Goal: Task Accomplishment & Management: Manage account settings

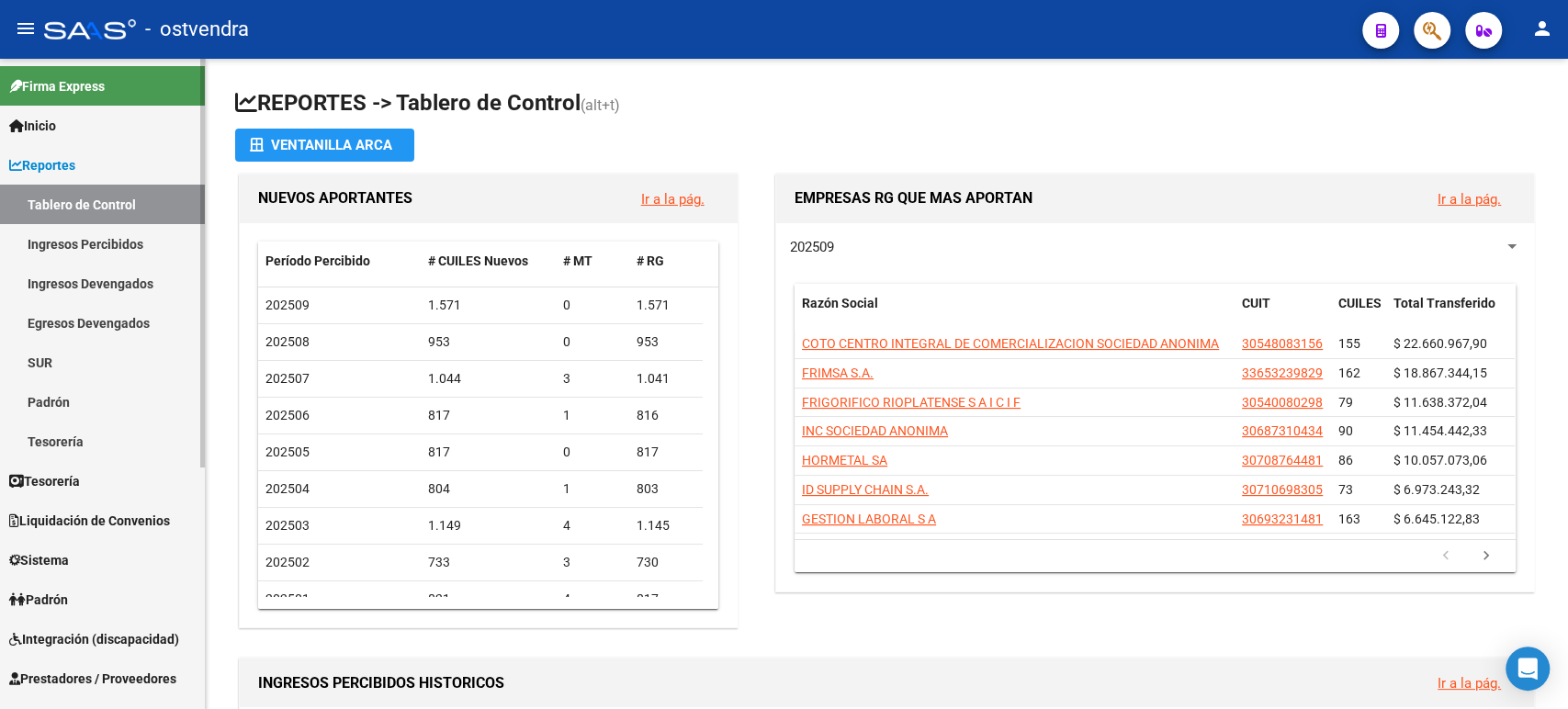
click at [66, 461] on link "Tesorería" at bounding box center [102, 480] width 205 height 40
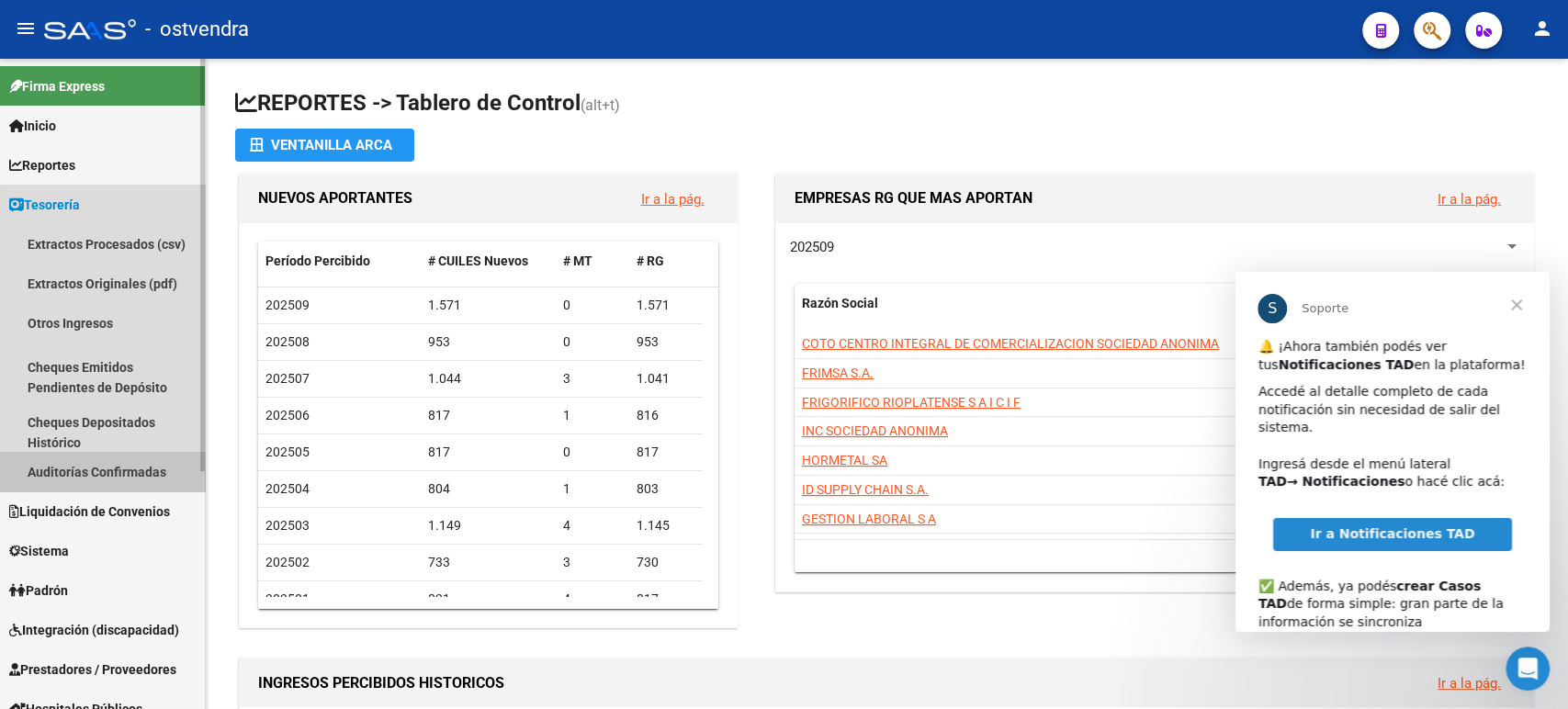
click at [111, 483] on link "Auditorías Confirmadas" at bounding box center [102, 471] width 205 height 40
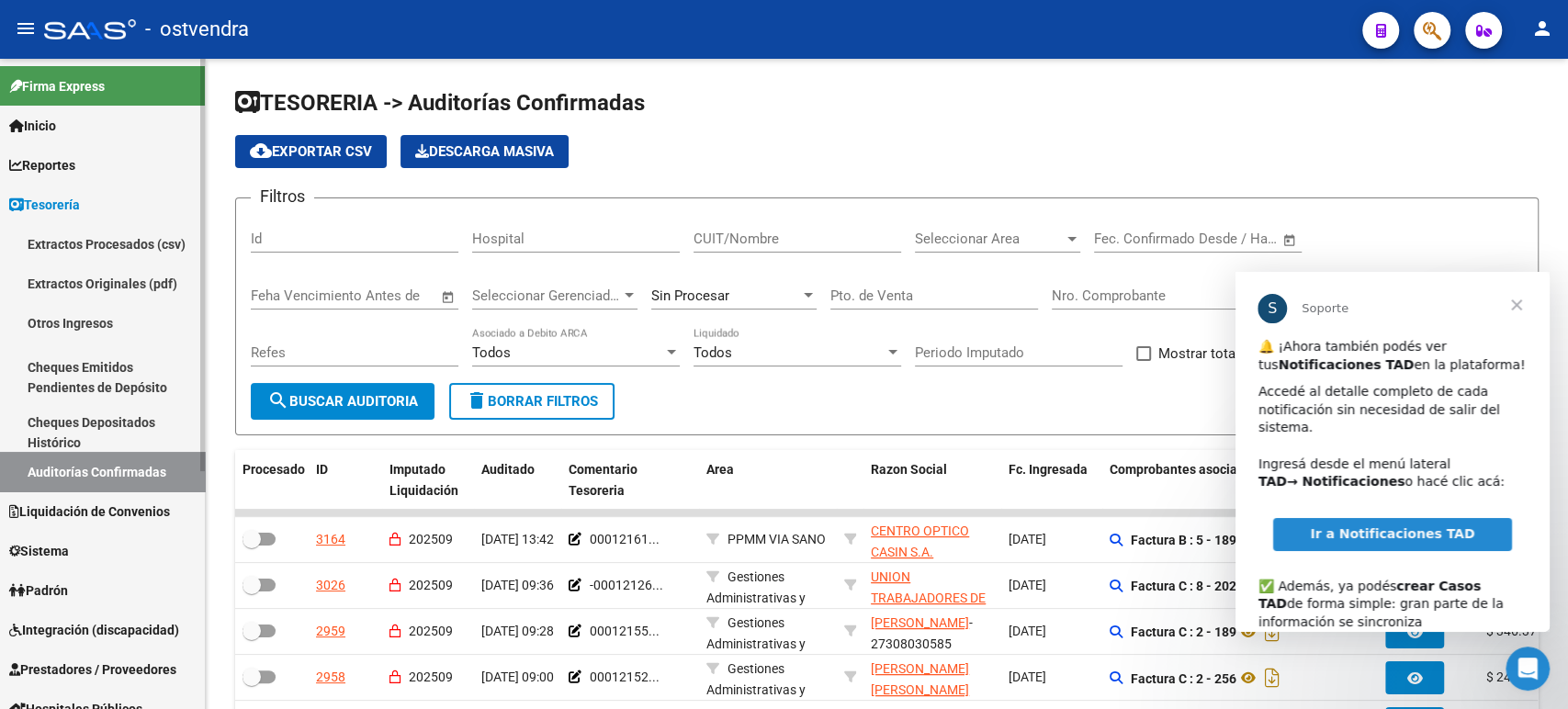
click at [59, 167] on span "Reportes" at bounding box center [42, 165] width 66 height 20
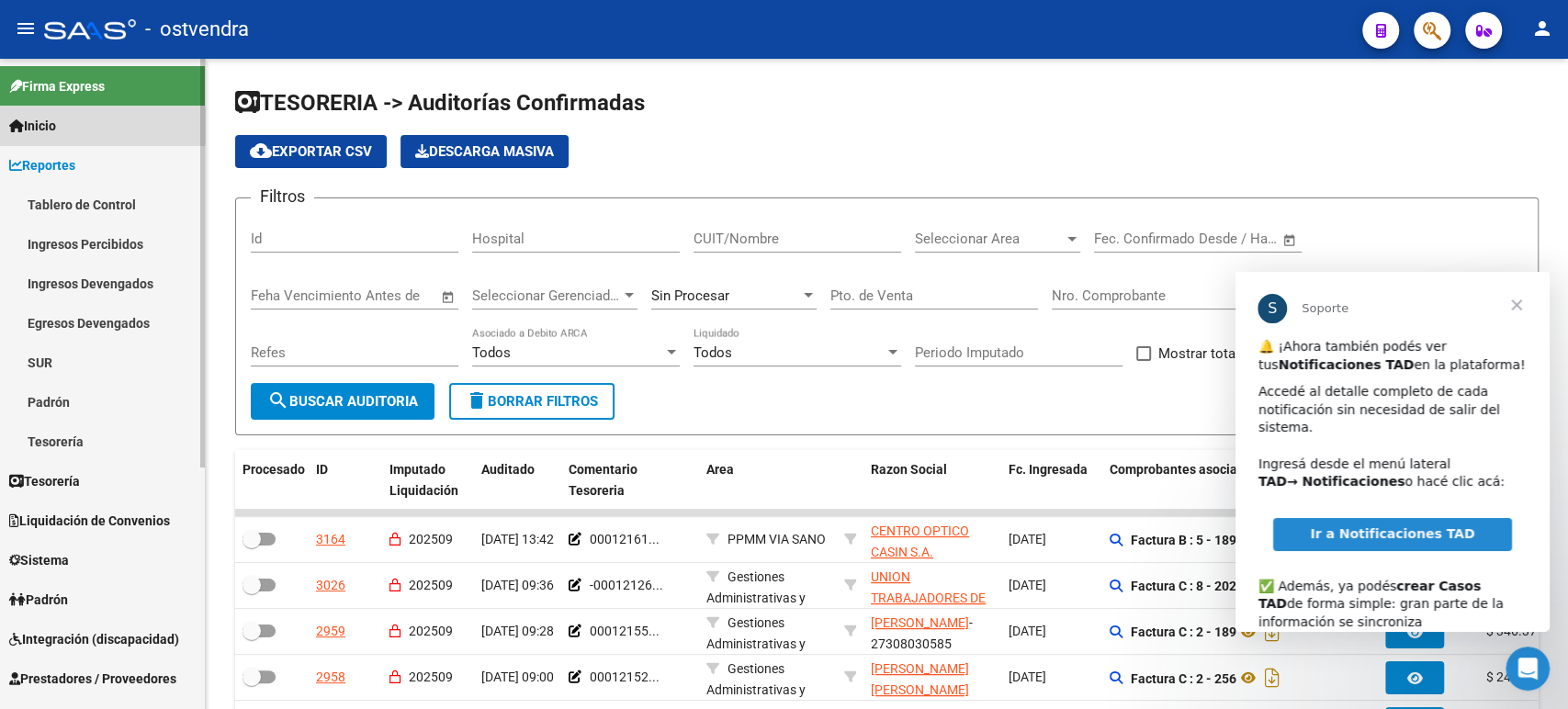
click at [65, 126] on link "Inicio" at bounding box center [102, 125] width 205 height 40
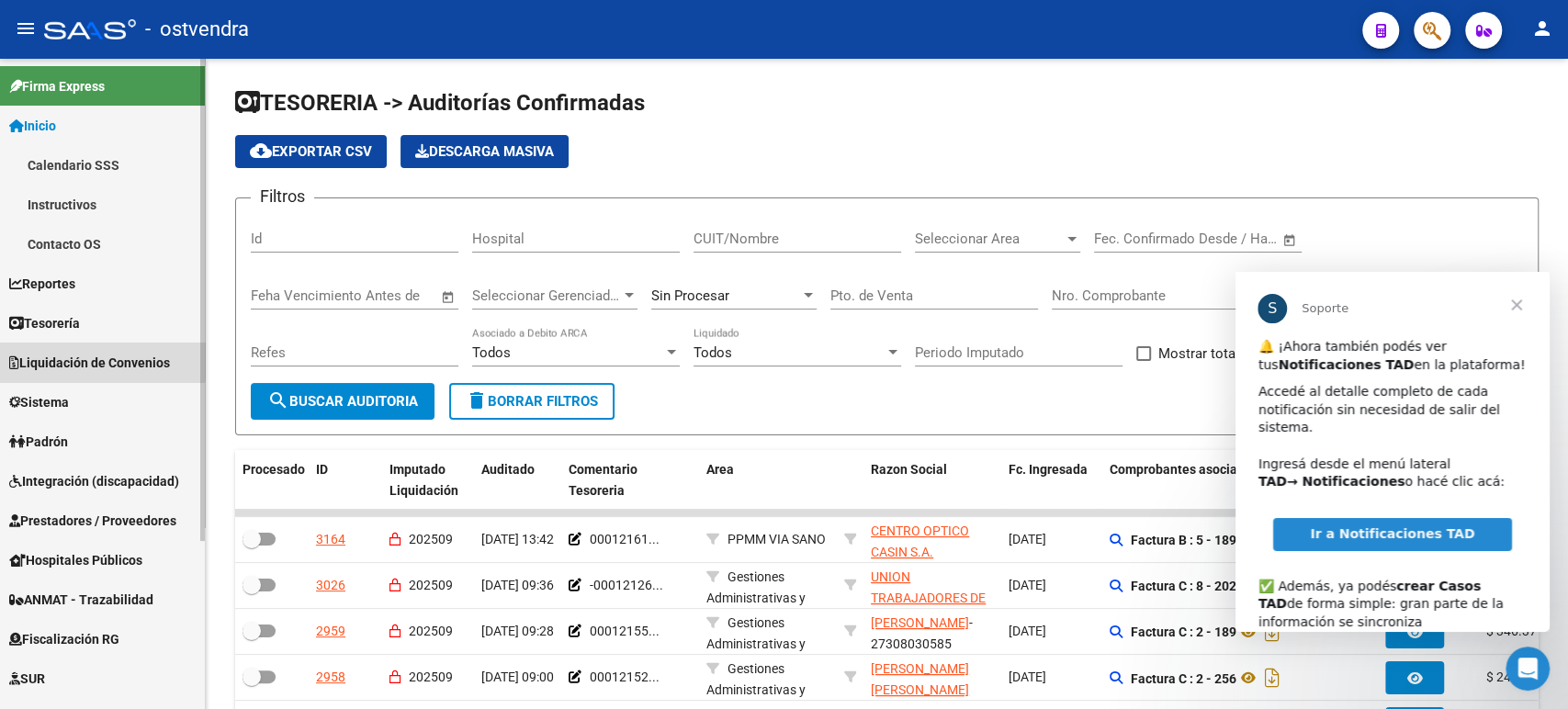
click at [96, 354] on span "Liquidación de Convenios" at bounding box center [89, 362] width 161 height 20
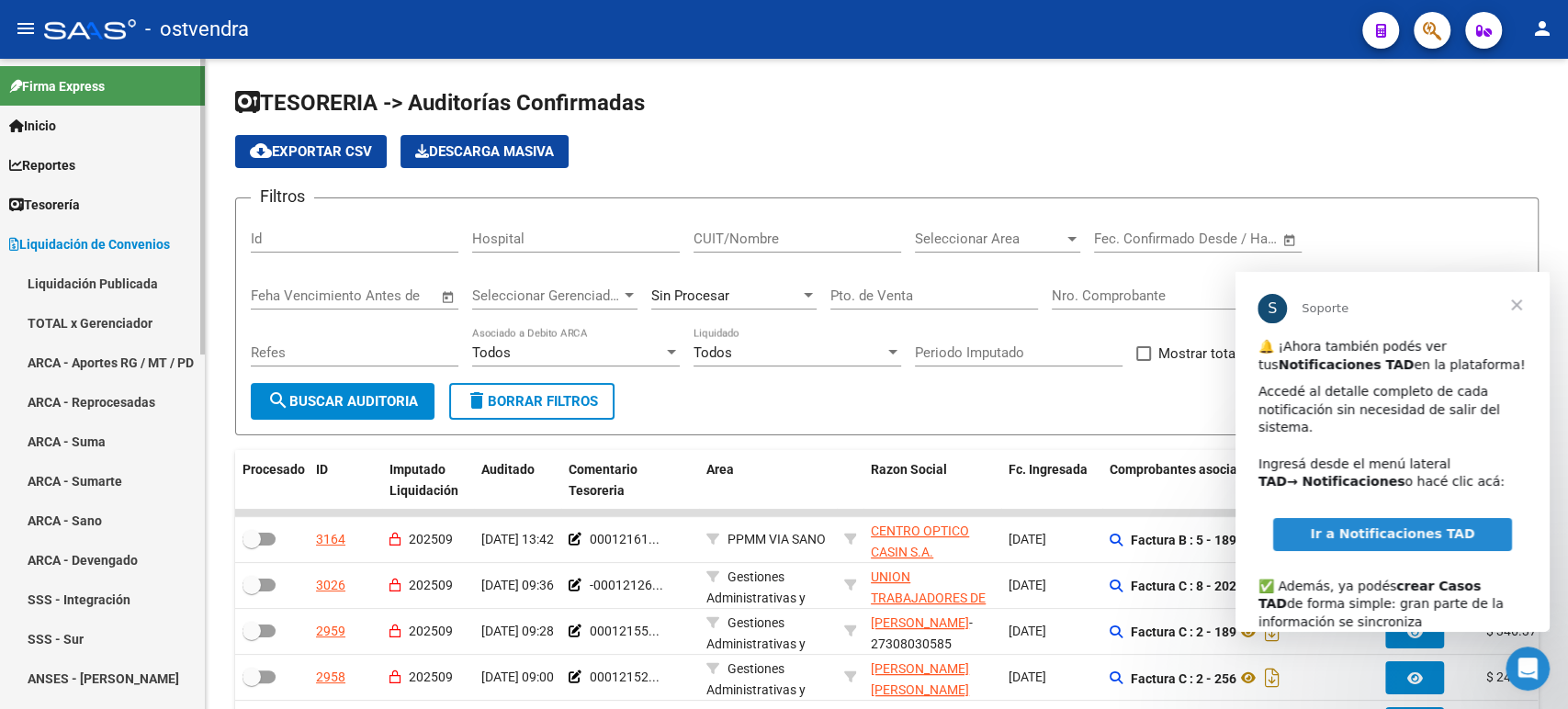
click at [88, 306] on link "TOTAL x Gerenciador" at bounding box center [102, 322] width 205 height 40
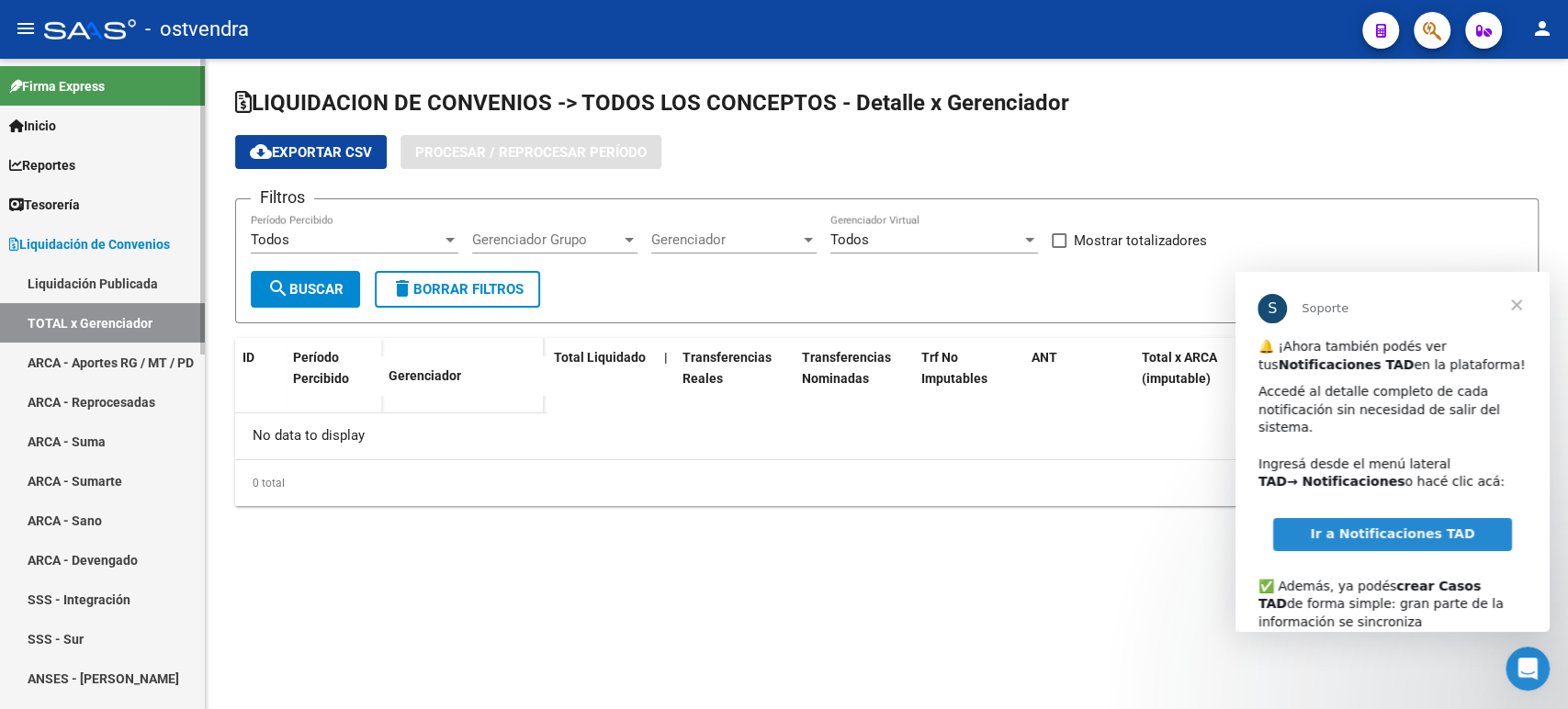
checkbox input "true"
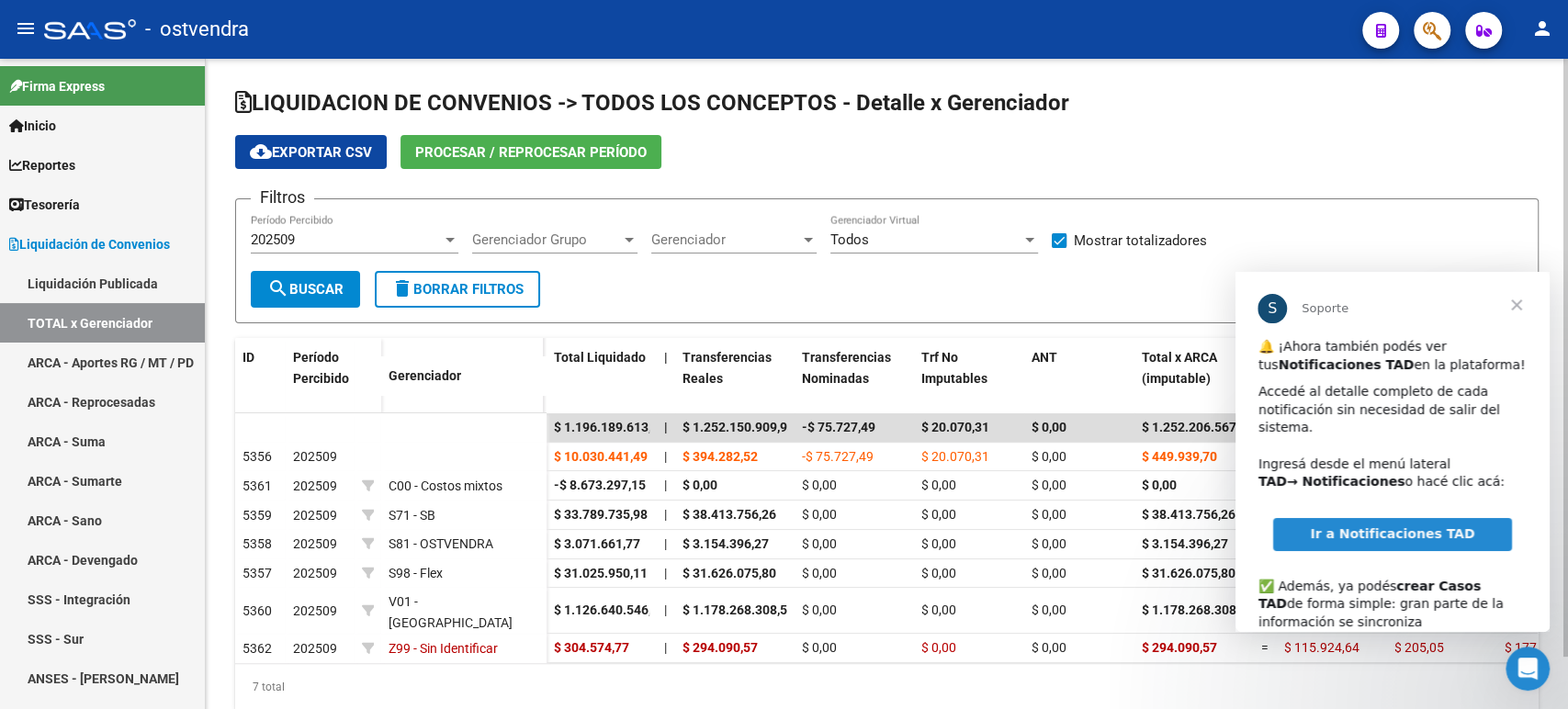
click at [621, 137] on button "Procesar / Reprocesar período" at bounding box center [531, 151] width 261 height 34
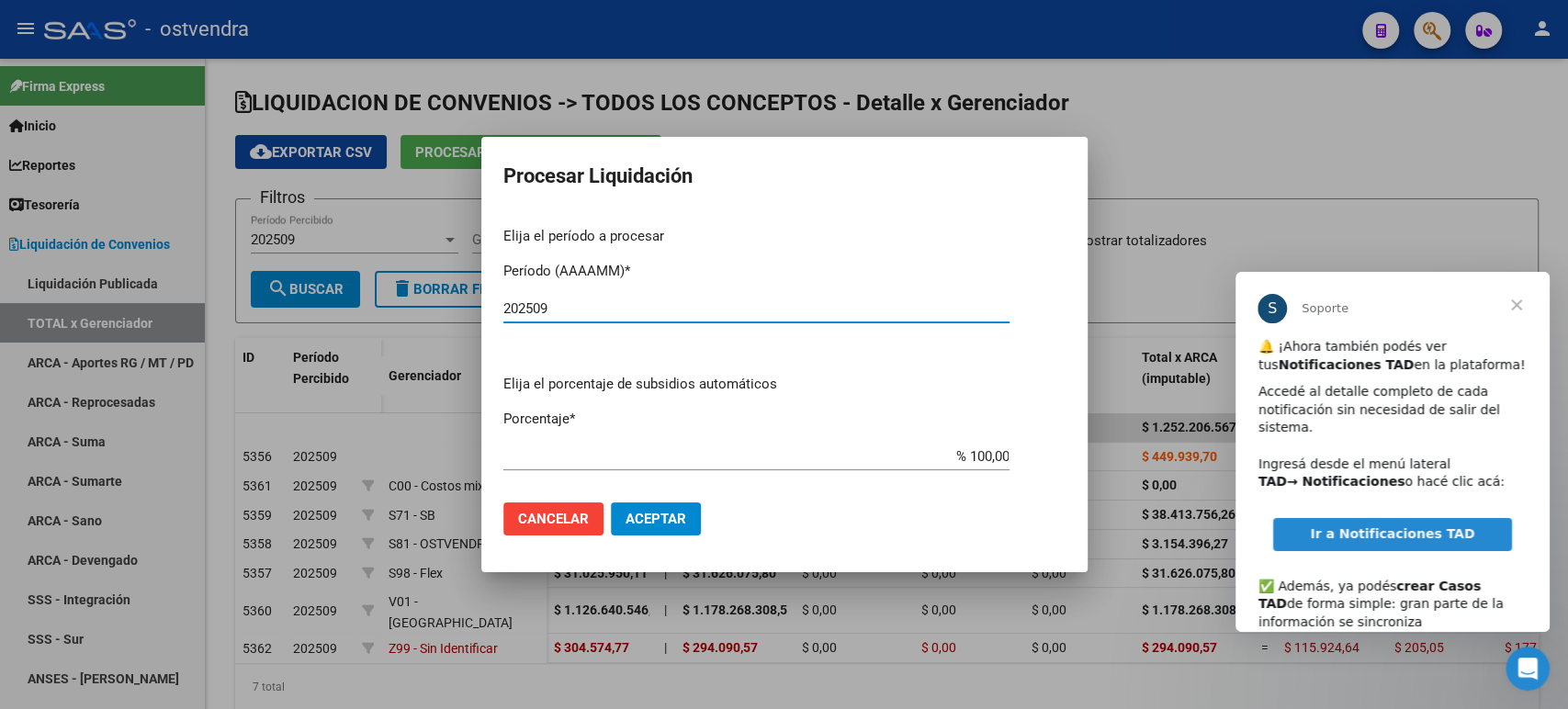
type input "202509"
click at [682, 519] on span "Aceptar" at bounding box center [656, 518] width 60 height 16
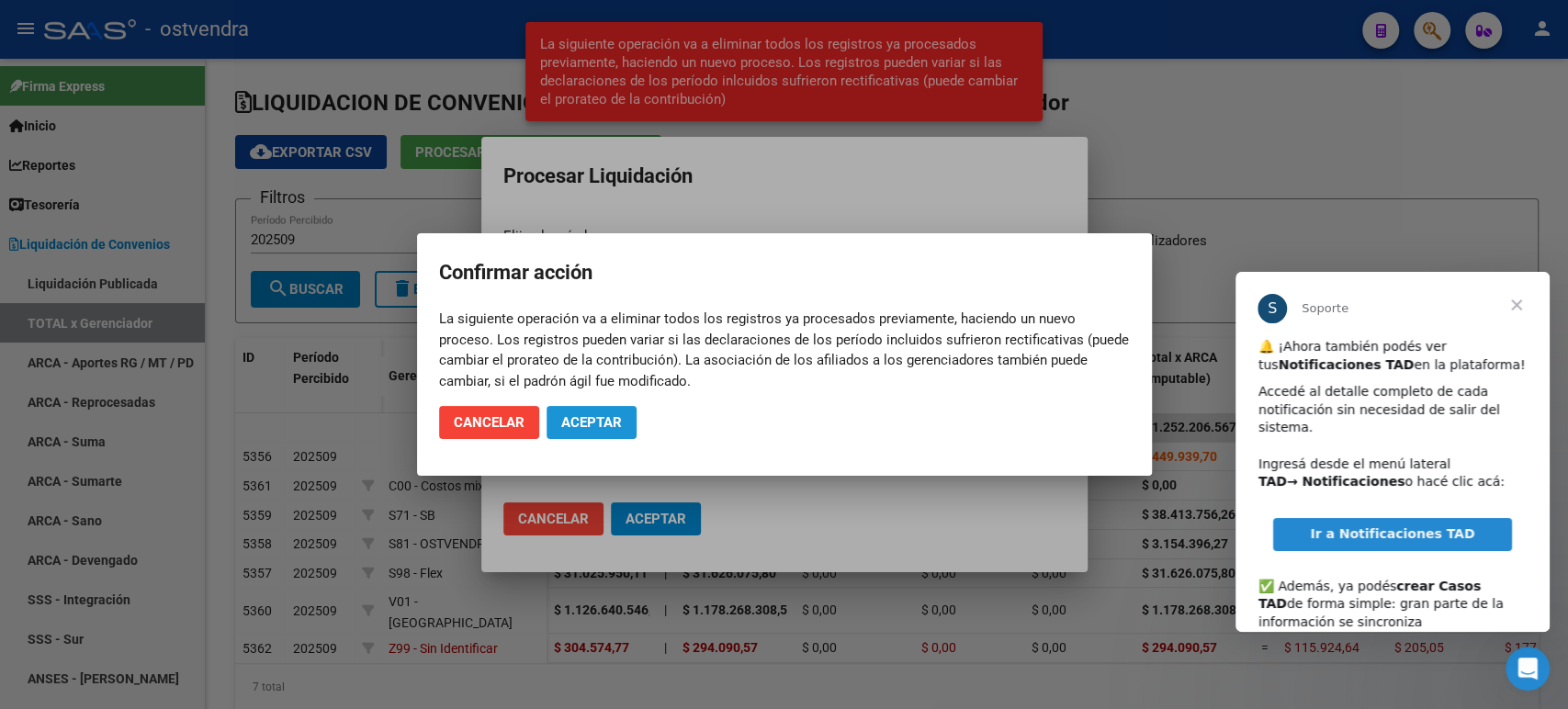
click at [627, 406] on button "Aceptar" at bounding box center [591, 422] width 90 height 33
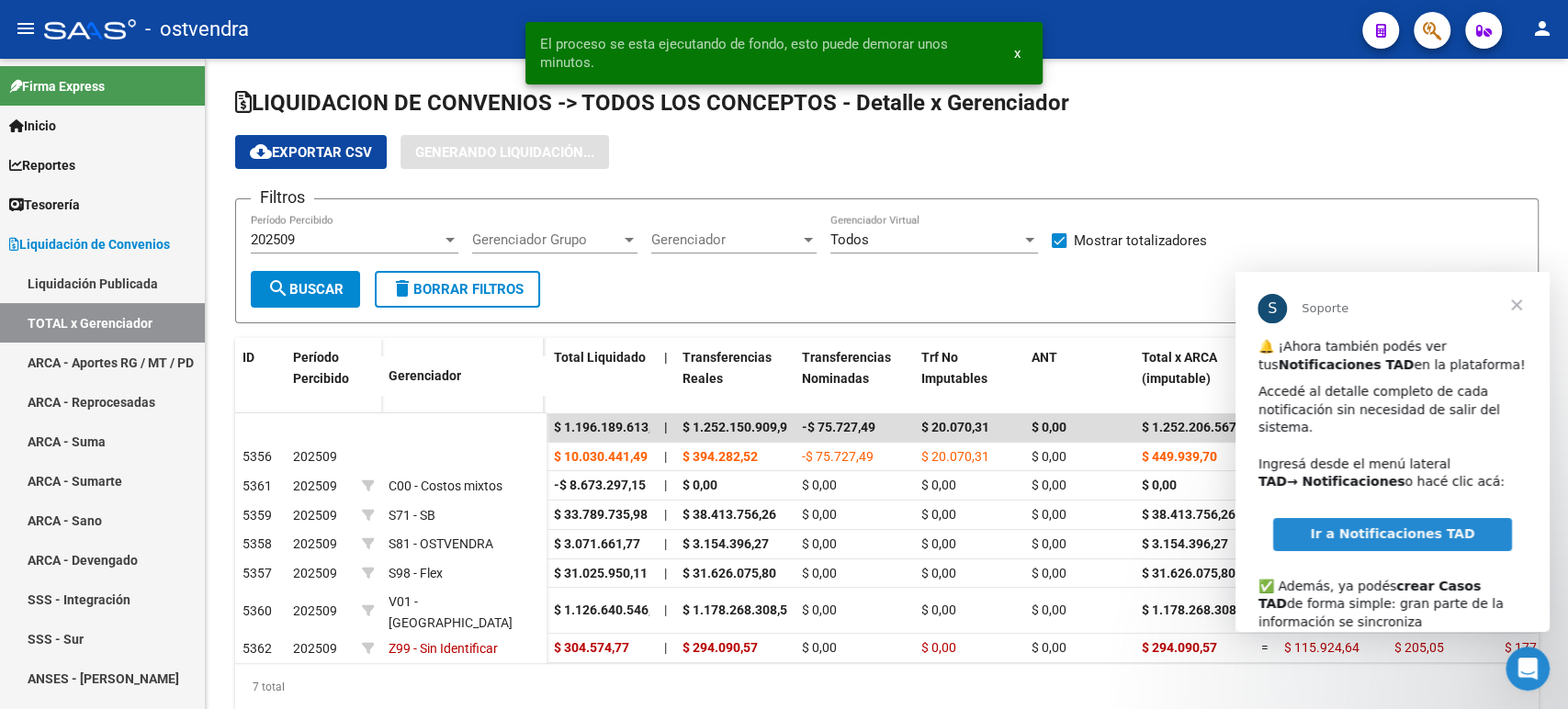
click at [1526, 296] on span "Cerrar" at bounding box center [1517, 305] width 66 height 66
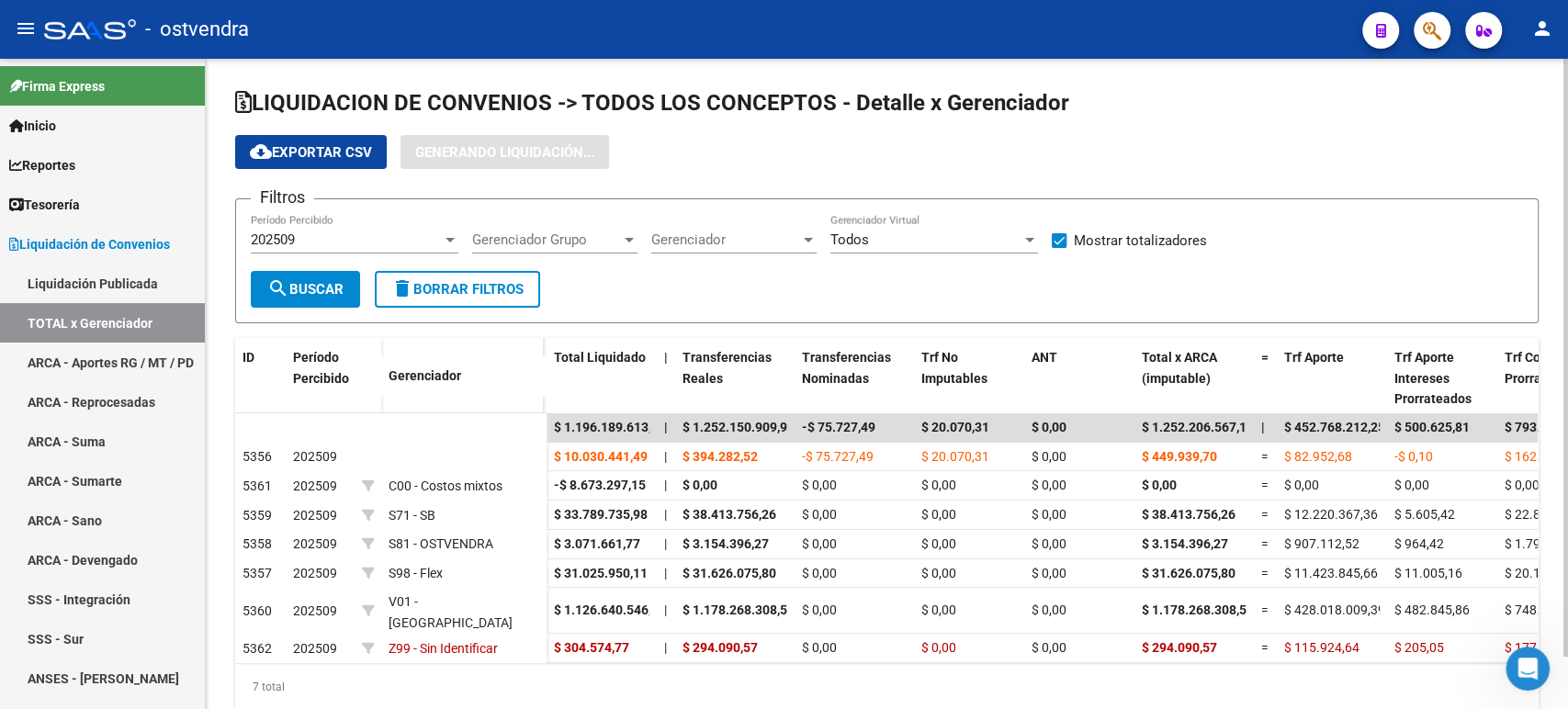
click at [329, 283] on span "search Buscar" at bounding box center [305, 289] width 77 height 16
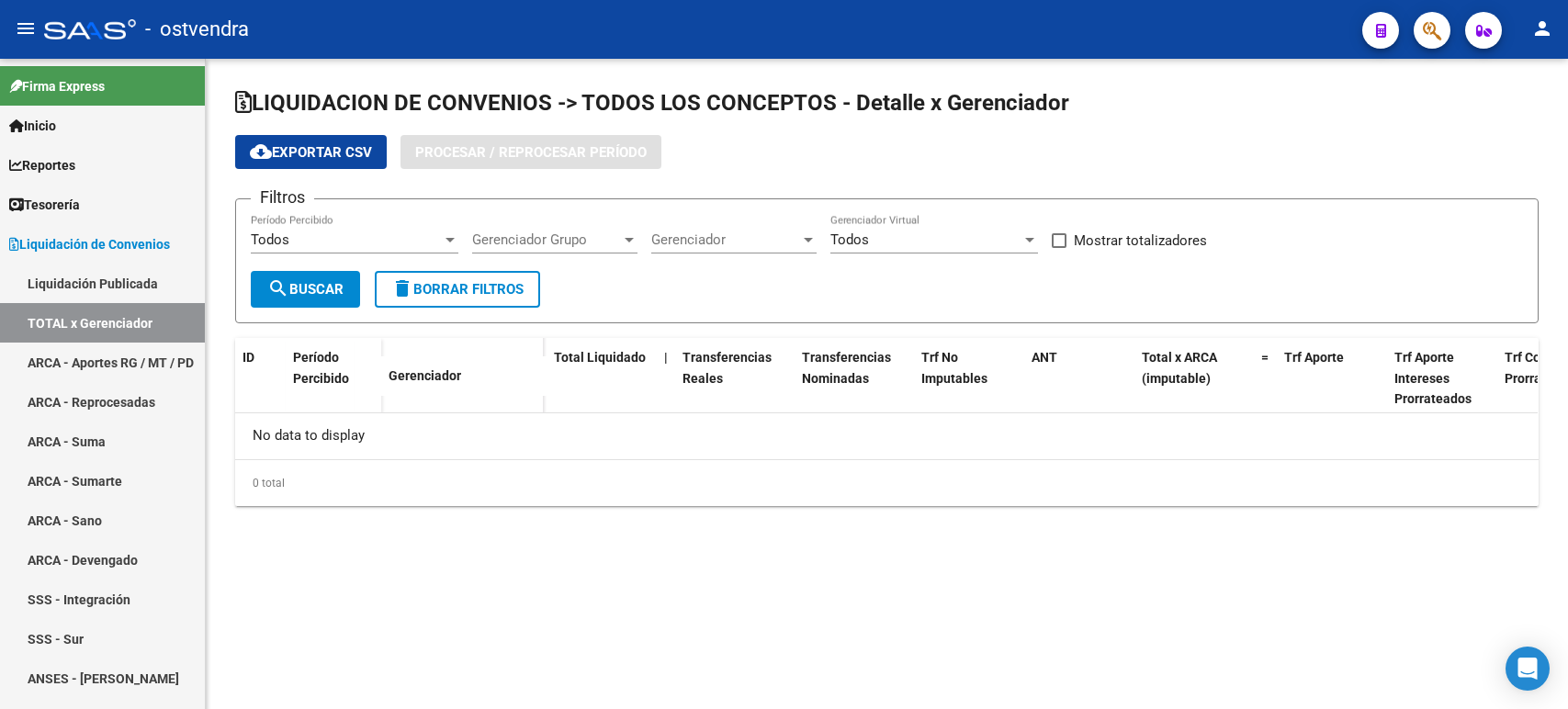
checkbox input "true"
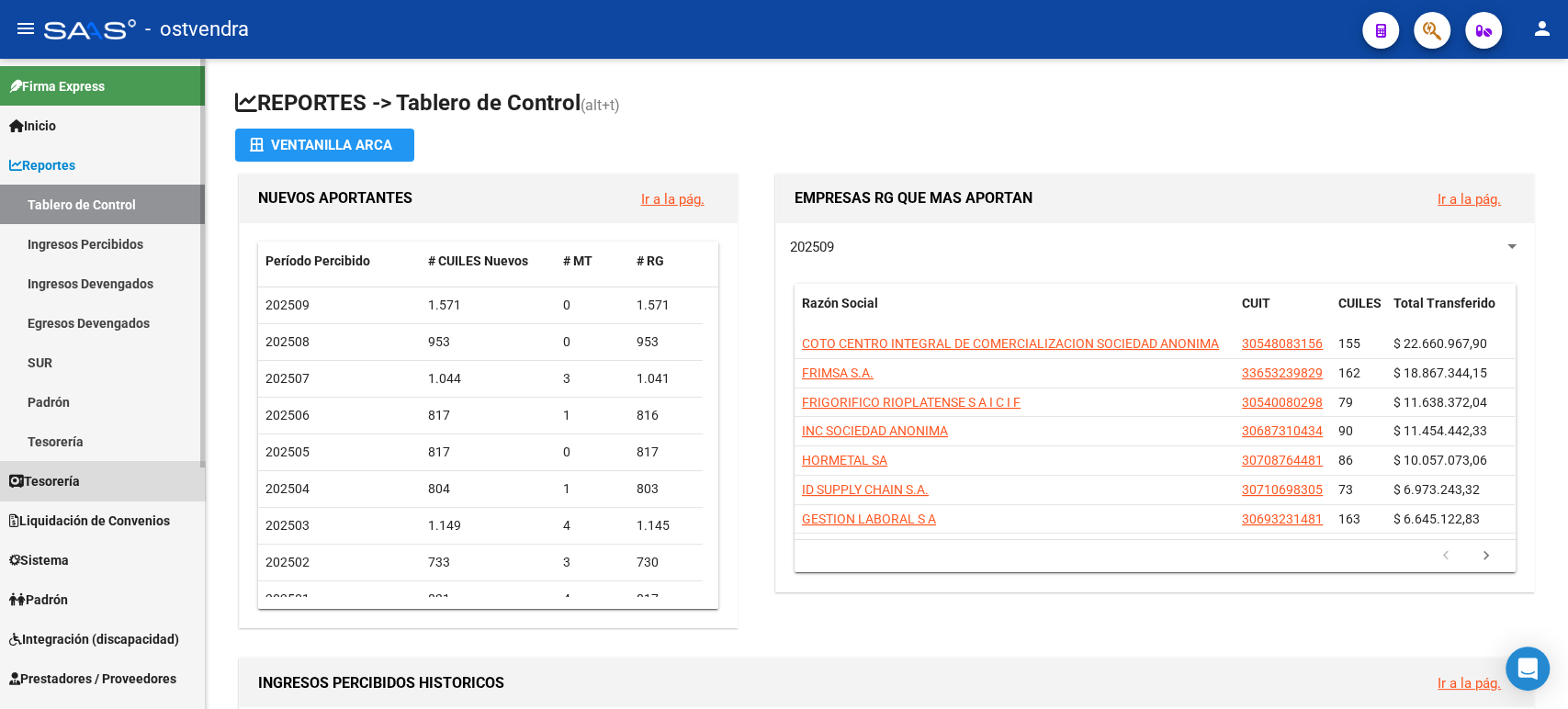
click at [66, 495] on link "Tesorería" at bounding box center [102, 480] width 205 height 40
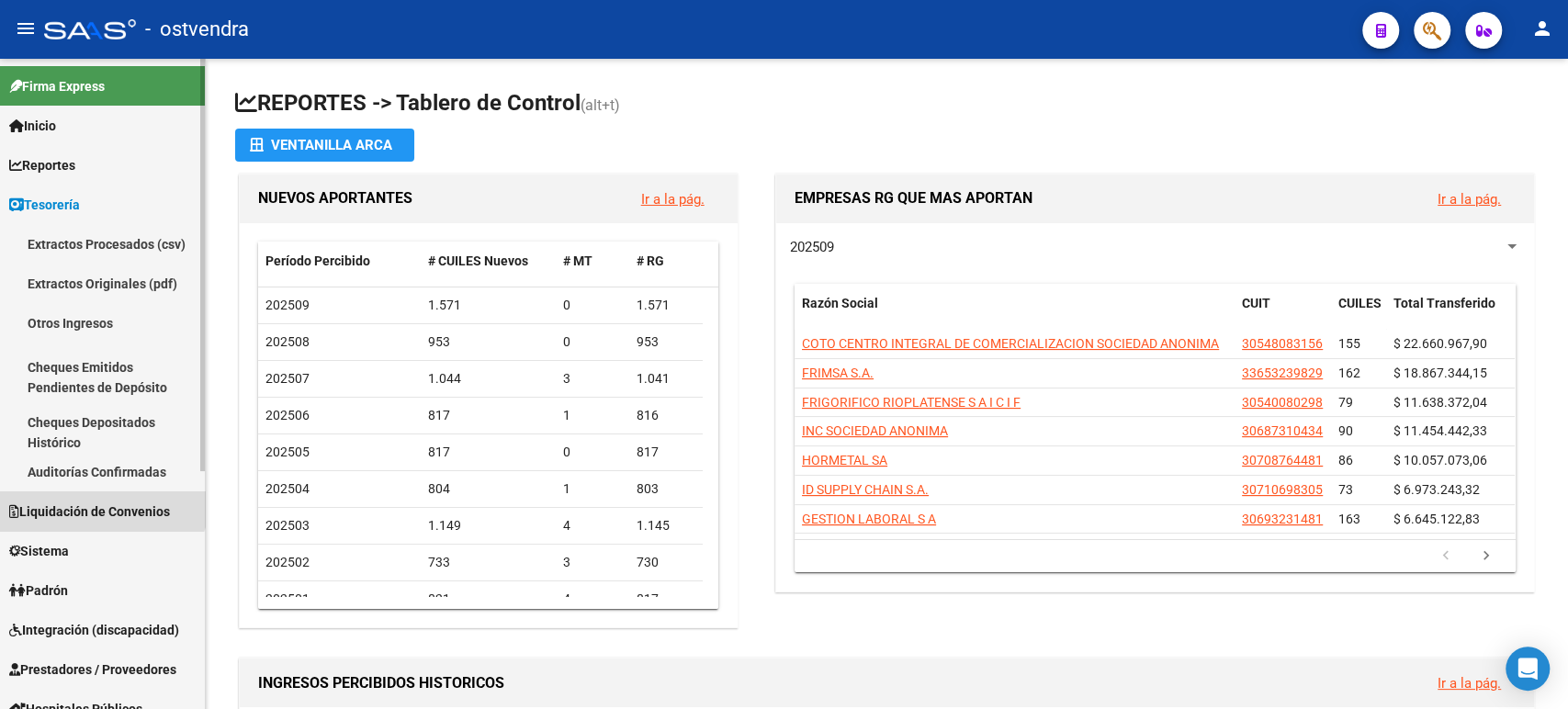
click at [96, 492] on link "Liquidación de Convenios" at bounding box center [102, 510] width 205 height 40
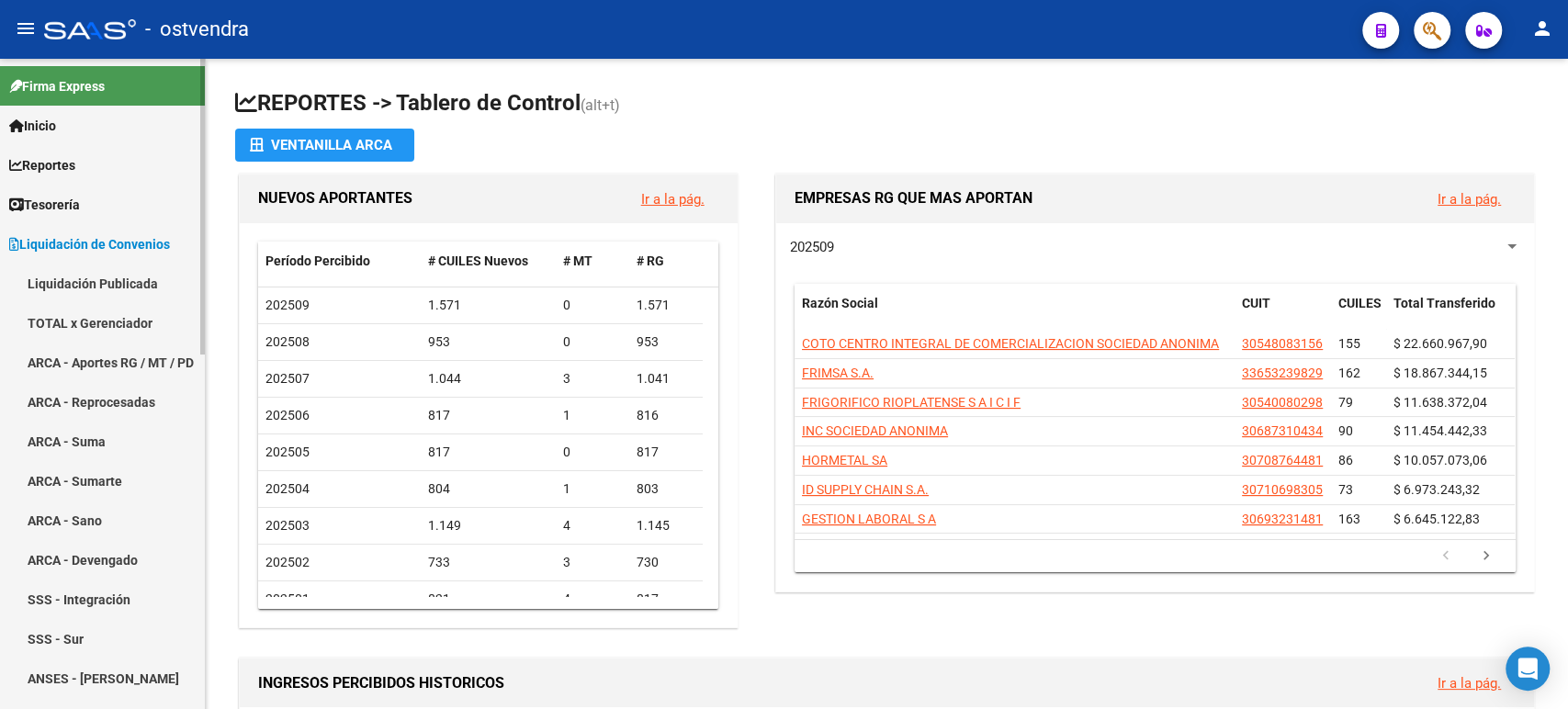
click at [99, 324] on link "TOTAL x Gerenciador" at bounding box center [102, 322] width 205 height 40
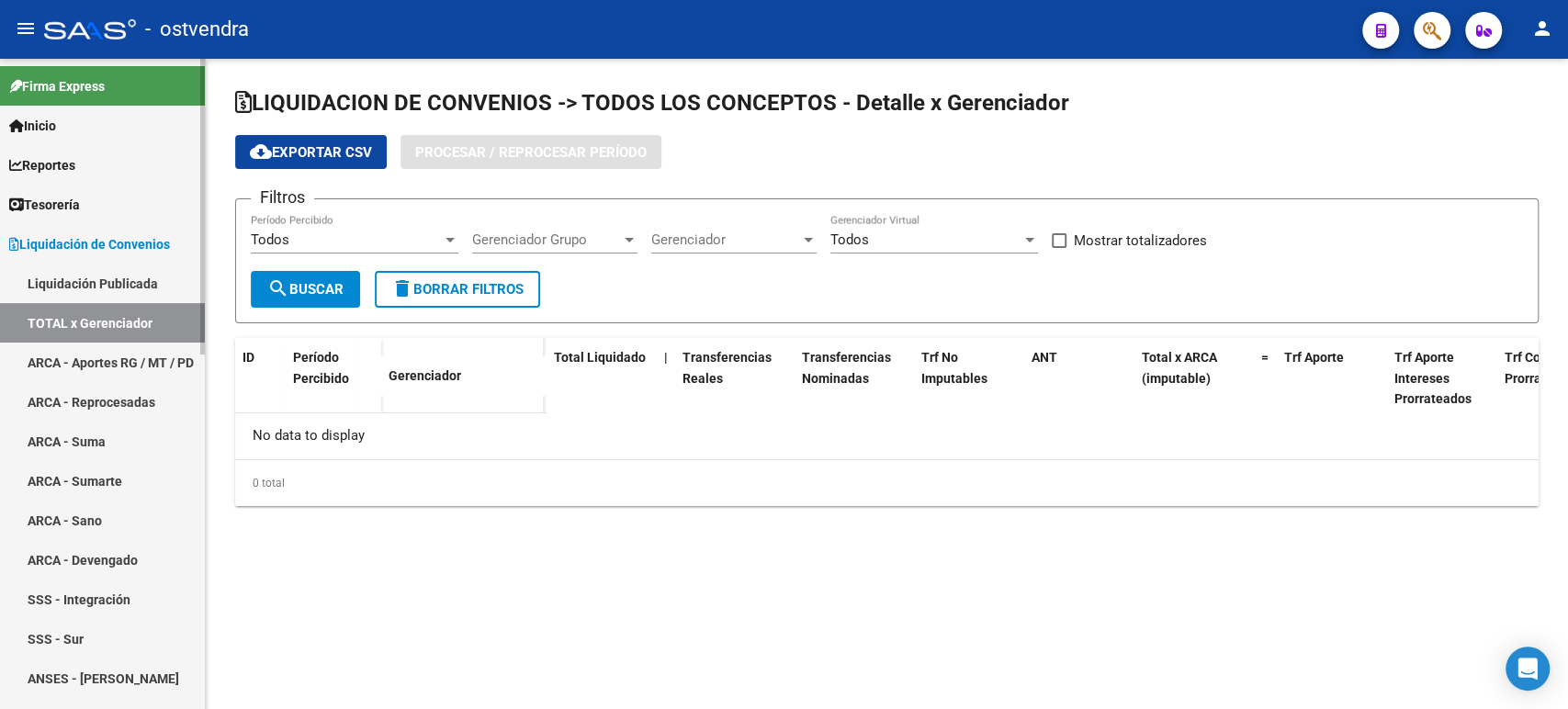
checkbox input "true"
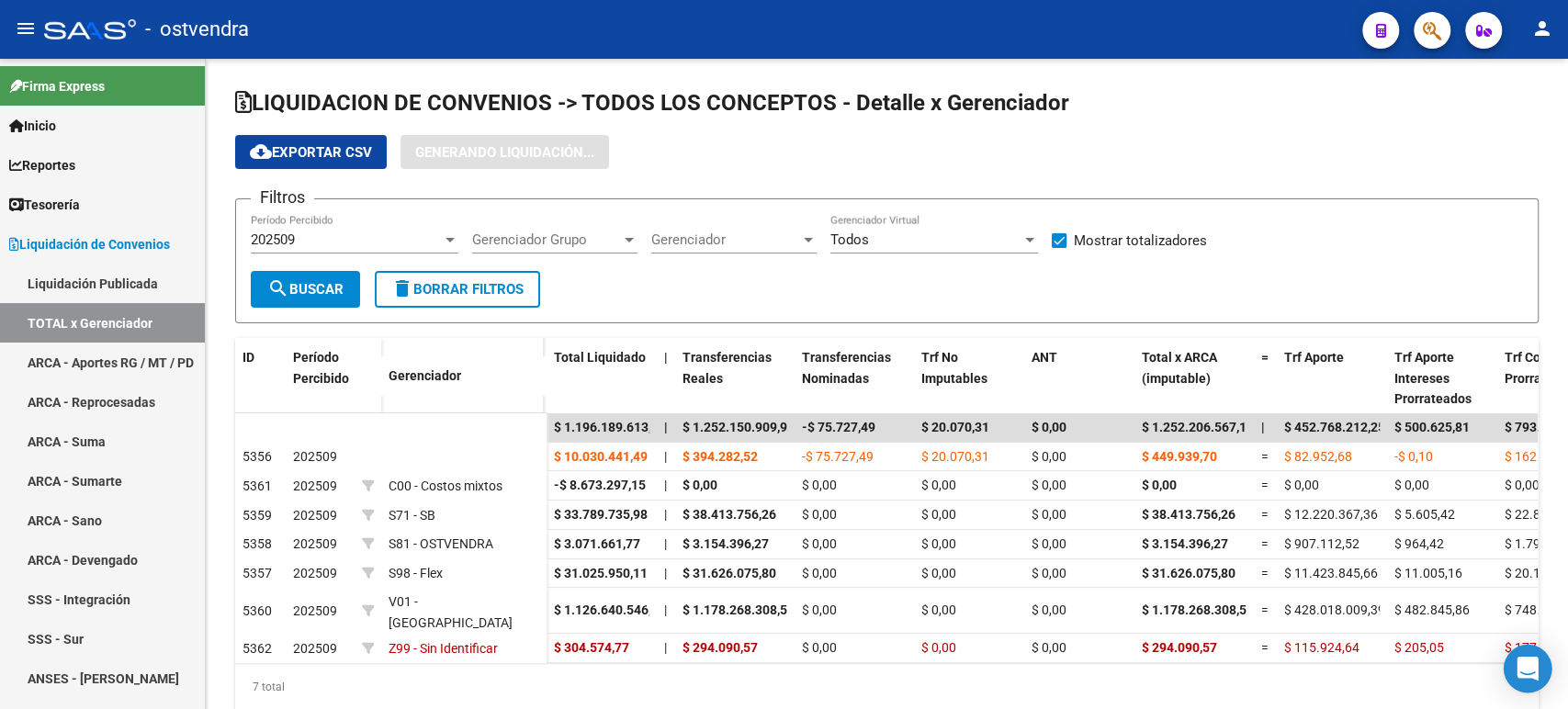
click at [1527, 655] on div "Open Intercom Messenger" at bounding box center [1528, 669] width 49 height 48
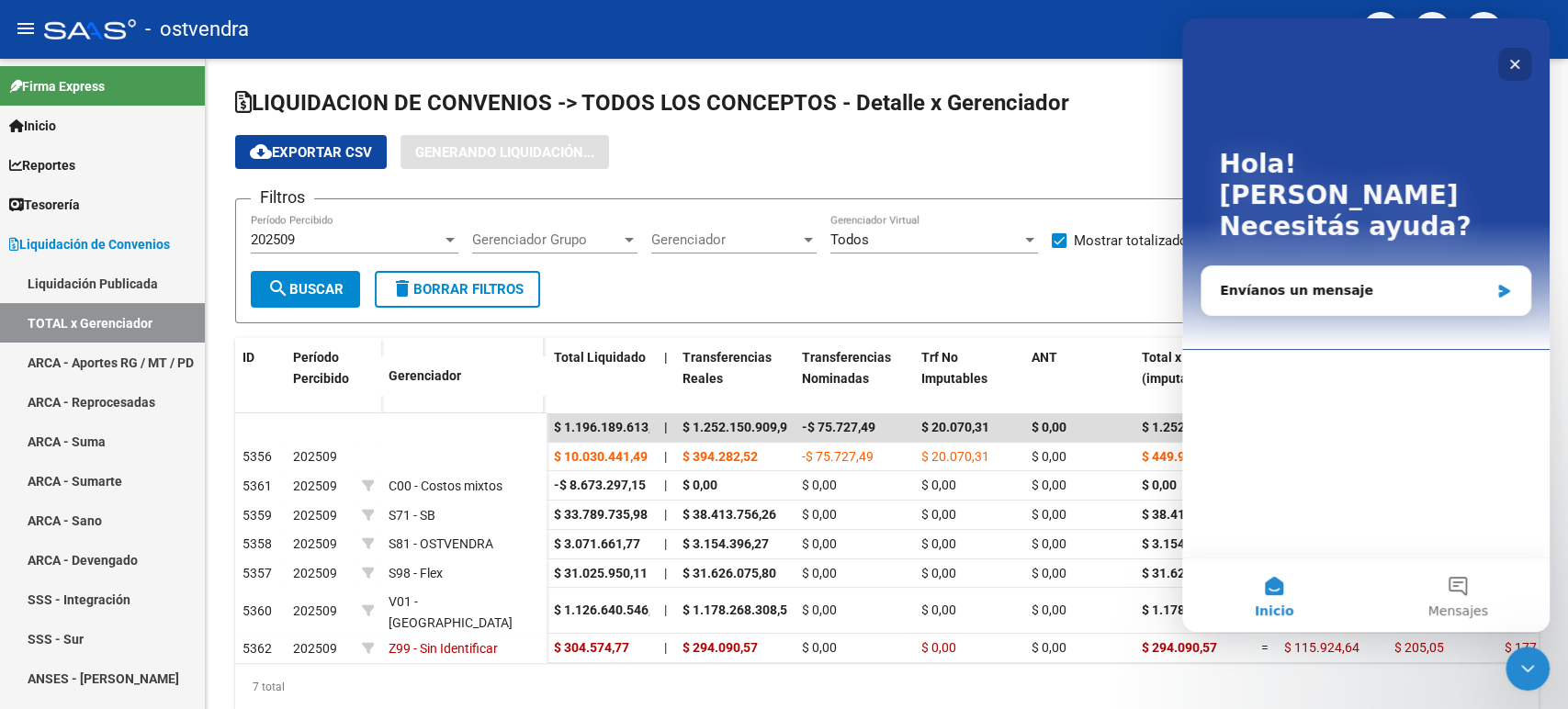
click at [1505, 56] on div "Cerrar" at bounding box center [1515, 64] width 33 height 33
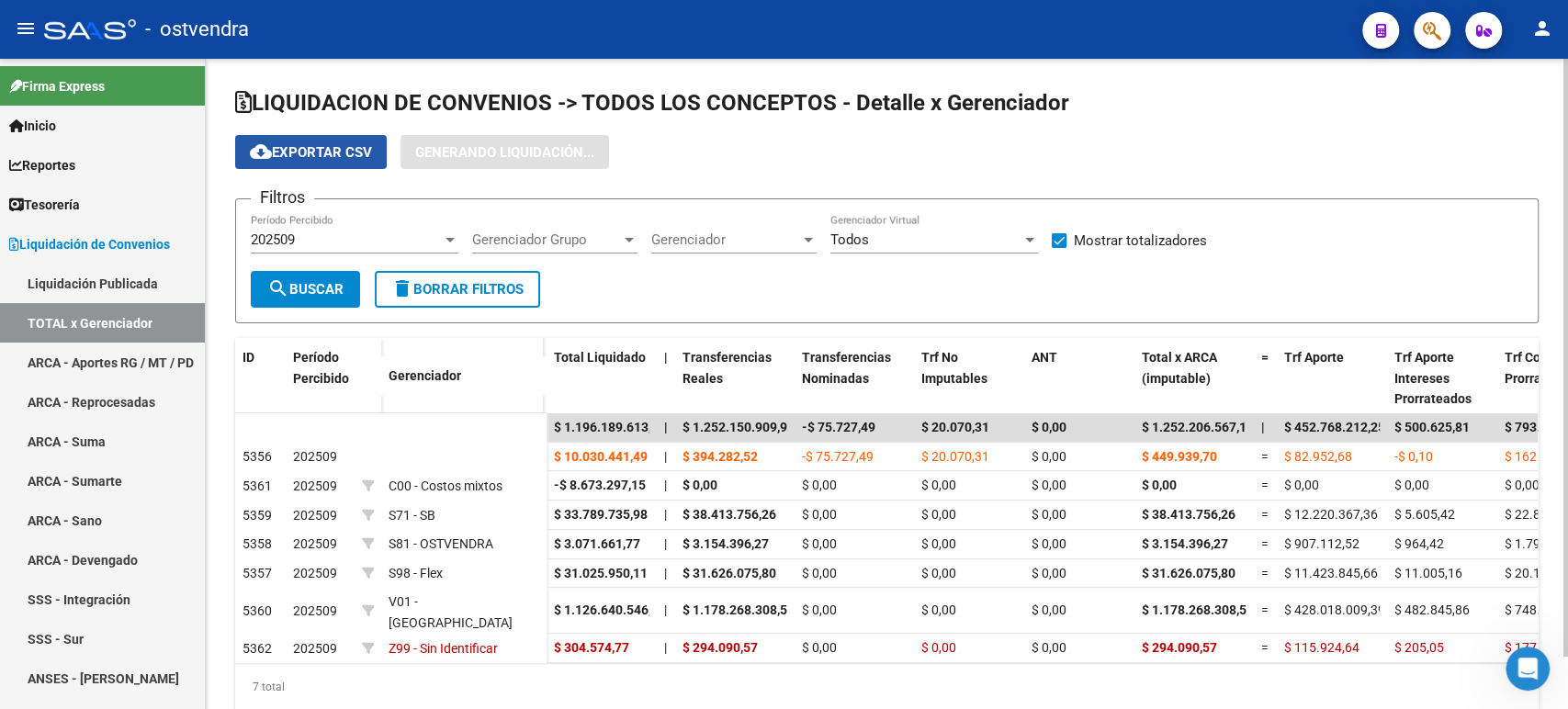
click at [293, 165] on button "cloud_download Exportar CSV" at bounding box center [310, 151] width 151 height 34
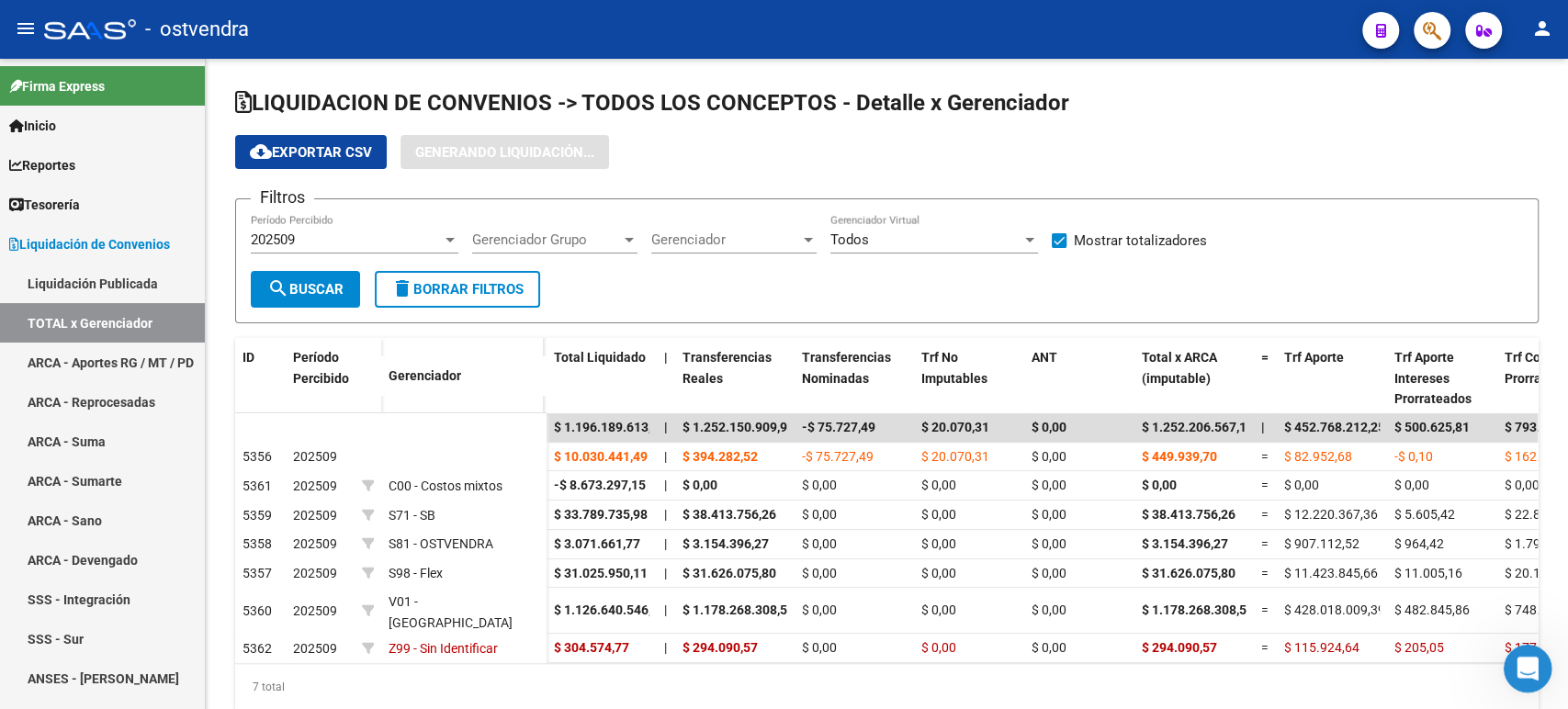
click at [1517, 657] on icon "Abrir Intercom Messenger" at bounding box center [1524, 665] width 30 height 30
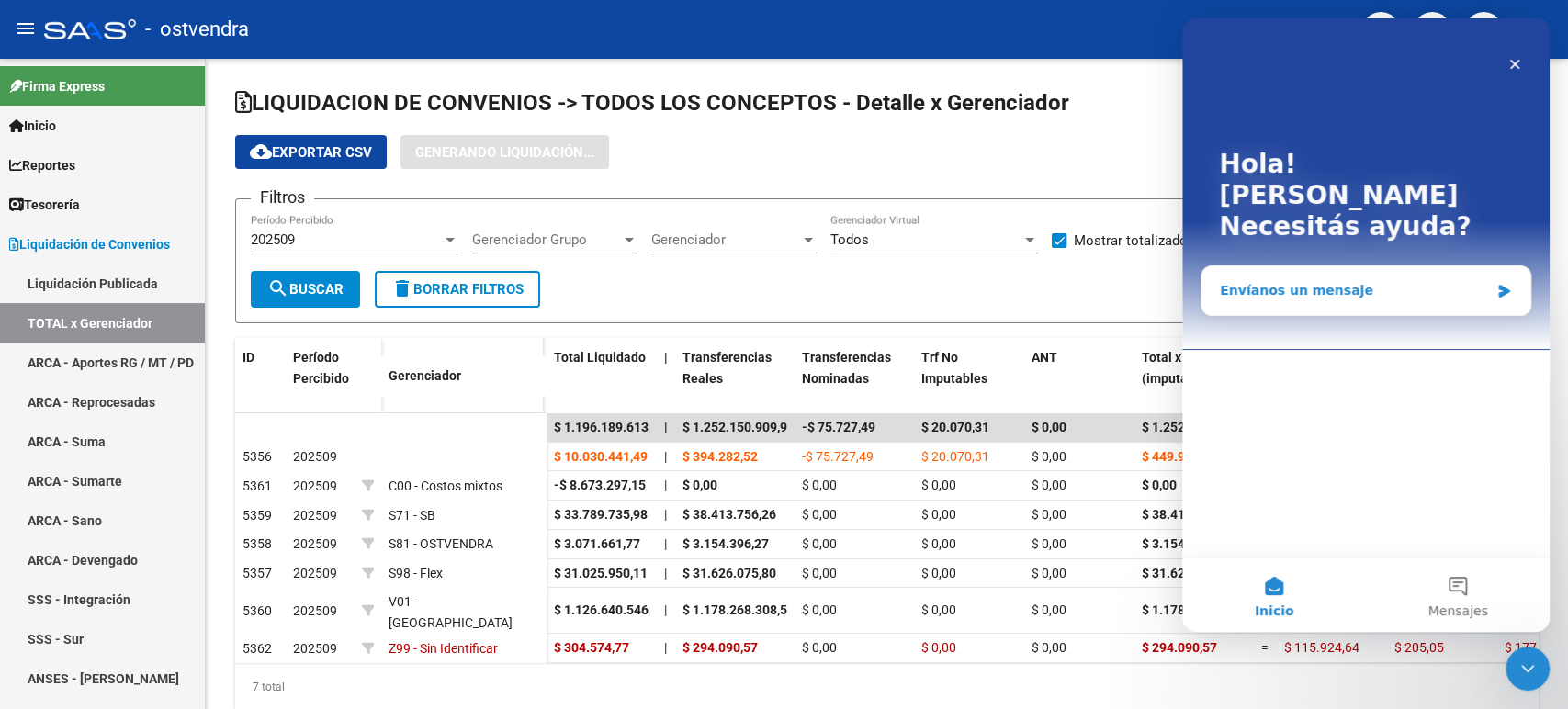
click at [1311, 281] on div "Envíanos un mensaje" at bounding box center [1354, 291] width 269 height 19
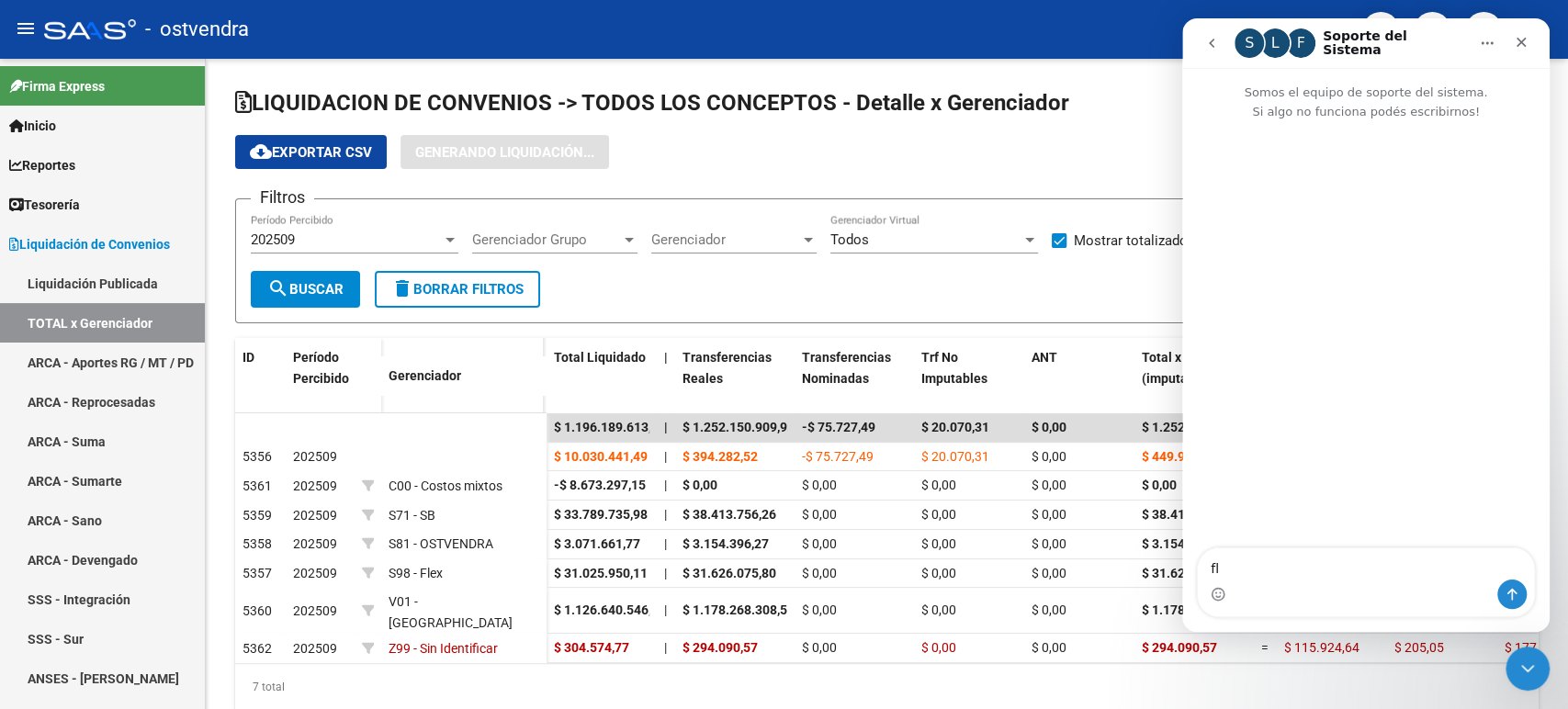
type textarea "f"
type textarea "Buenas"
type textarea "puede"
type textarea "puede ser no funcione la generacion de liquidacion en saas"
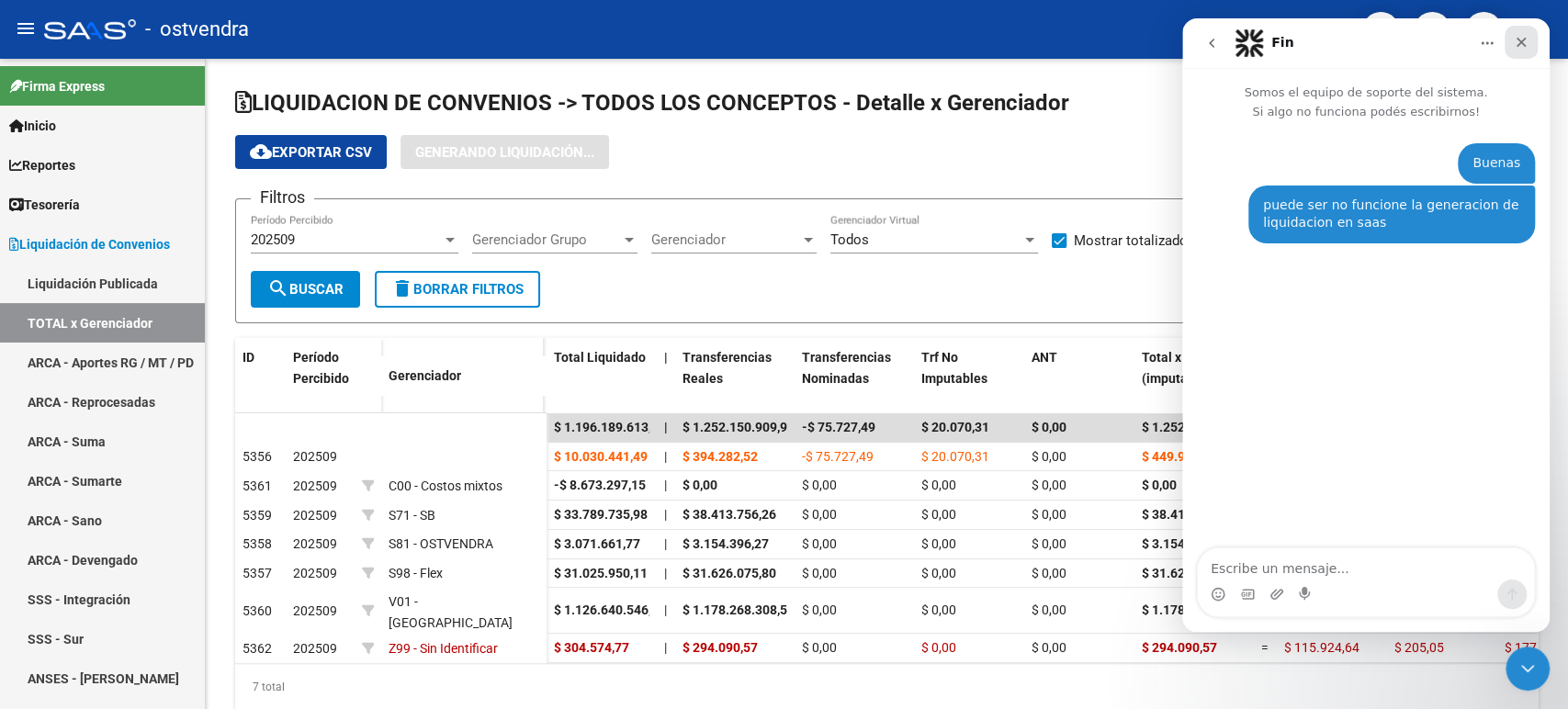
click at [1512, 40] on div "Cerrar" at bounding box center [1521, 43] width 33 height 33
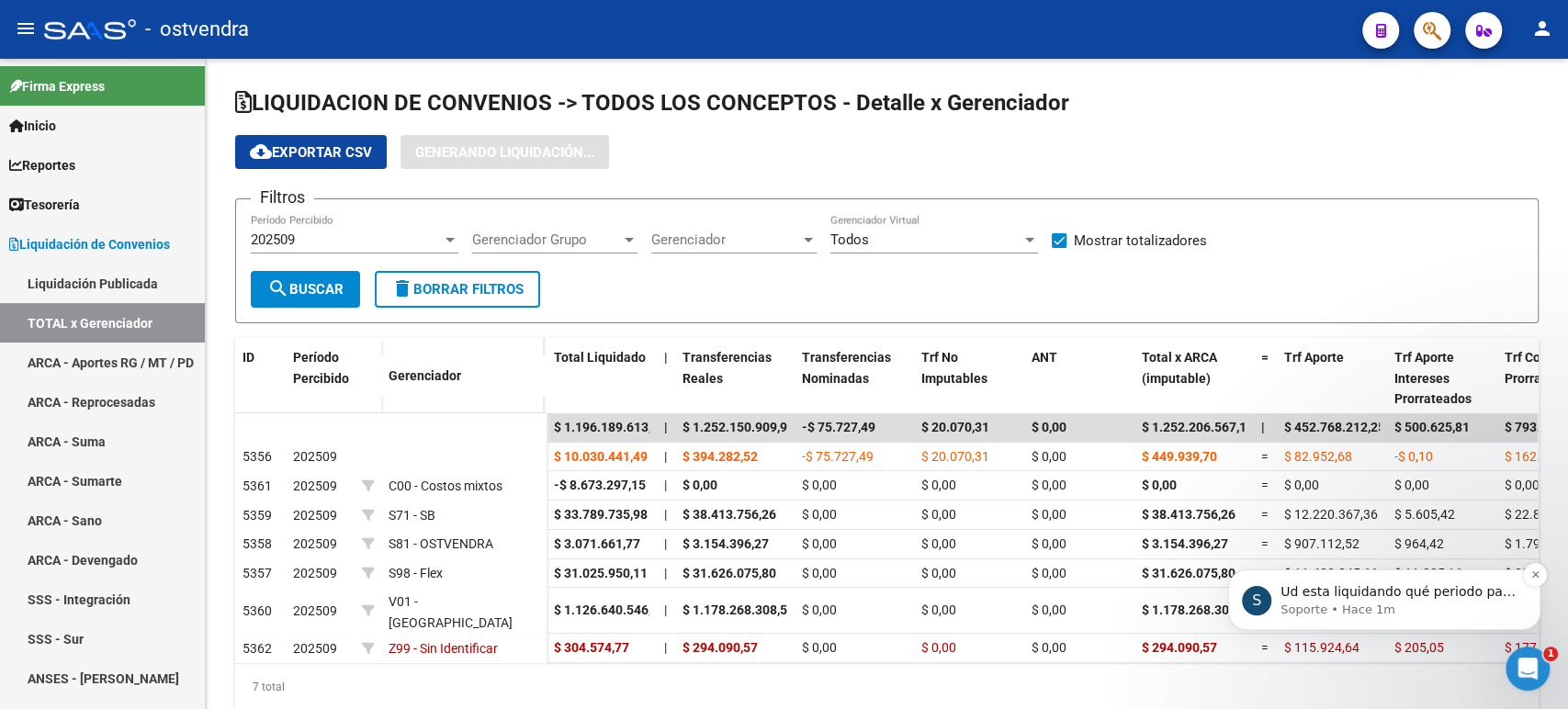
click at [1386, 627] on div "S Ud esta liquidando qué periodo para poder chequear los procesos Soporte • Hac…" at bounding box center [1385, 599] width 312 height 60
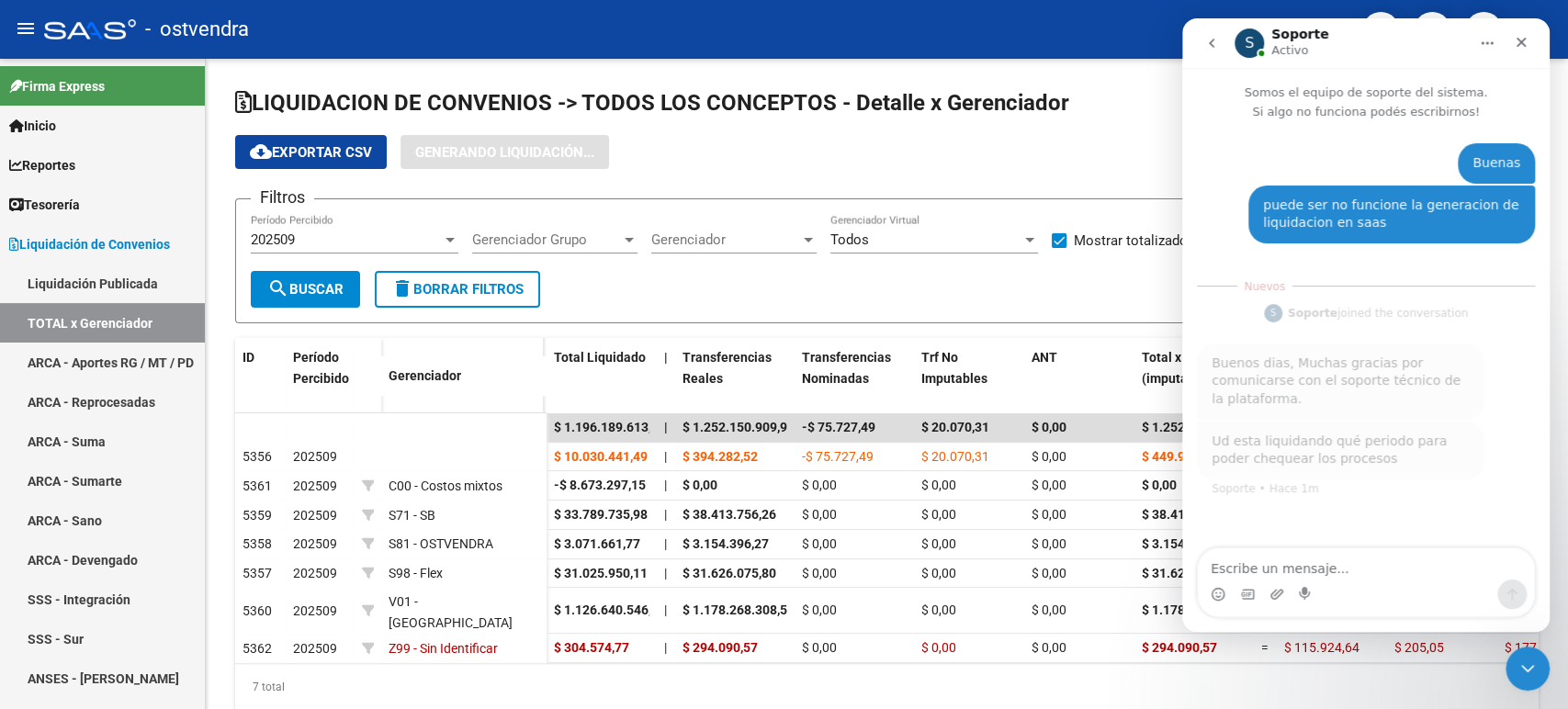
scroll to position [3, 0]
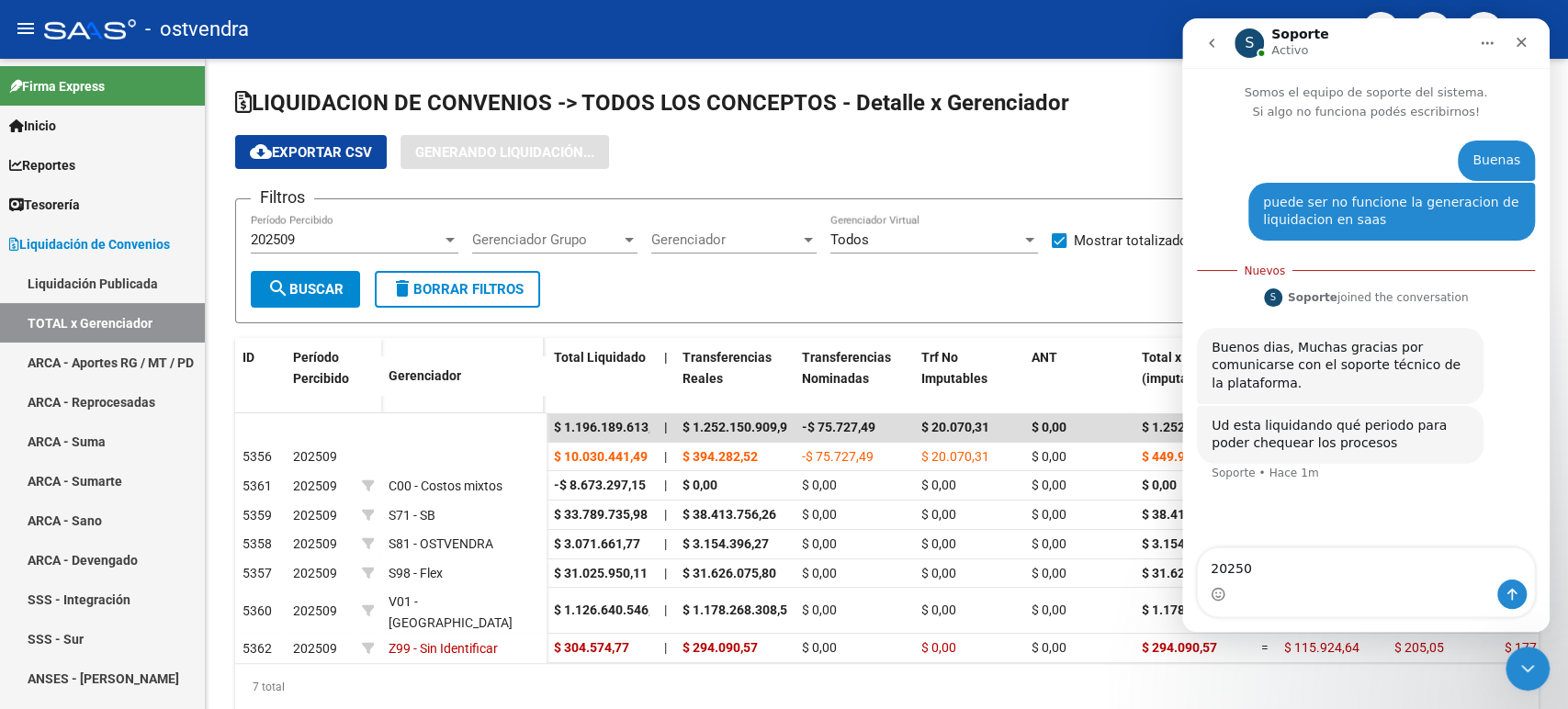
type textarea "202509"
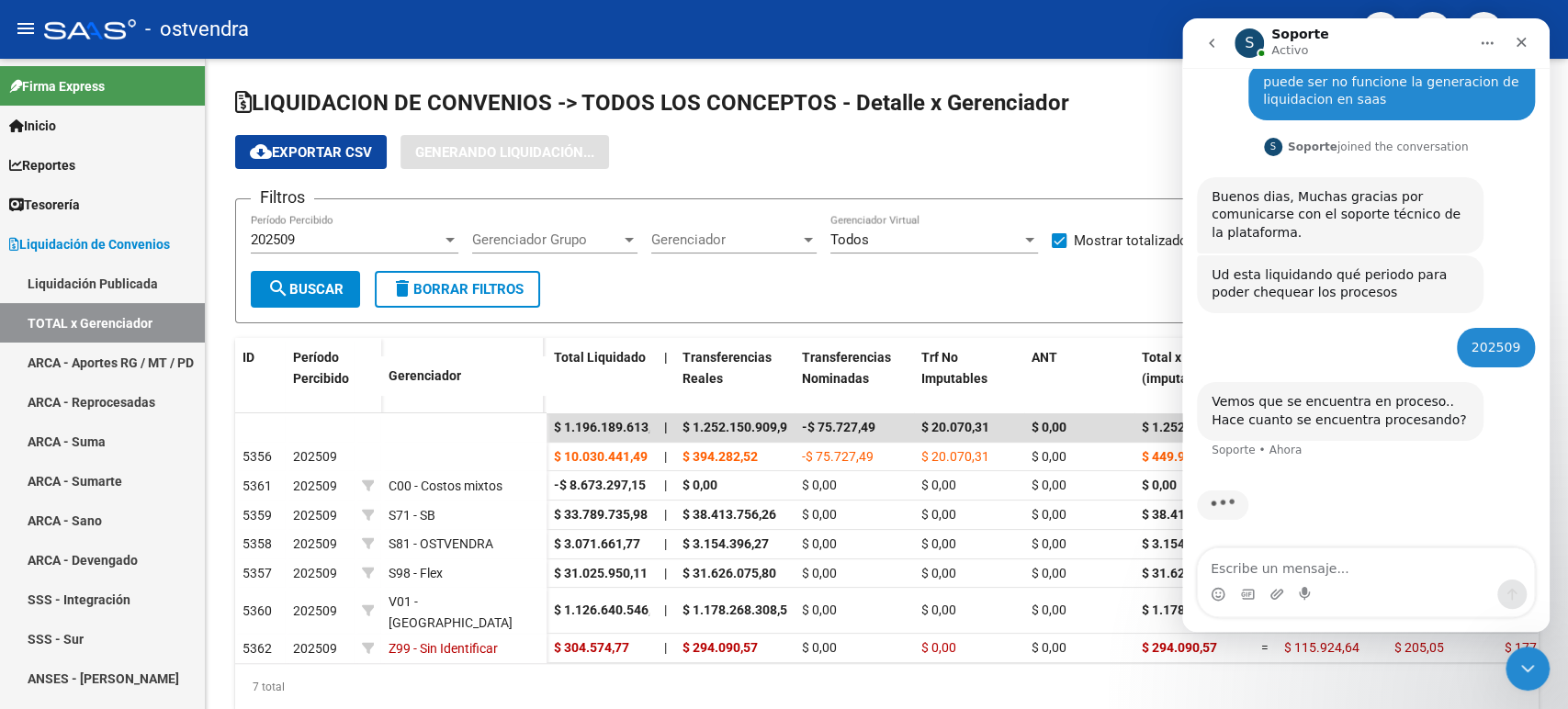
scroll to position [123, 0]
type textarea "b"
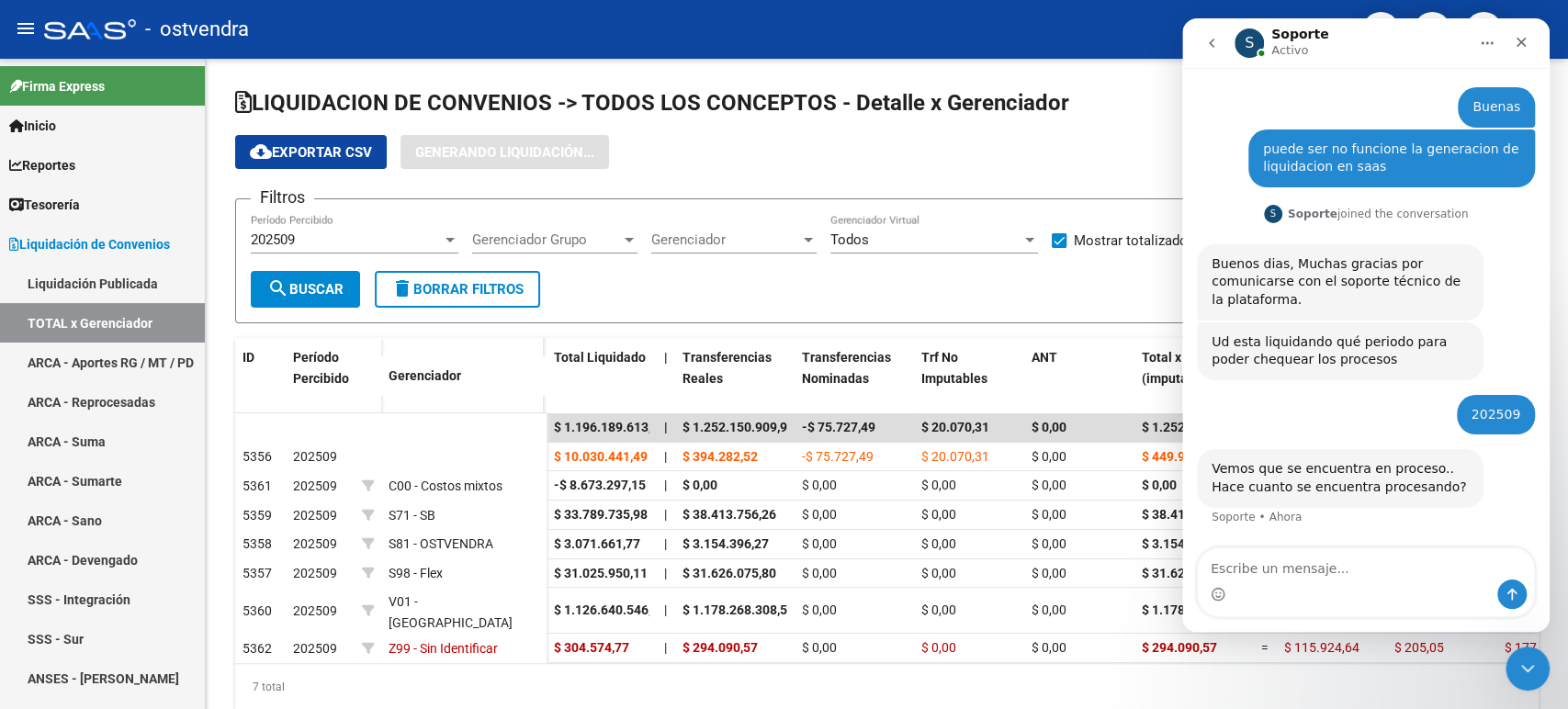
scroll to position [52, 0]
type textarea "varios minutos"
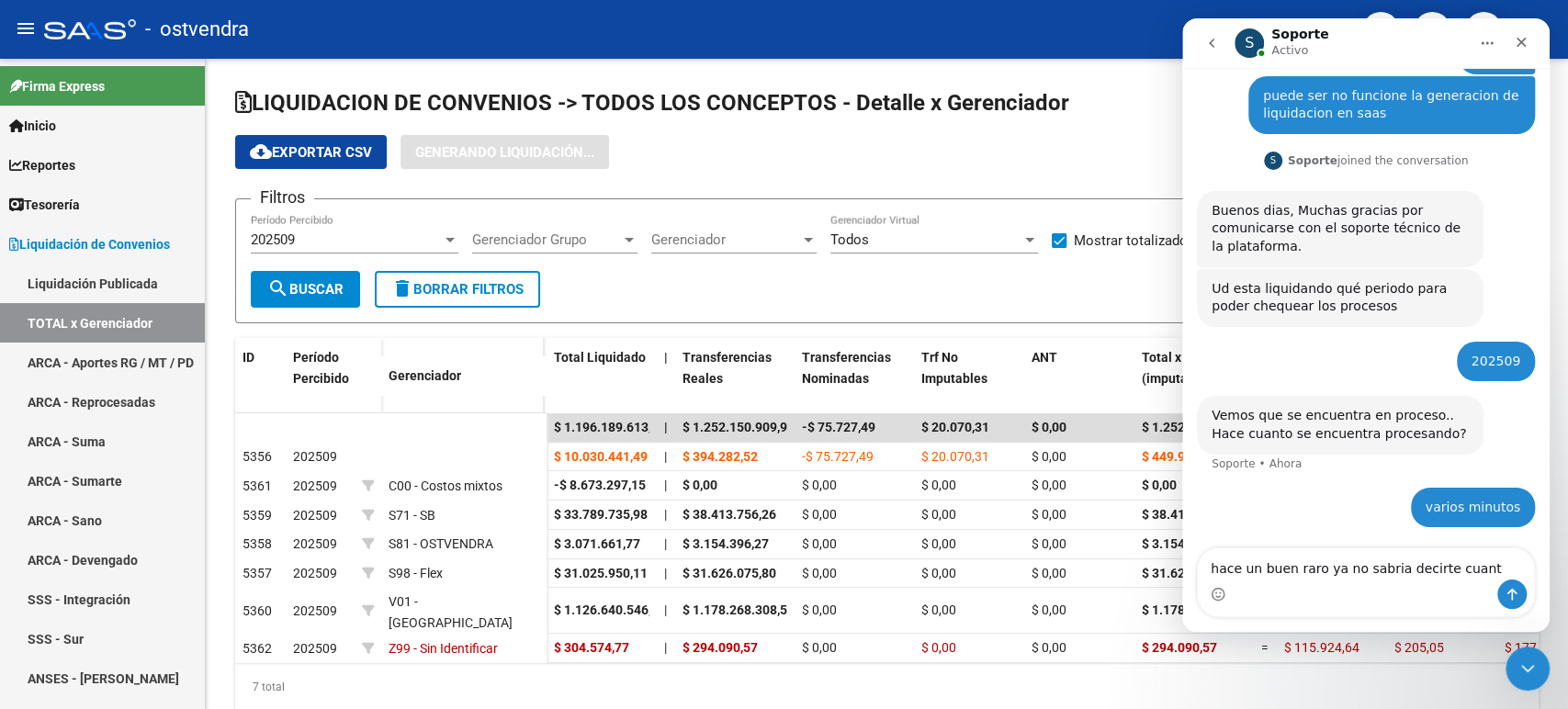
type textarea "hace un buen raro ya no sabria decirte cuanto"
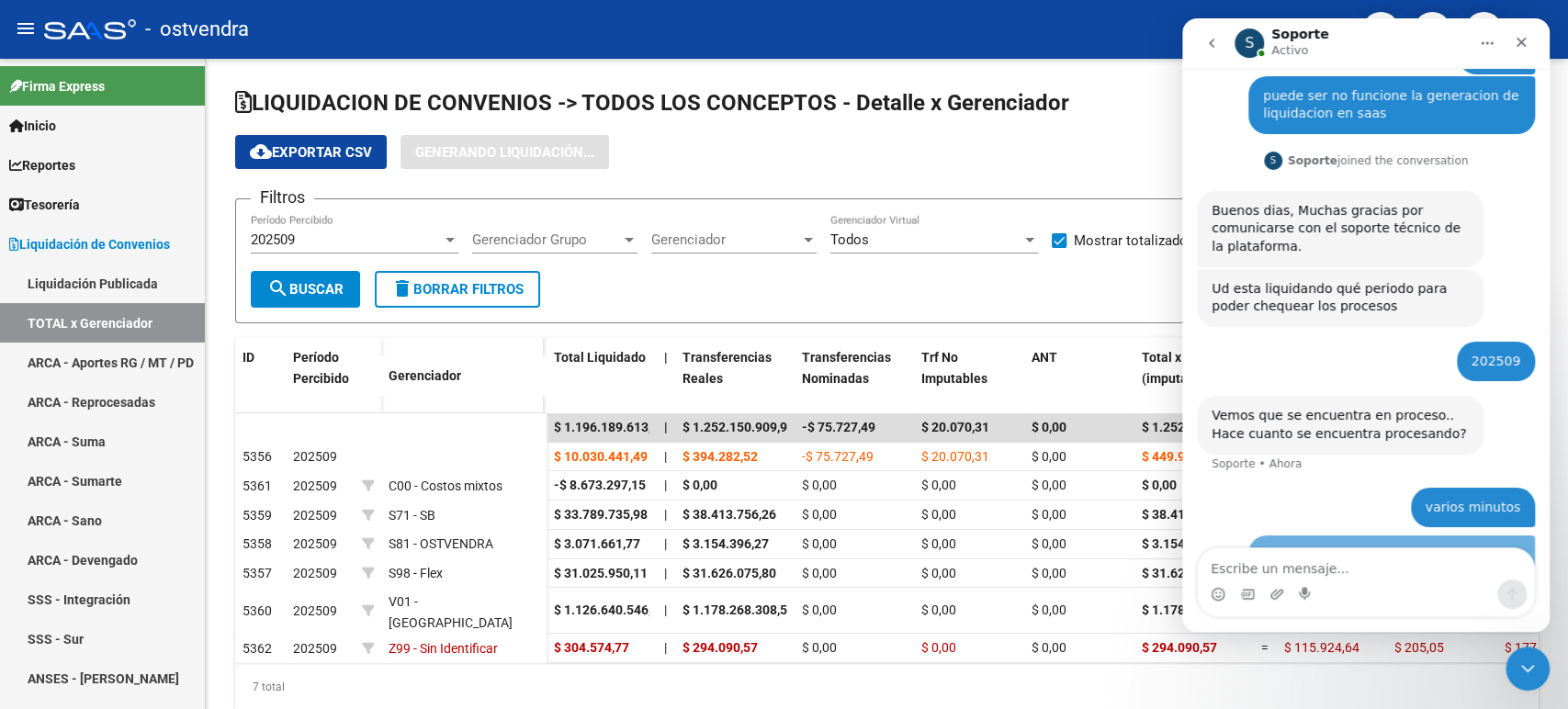
scroll to position [167, 0]
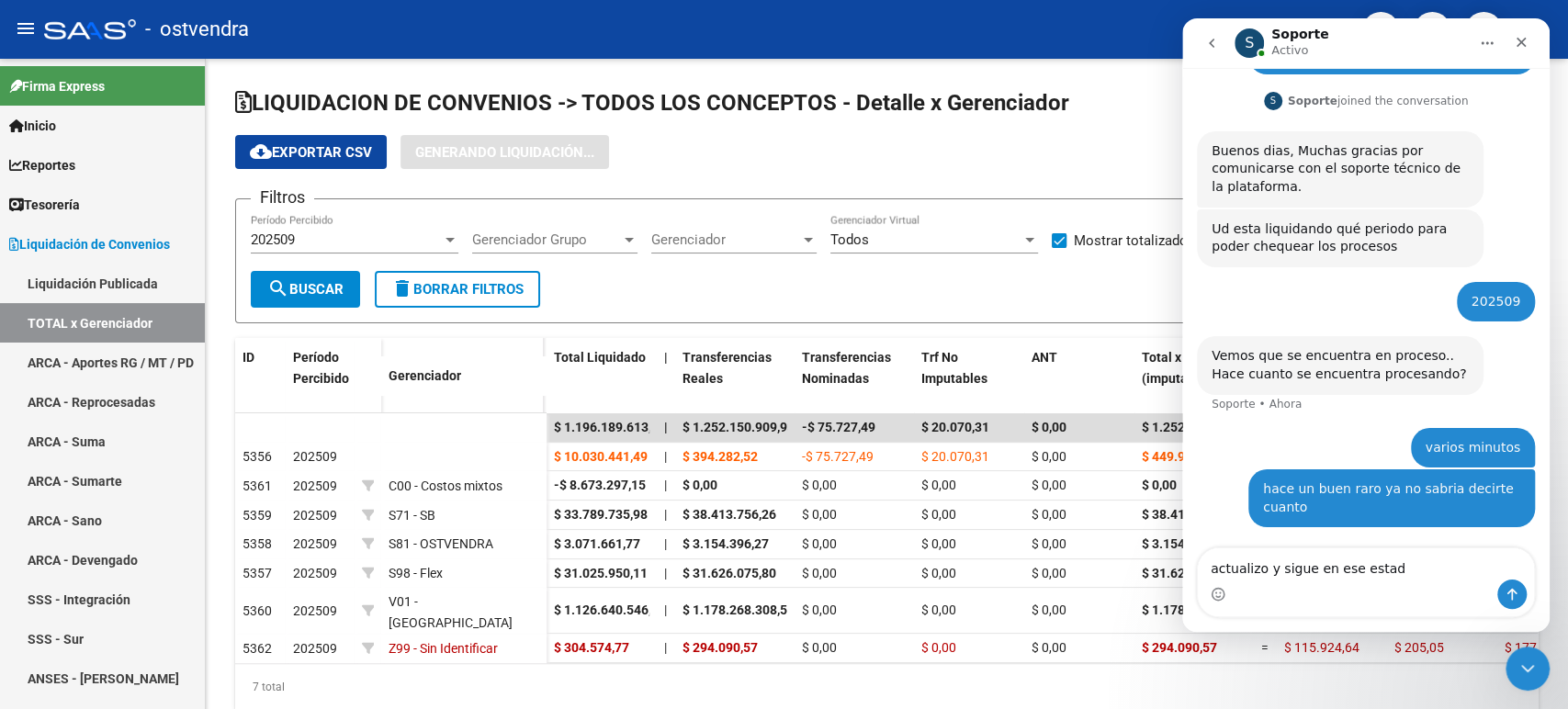
type textarea "actualizo y sigue en ese estado"
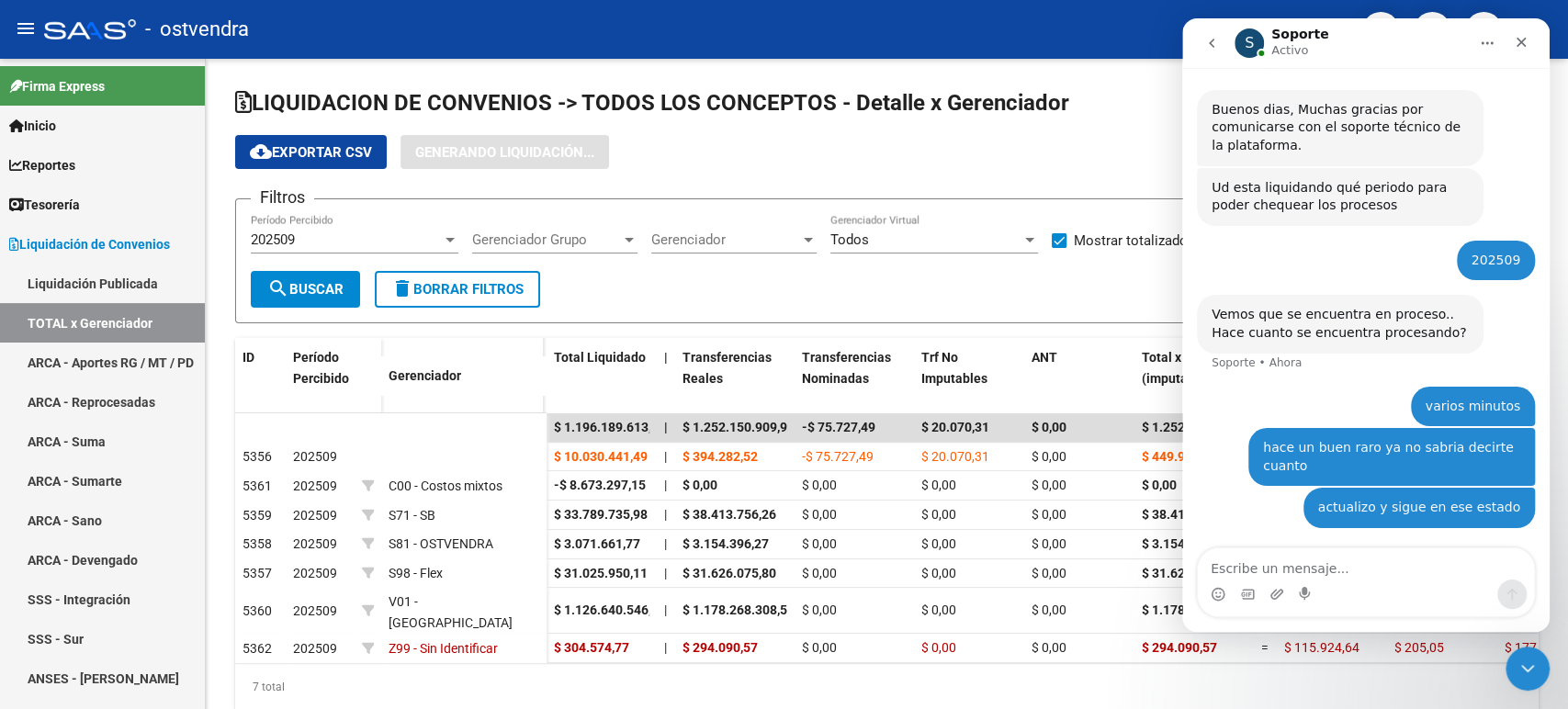
click at [1495, 571] on textarea "Escribe un mensaje..." at bounding box center [1365, 564] width 336 height 31
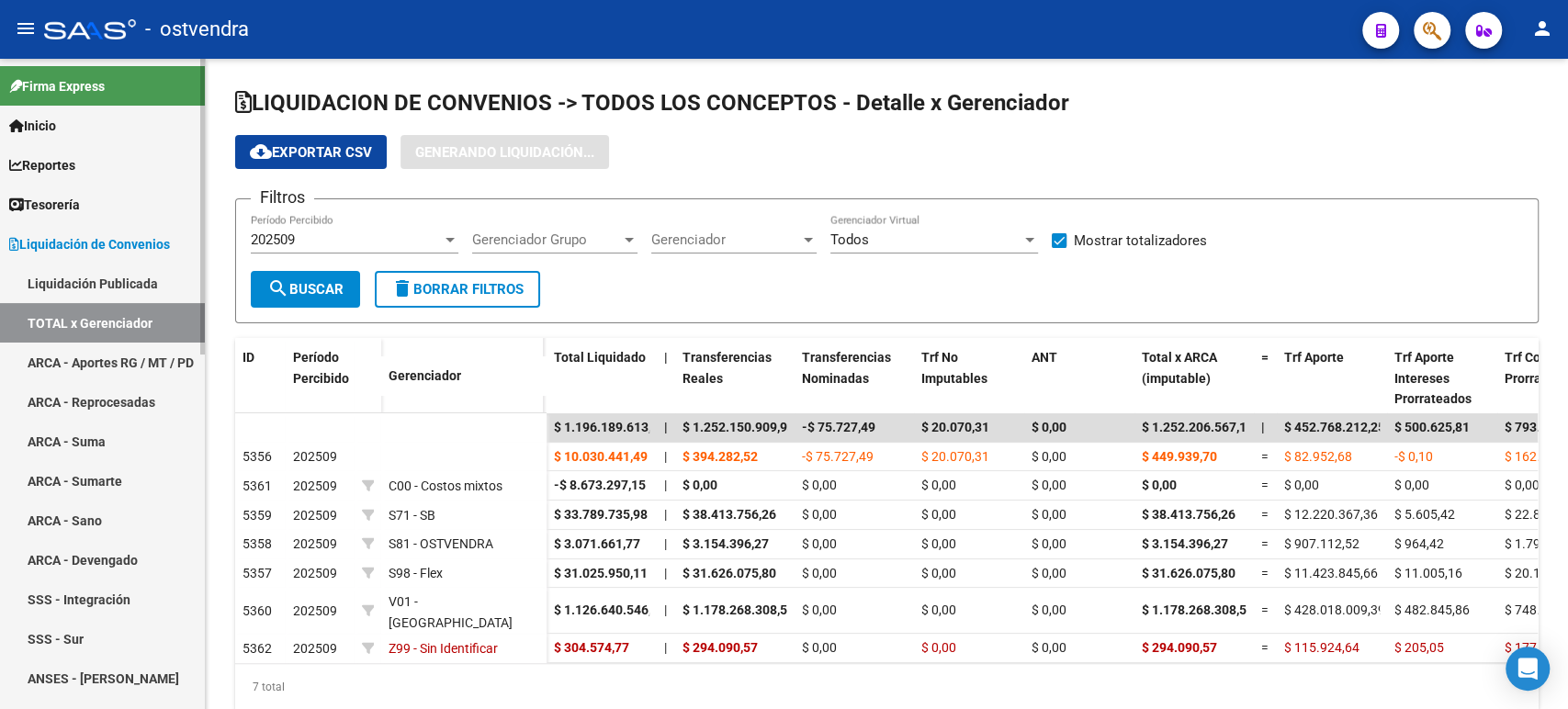
click at [81, 289] on link "Liquidación Publicada" at bounding box center [102, 283] width 205 height 40
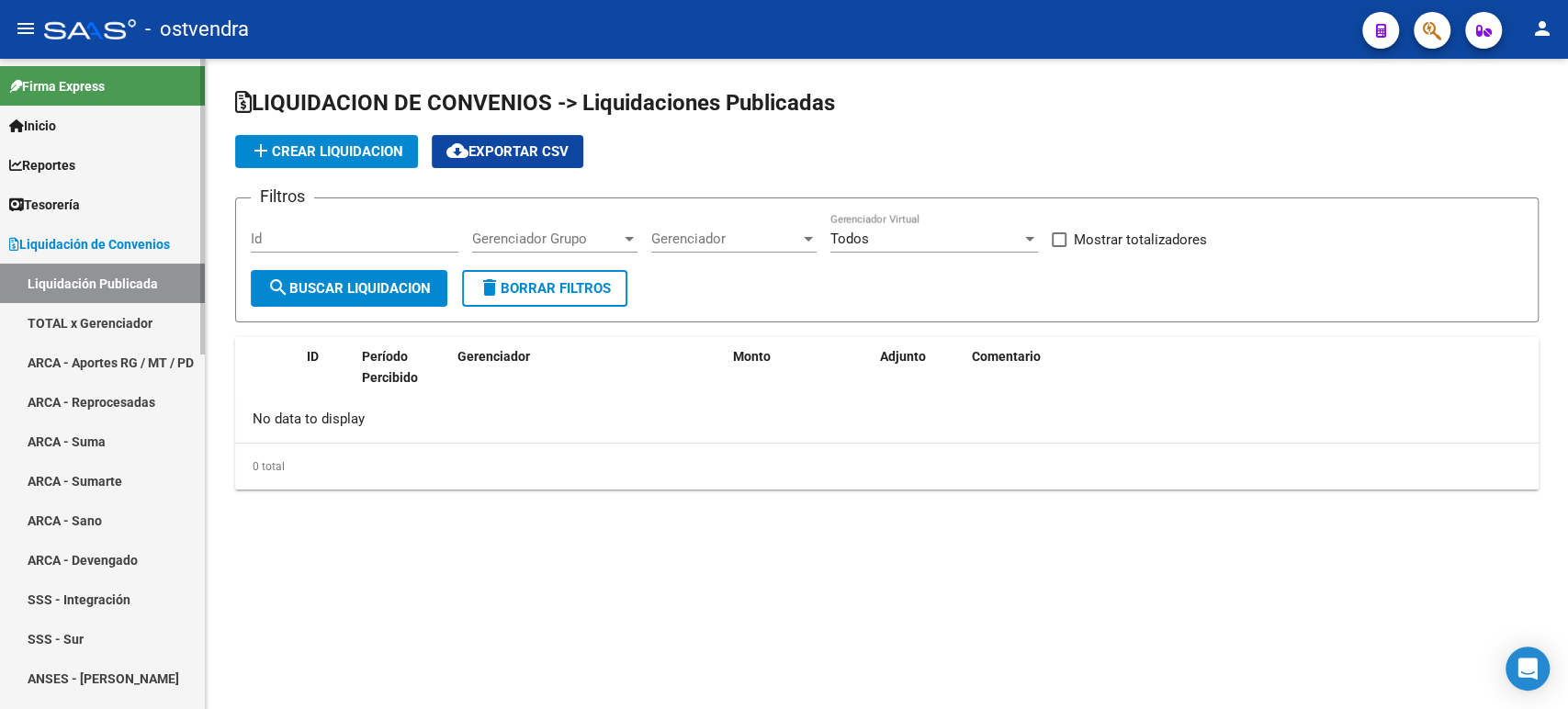
checkbox input "true"
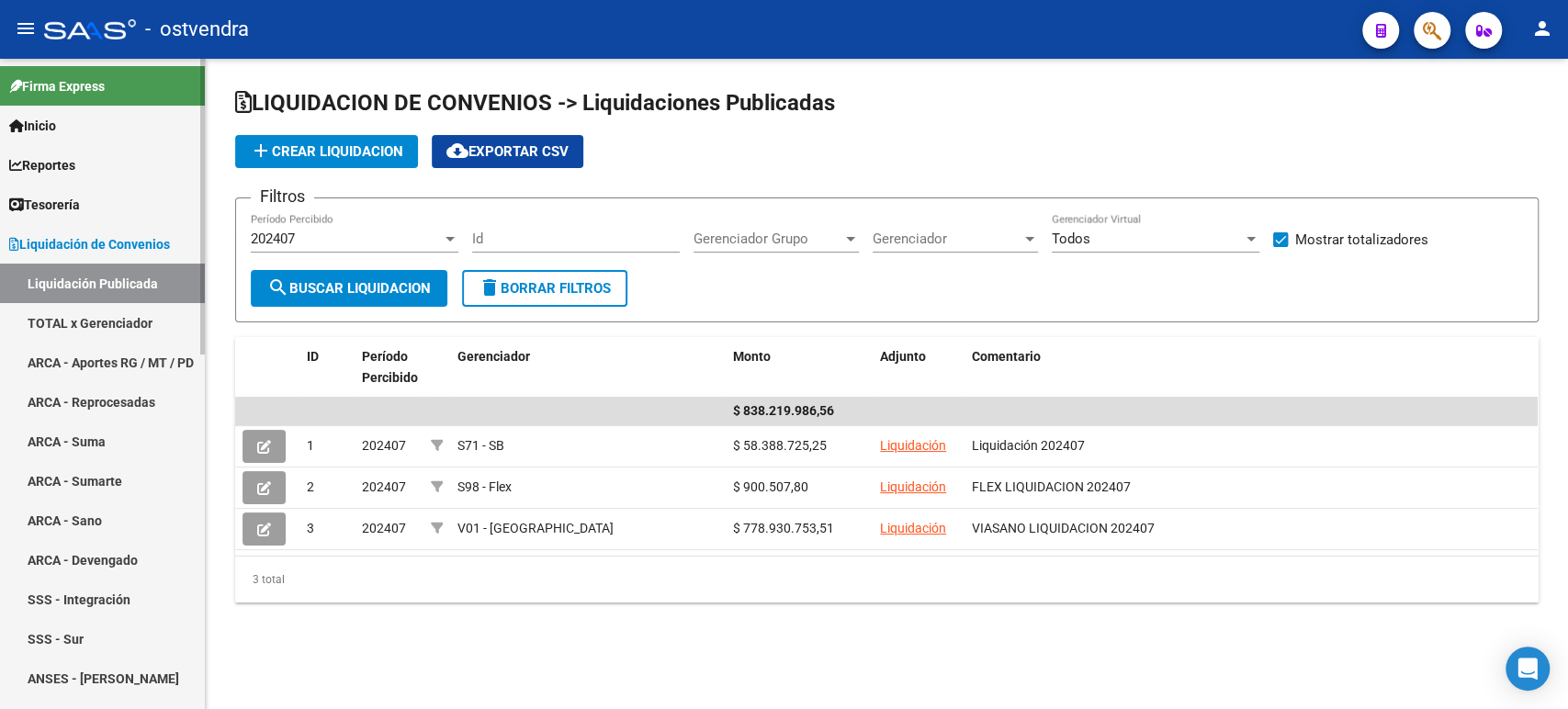
click at [80, 201] on span "Tesorería" at bounding box center [44, 205] width 71 height 20
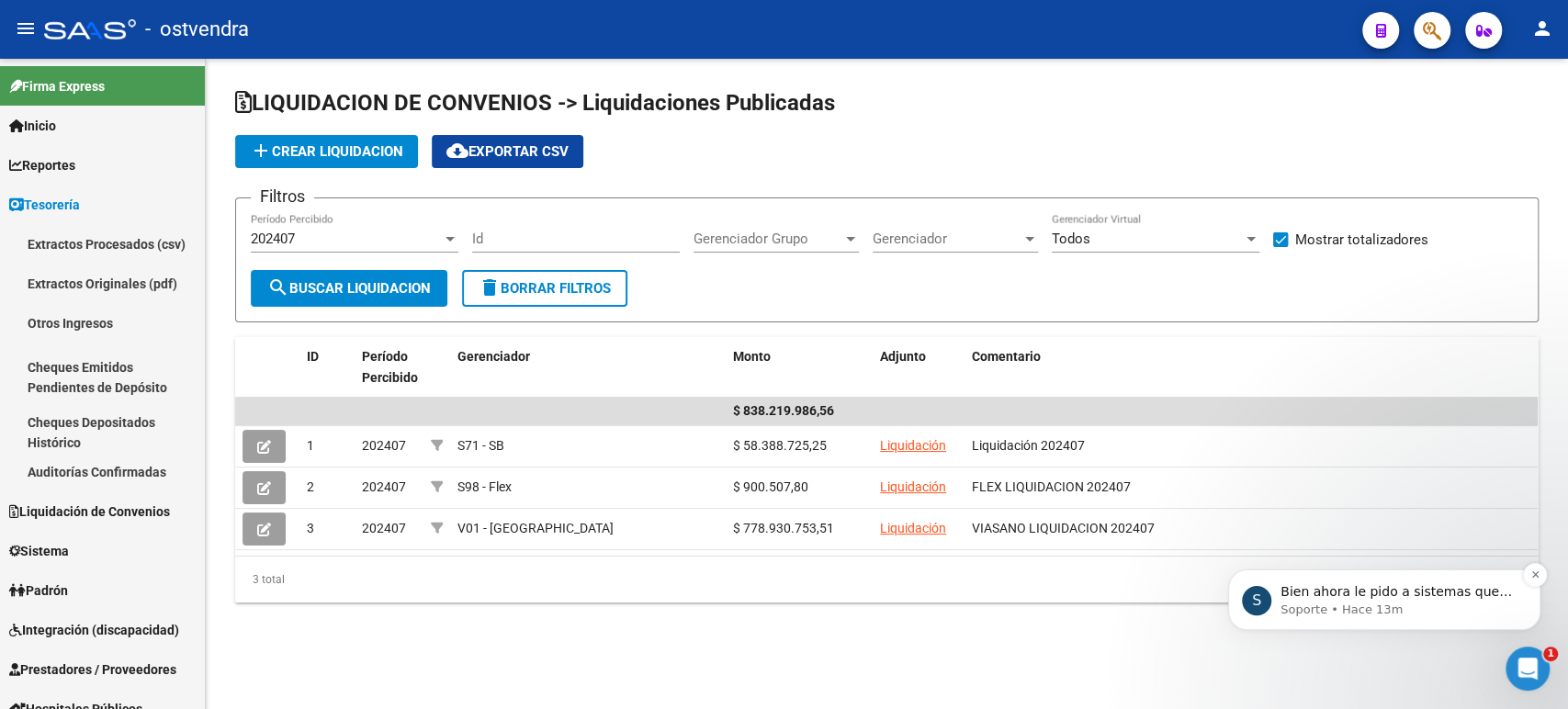
click at [1417, 610] on p "Soporte • Hace 13m" at bounding box center [1399, 609] width 237 height 16
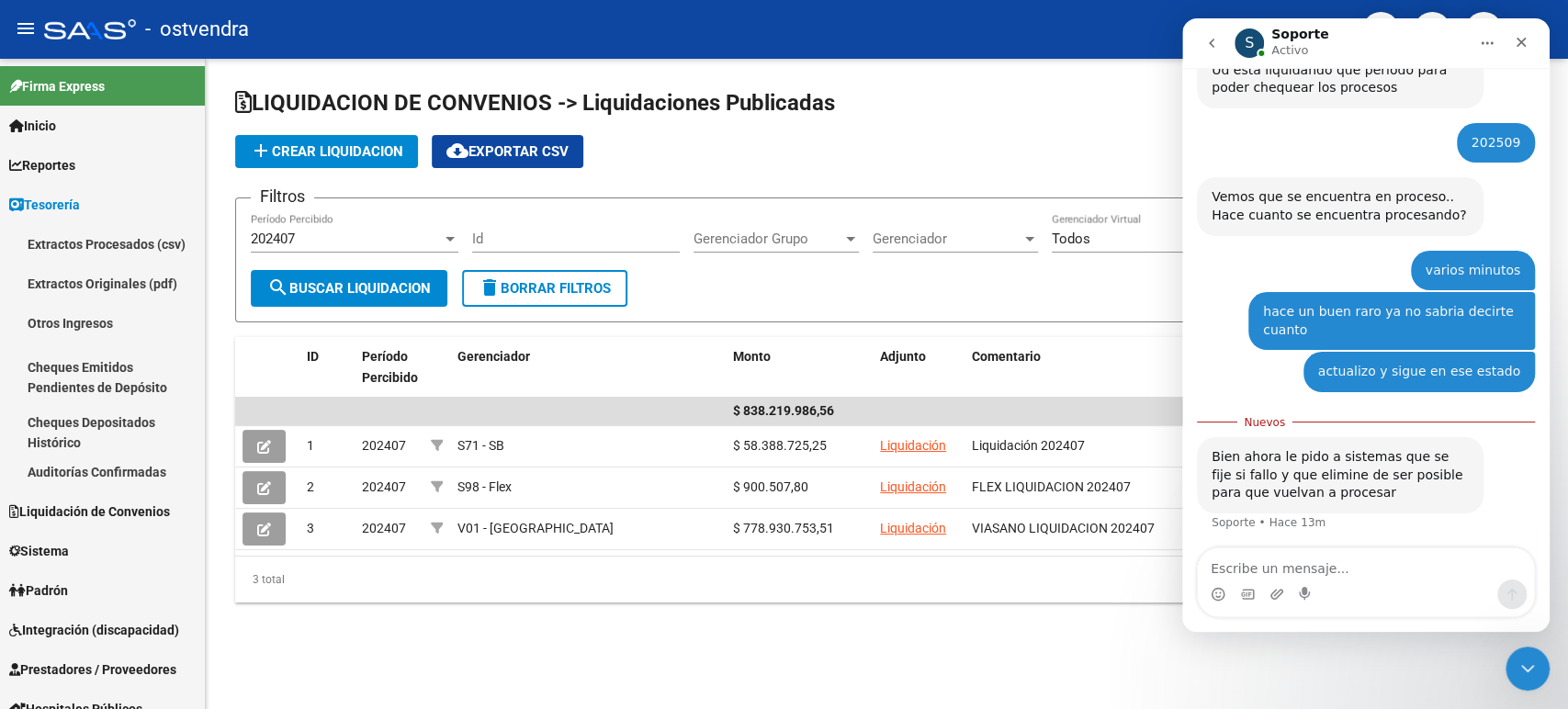
scroll to position [331, 0]
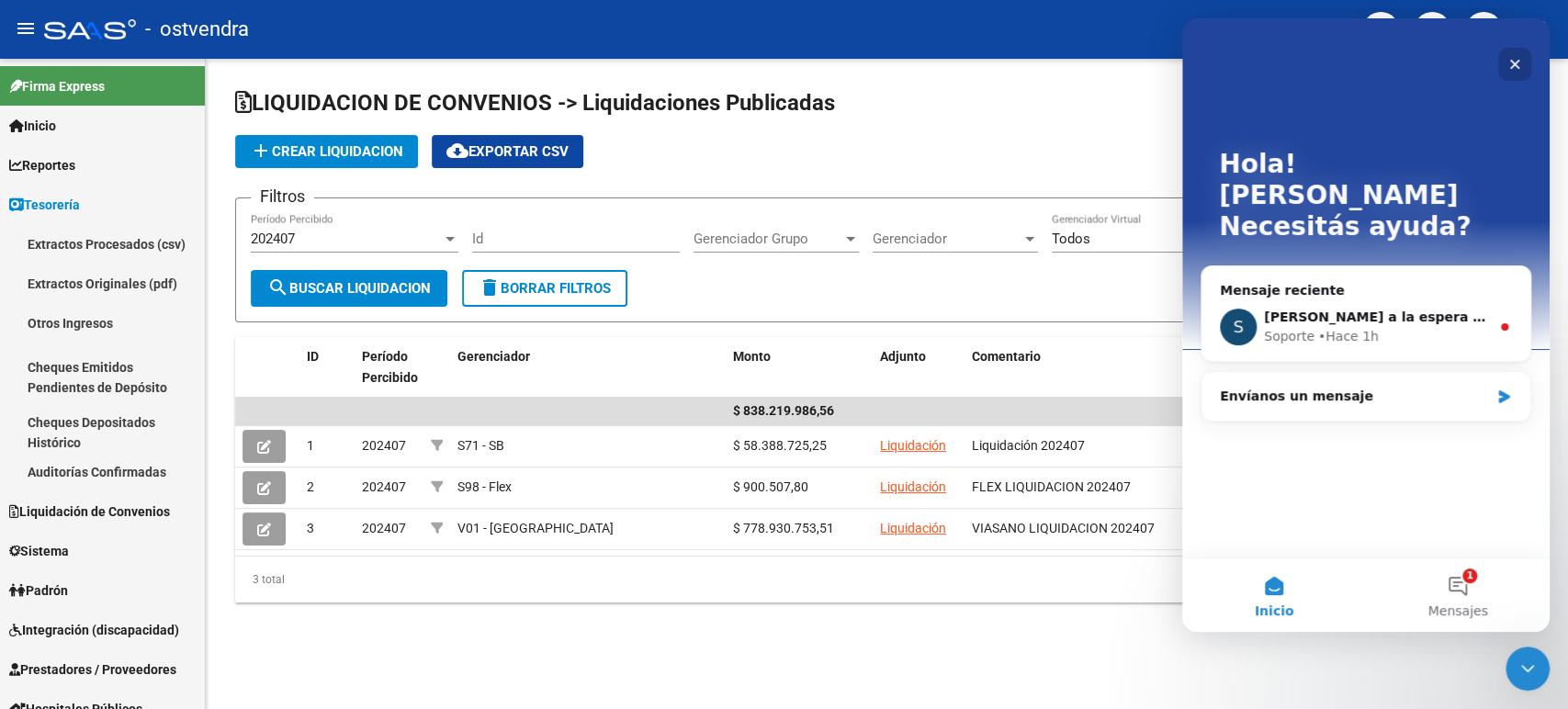
click at [1513, 71] on icon "Cerrar" at bounding box center [1514, 64] width 15 height 15
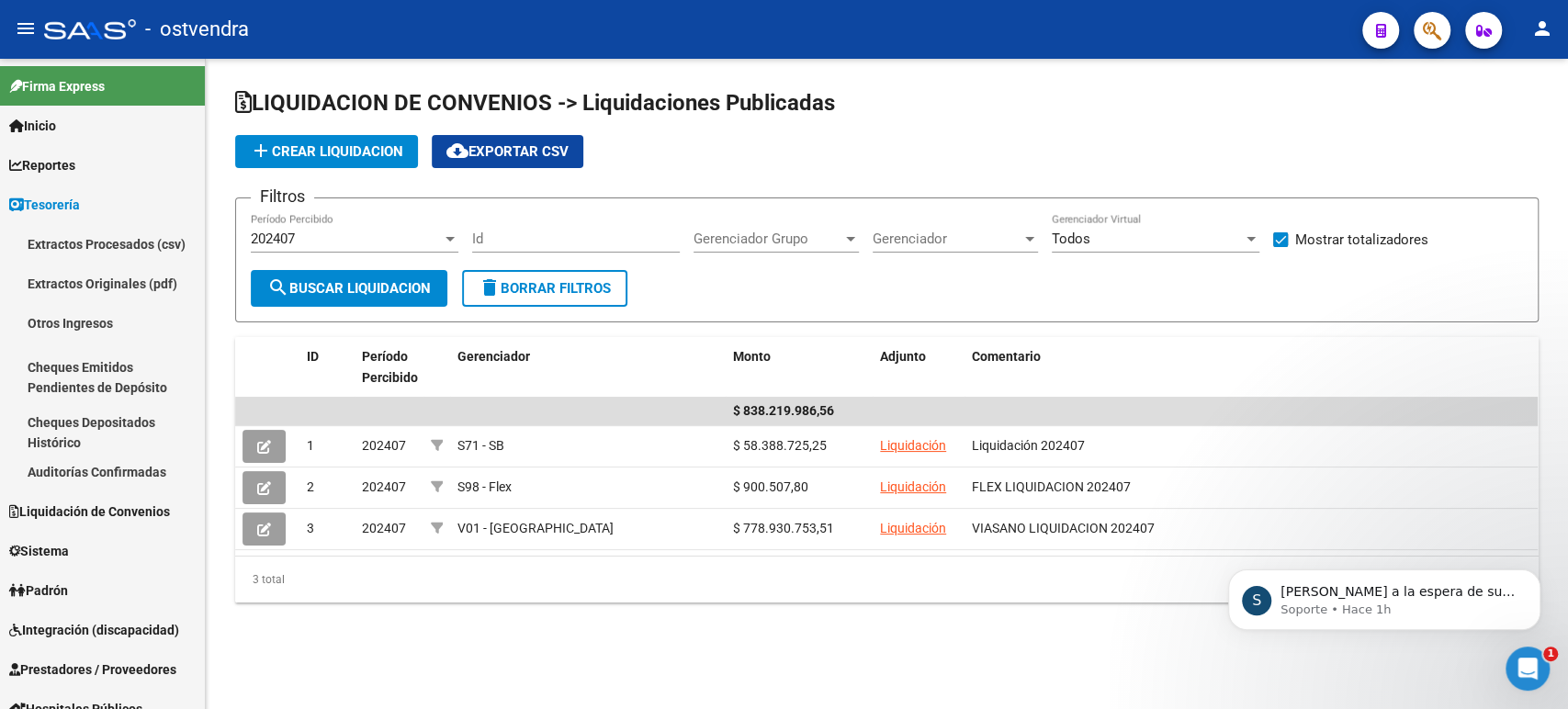
scroll to position [0, 0]
click at [43, 160] on span "Reportes" at bounding box center [42, 165] width 66 height 20
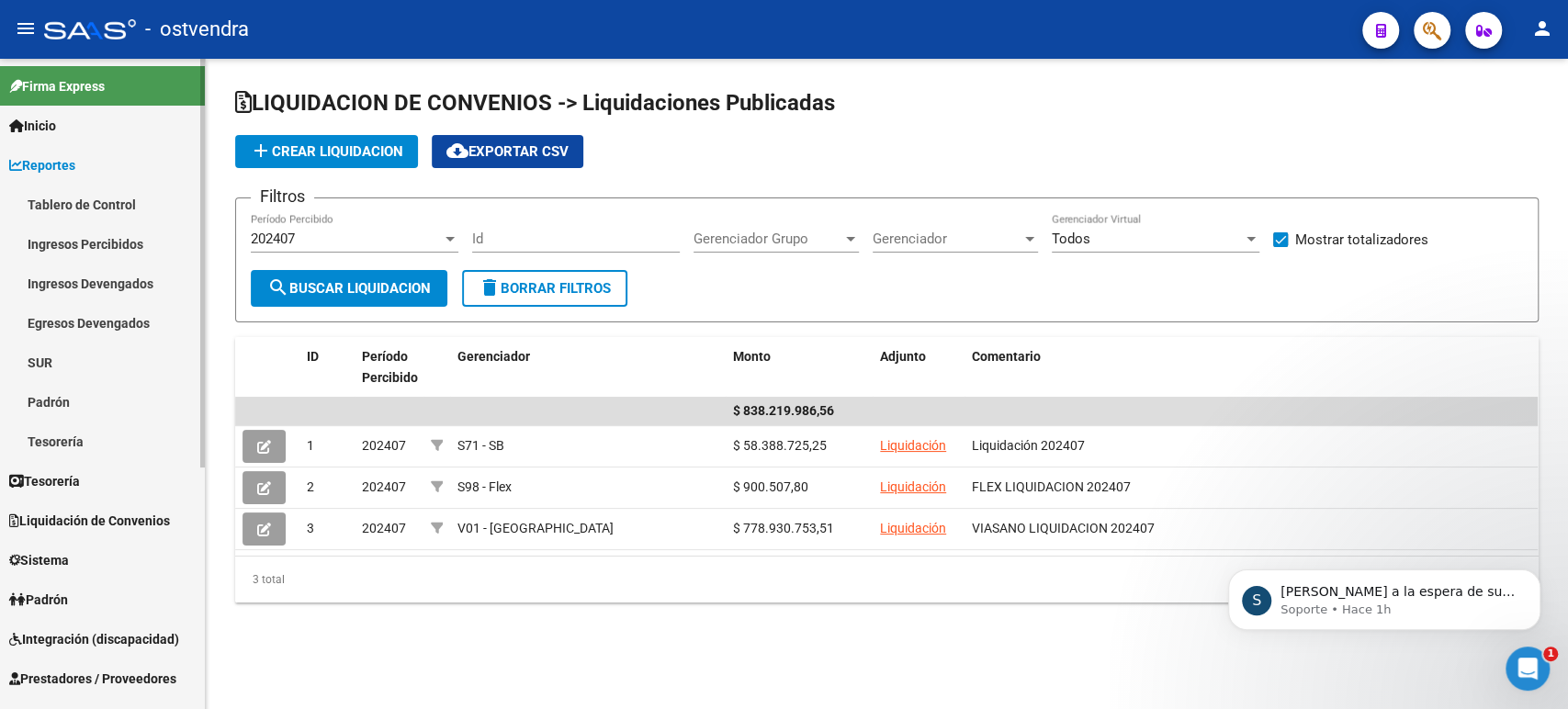
click at [49, 122] on span "Inicio" at bounding box center [32, 125] width 47 height 20
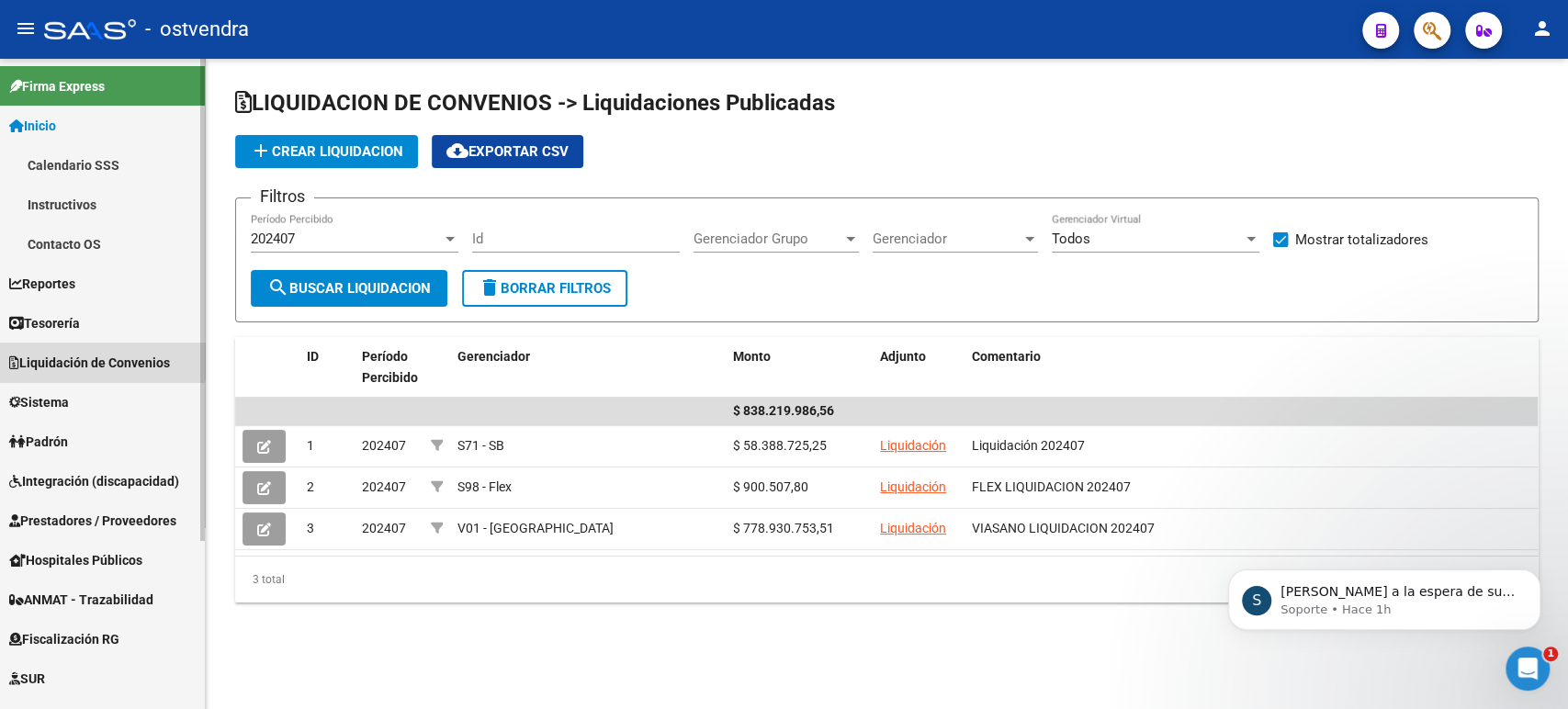
click at [77, 348] on link "Liquidación de Convenios" at bounding box center [102, 362] width 205 height 40
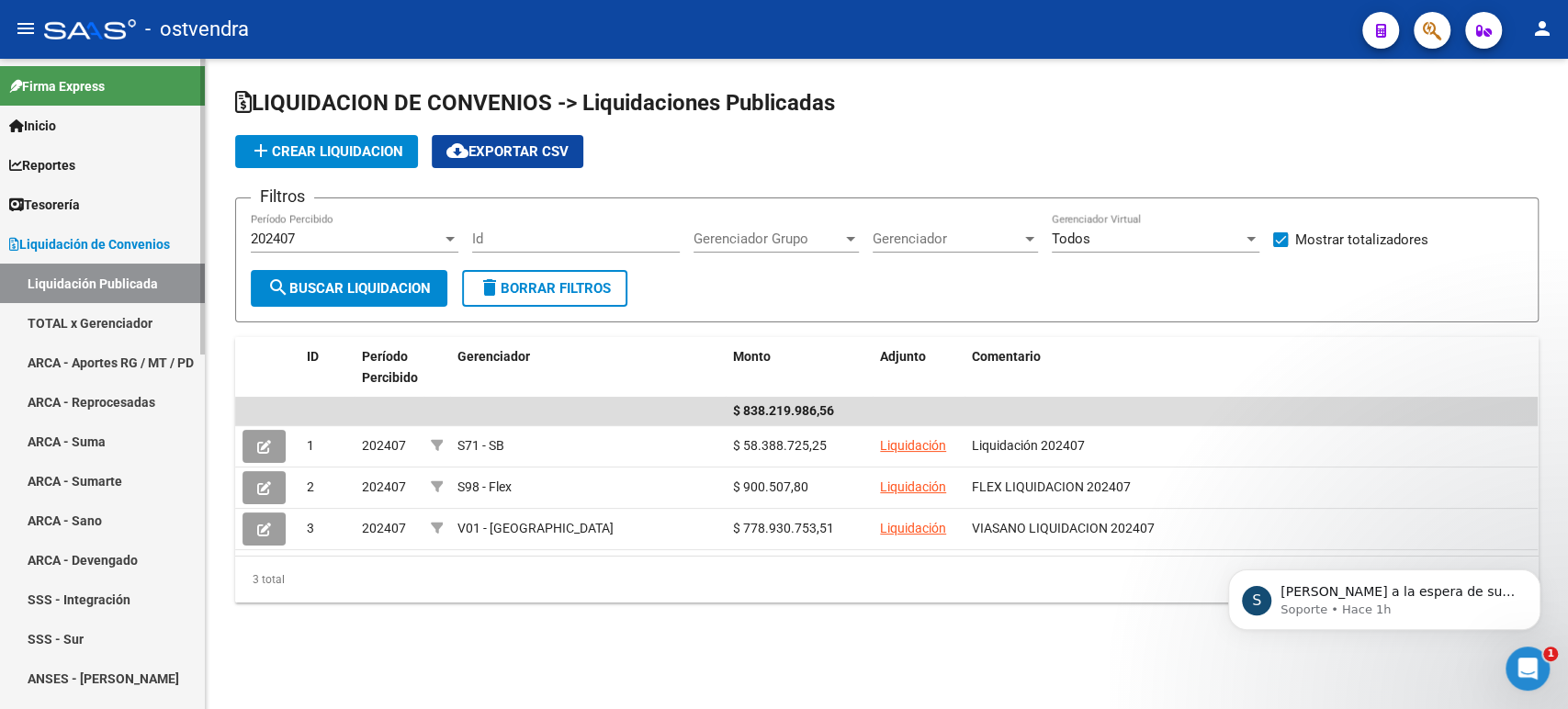
click at [74, 321] on link "TOTAL x Gerenciador" at bounding box center [102, 322] width 205 height 40
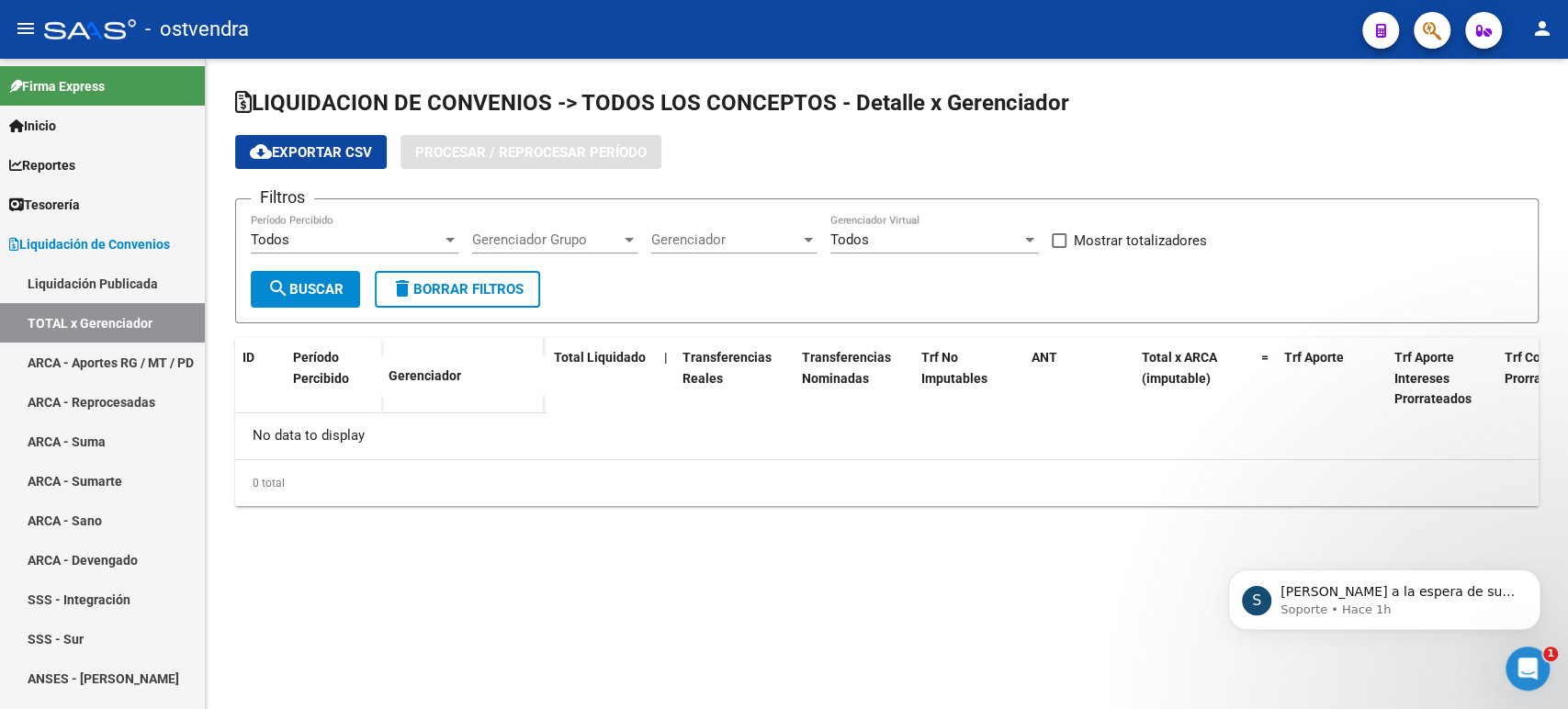
checkbox input "true"
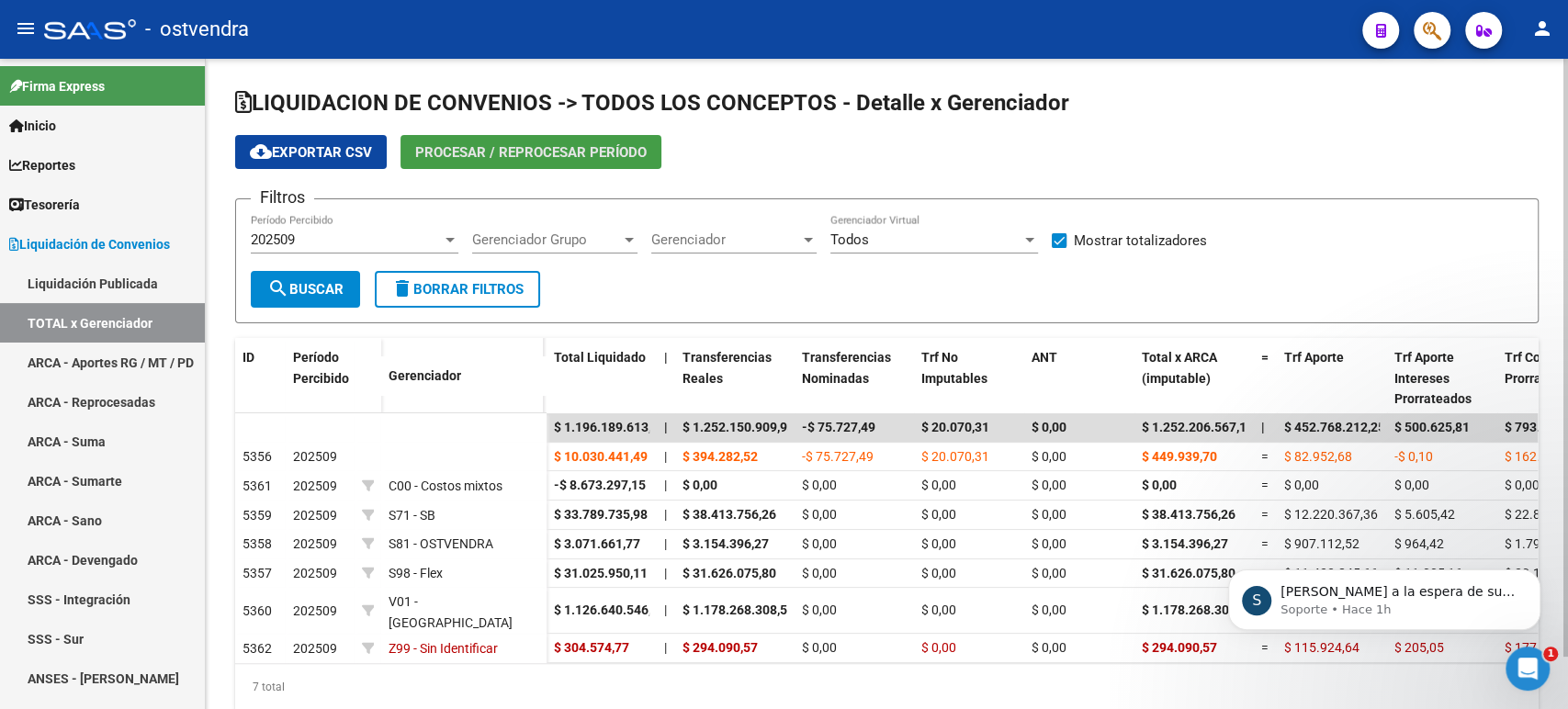
click at [486, 167] on button "Procesar / Reprocesar período" at bounding box center [531, 151] width 261 height 34
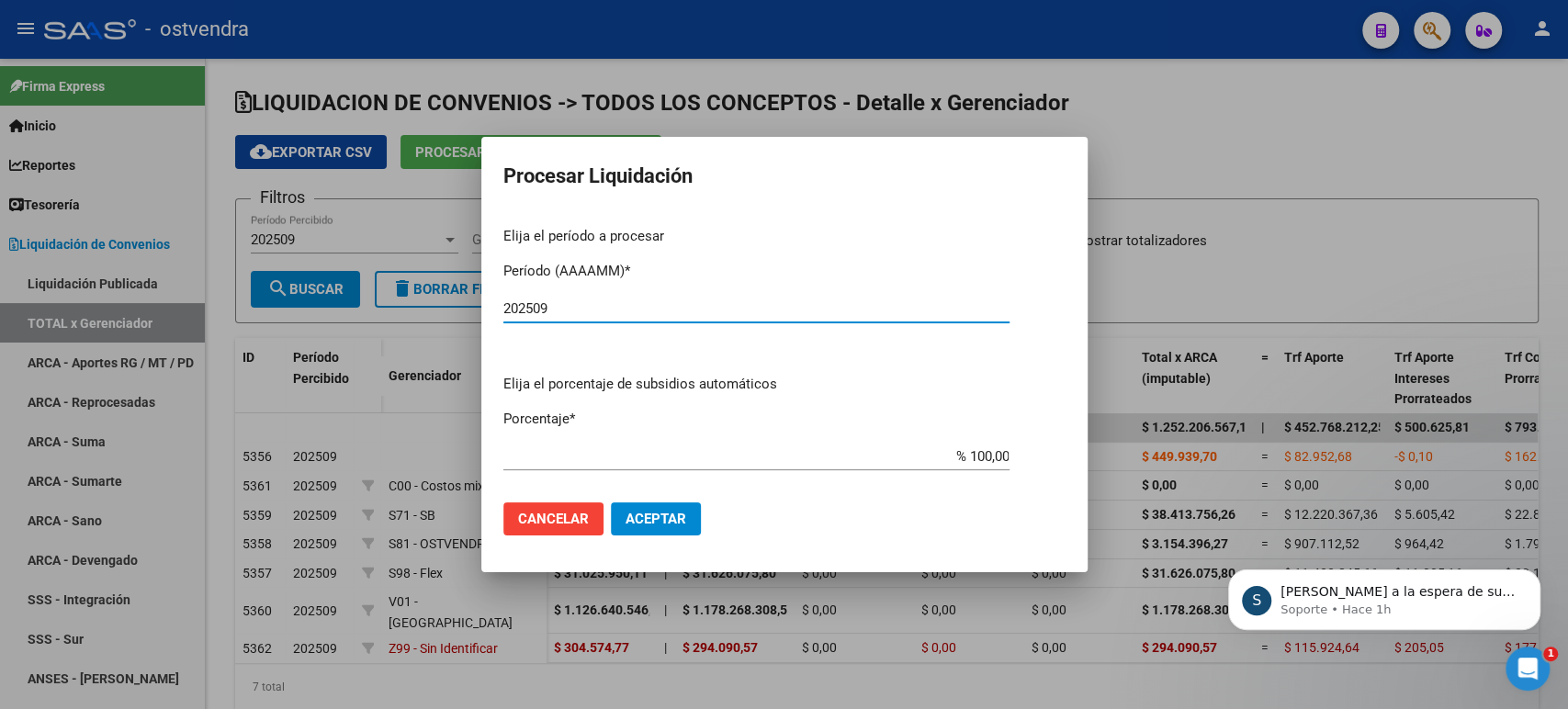
type input "202509"
click at [660, 510] on span "Aceptar" at bounding box center [656, 518] width 60 height 16
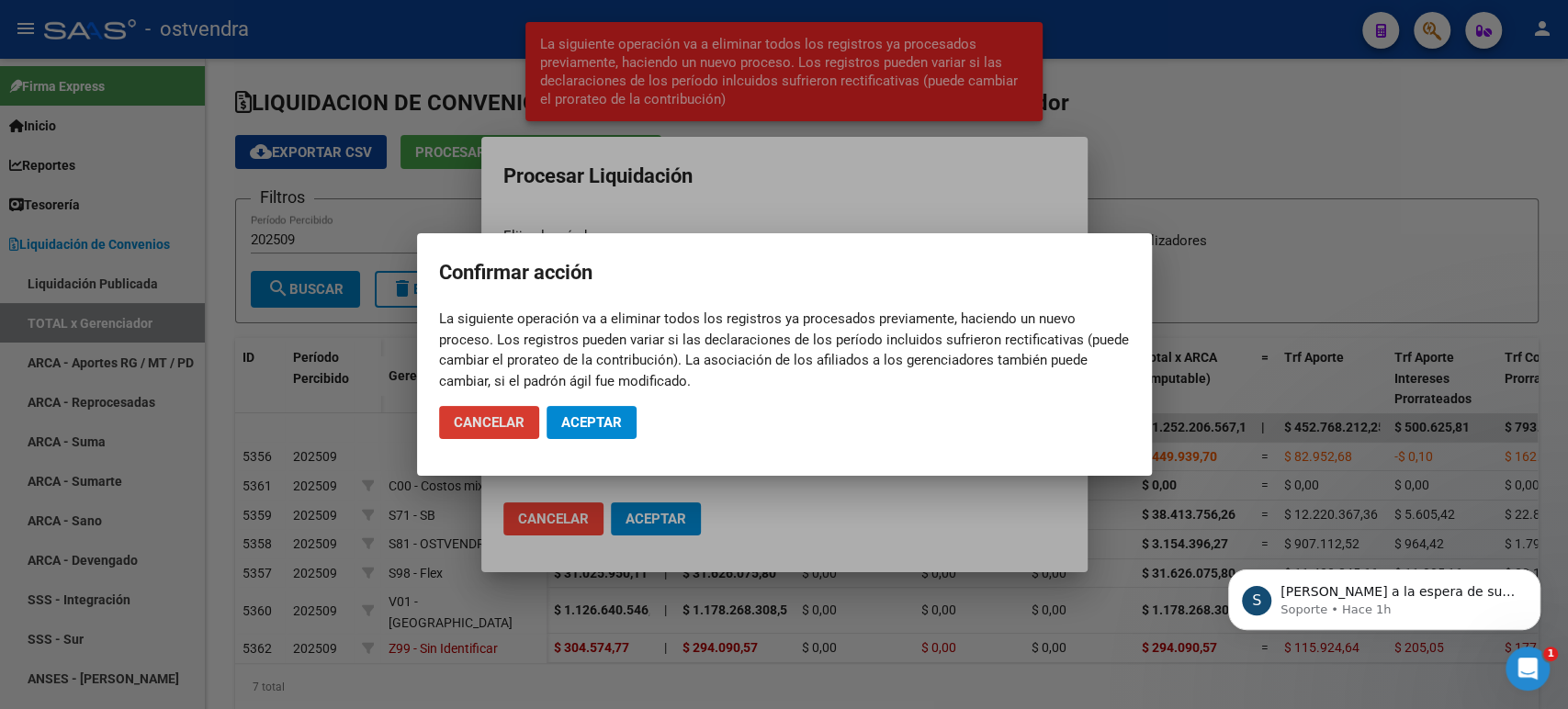
click at [591, 408] on button "Aceptar" at bounding box center [591, 422] width 90 height 33
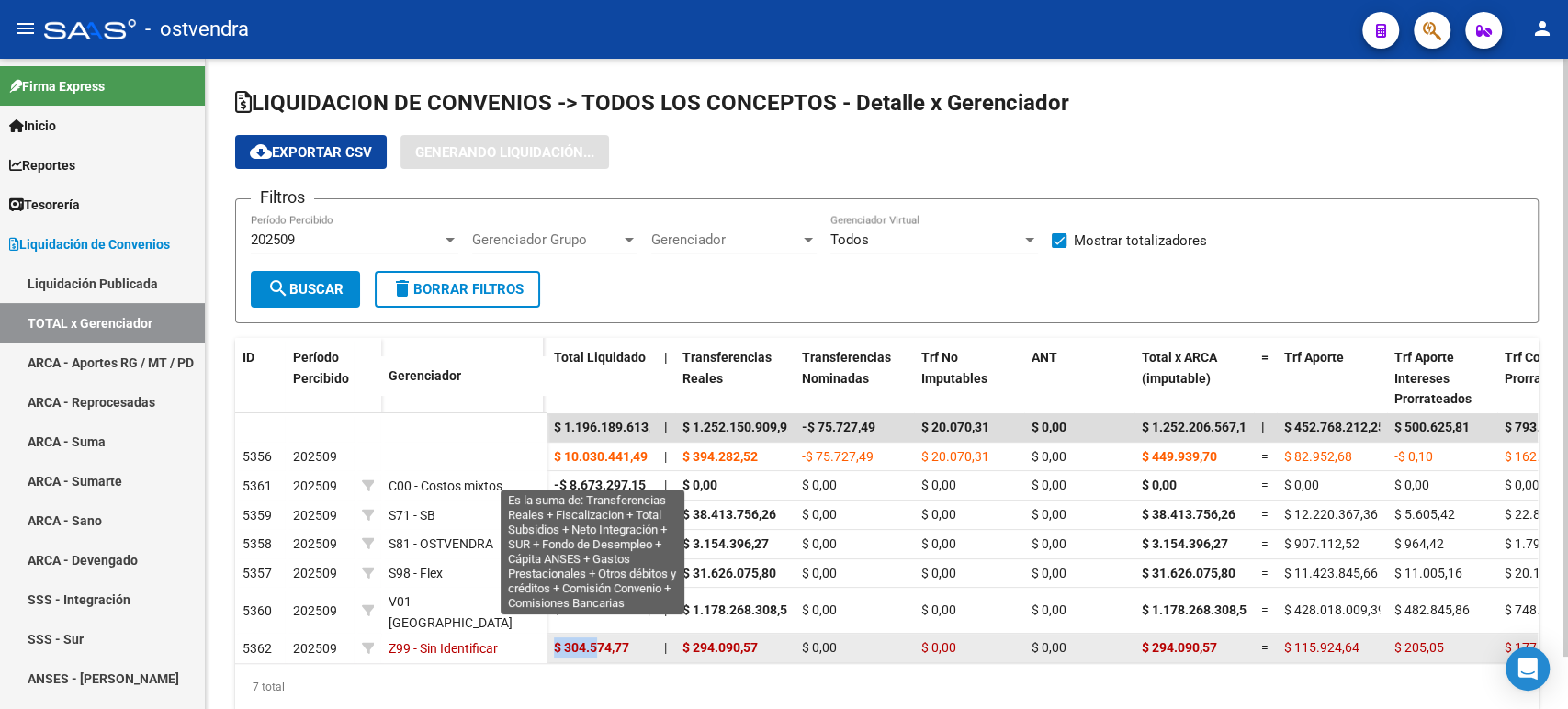
drag, startPoint x: 543, startPoint y: 640, endPoint x: 597, endPoint y: 631, distance: 54.7
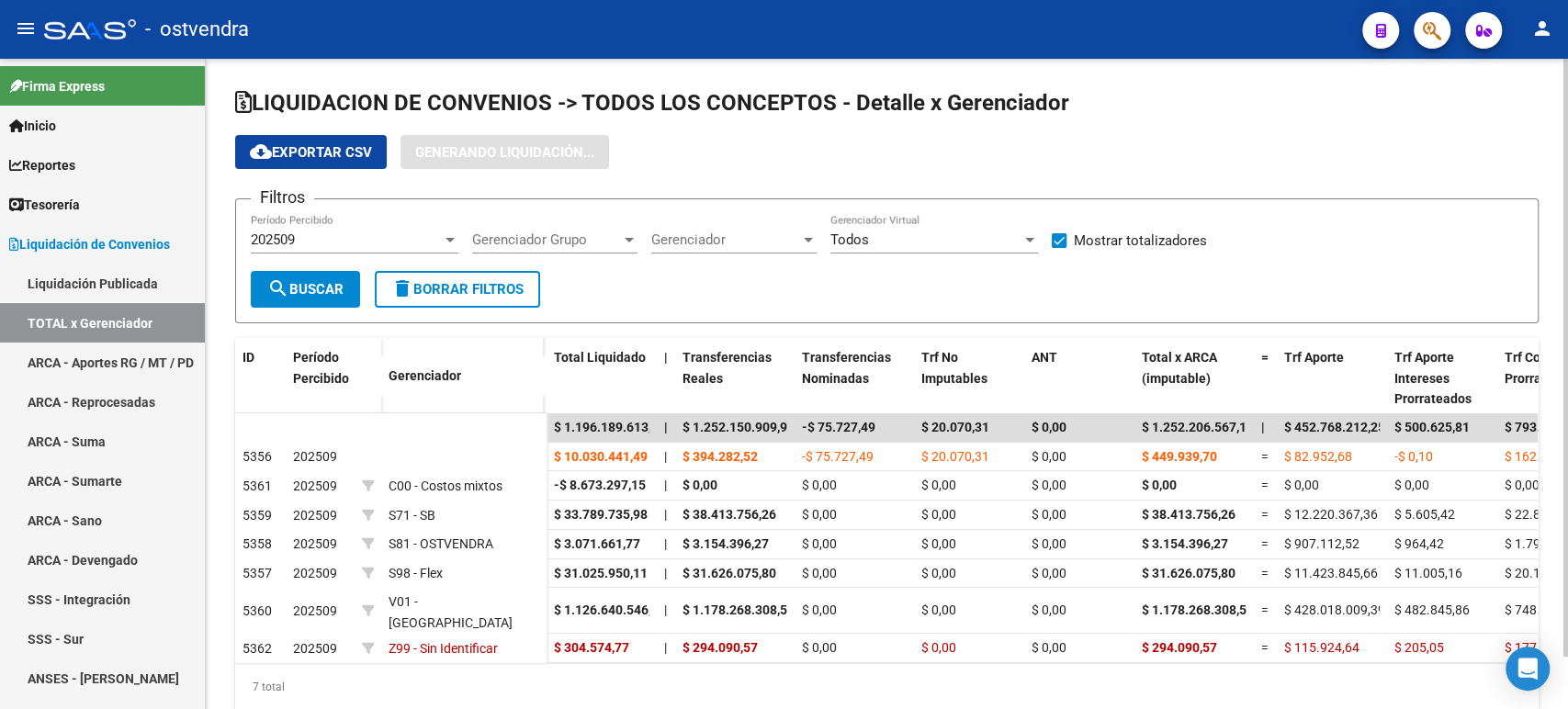
click at [958, 151] on div "cloud_download Exportar CSV Generando Liquidación..." at bounding box center [886, 151] width 1303 height 34
click at [1539, 660] on div "Open Intercom Messenger" at bounding box center [1528, 669] width 49 height 48
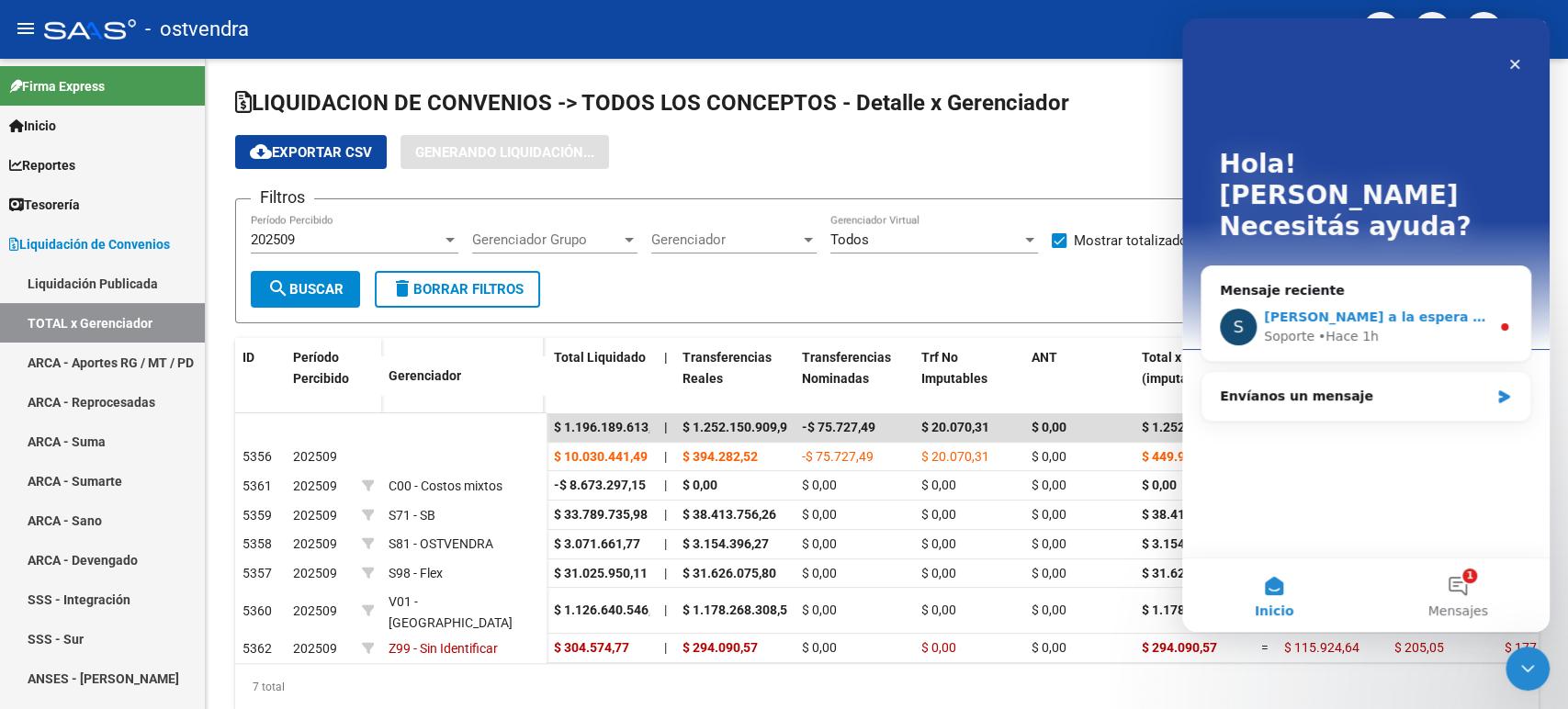
click at [1342, 315] on div "S Quedamos a la espera de sus comentarios Soporte • Hace 1h" at bounding box center [1365, 327] width 329 height 68
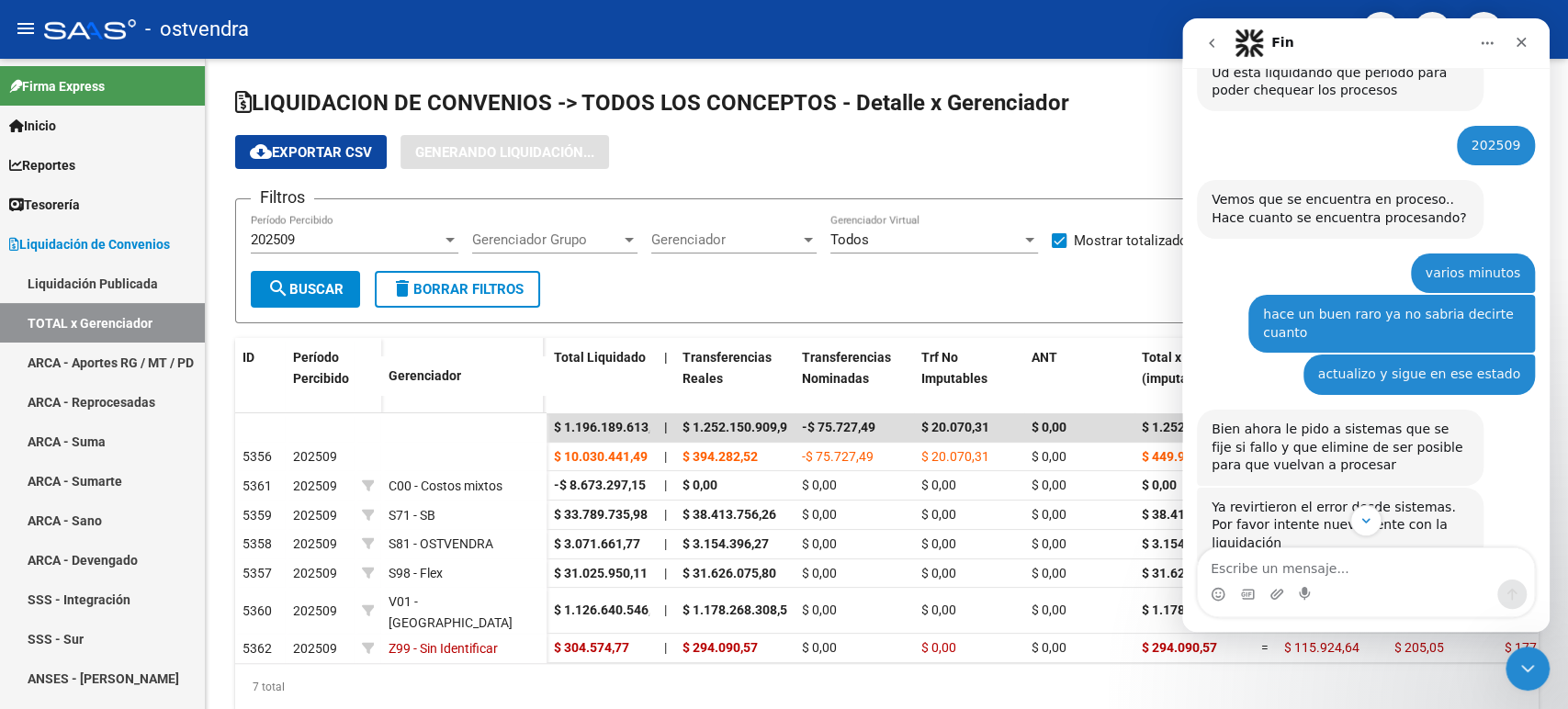
scroll to position [402, 0]
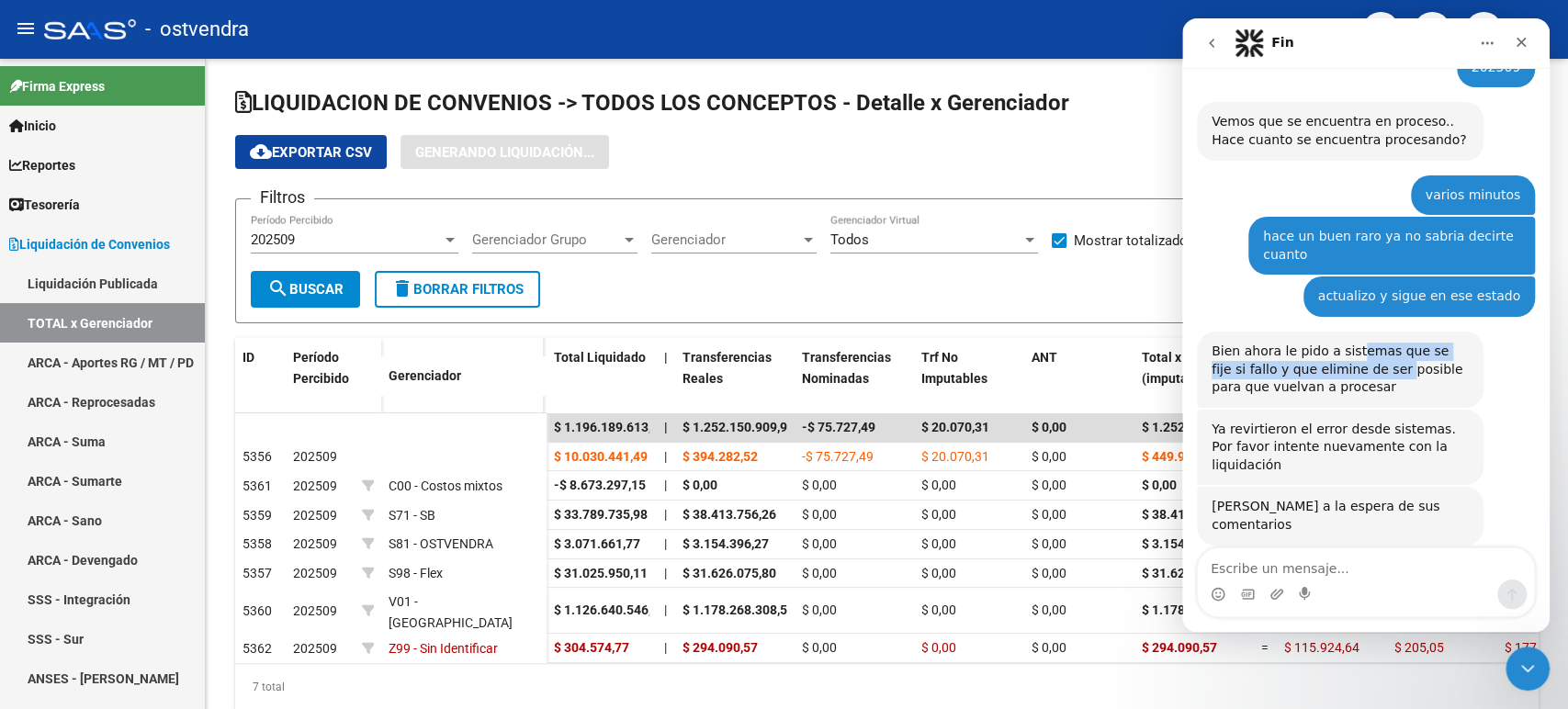
drag, startPoint x: 1347, startPoint y: 358, endPoint x: 1355, endPoint y: 371, distance: 15.3
click at [1355, 371] on div "Bien ahora le pido a sistemas que se fije si fallo y que elimine de ser posible…" at bounding box center [1340, 370] width 257 height 54
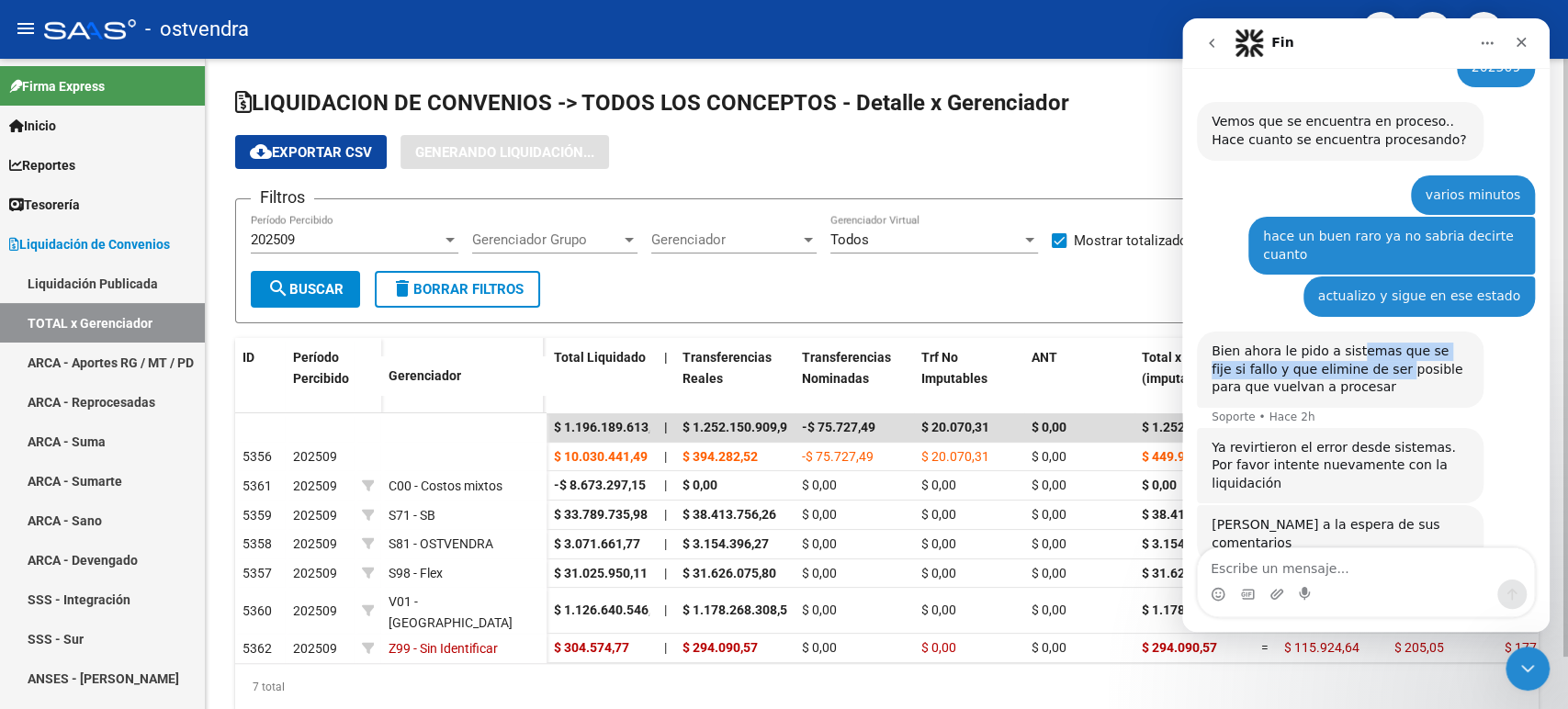
scroll to position [420, 0]
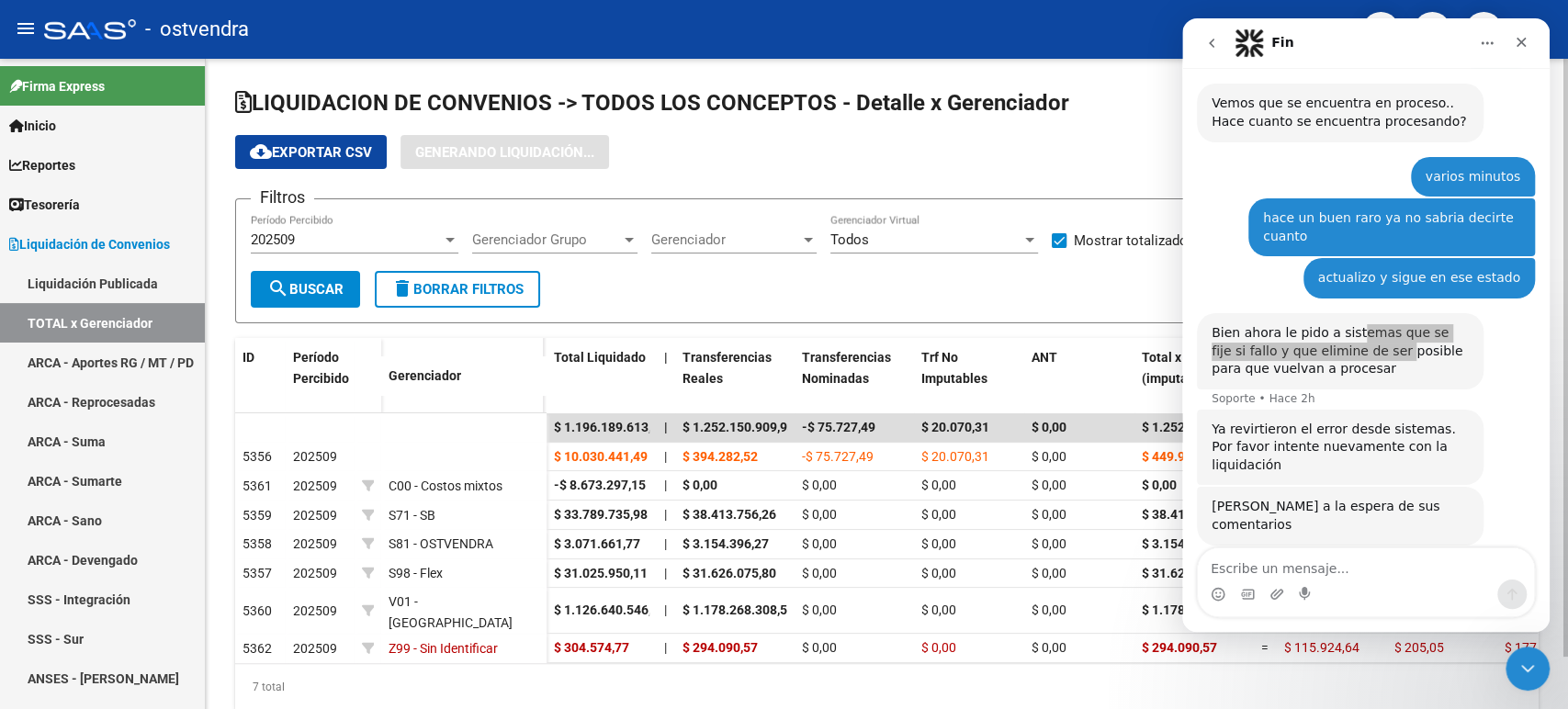
click at [730, 301] on form "Filtros 202509 Período Percibido Gerenciador Grupo Gerenciador Grupo Gerenciado…" at bounding box center [886, 260] width 1303 height 125
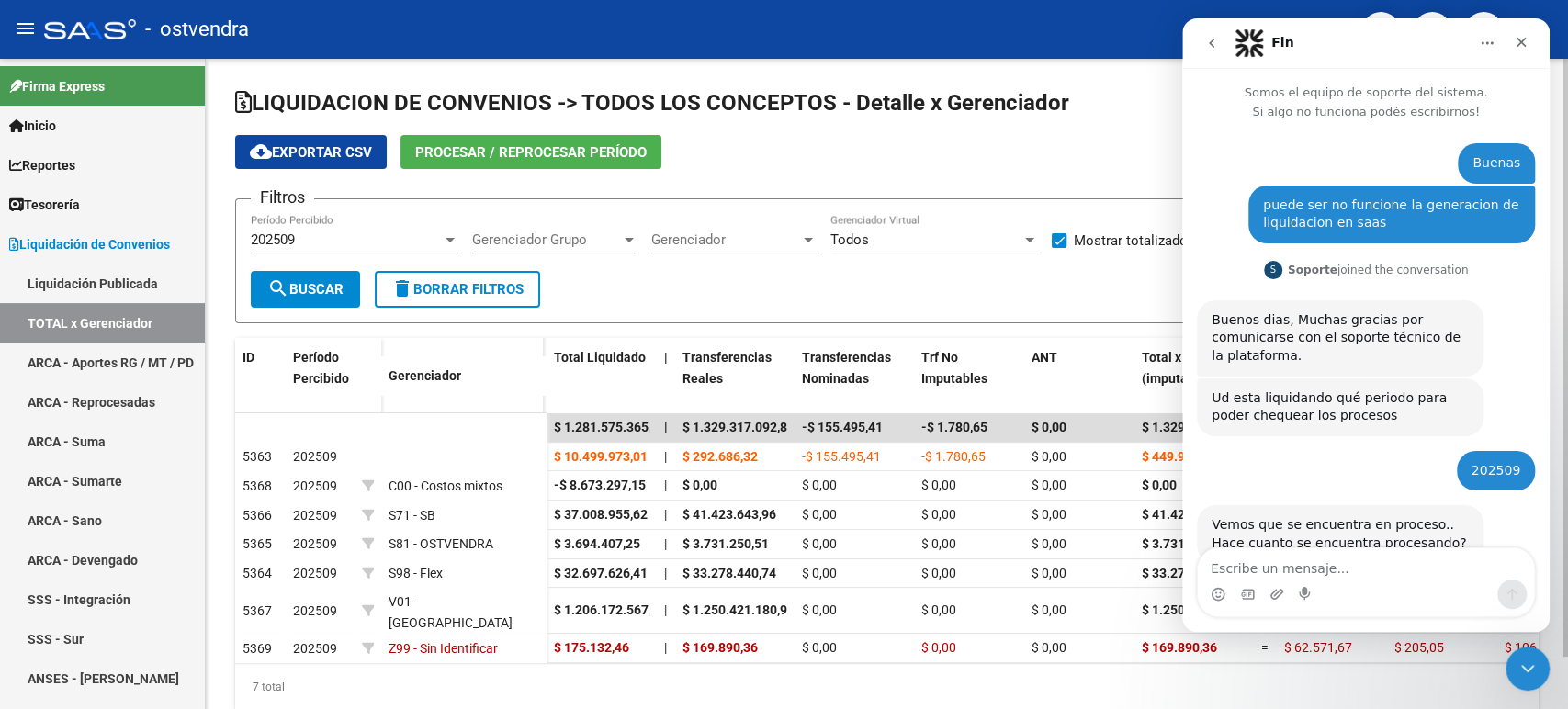
scroll to position [402, 0]
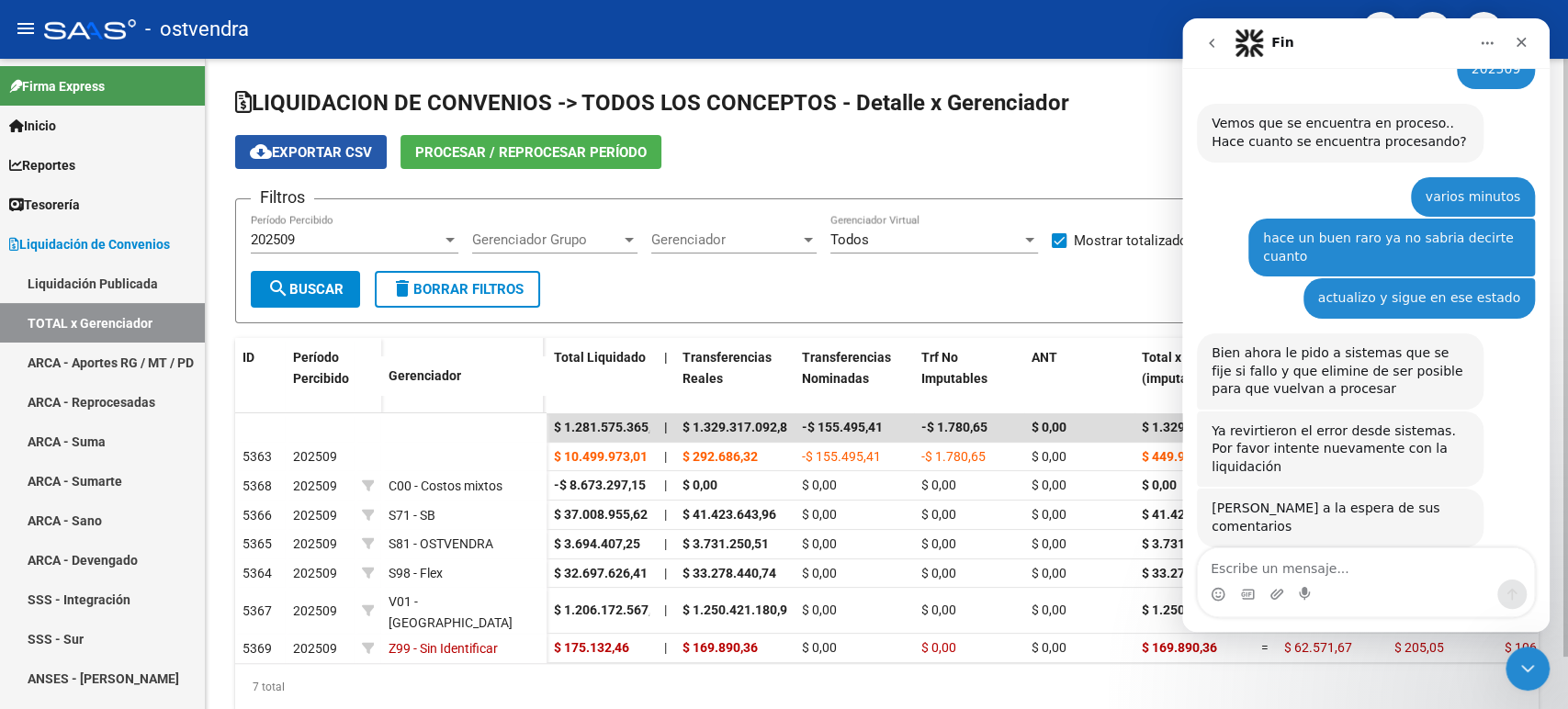
click at [330, 155] on span "cloud_download Exportar CSV" at bounding box center [310, 152] width 122 height 16
click at [1528, 22] on nav "Fin" at bounding box center [1365, 43] width 368 height 49
click at [1531, 34] on div "Cerrar" at bounding box center [1521, 43] width 33 height 33
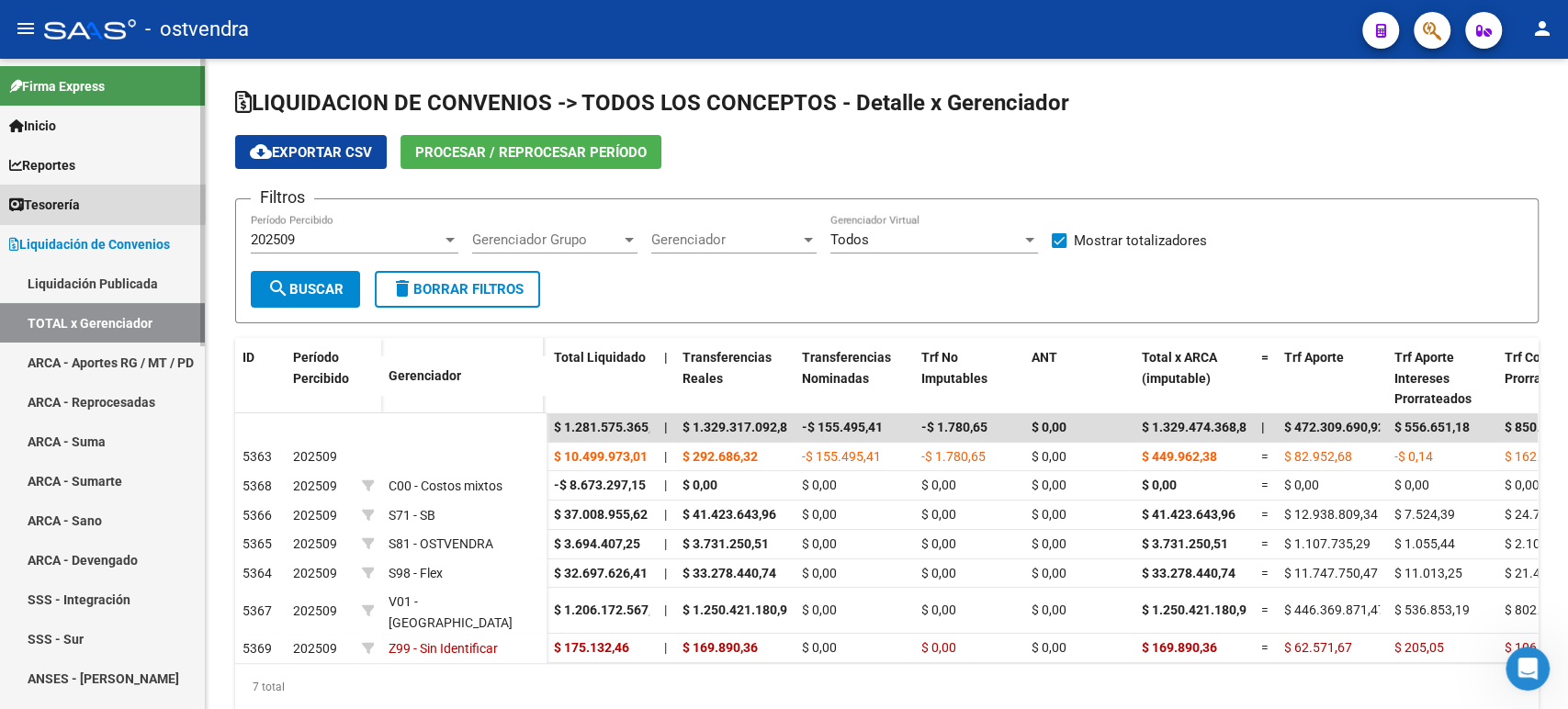
click at [77, 195] on span "Tesorería" at bounding box center [44, 205] width 71 height 20
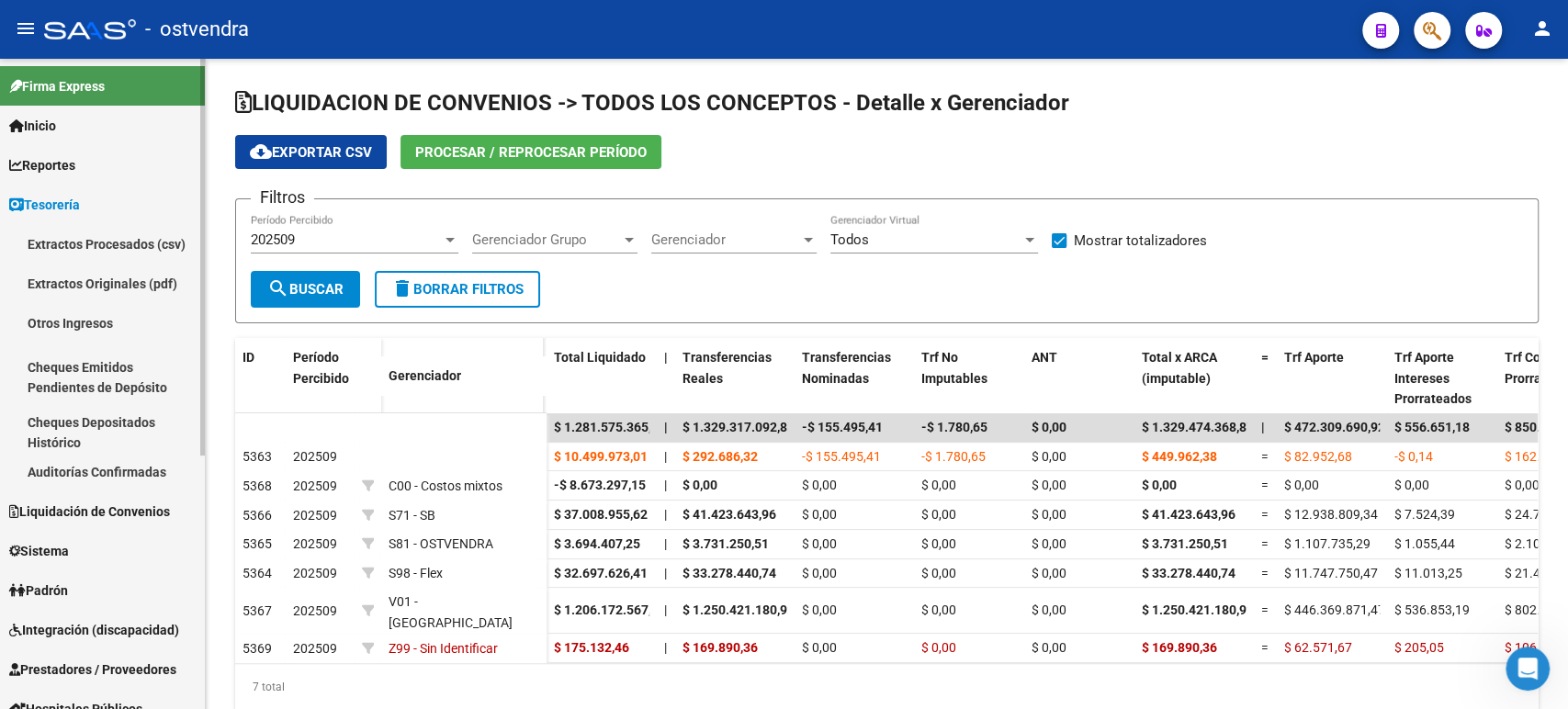
click at [111, 475] on link "Auditorías Confirmadas" at bounding box center [102, 471] width 205 height 40
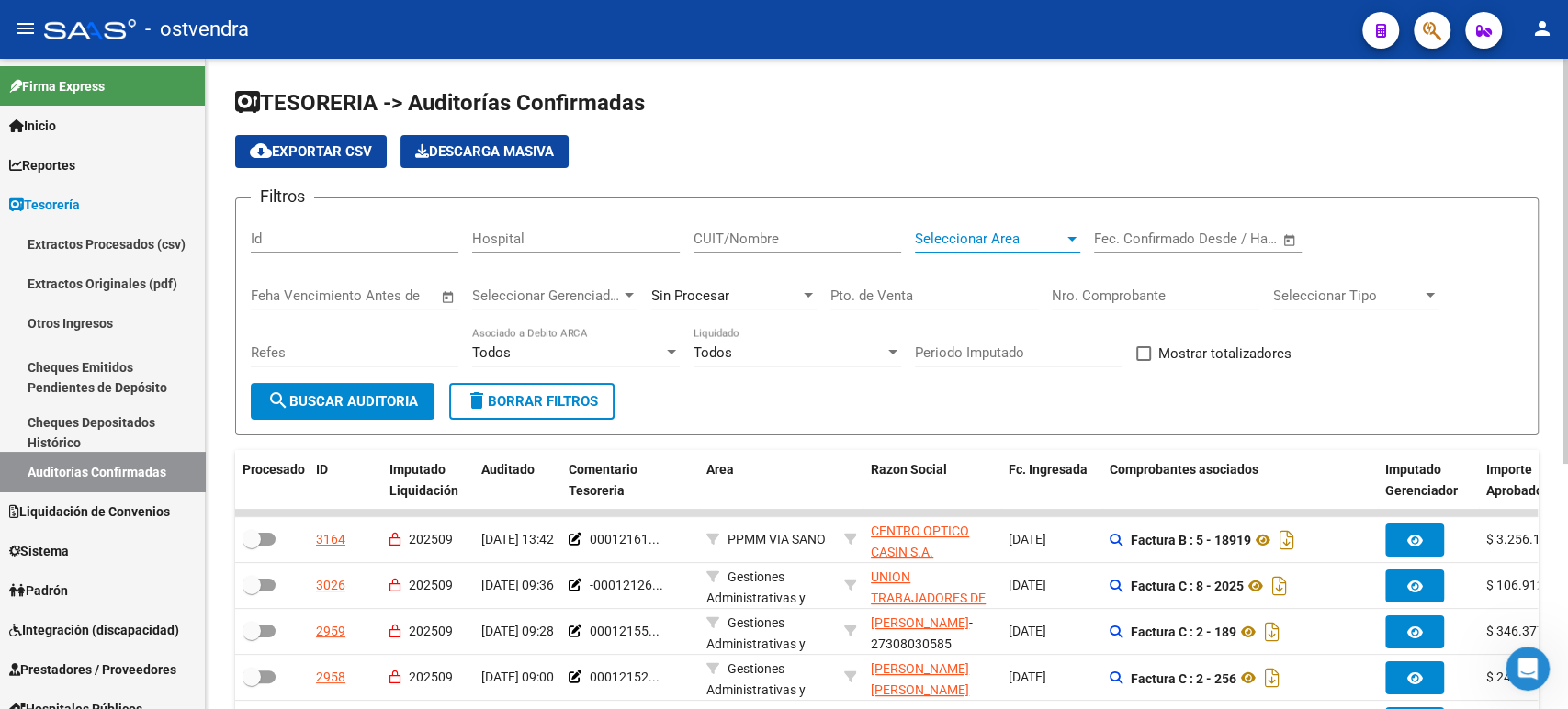
click at [1045, 231] on span "Seleccionar Area" at bounding box center [989, 239] width 148 height 16
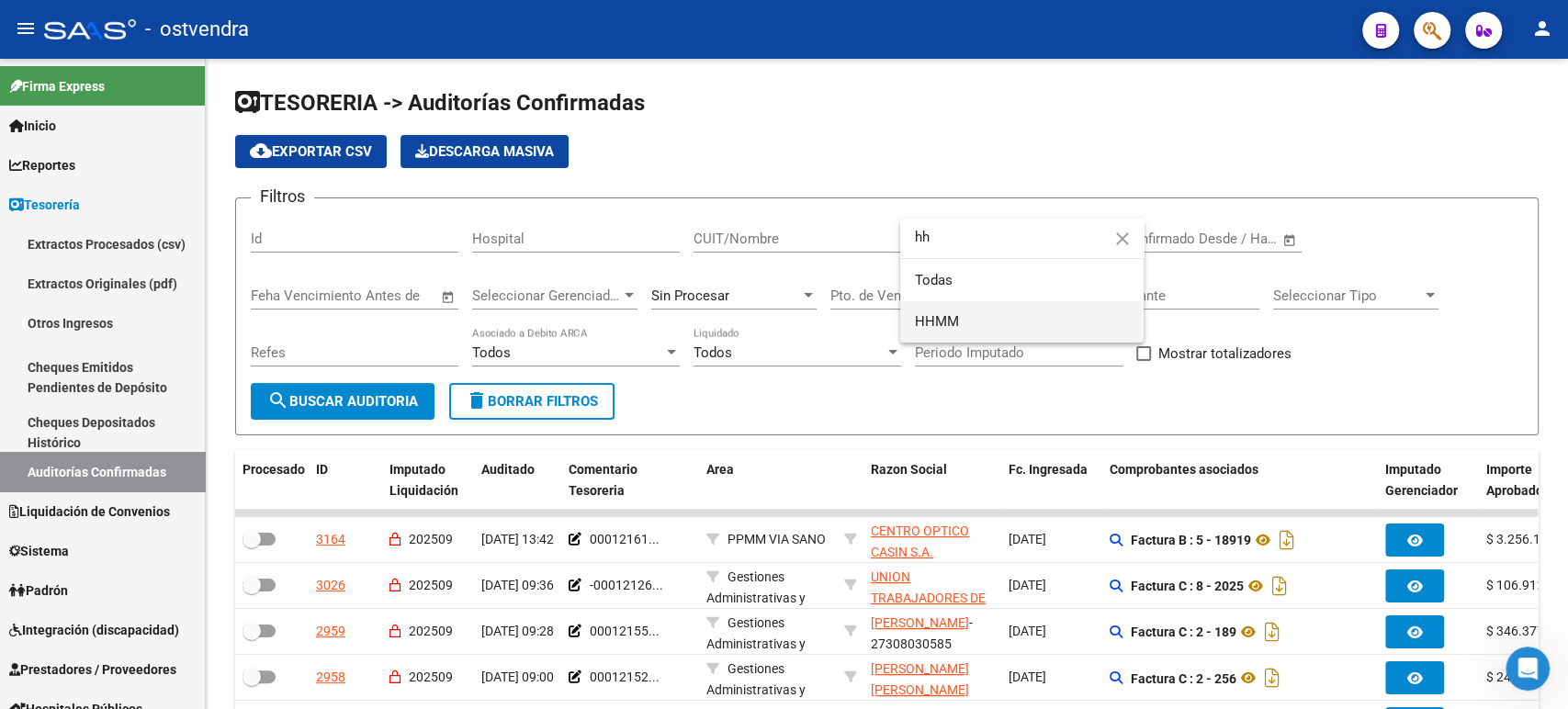
type input "hh"
click at [987, 315] on span "HHMM" at bounding box center [1022, 321] width 214 height 42
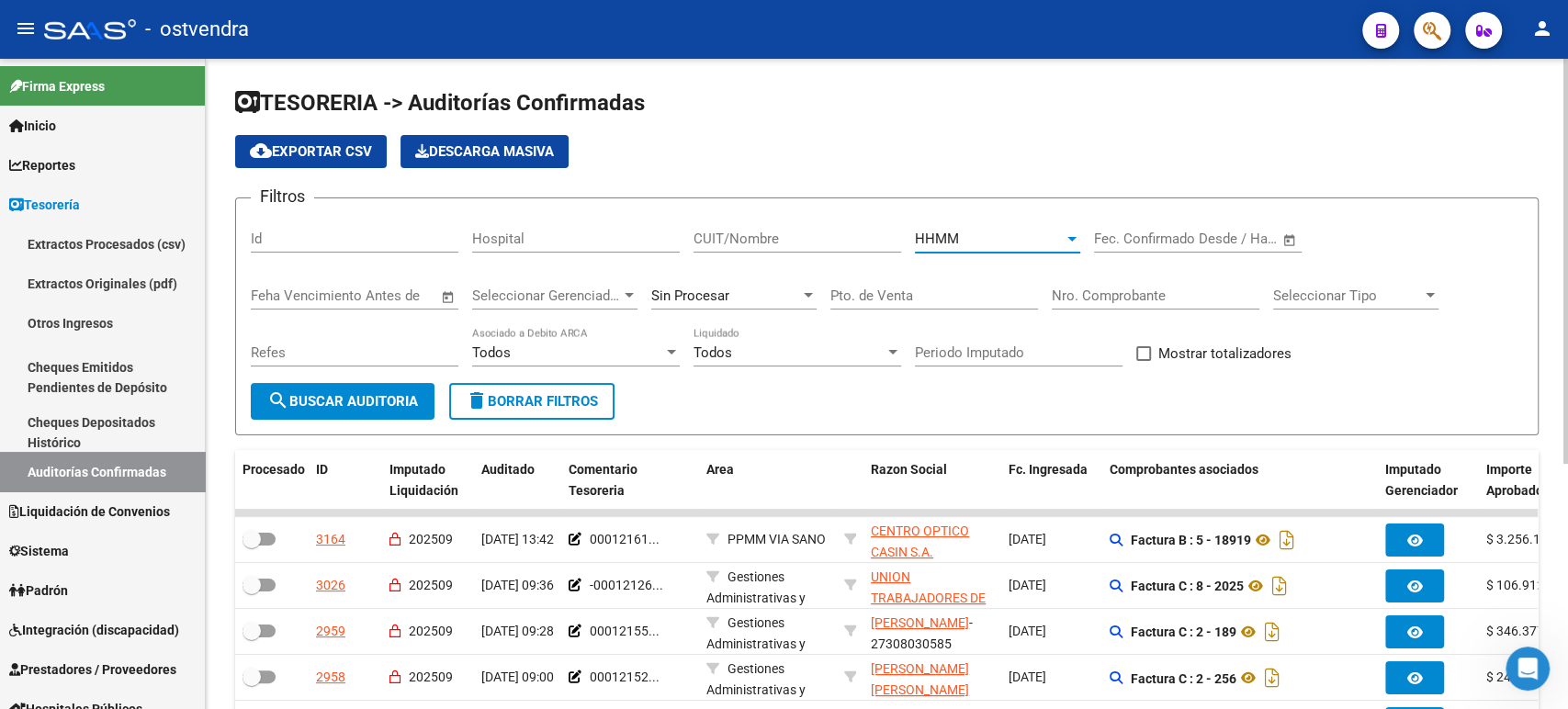
click at [352, 409] on button "search Buscar Auditoria" at bounding box center [342, 402] width 183 height 37
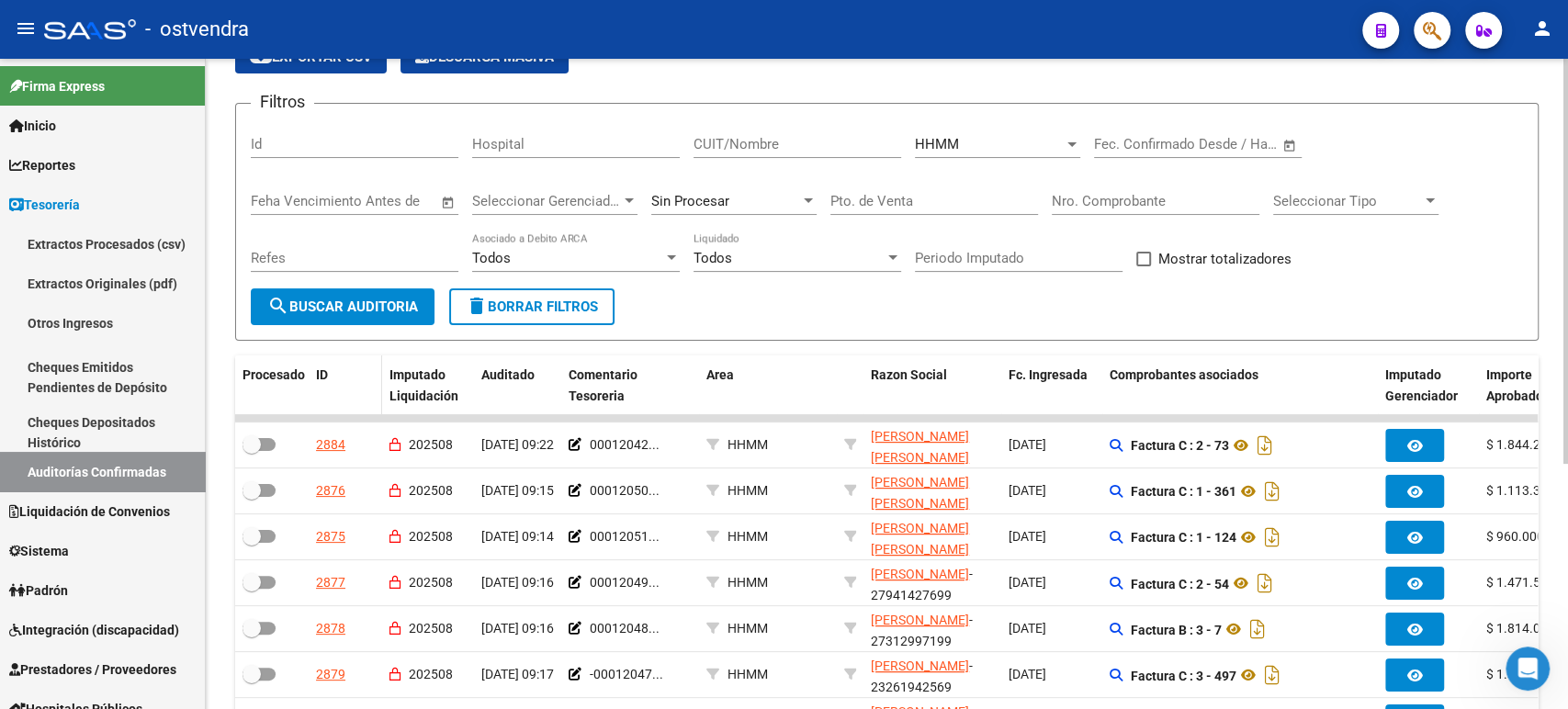
scroll to position [87, 0]
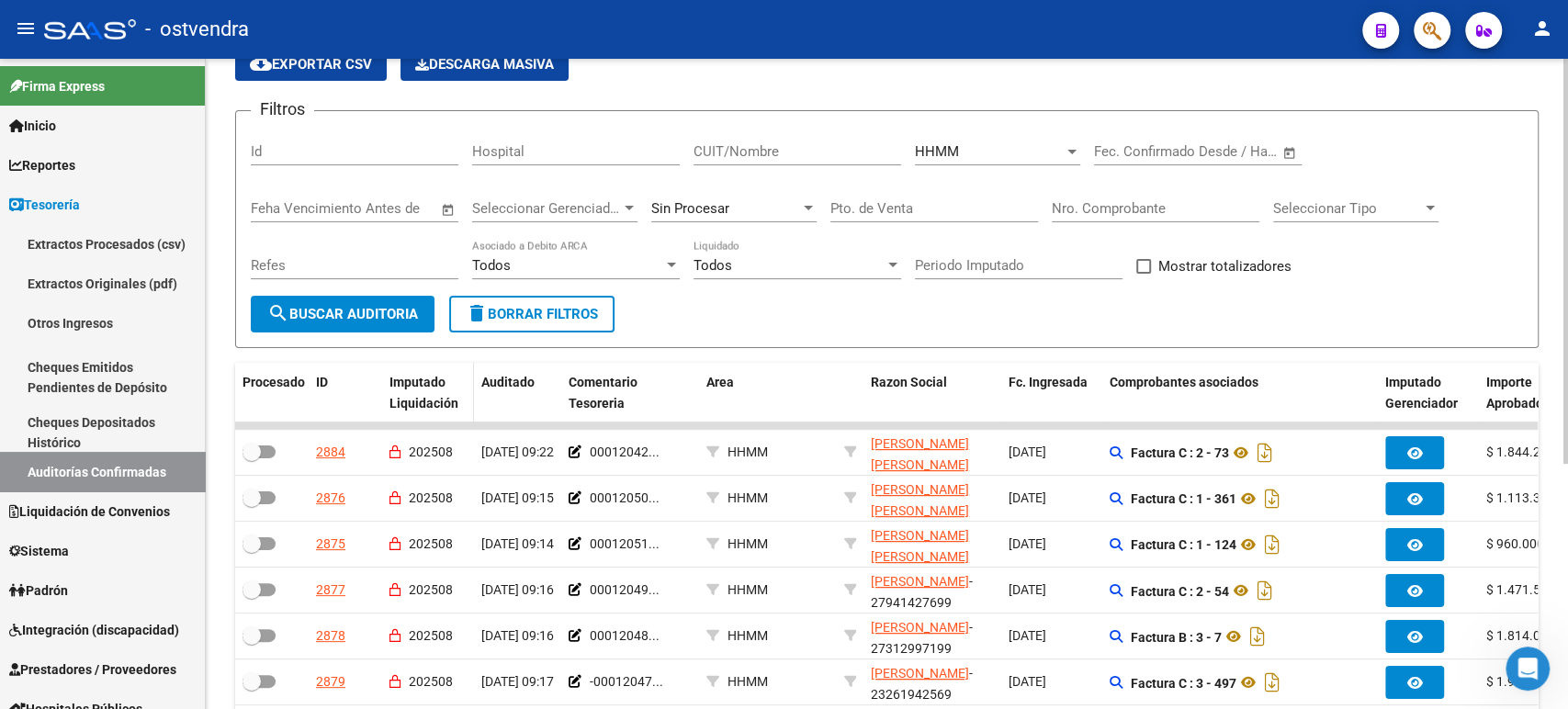
click at [398, 403] on span "Imputado Liquidación" at bounding box center [423, 392] width 69 height 36
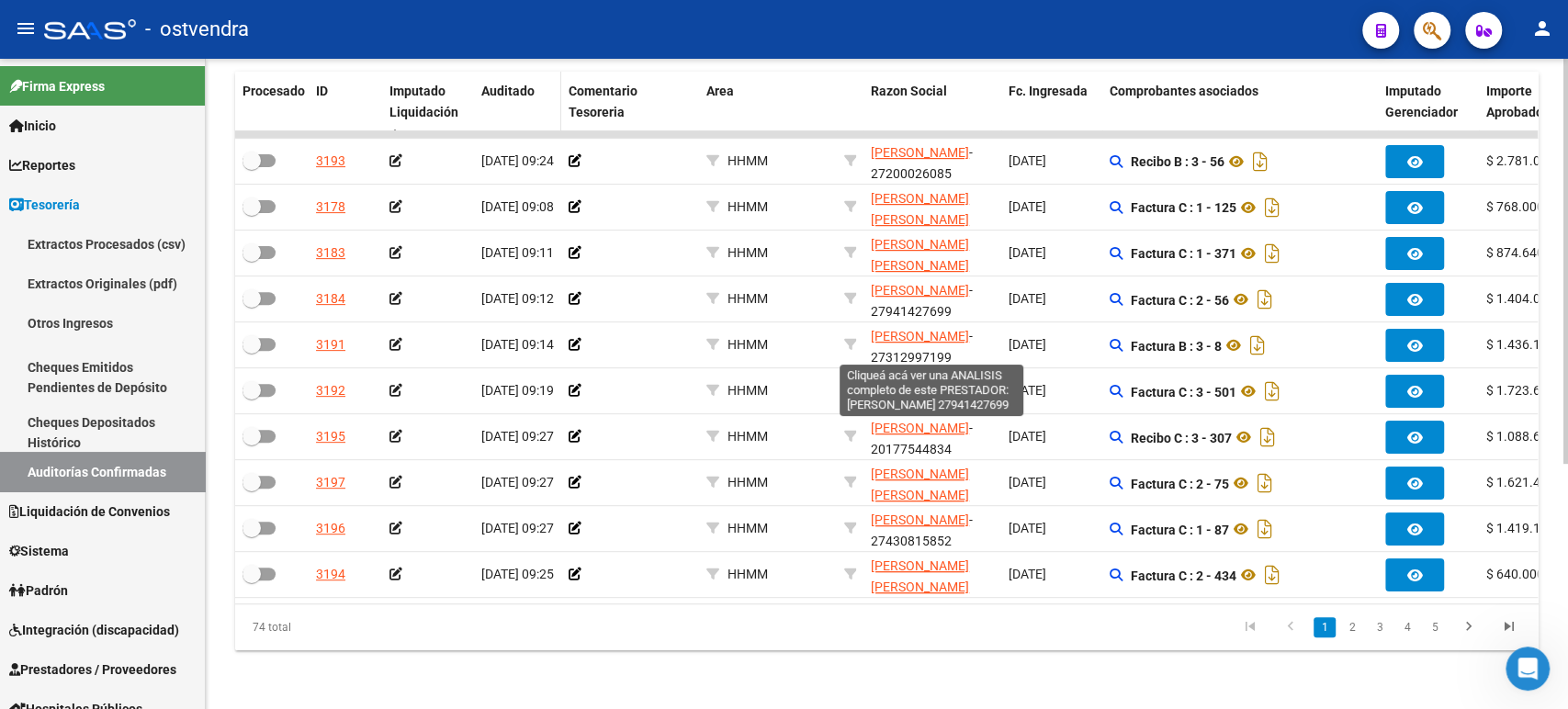
scroll to position [189, 0]
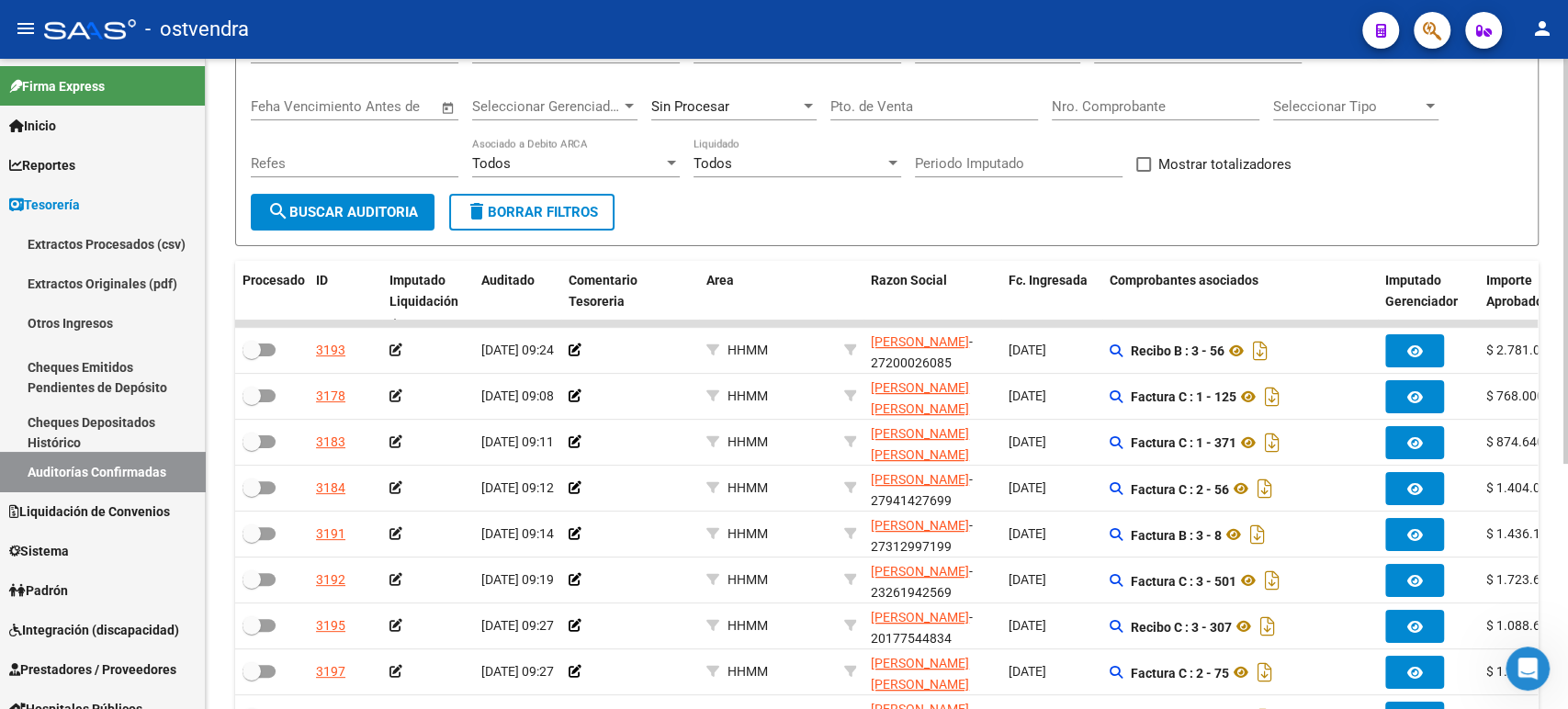
click at [739, 164] on div "Todos" at bounding box center [789, 163] width 191 height 16
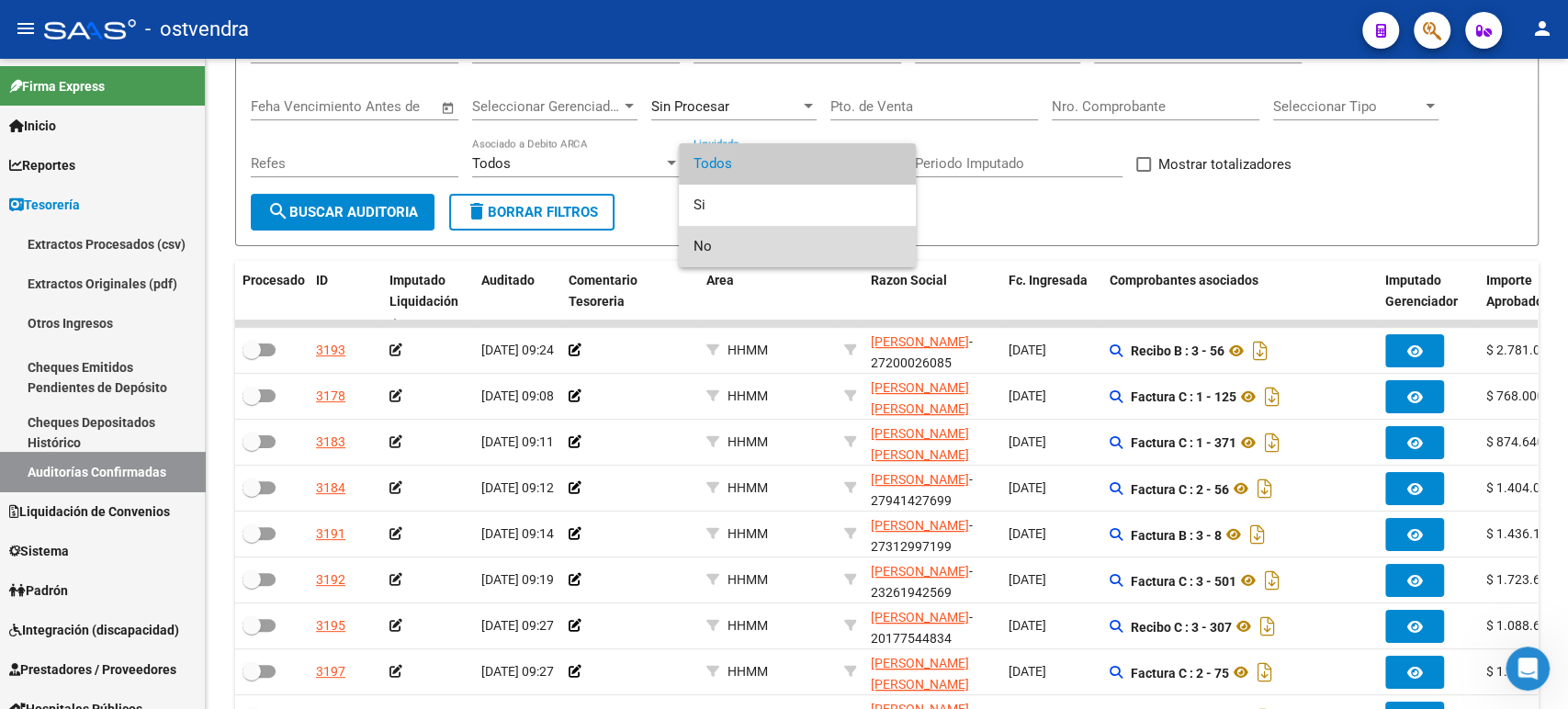
click at [754, 240] on span "No" at bounding box center [798, 246] width 208 height 42
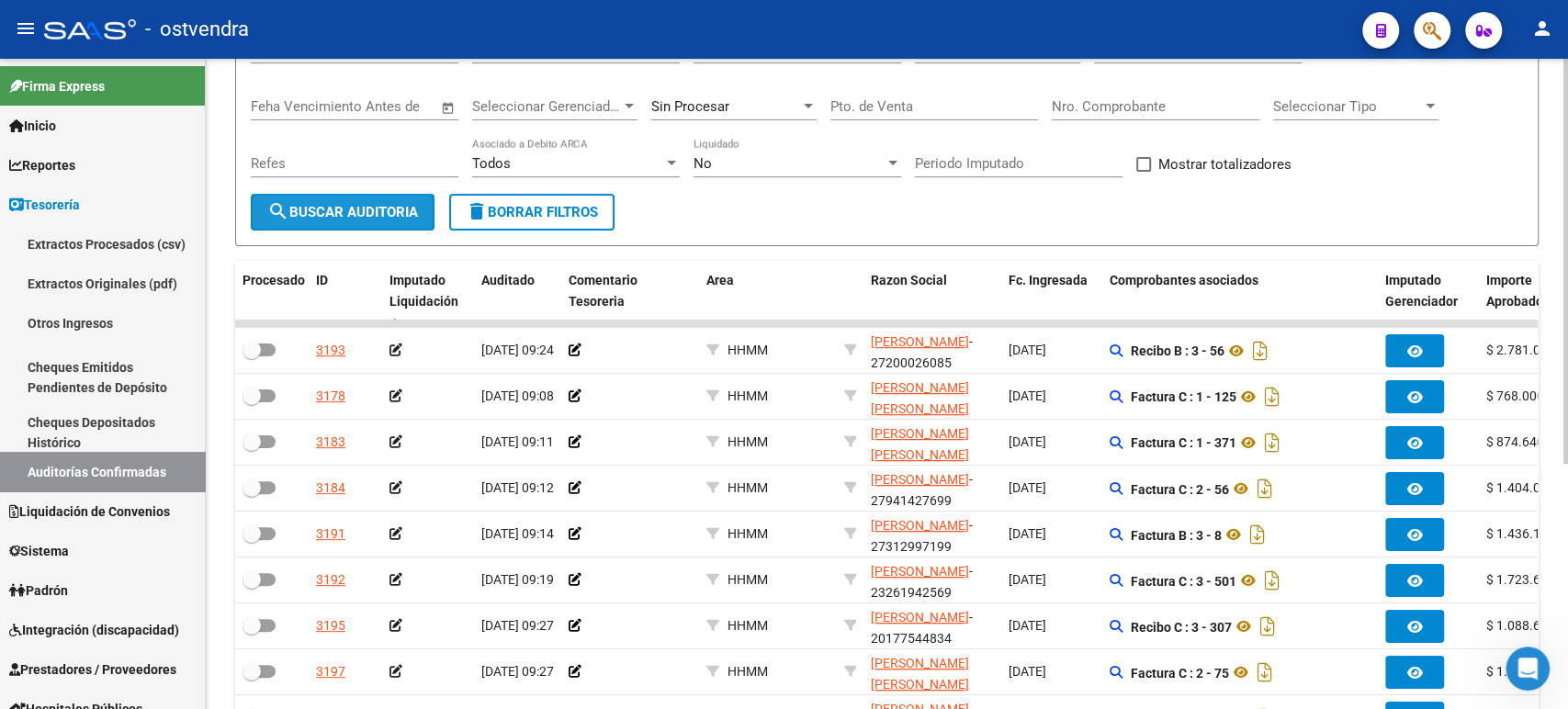
click at [354, 215] on span "search Buscar Auditoria" at bounding box center [342, 211] width 150 height 16
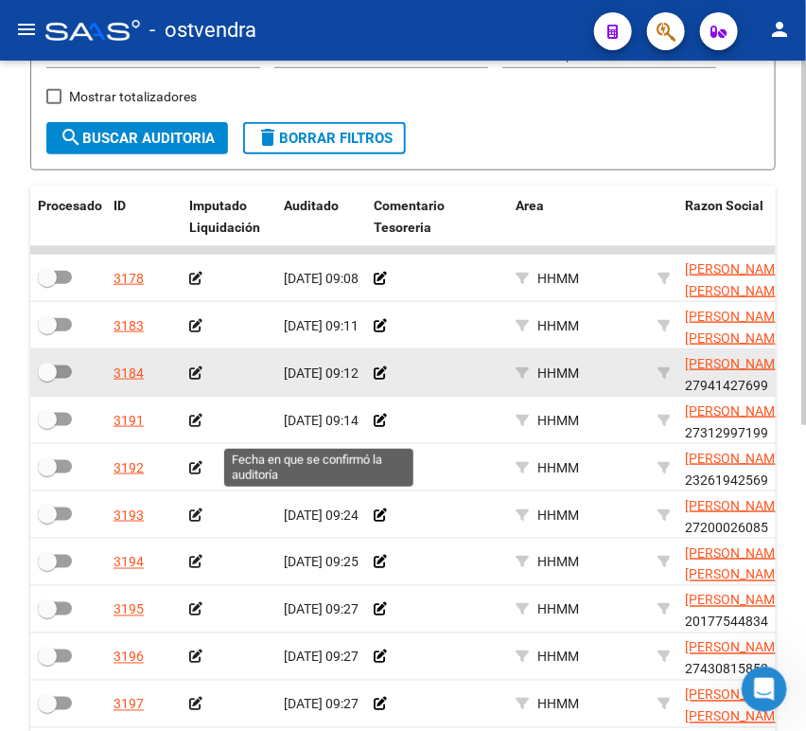
scroll to position [3, 0]
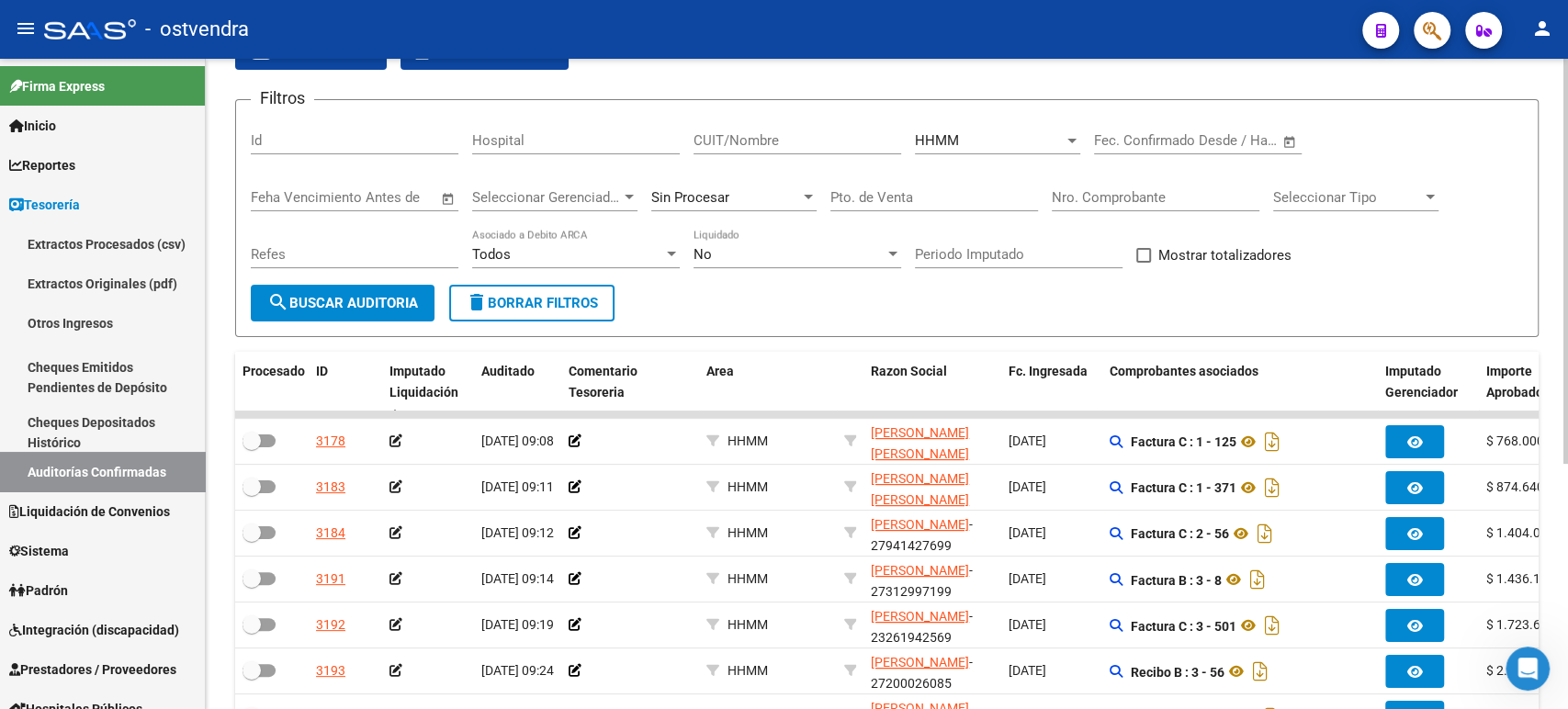
scroll to position [87, 0]
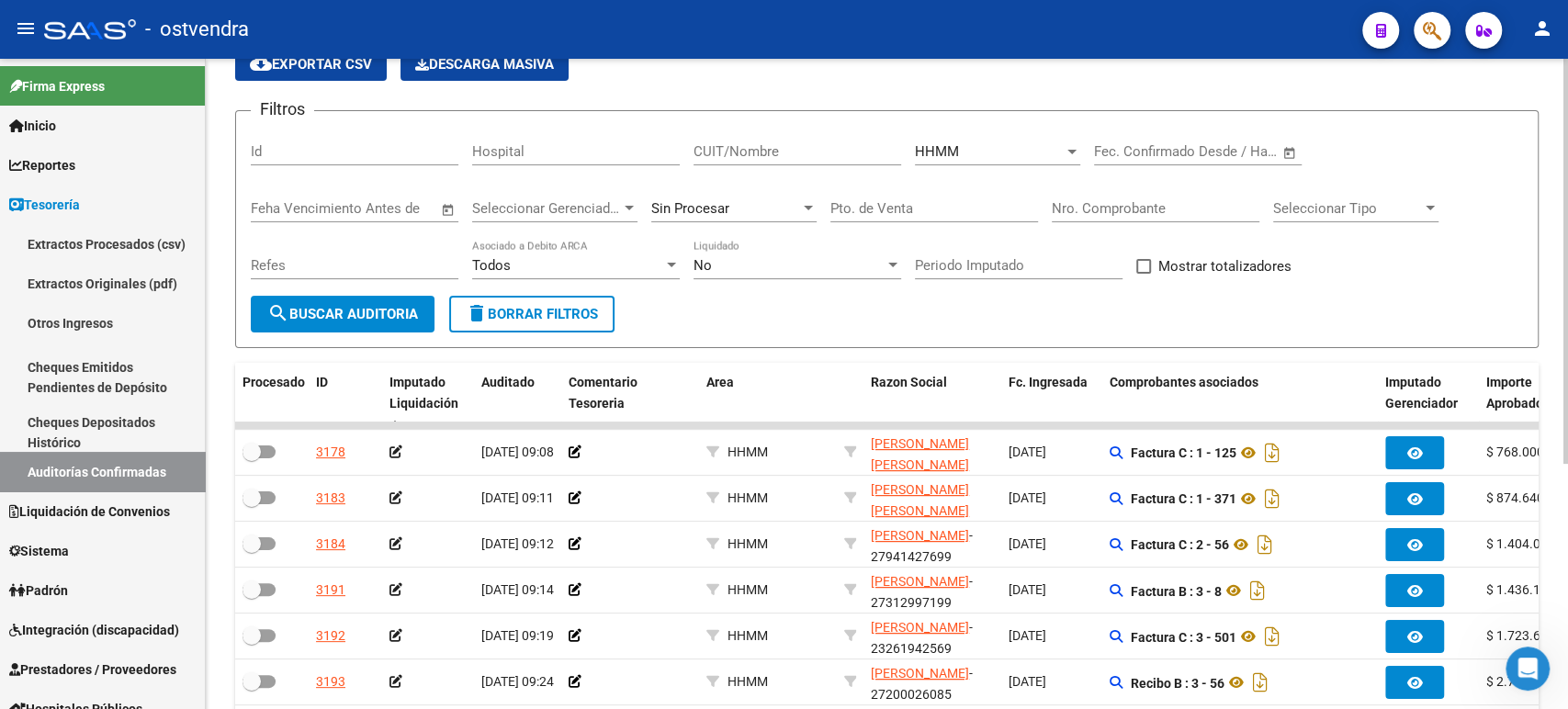
click at [1153, 263] on label "Mostrar totalizadores" at bounding box center [1214, 266] width 155 height 22
click at [1143, 274] on input "Mostrar totalizadores" at bounding box center [1143, 274] width 1 height 1
checkbox input "true"
click at [404, 313] on span "search Buscar Auditoria" at bounding box center [342, 313] width 150 height 16
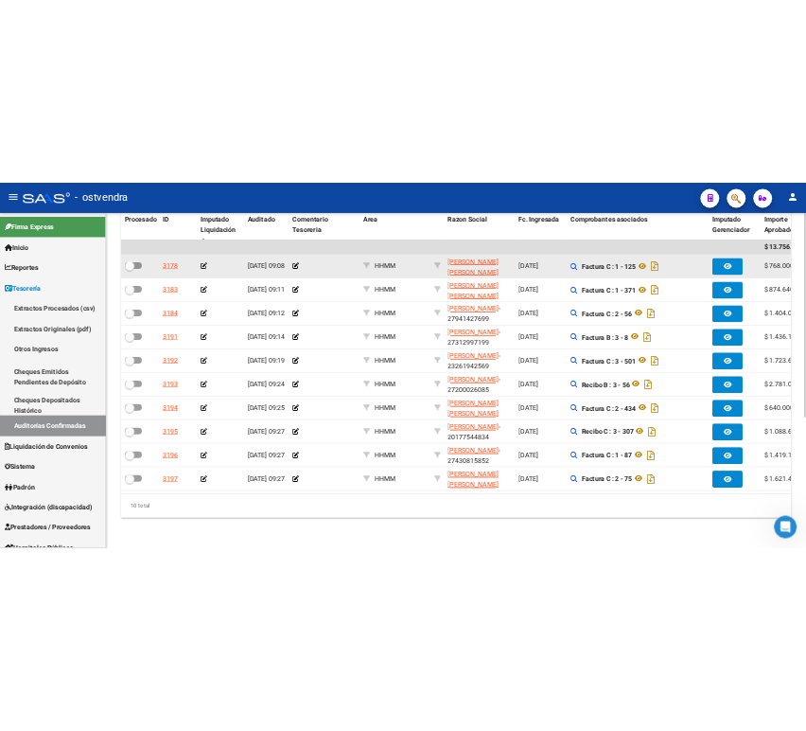
scroll to position [427, 0]
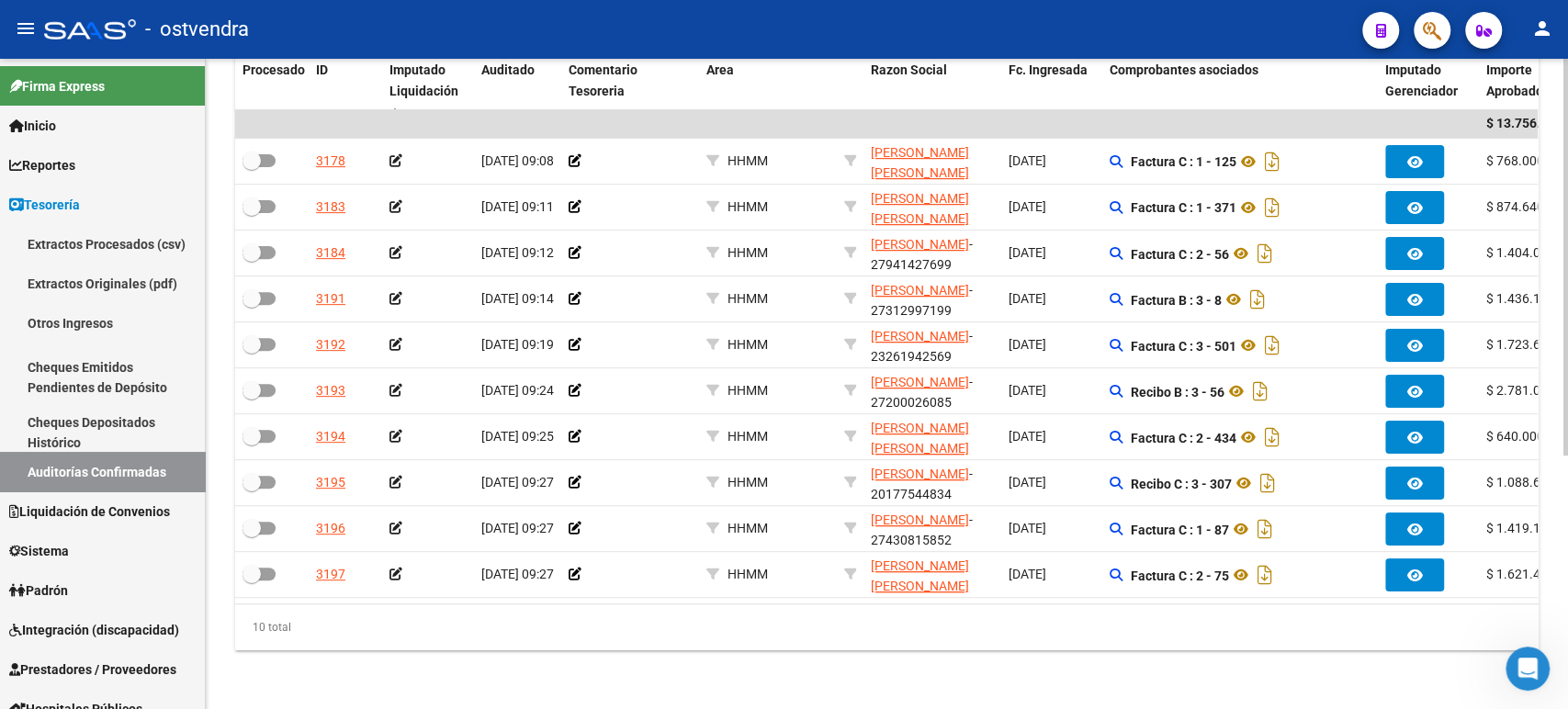
click at [527, 647] on div "10 total" at bounding box center [886, 627] width 1303 height 46
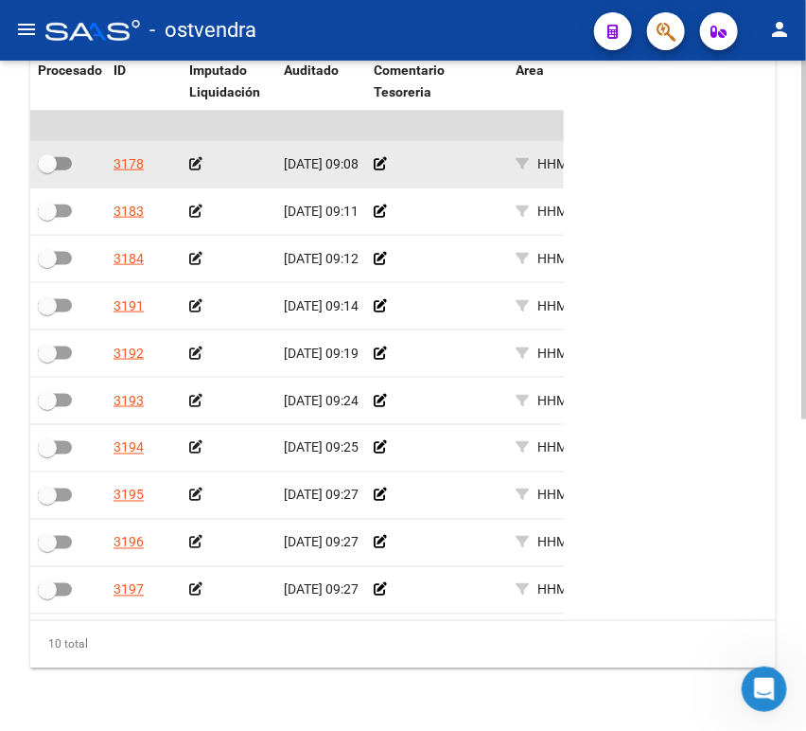
scroll to position [477, 0]
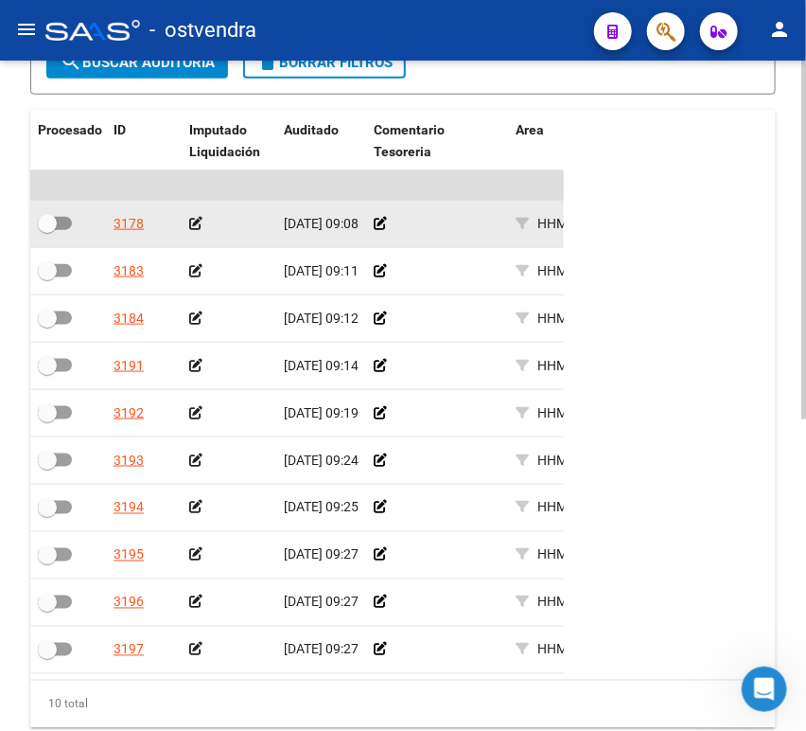
click at [197, 229] on icon at bounding box center [195, 223] width 13 height 13
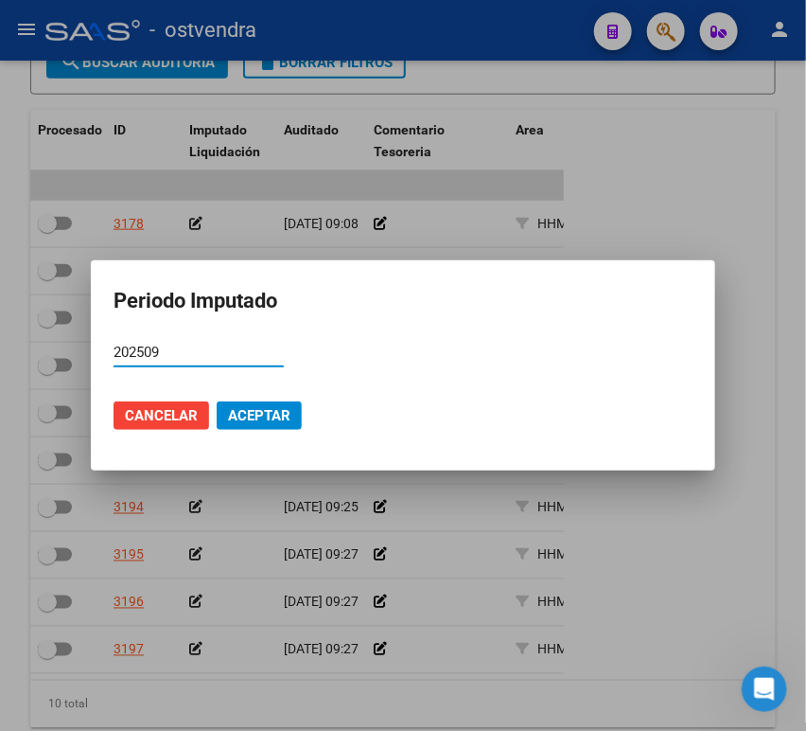
type input "202509"
click at [282, 424] on button "Aceptar" at bounding box center [259, 415] width 85 height 28
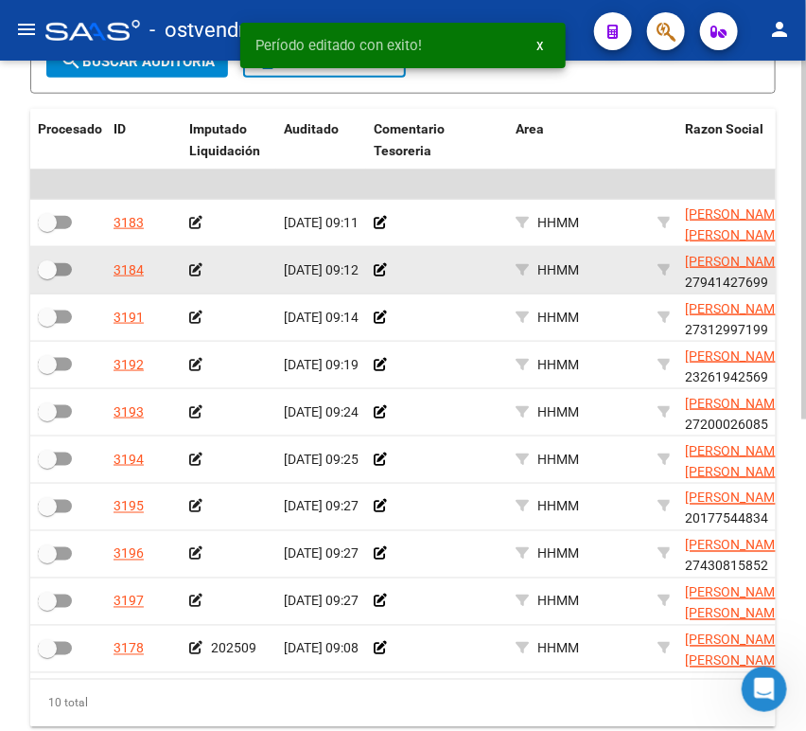
click at [197, 263] on icon at bounding box center [195, 269] width 13 height 13
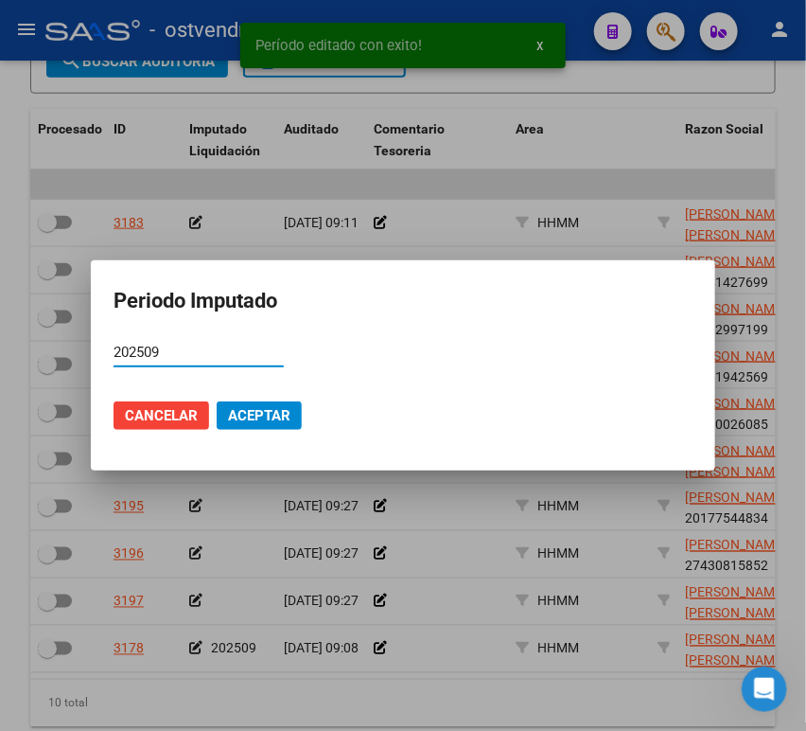
type input "202509"
click at [257, 408] on span "Aceptar" at bounding box center [259, 415] width 62 height 17
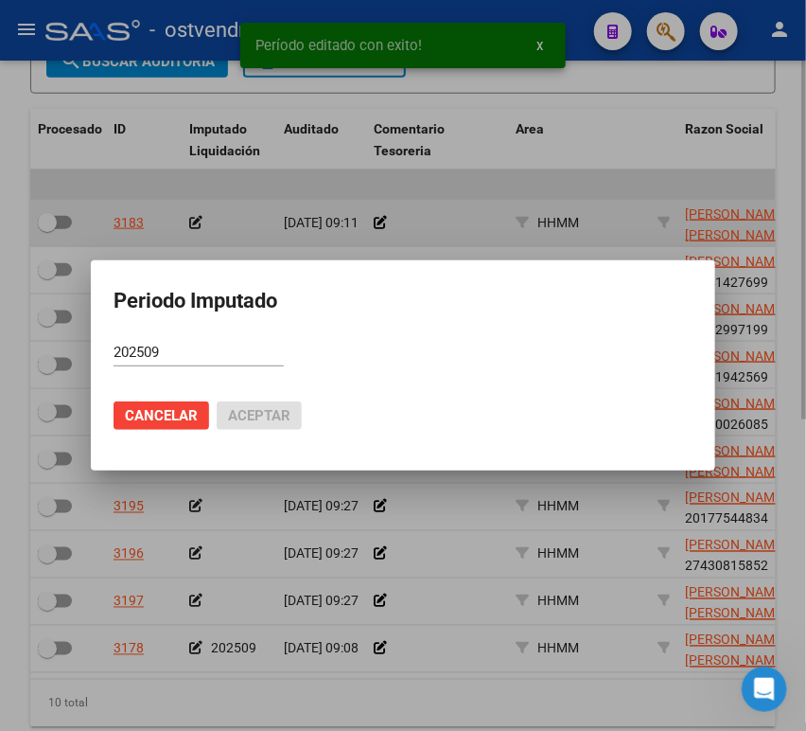
scroll to position [480, 0]
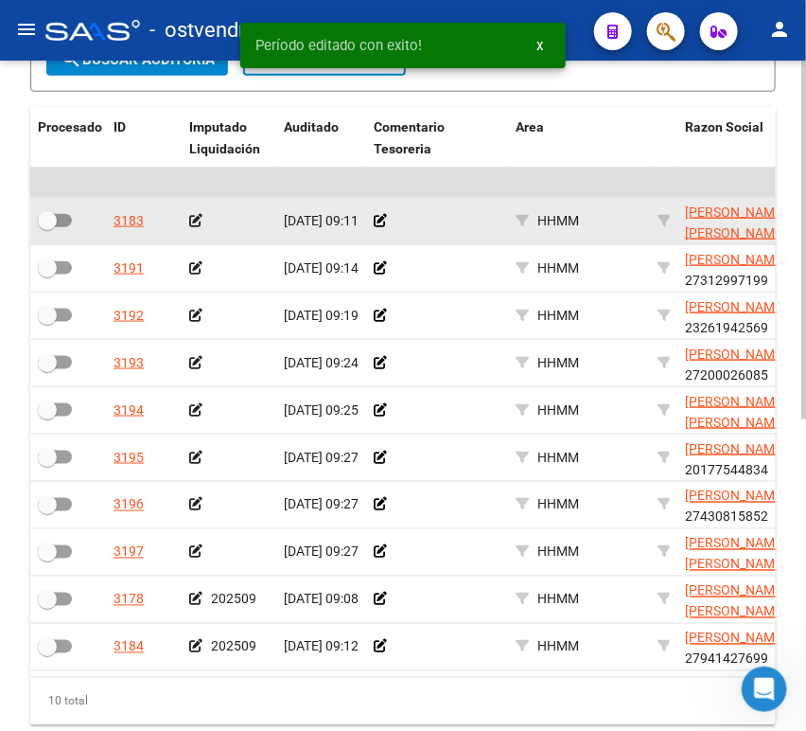
click at [197, 219] on icon at bounding box center [195, 220] width 13 height 13
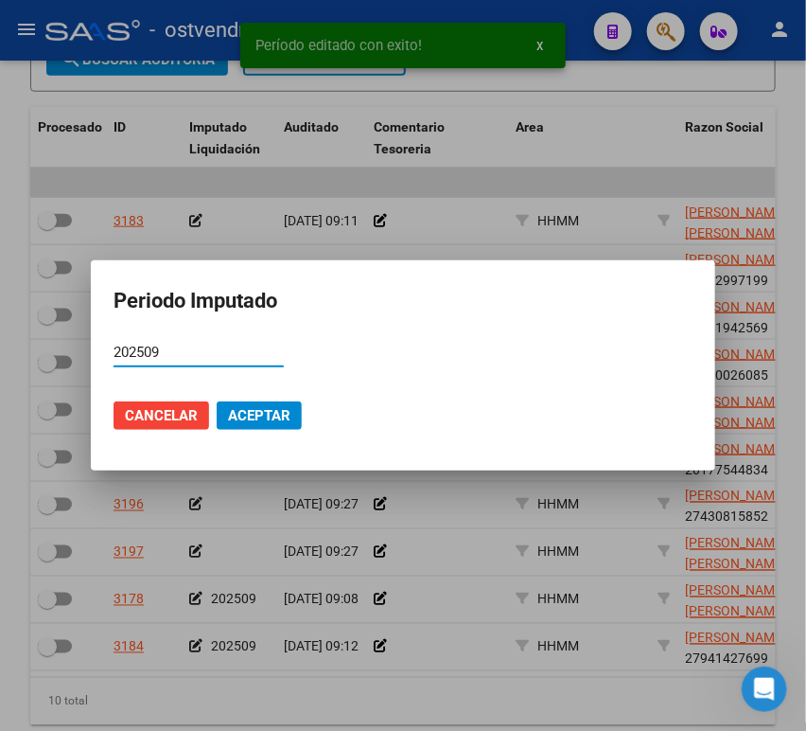
click at [270, 430] on mat-dialog-actions "Cancelar Aceptar" at bounding box center [403, 415] width 579 height 64
click at [238, 397] on mat-dialog-actions "Cancelar Aceptar" at bounding box center [403, 415] width 579 height 64
click at [244, 416] on span "Aceptar" at bounding box center [259, 415] width 62 height 17
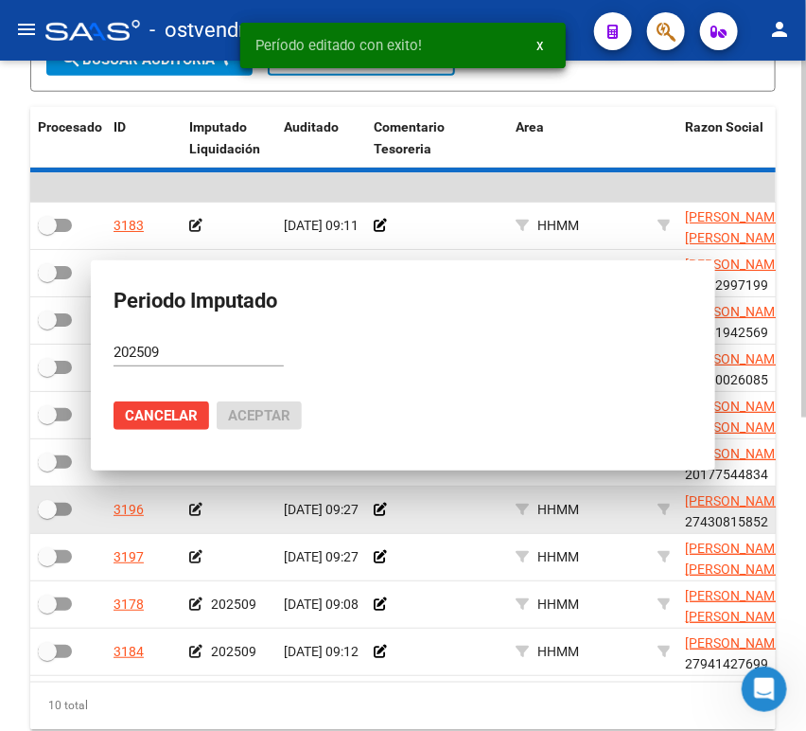
scroll to position [482, 0]
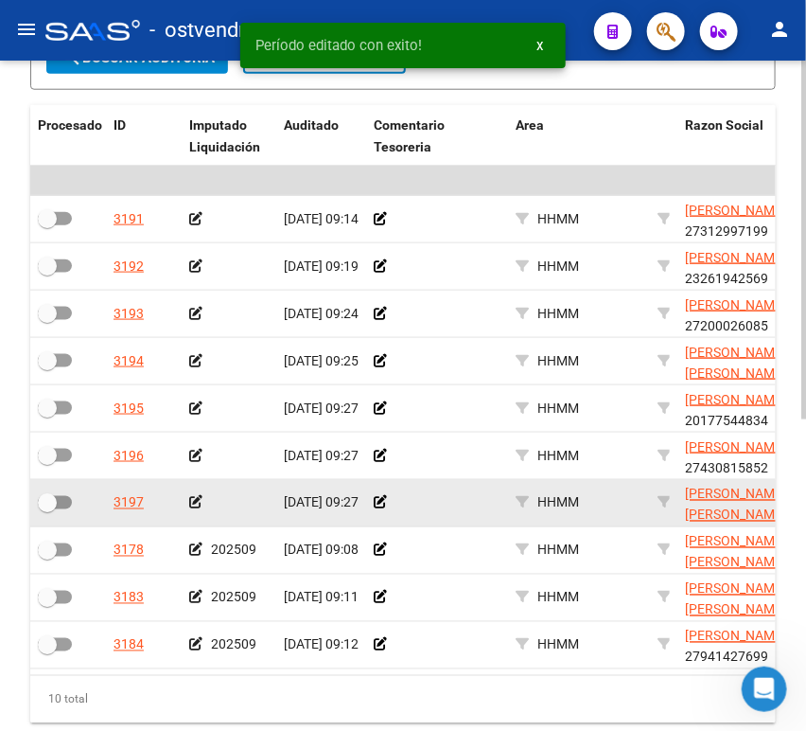
click at [199, 510] on app-auditoria-edit-perido at bounding box center [195, 502] width 13 height 15
click at [194, 508] on icon at bounding box center [195, 502] width 13 height 13
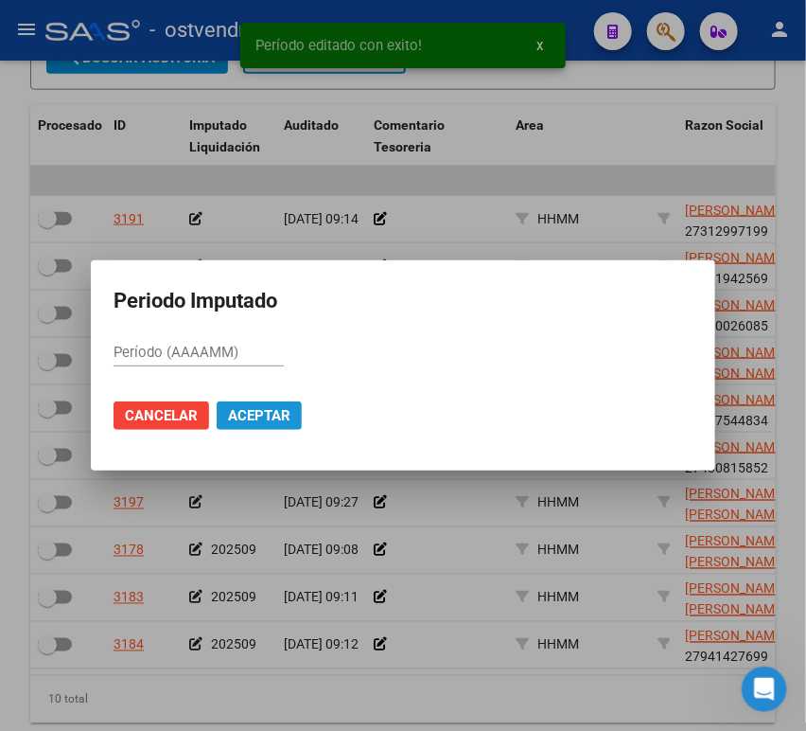
click at [266, 413] on span "Aceptar" at bounding box center [259, 415] width 62 height 17
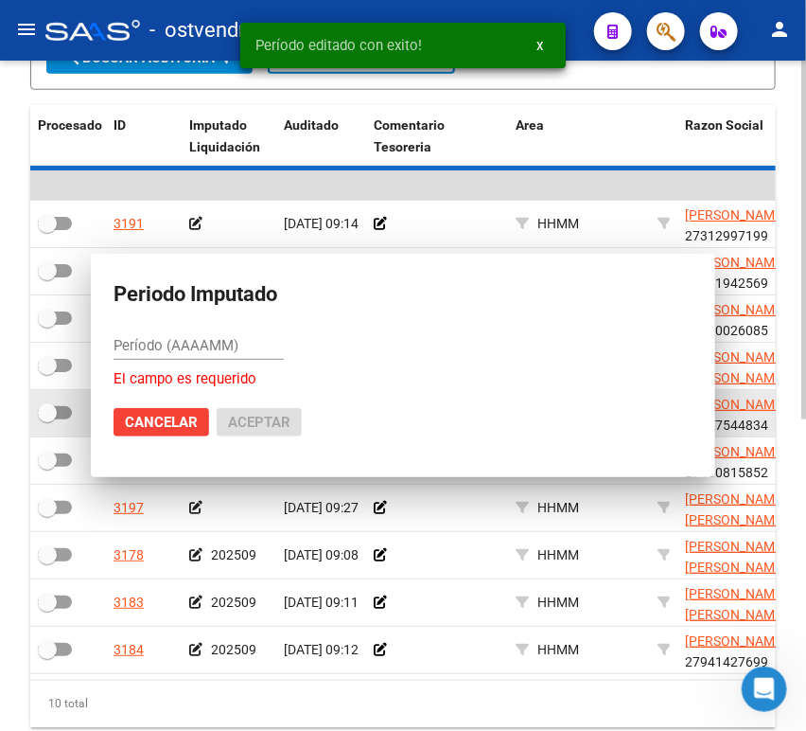
scroll to position [484, 0]
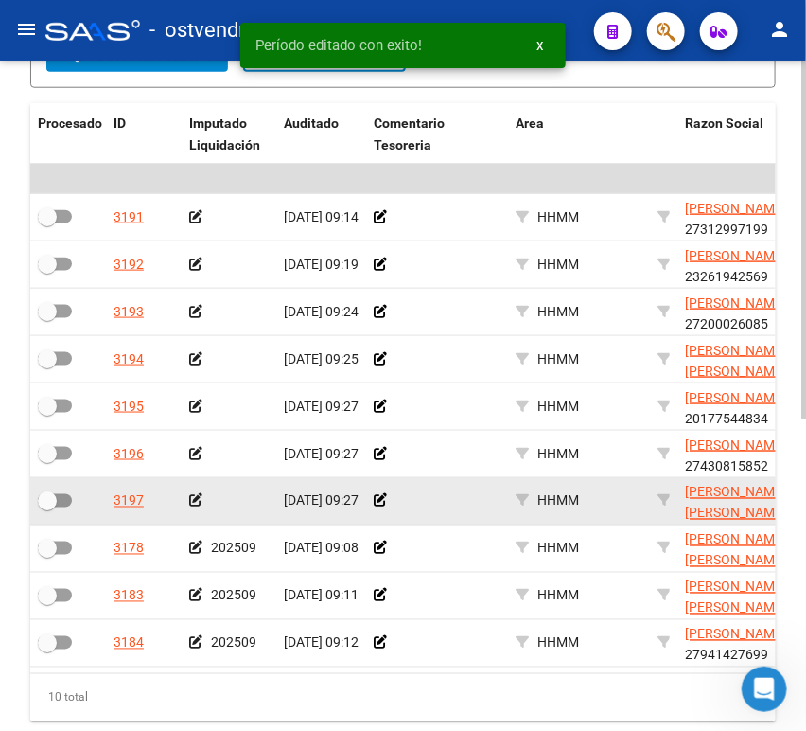
click at [193, 508] on app-auditoria-edit-perido at bounding box center [195, 500] width 13 height 15
click at [191, 507] on icon at bounding box center [195, 500] width 13 height 13
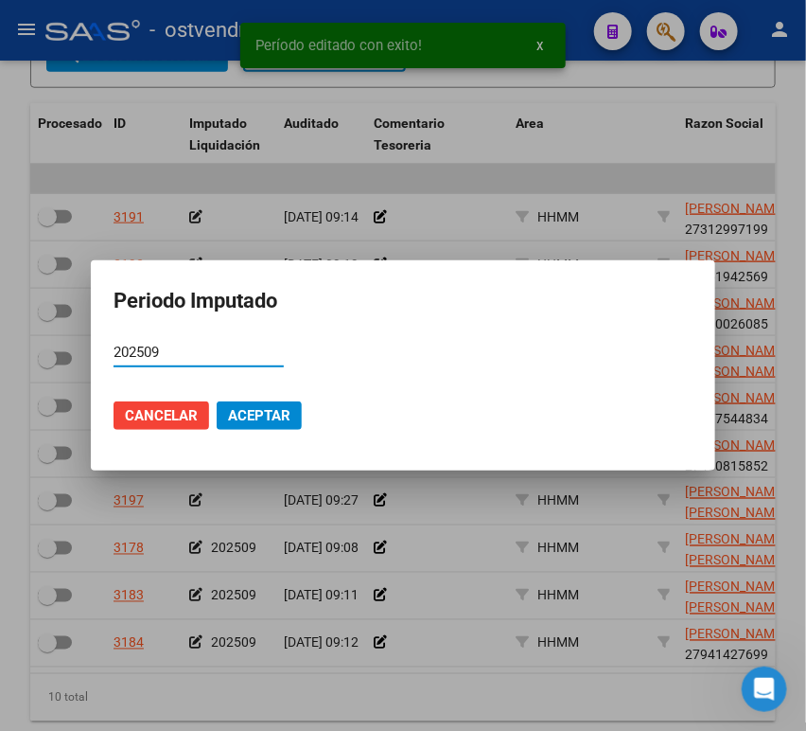
type input "202509"
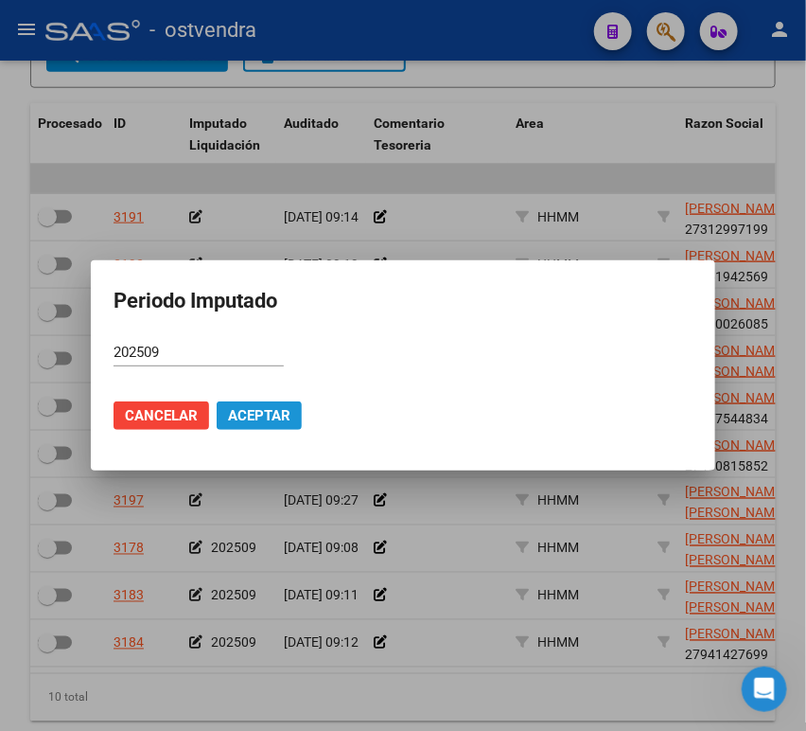
click at [254, 419] on span "Aceptar" at bounding box center [259, 415] width 62 height 17
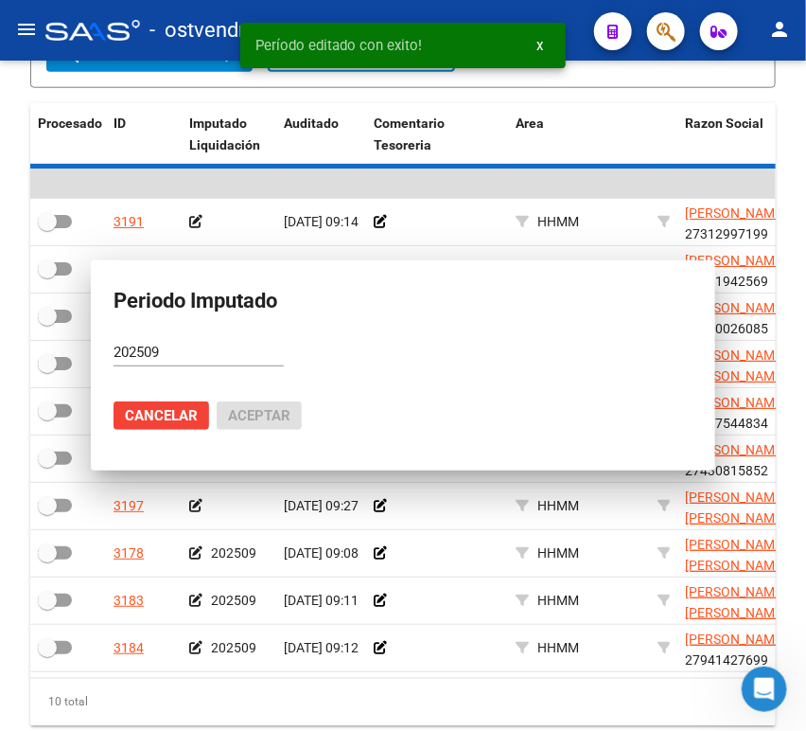
scroll to position [485, 0]
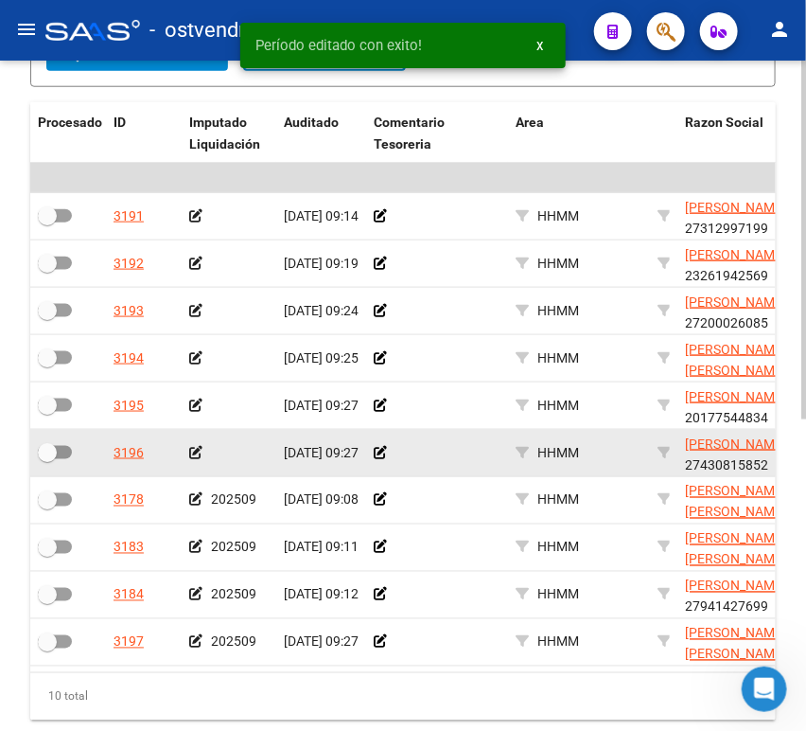
click at [189, 446] on icon at bounding box center [195, 452] width 13 height 13
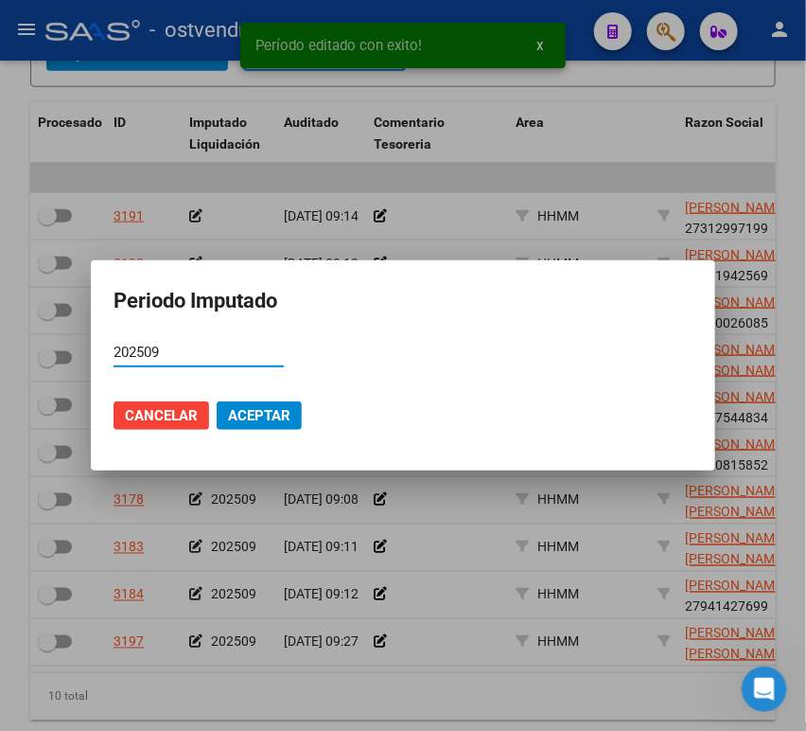
type input "202509"
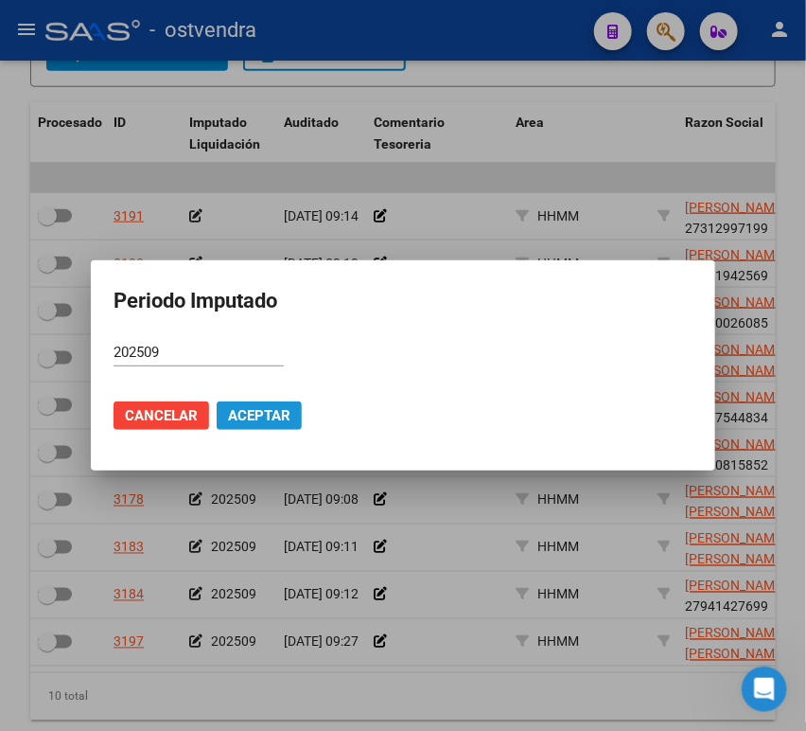
click at [257, 427] on button "Aceptar" at bounding box center [259, 415] width 85 height 28
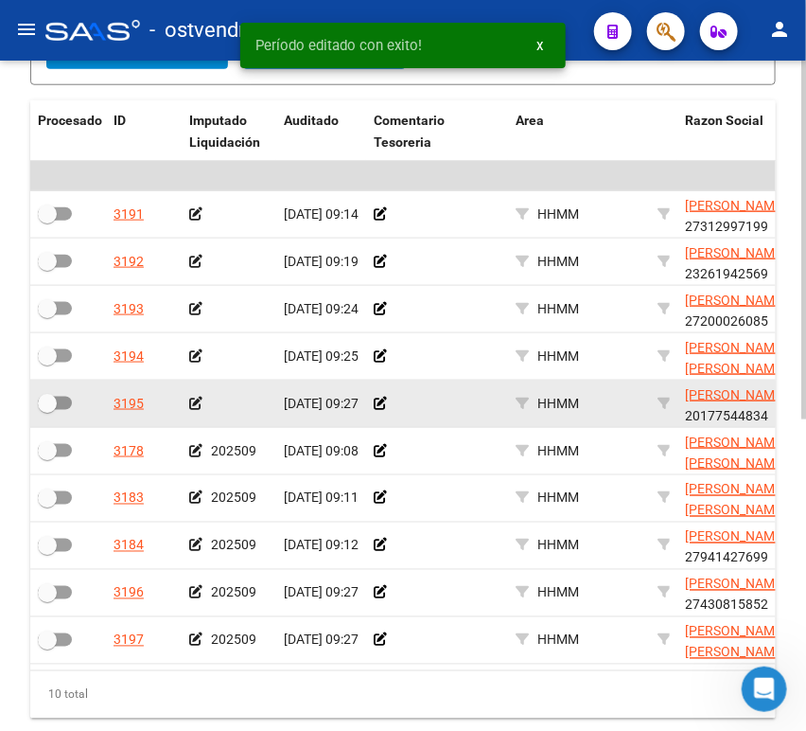
click at [192, 399] on icon at bounding box center [195, 403] width 13 height 13
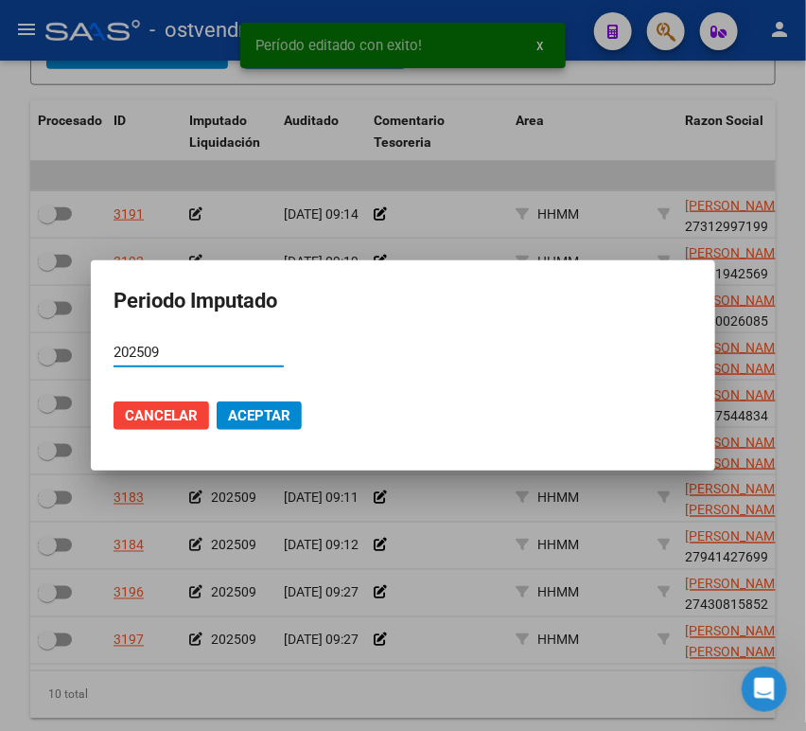
type input "202509"
click at [270, 418] on span "Aceptar" at bounding box center [259, 415] width 62 height 17
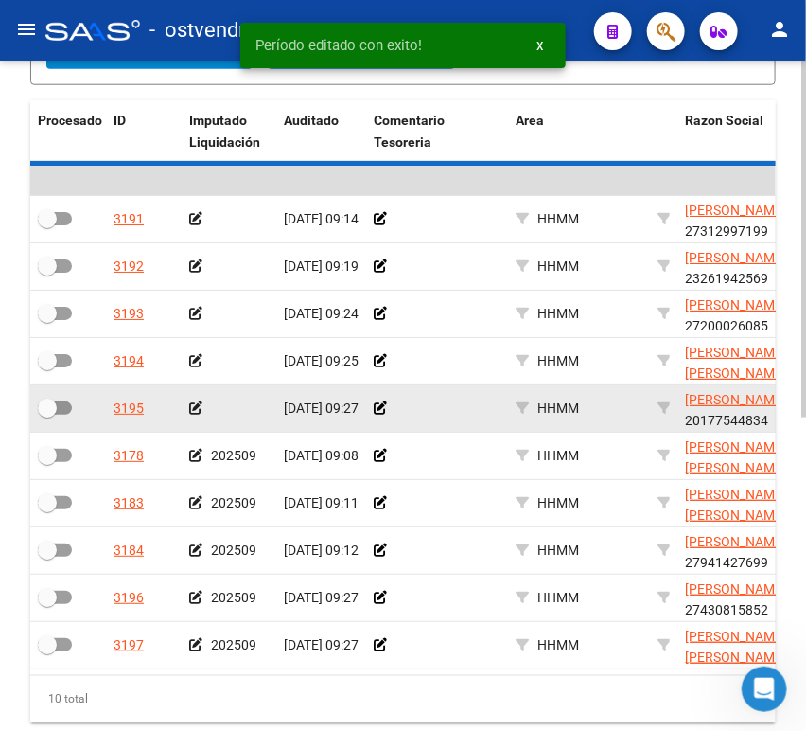
scroll to position [488, 0]
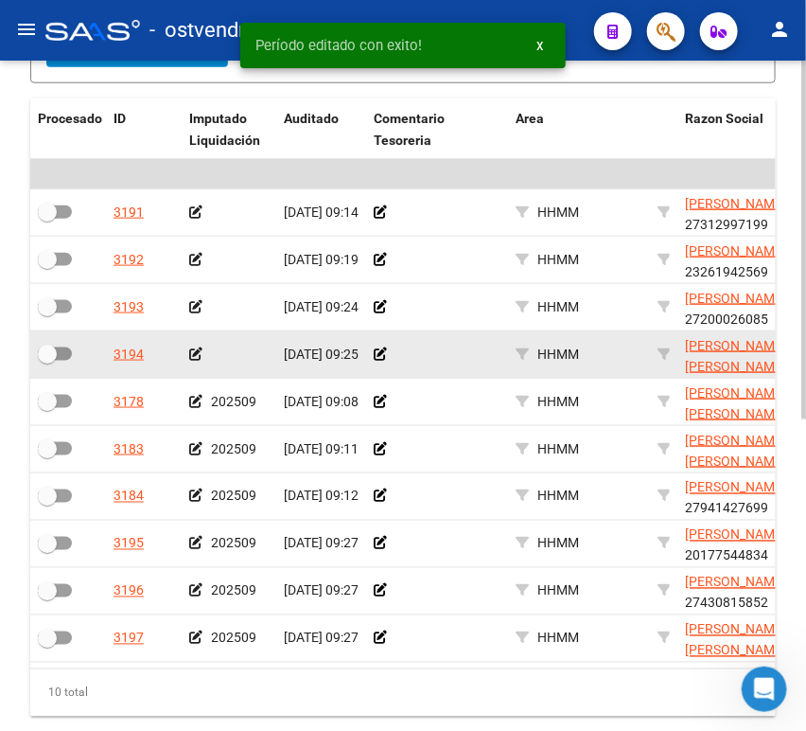
click at [198, 360] on icon at bounding box center [195, 353] width 13 height 13
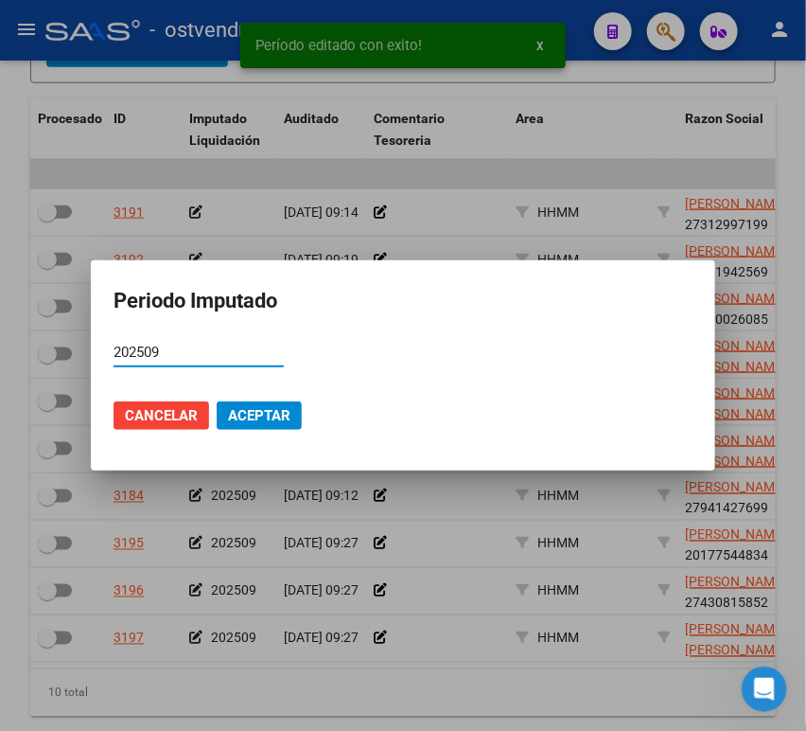
type input "202509"
click at [286, 407] on span "Aceptar" at bounding box center [259, 415] width 62 height 17
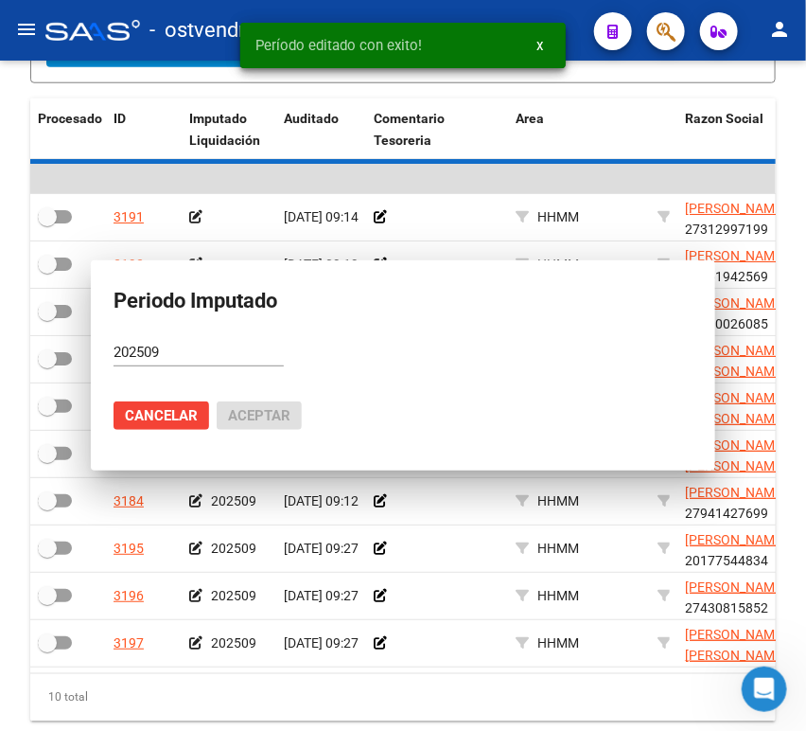
scroll to position [490, 0]
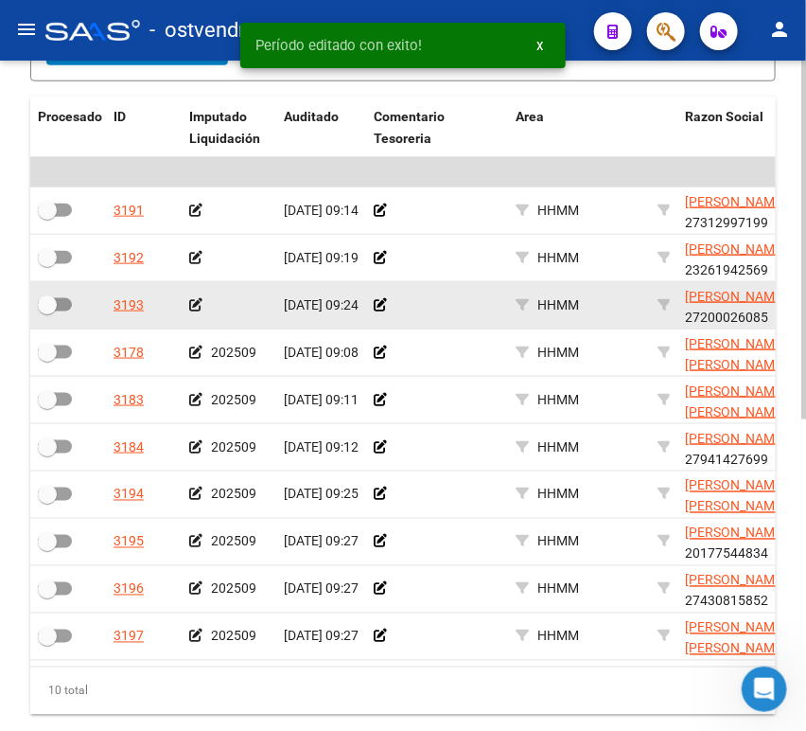
click at [188, 301] on datatable-body-cell at bounding box center [229, 305] width 95 height 46
click at [190, 303] on icon at bounding box center [195, 304] width 13 height 13
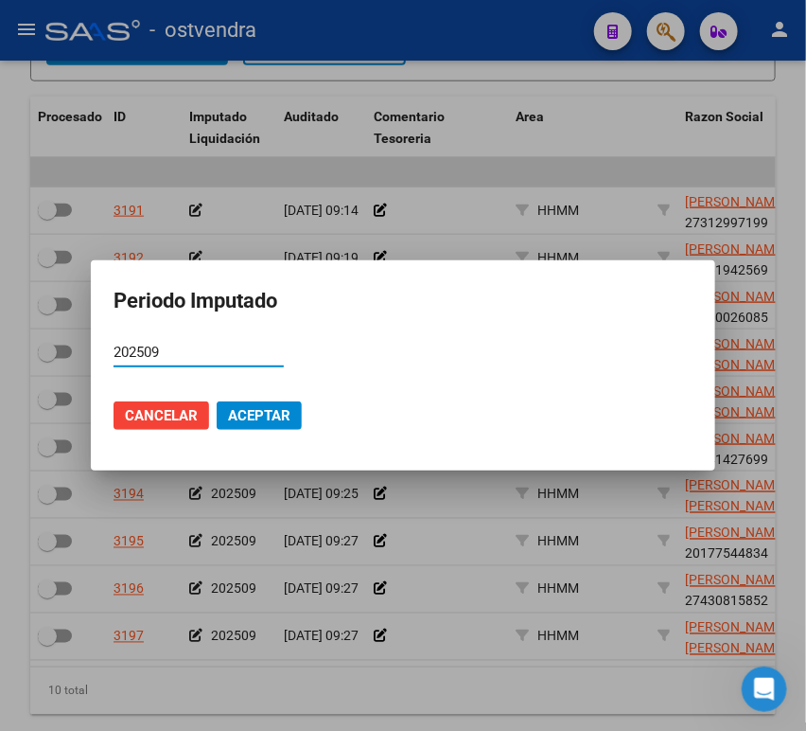
type input "202509"
click at [273, 399] on mat-dialog-actions "Cancelar Aceptar" at bounding box center [403, 415] width 579 height 64
click at [275, 415] on span "Aceptar" at bounding box center [259, 415] width 62 height 17
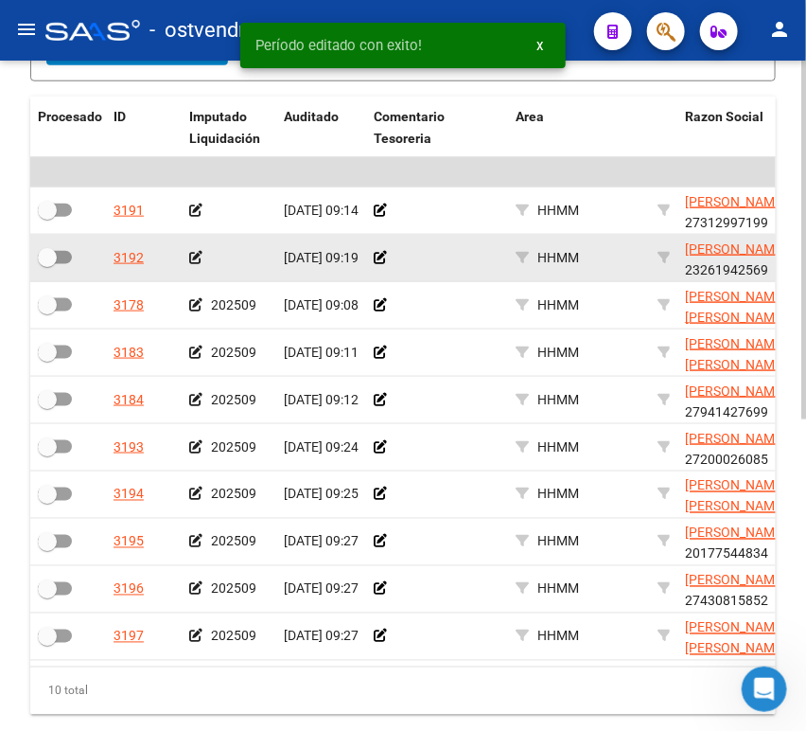
click at [197, 255] on icon at bounding box center [195, 257] width 13 height 13
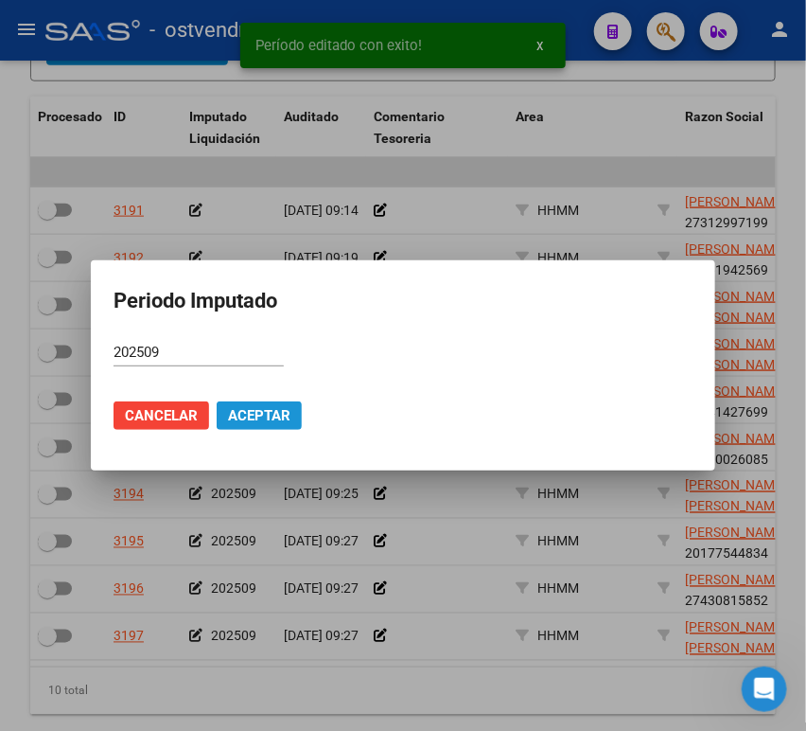
click at [277, 419] on span "Aceptar" at bounding box center [259, 415] width 62 height 17
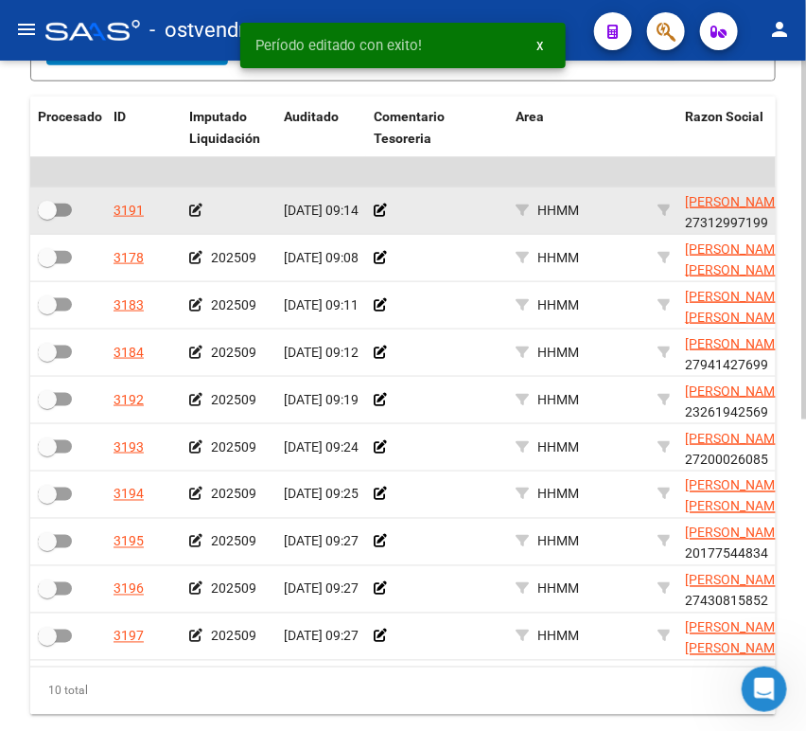
click at [194, 204] on icon at bounding box center [195, 210] width 13 height 13
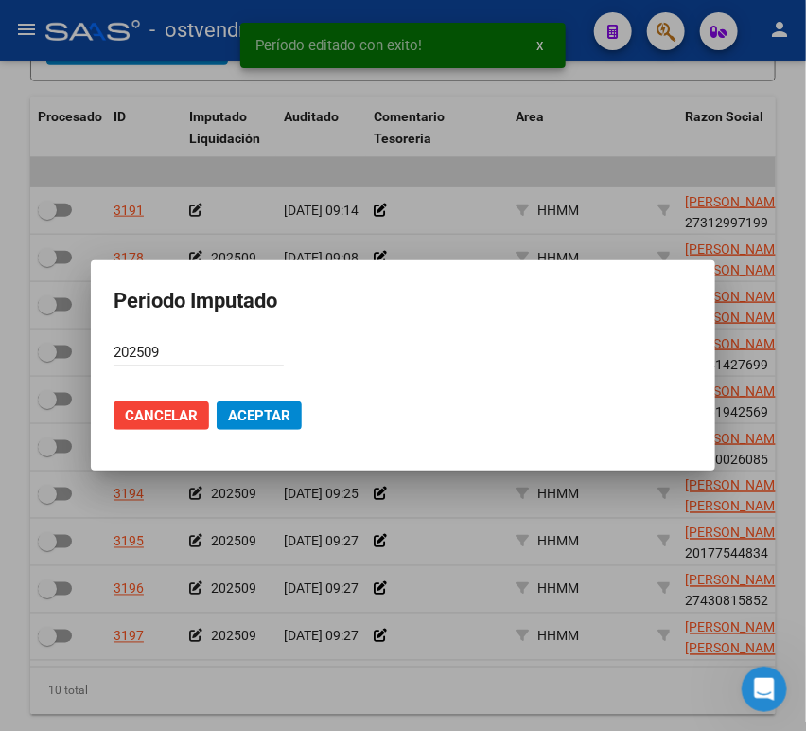
click at [263, 431] on mat-dialog-actions "Cancelar Aceptar" at bounding box center [403, 415] width 579 height 64
click at [258, 416] on span "Aceptar" at bounding box center [259, 415] width 62 height 17
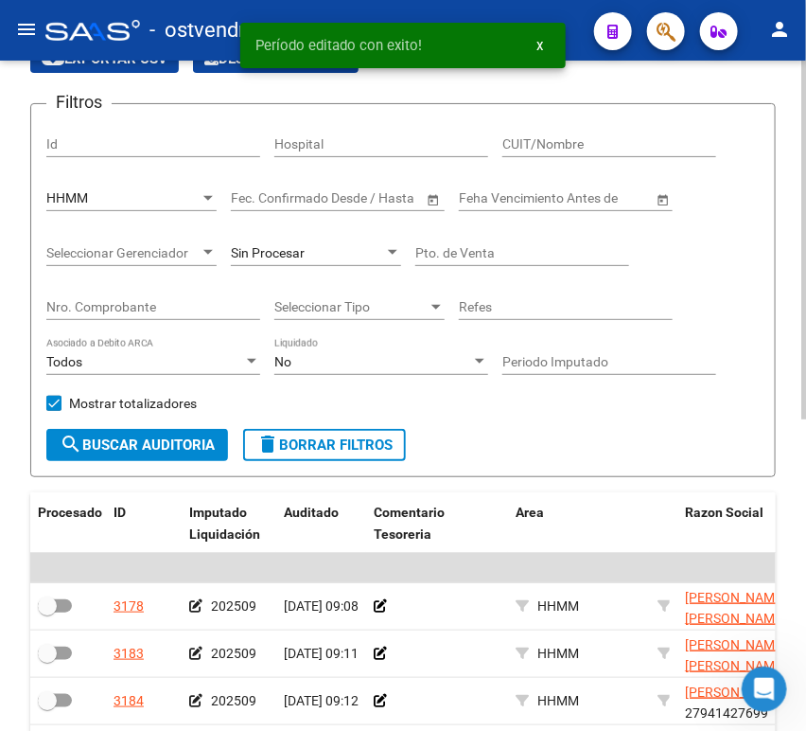
scroll to position [69, 0]
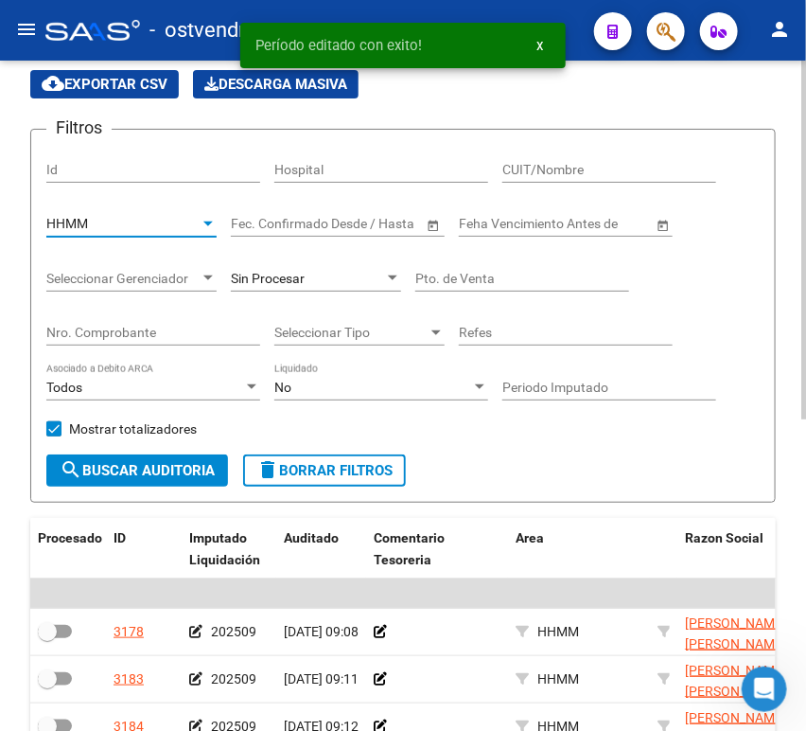
click at [161, 227] on div "HHMM" at bounding box center [122, 224] width 153 height 16
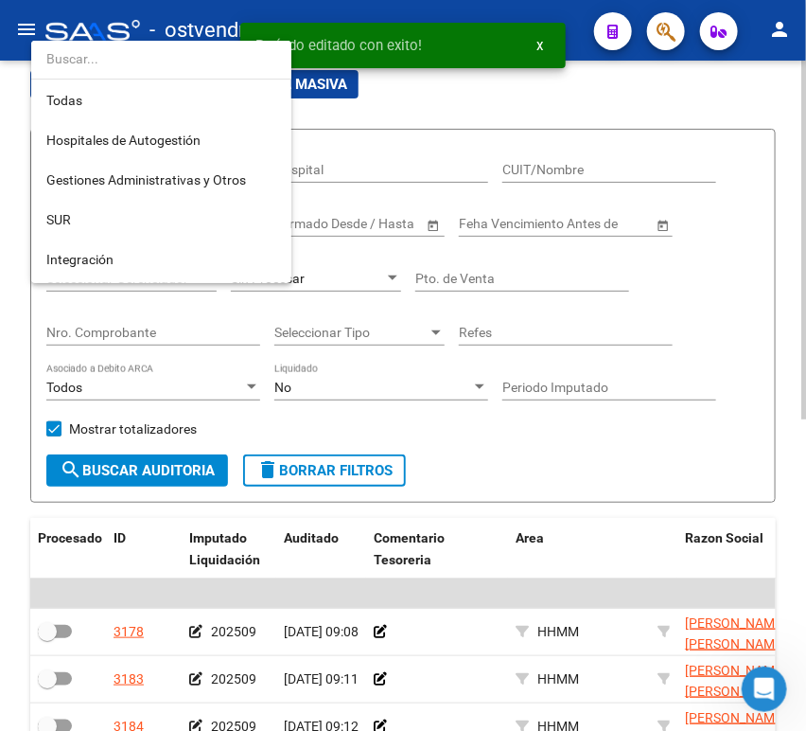
scroll to position [354, 0]
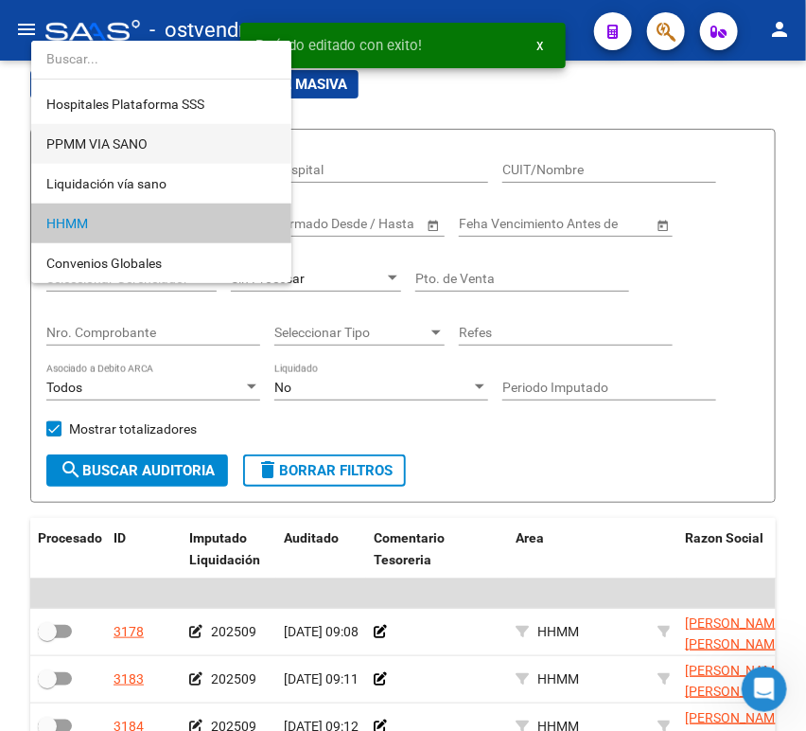
click at [115, 129] on span "PPMM VIA SANO" at bounding box center [161, 144] width 230 height 40
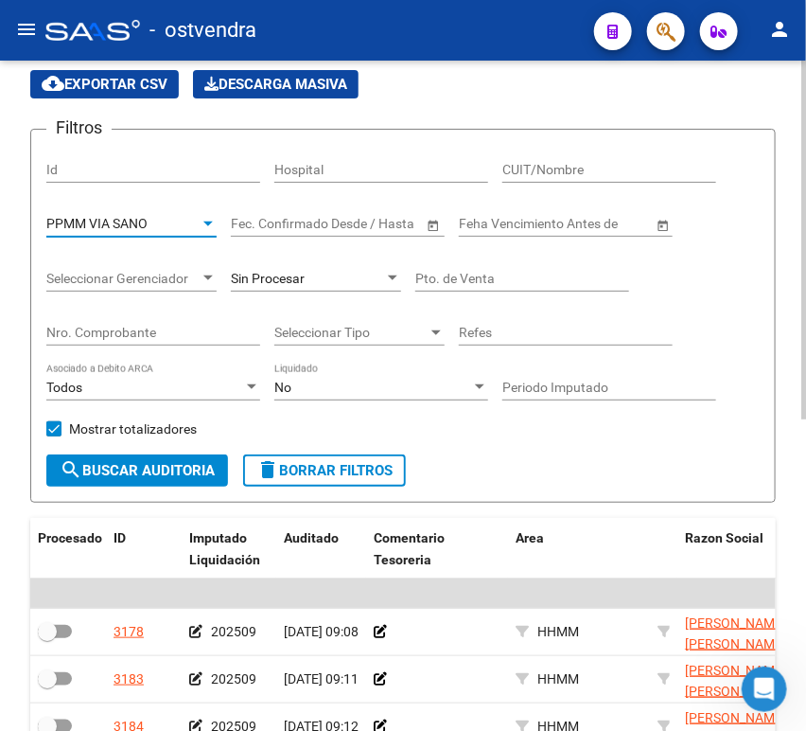
click at [204, 473] on span "search Buscar Auditoria" at bounding box center [137, 470] width 155 height 17
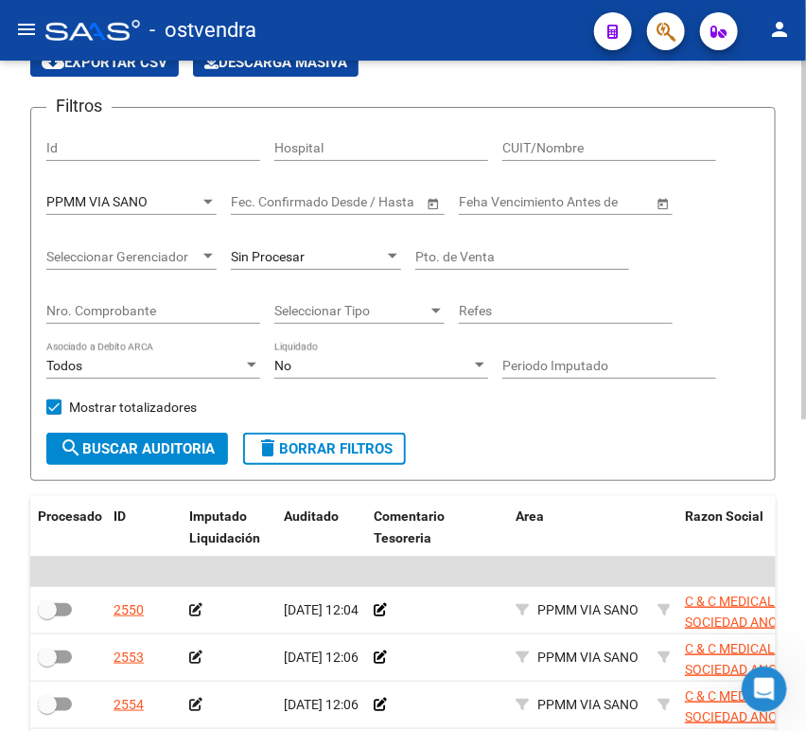
scroll to position [43, 0]
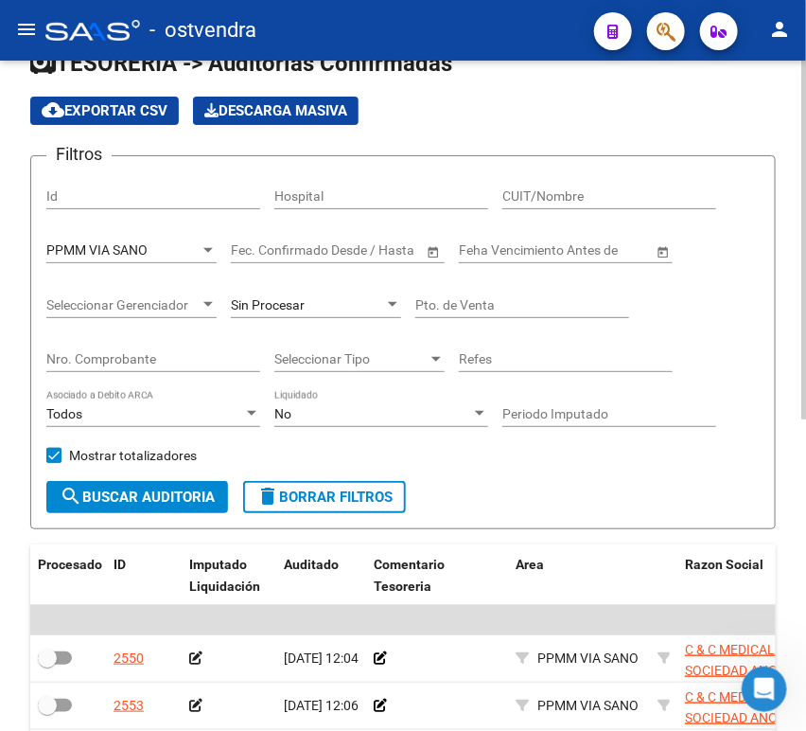
click at [382, 181] on div "Hospital" at bounding box center [382, 190] width 214 height 38
click at [523, 202] on input "CUIT/Nombre" at bounding box center [610, 196] width 214 height 16
paste input "C & C MEDICAL S SA"
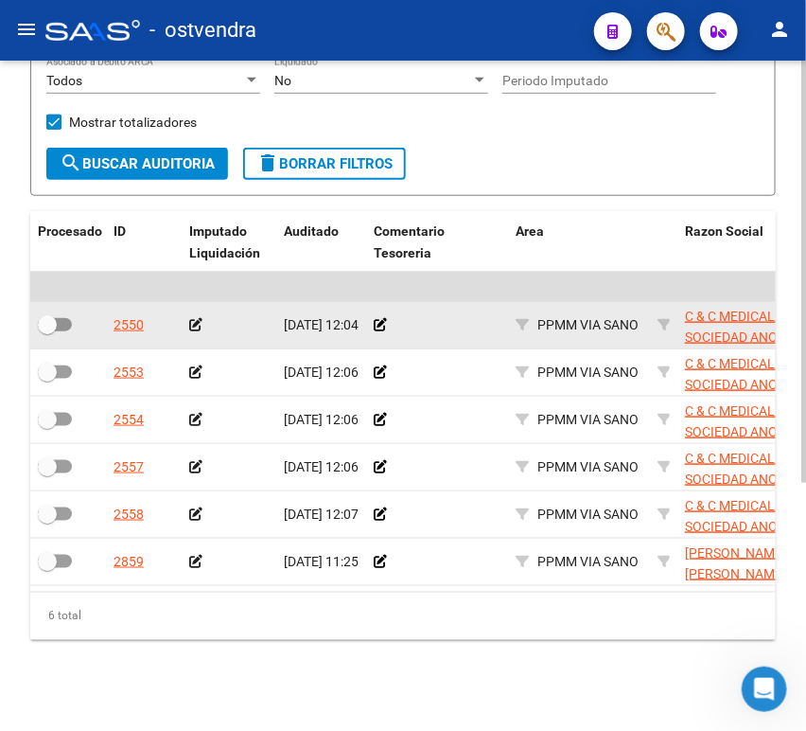
scroll to position [393, 0]
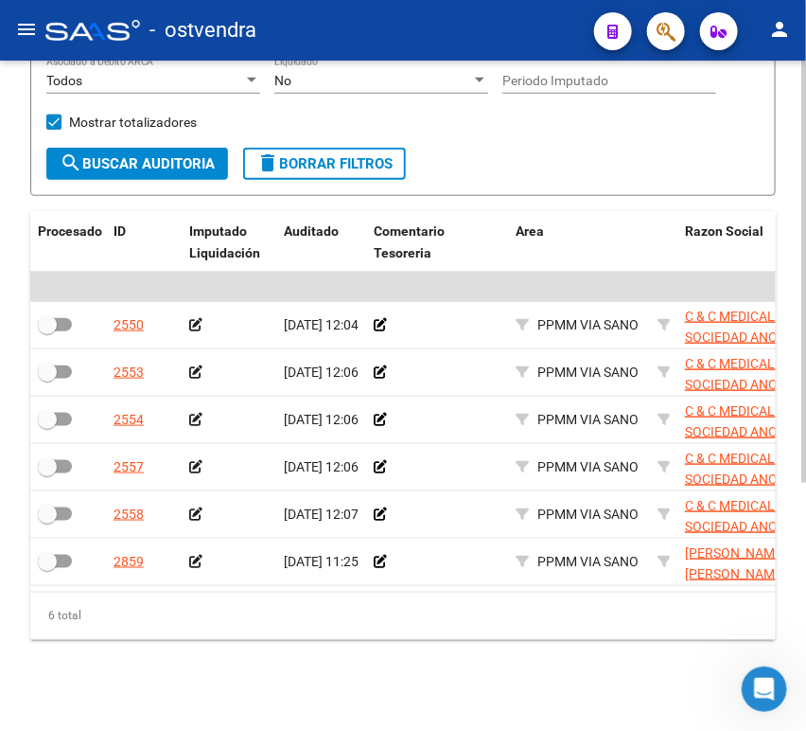
type input "C & C MEDICAL S SA"
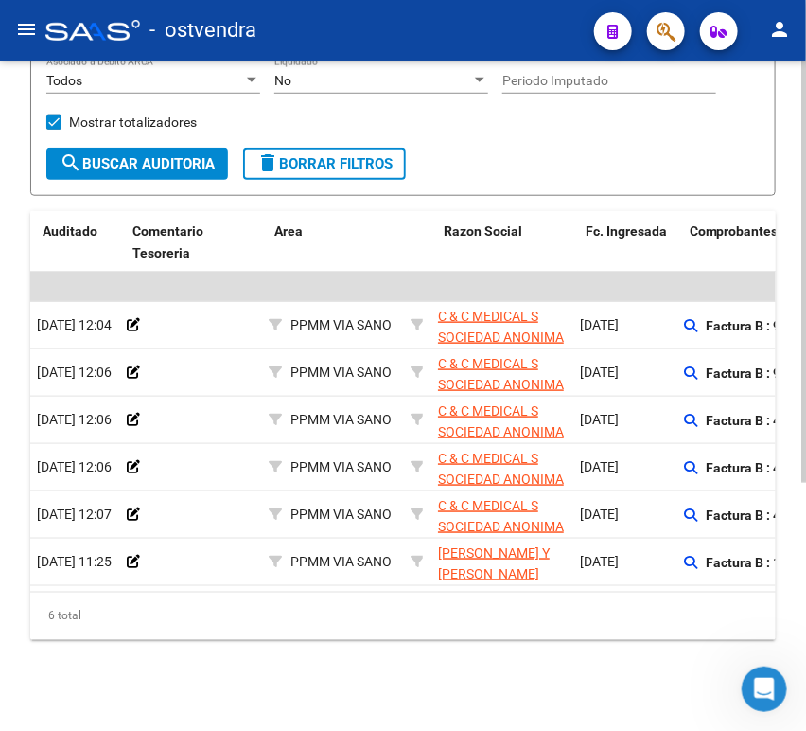
scroll to position [0, 241]
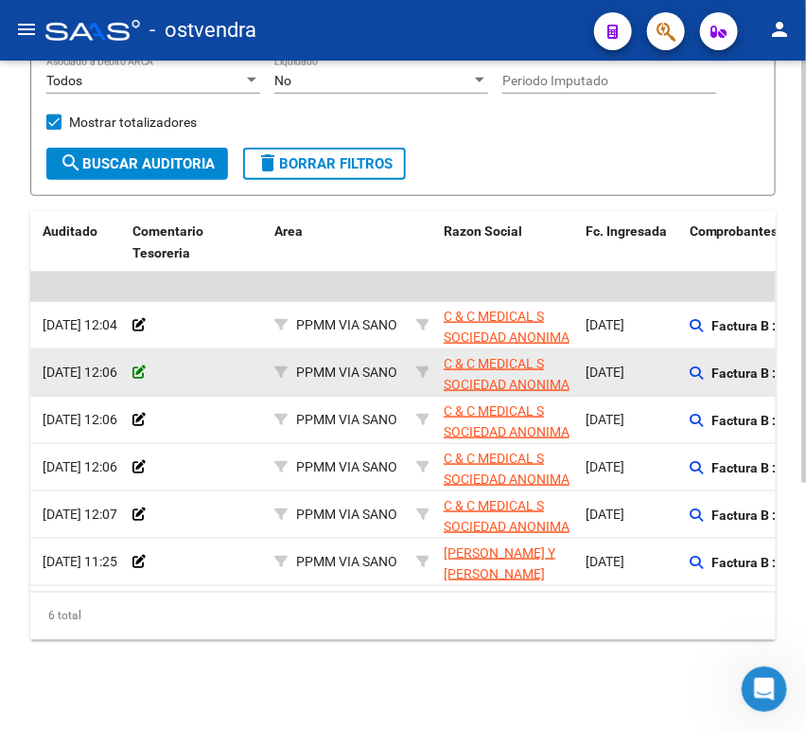
click at [139, 365] on icon at bounding box center [139, 371] width 13 height 13
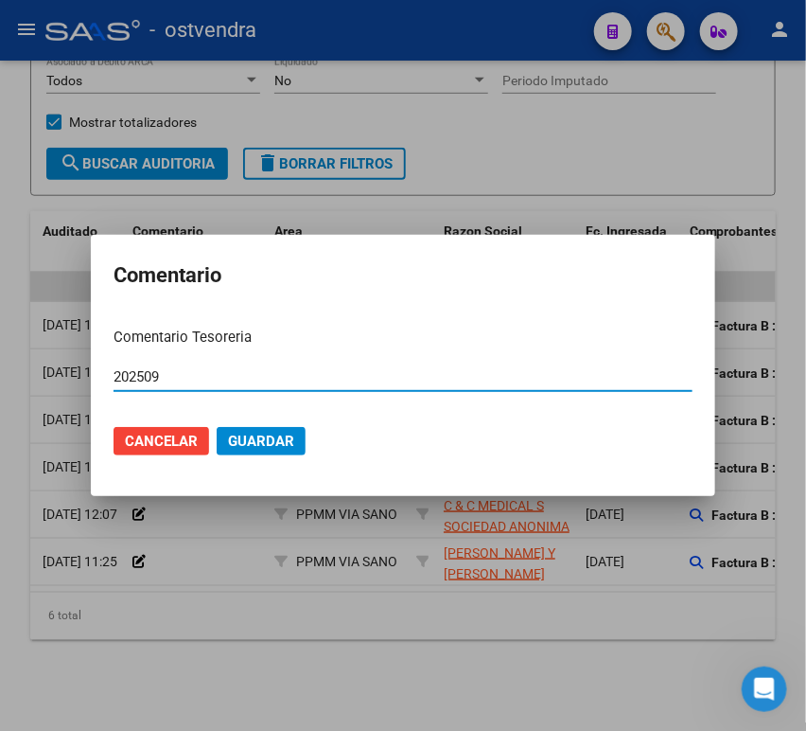
type input "202509"
drag, startPoint x: 225, startPoint y: 452, endPoint x: 223, endPoint y: 442, distance: 9.7
click at [225, 456] on mat-dialog-actions "Cancelar Guardar" at bounding box center [403, 441] width 579 height 64
click at [287, 438] on span "Guardar" at bounding box center [261, 441] width 66 height 17
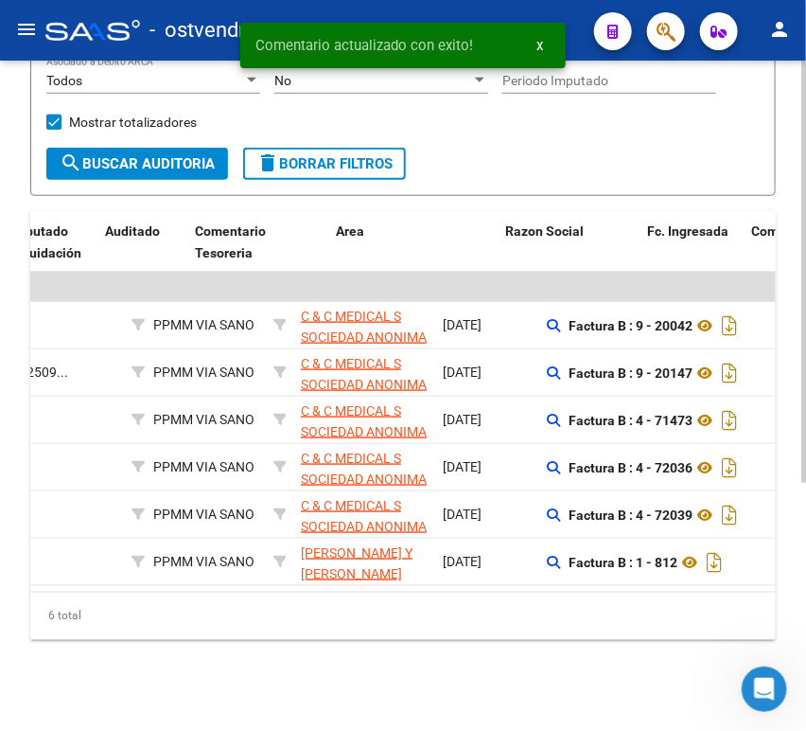
scroll to position [0, 0]
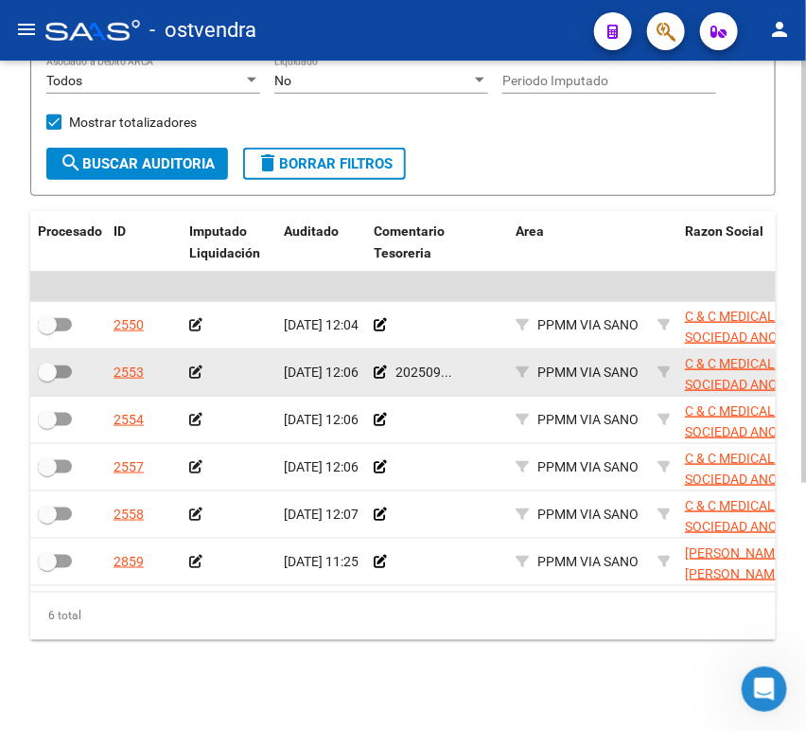
click at [197, 365] on icon at bounding box center [195, 371] width 13 height 13
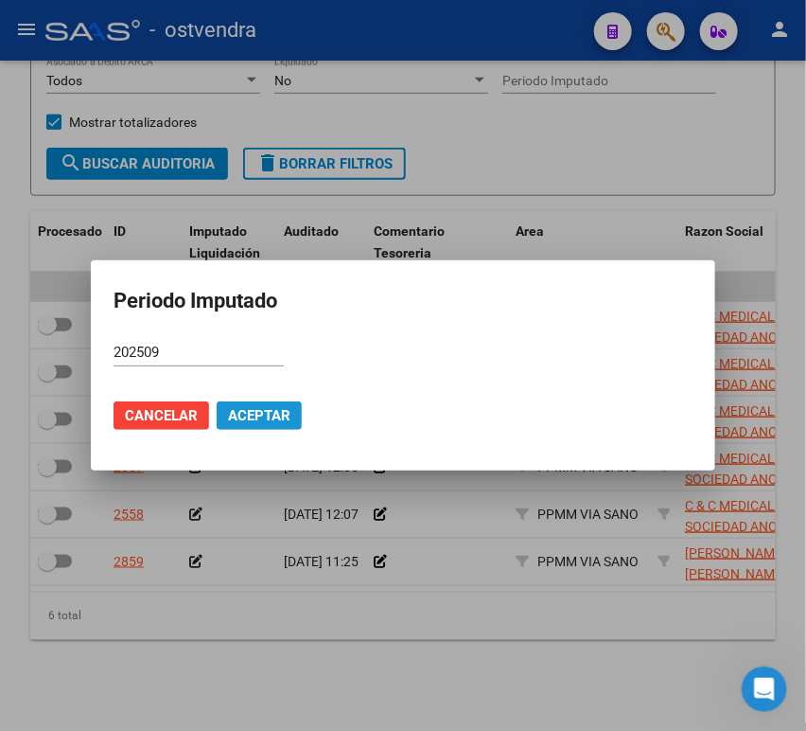
click at [254, 407] on span "Aceptar" at bounding box center [259, 415] width 62 height 17
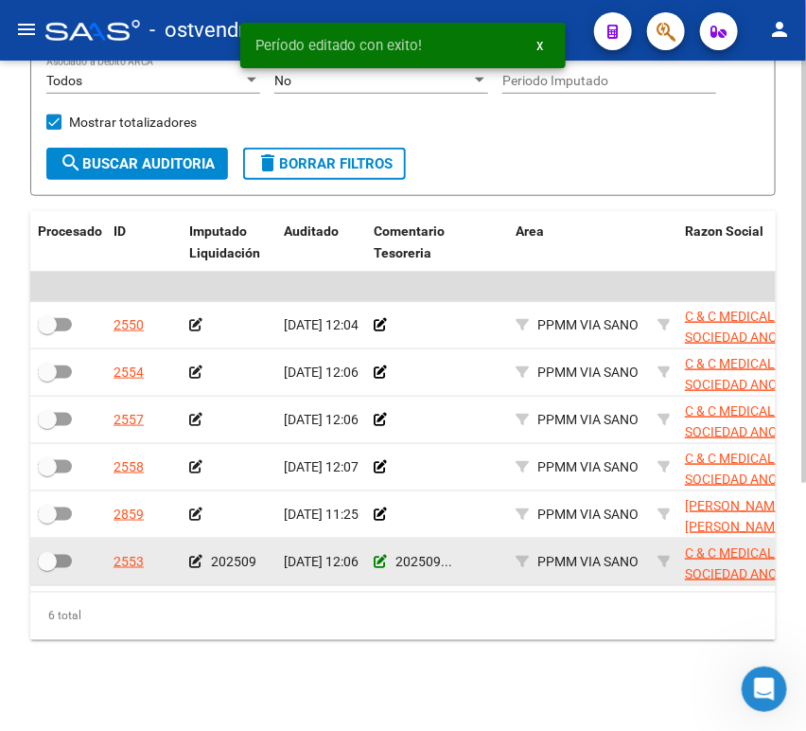
click at [376, 555] on icon at bounding box center [380, 561] width 13 height 13
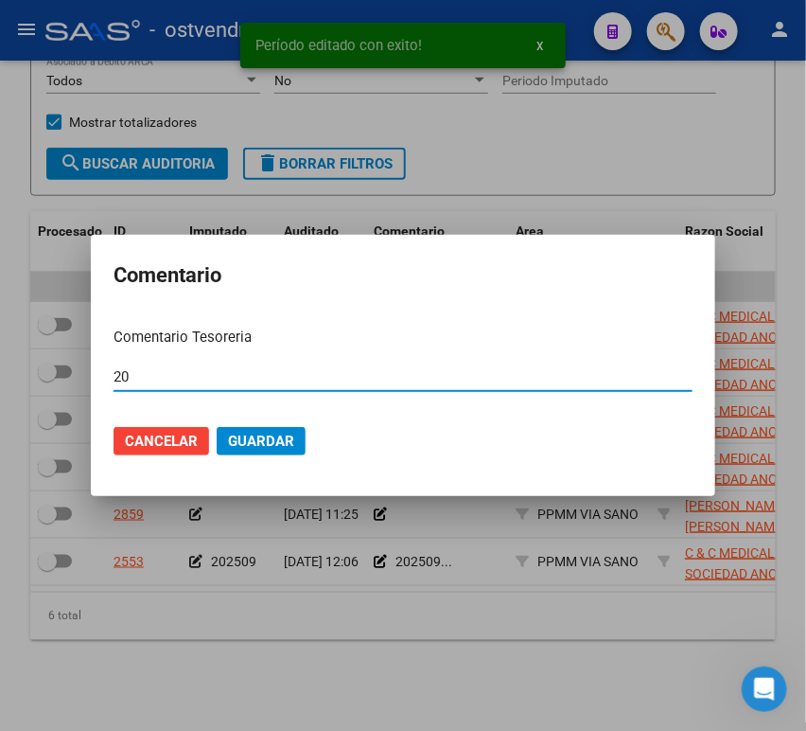
type input "2"
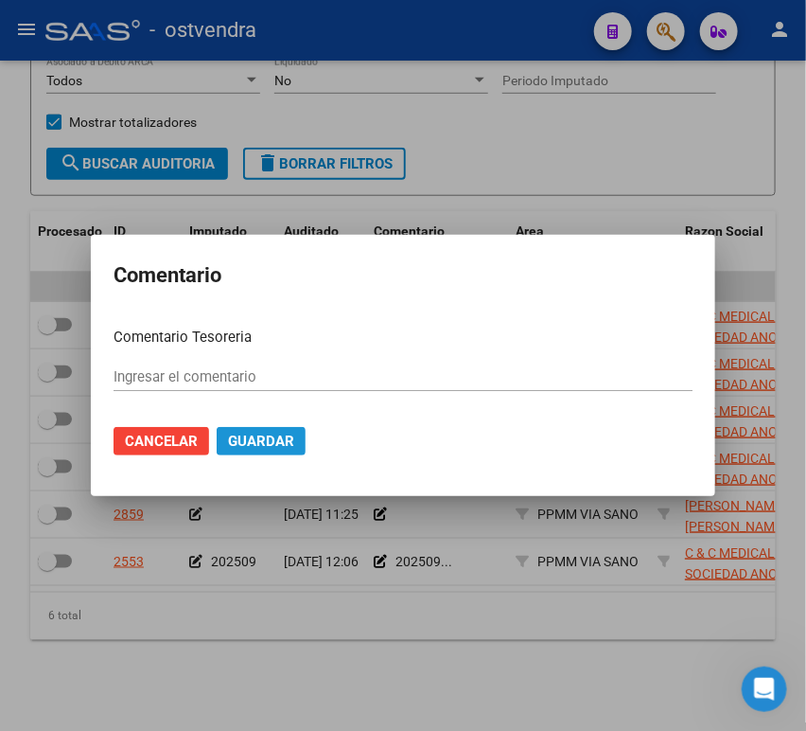
click at [265, 452] on button "Guardar" at bounding box center [261, 441] width 89 height 28
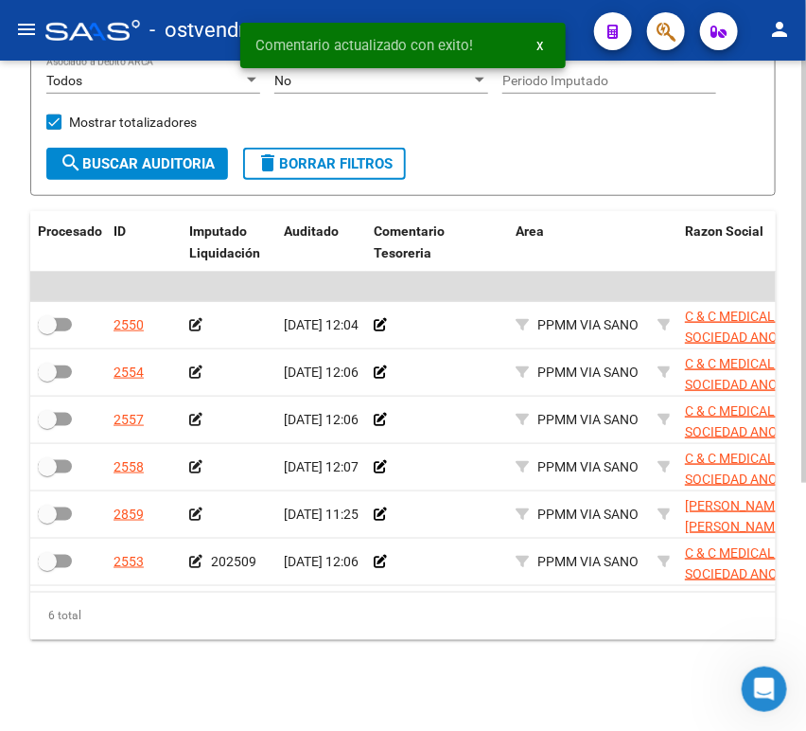
drag, startPoint x: 237, startPoint y: 575, endPoint x: 282, endPoint y: 580, distance: 45.8
click at [290, 580] on datatable-body "$ 959.042,80 $ 0,00 $ 959.042,80 2550 [DATE] 12:04 PPMM VIA SANO C & C MEDICAL …" at bounding box center [403, 432] width 746 height 320
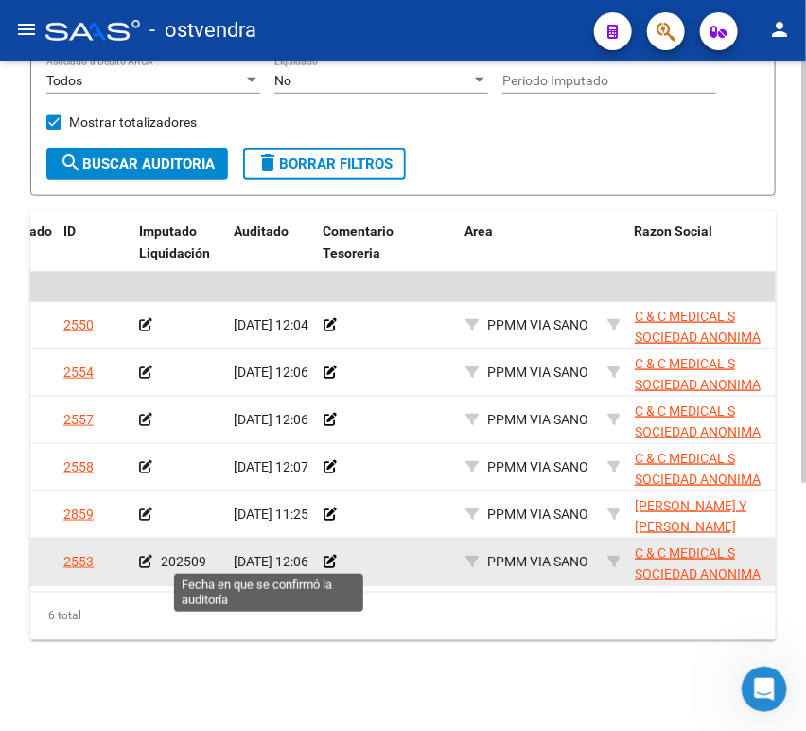
drag, startPoint x: 261, startPoint y: 560, endPoint x: 230, endPoint y: 558, distance: 31.3
click at [238, 558] on span "[DATE] 12:06" at bounding box center [271, 561] width 75 height 15
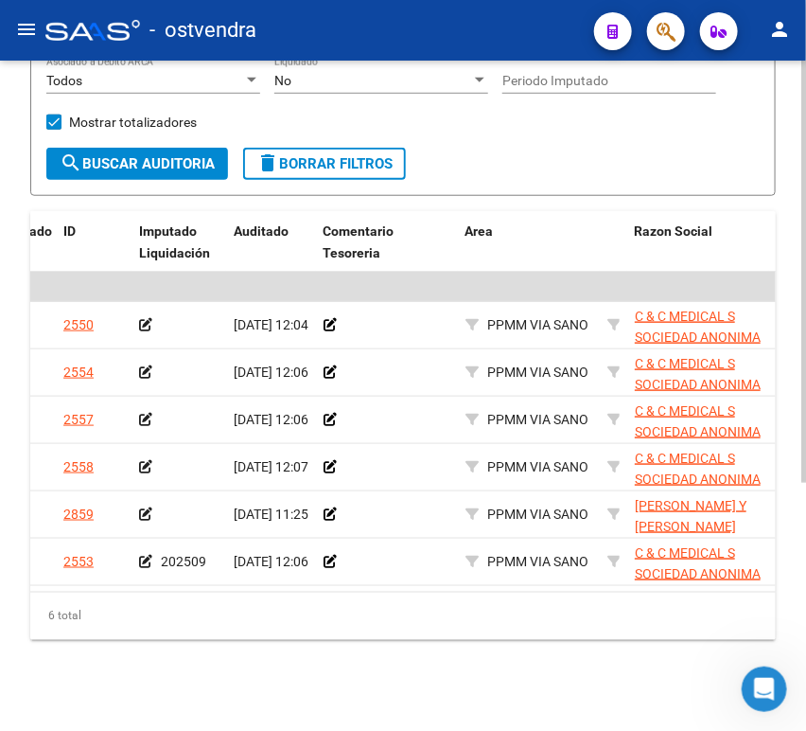
click at [133, 574] on datatable-body "$ 959.042,80 $ 0,00 $ 959.042,80 2550 [DATE] 12:04 PPMM VIA SANO C & C MEDICAL …" at bounding box center [403, 432] width 746 height 320
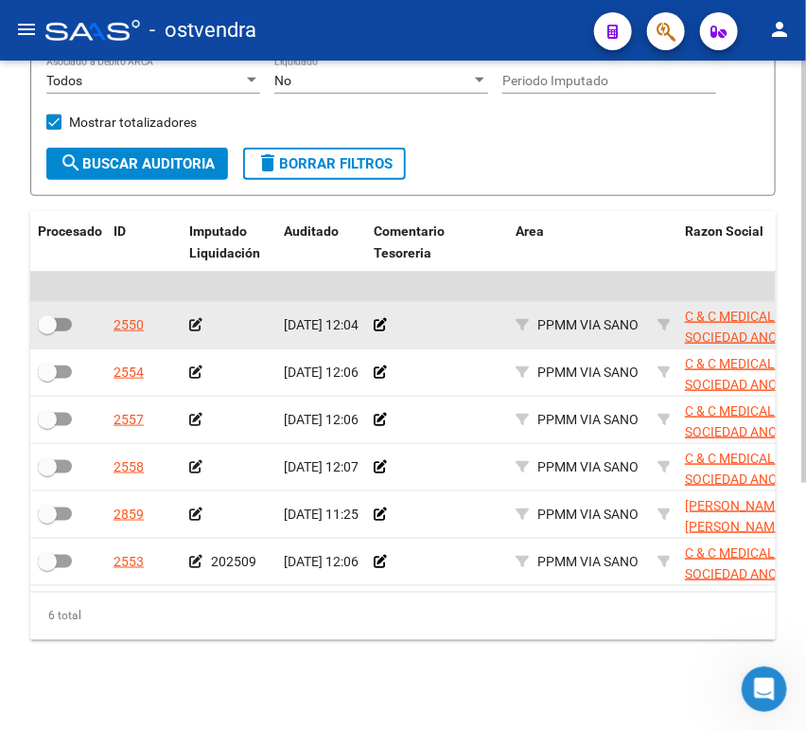
drag, startPoint x: 194, startPoint y: 309, endPoint x: 194, endPoint y: 321, distance: 12.3
click at [194, 321] on datatable-body-cell at bounding box center [229, 325] width 95 height 46
click at [193, 317] on app-auditoria-edit-perido at bounding box center [195, 324] width 13 height 15
click at [193, 318] on icon at bounding box center [195, 324] width 13 height 13
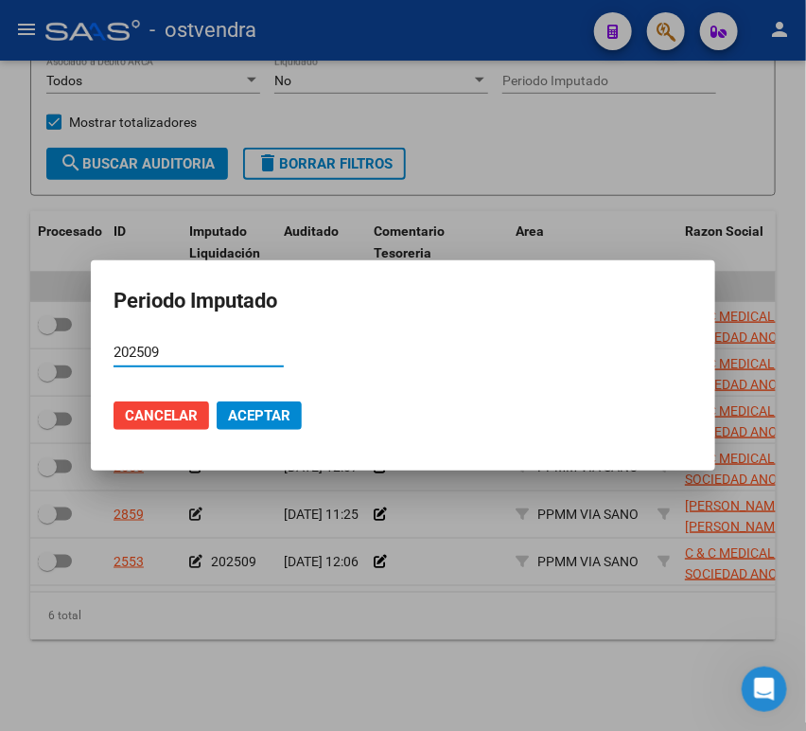
click at [254, 412] on span "Aceptar" at bounding box center [259, 415] width 62 height 17
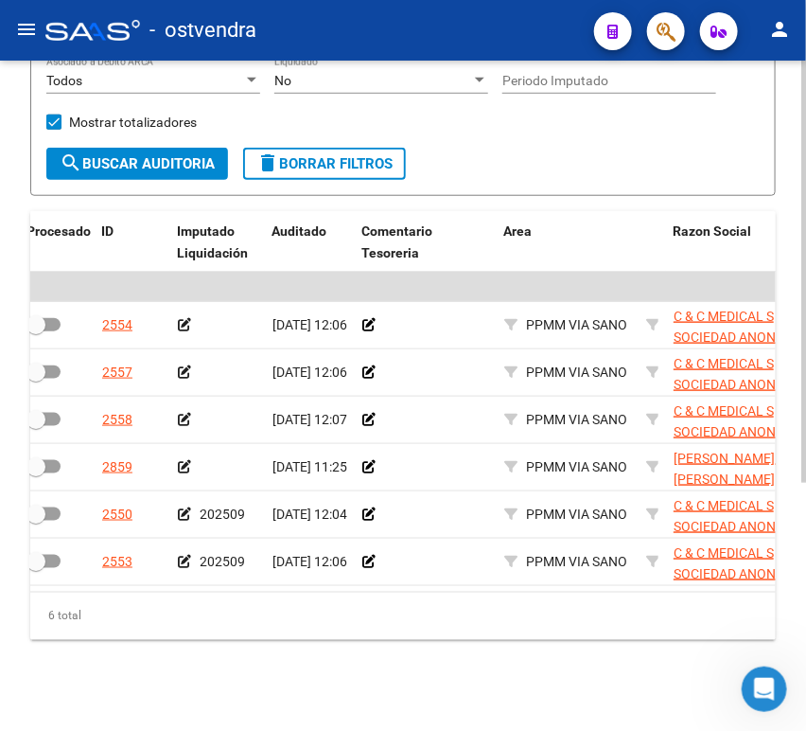
scroll to position [0, 6]
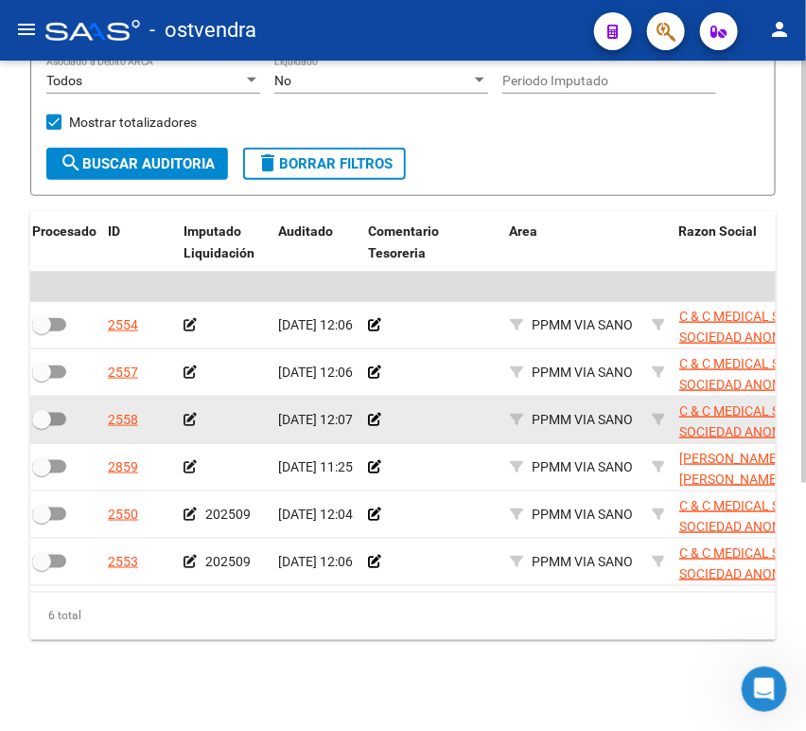
click at [186, 413] on icon at bounding box center [190, 419] width 13 height 13
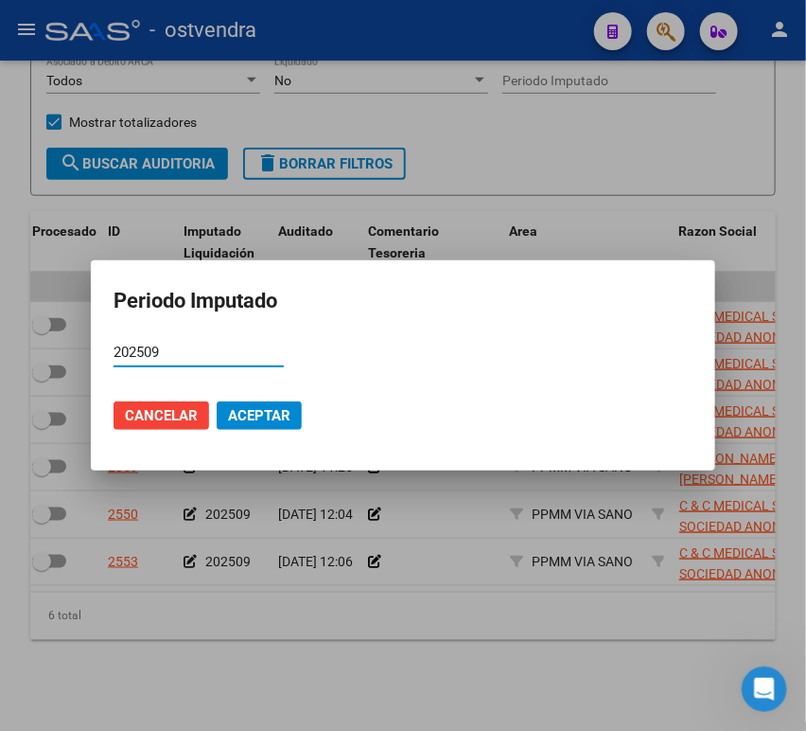
click at [257, 415] on span "Aceptar" at bounding box center [259, 415] width 62 height 17
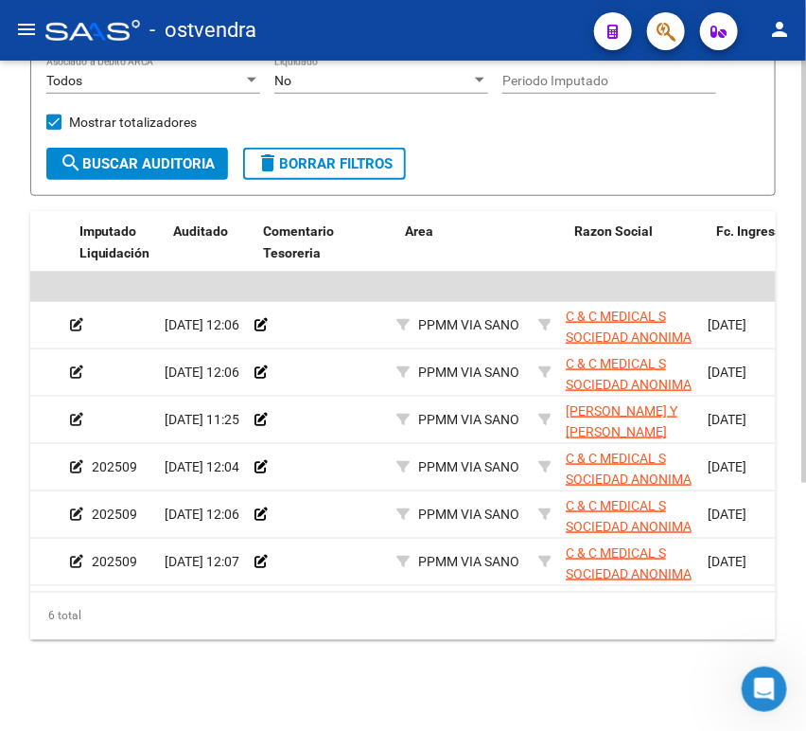
scroll to position [0, 110]
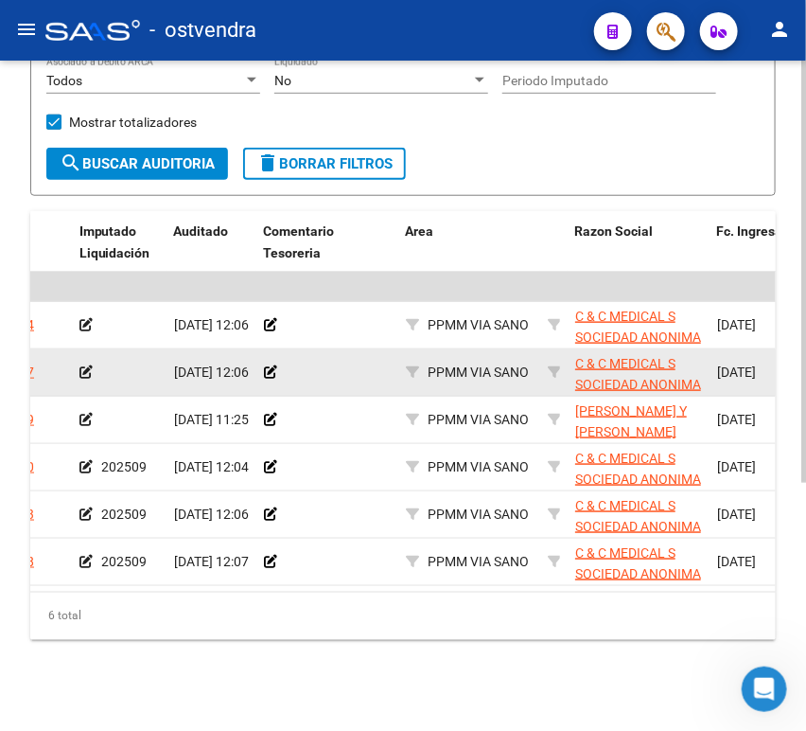
click at [80, 365] on icon at bounding box center [86, 371] width 13 height 13
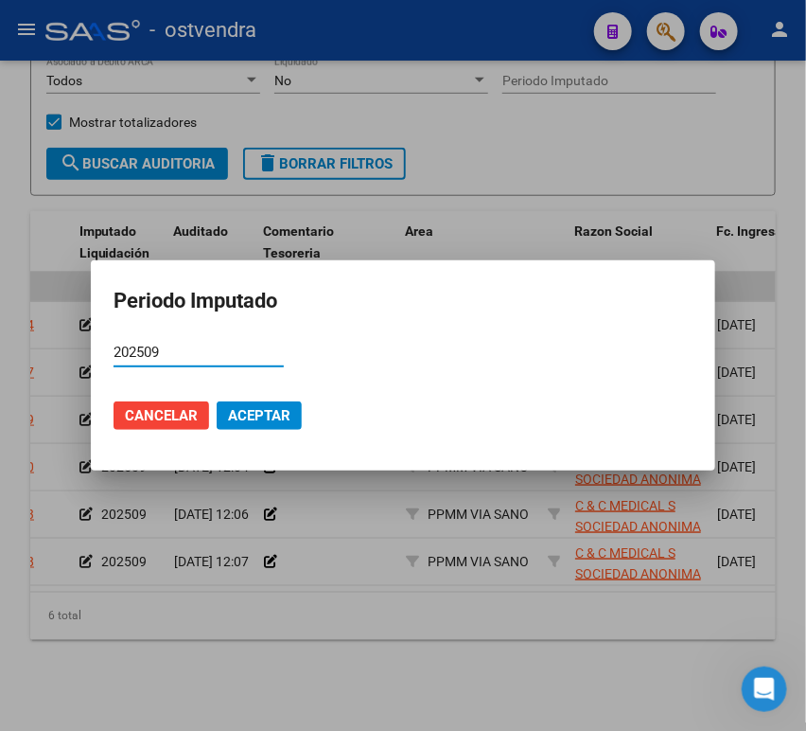
click at [241, 415] on span "Aceptar" at bounding box center [259, 415] width 62 height 17
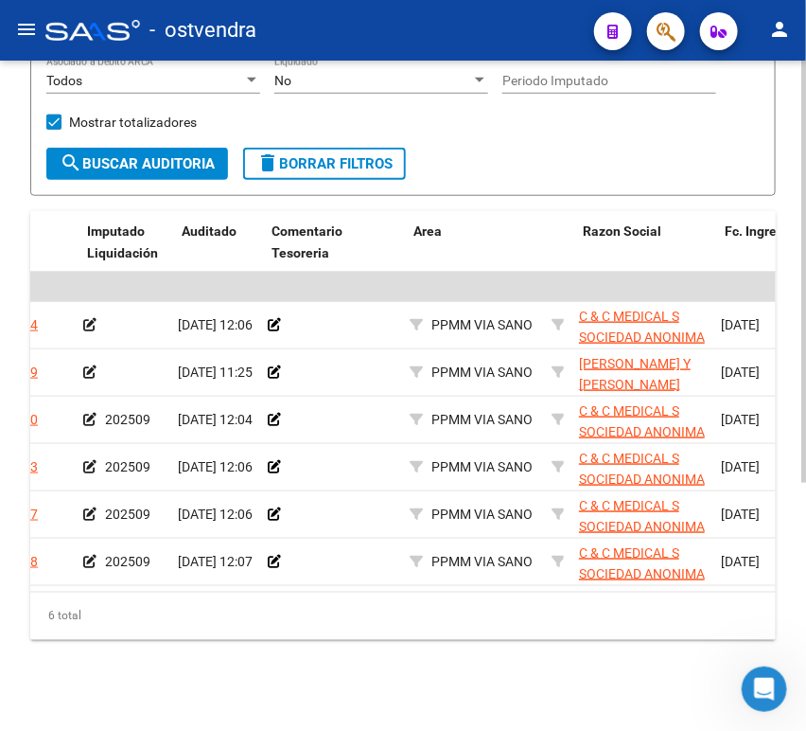
scroll to position [0, 90]
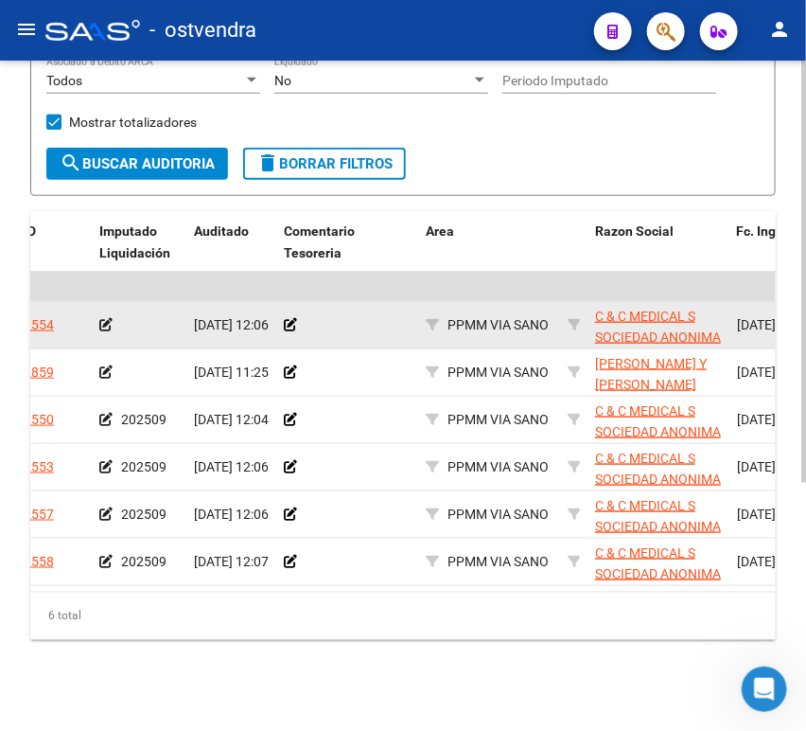
click at [109, 318] on icon at bounding box center [105, 324] width 13 height 13
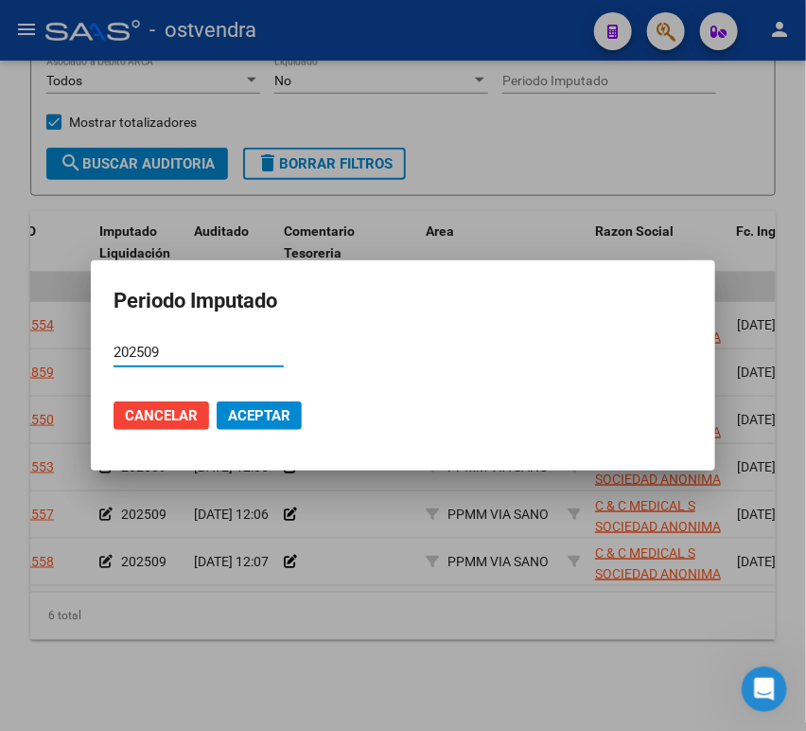
click at [257, 412] on span "Aceptar" at bounding box center [259, 415] width 62 height 17
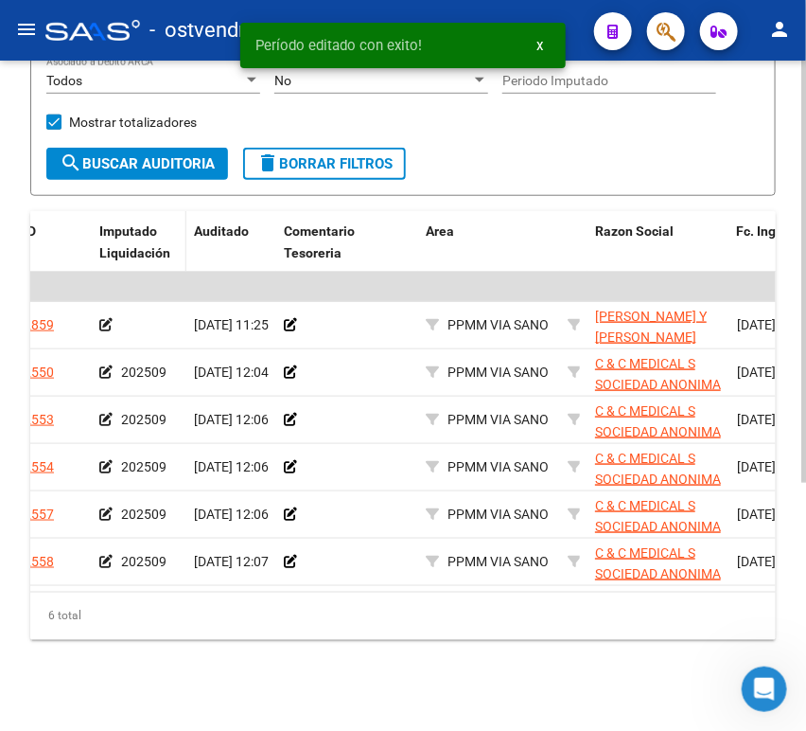
click at [114, 223] on span "Imputado Liquidación" at bounding box center [134, 241] width 71 height 37
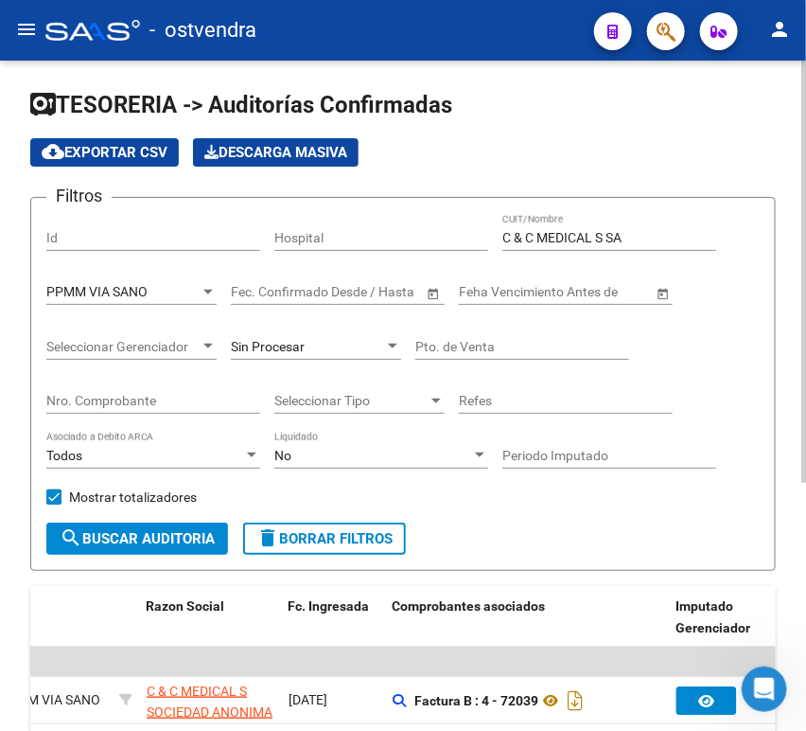
scroll to position [0, 0]
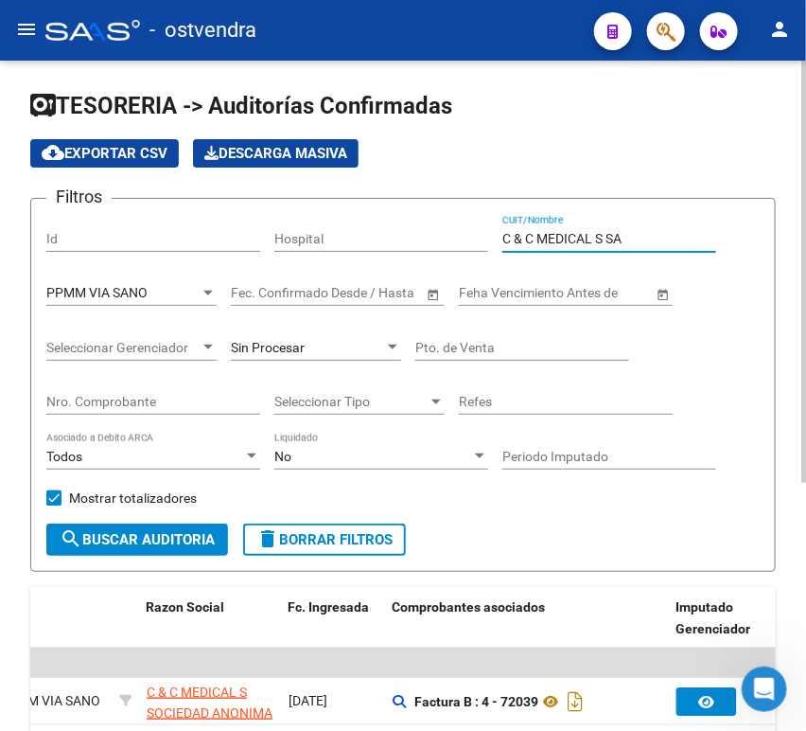
click at [640, 237] on input "C & C MEDICAL S SA" at bounding box center [610, 239] width 214 height 16
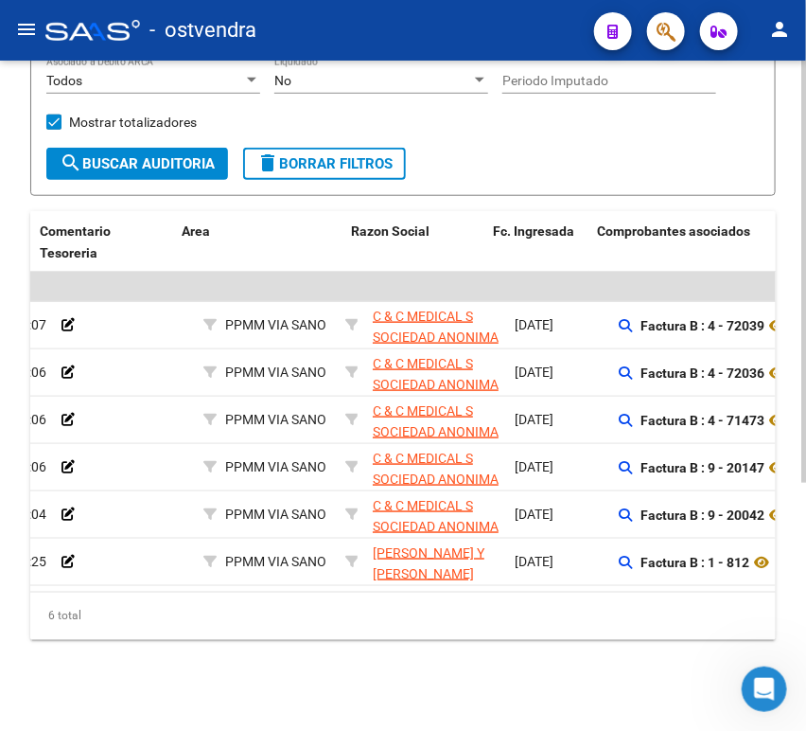
scroll to position [0, 366]
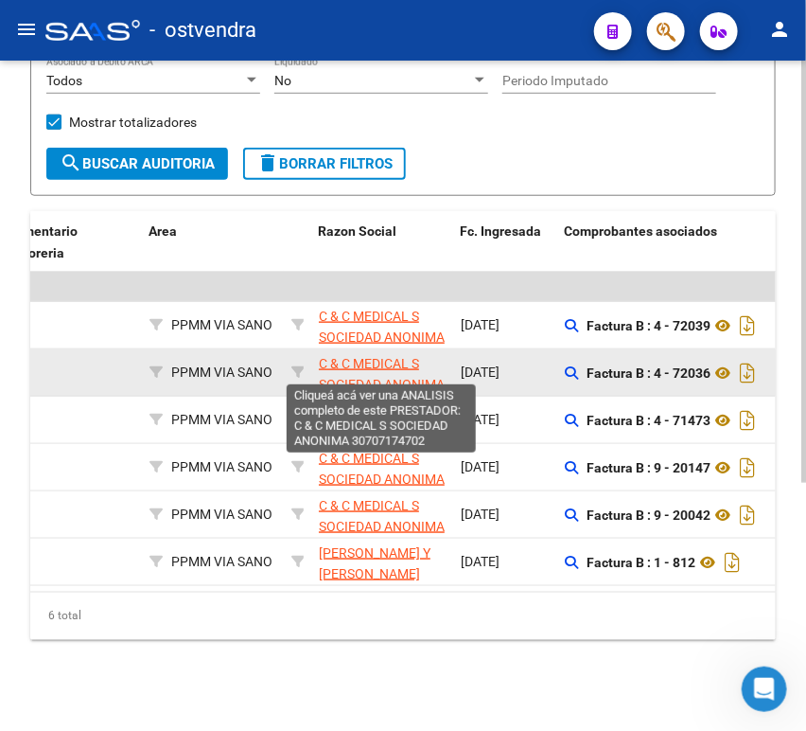
click at [371, 359] on app-link-go-to "C & C MEDICAL S SOCIEDAD ANONIMA" at bounding box center [382, 375] width 127 height 44
click at [356, 356] on span "C & C MEDICAL S SOCIEDAD ANONIMA" at bounding box center [382, 374] width 126 height 37
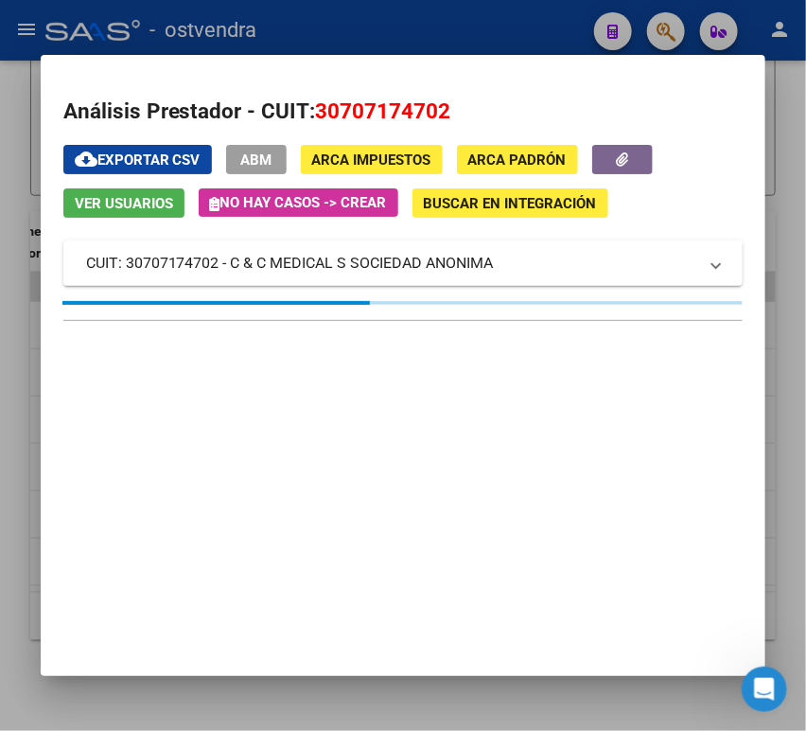
click at [386, 112] on span "30707174702" at bounding box center [383, 110] width 135 height 25
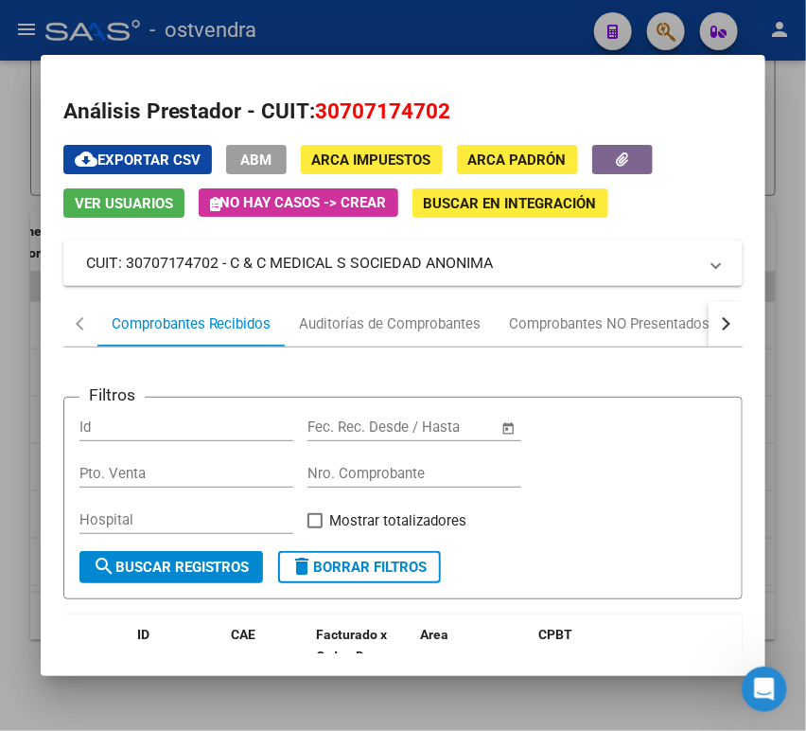
copy span "30707174702"
click at [371, 27] on div at bounding box center [403, 365] width 806 height 731
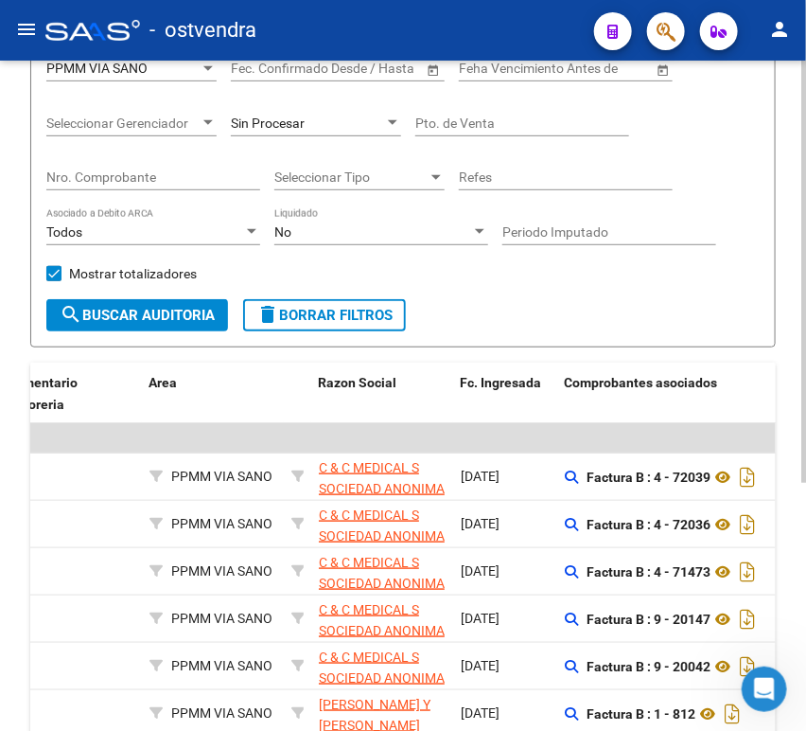
scroll to position [77, 0]
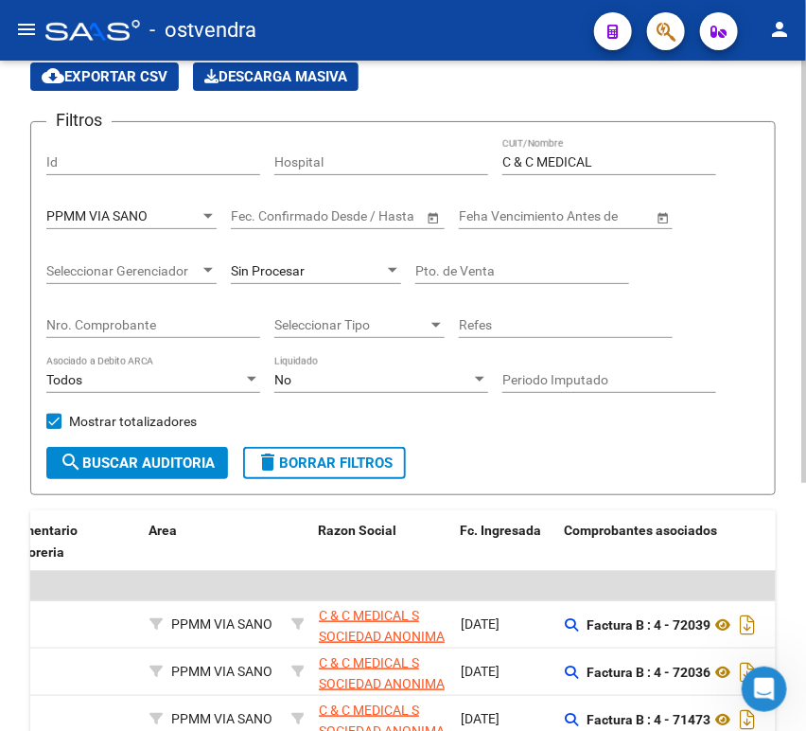
click at [551, 147] on div "C & C MEDICAL CUIT/Nombre" at bounding box center [610, 156] width 214 height 38
click at [548, 156] on input "C & C MEDICAL" at bounding box center [610, 162] width 214 height 16
click at [546, 156] on input "C & C MEDICAL" at bounding box center [610, 162] width 214 height 16
paste input "30707174702"
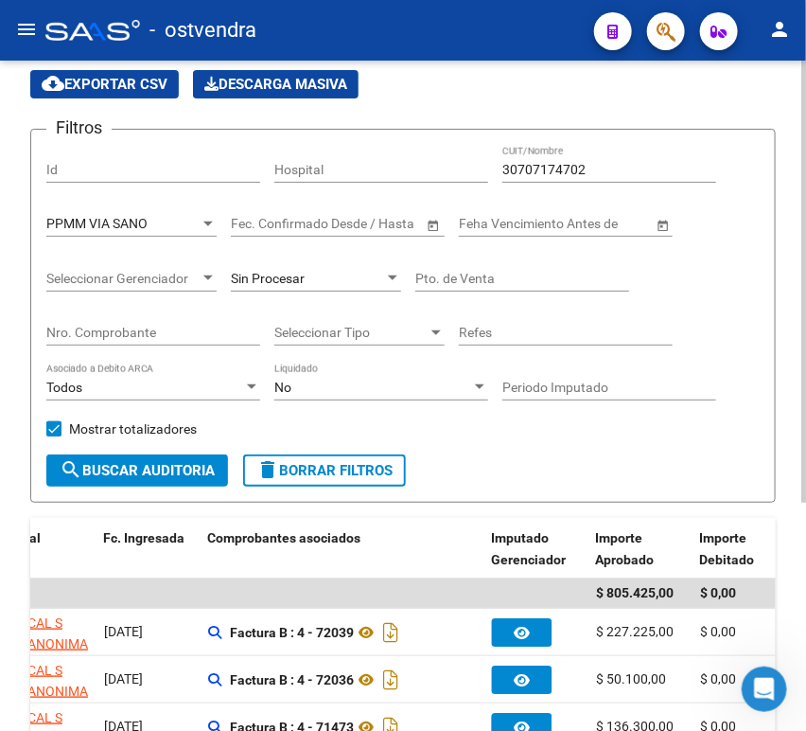
scroll to position [0, 0]
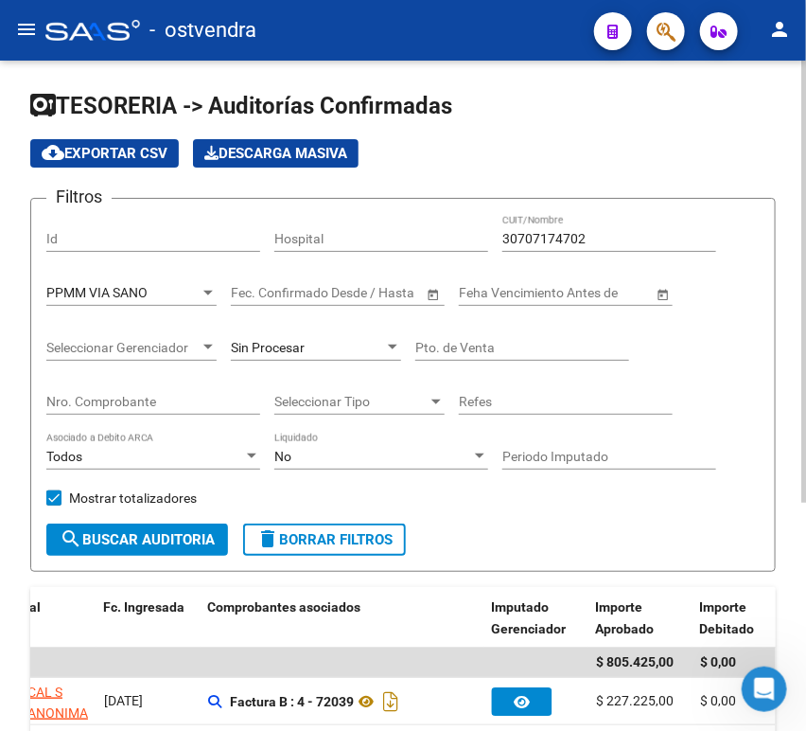
click at [552, 226] on div "30707174702 CUIT/Nombre" at bounding box center [610, 233] width 214 height 38
click at [528, 246] on input "30707174702" at bounding box center [610, 239] width 214 height 16
click at [528, 247] on div "30707174702 CUIT/Nombre" at bounding box center [610, 233] width 214 height 38
click at [528, 246] on input "30707174702" at bounding box center [610, 239] width 214 height 16
click at [528, 245] on input "30707174702" at bounding box center [610, 239] width 214 height 16
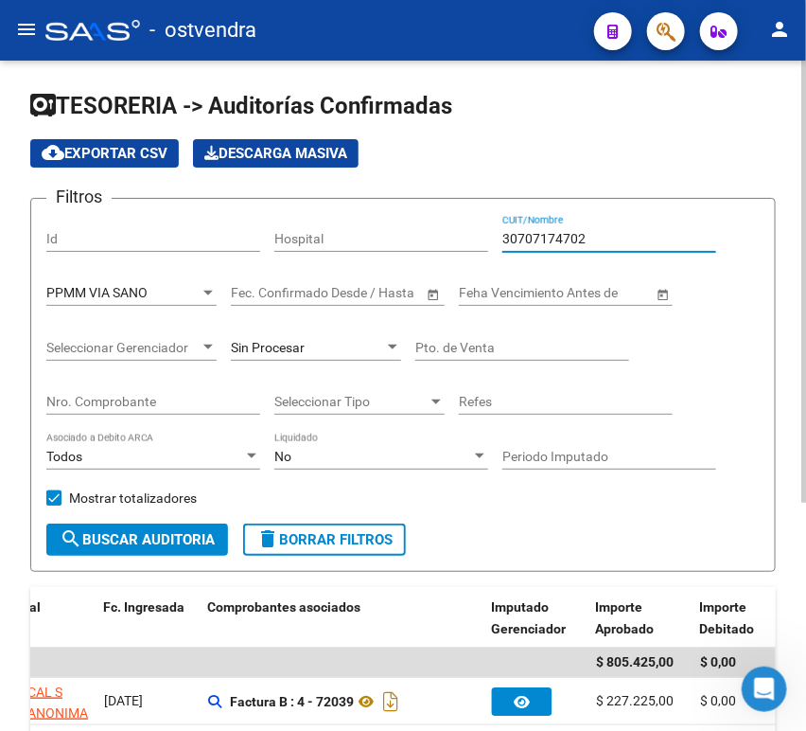
click at [528, 245] on input "30707174702" at bounding box center [610, 239] width 214 height 16
paste input "17695875"
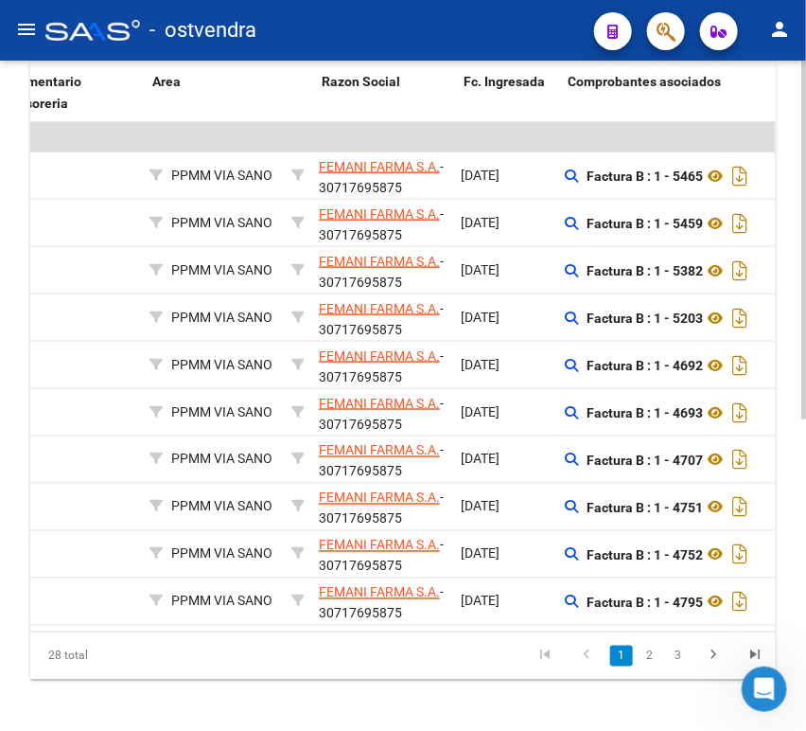
scroll to position [0, 363]
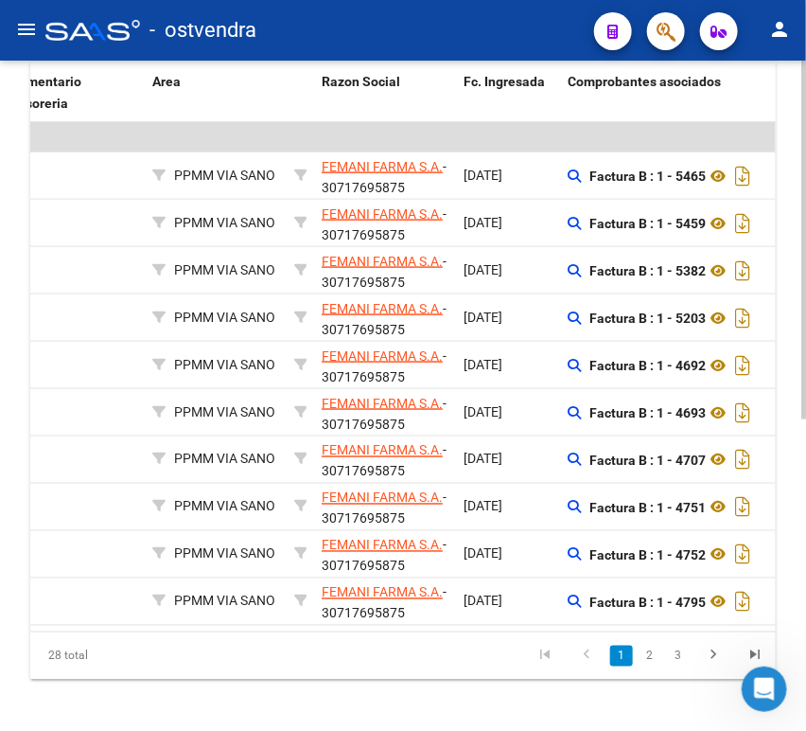
type input "30717695875"
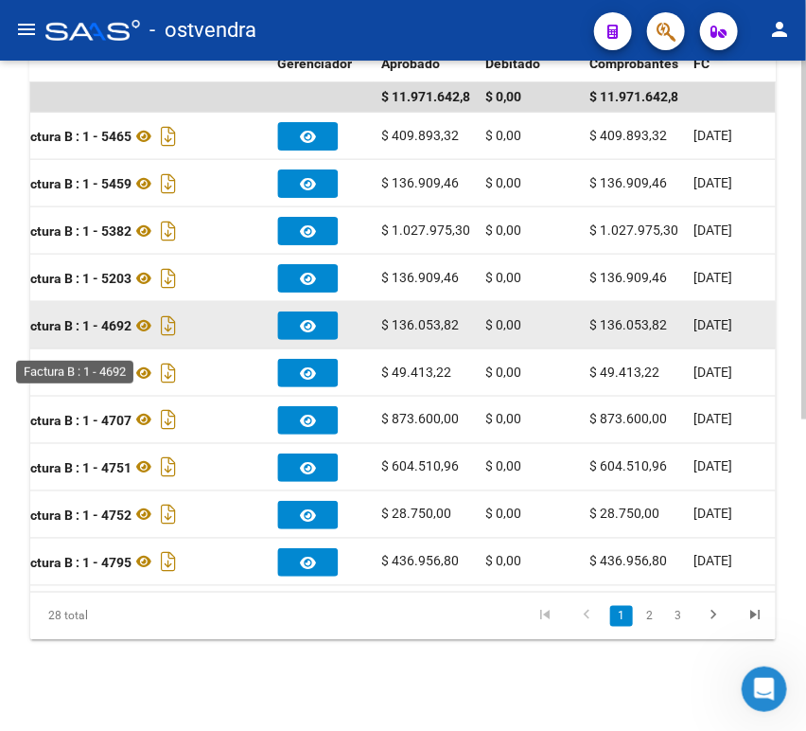
scroll to position [582, 0]
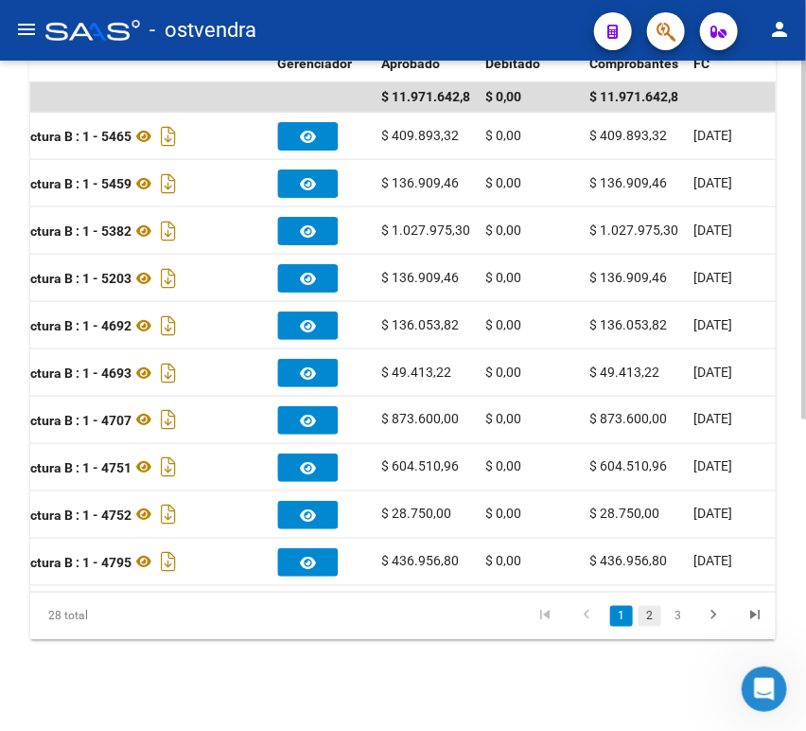
click at [644, 614] on link "2" at bounding box center [650, 616] width 23 height 21
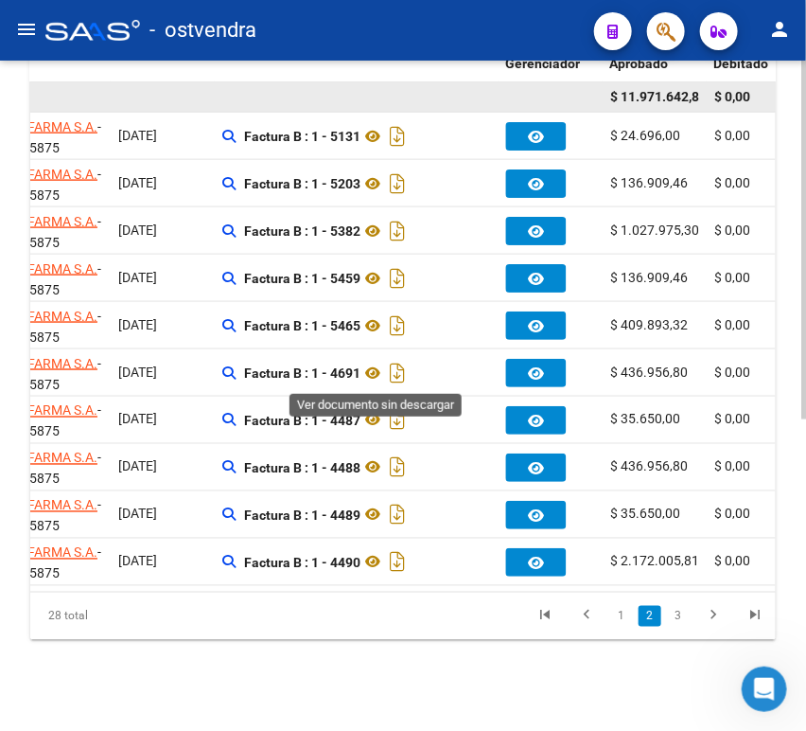
scroll to position [266, 0]
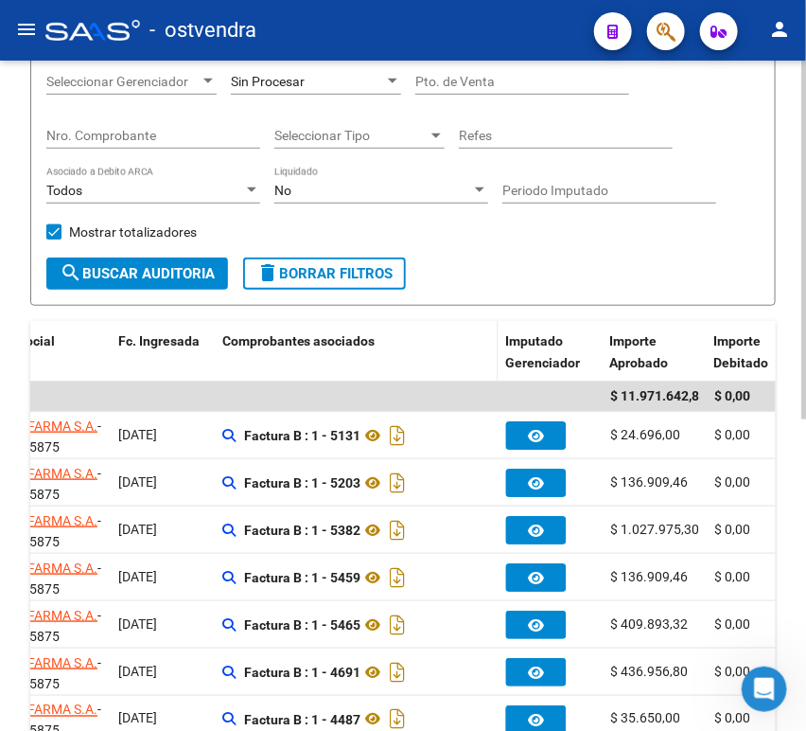
click at [311, 342] on span "Comprobantes asociados" at bounding box center [298, 340] width 153 height 15
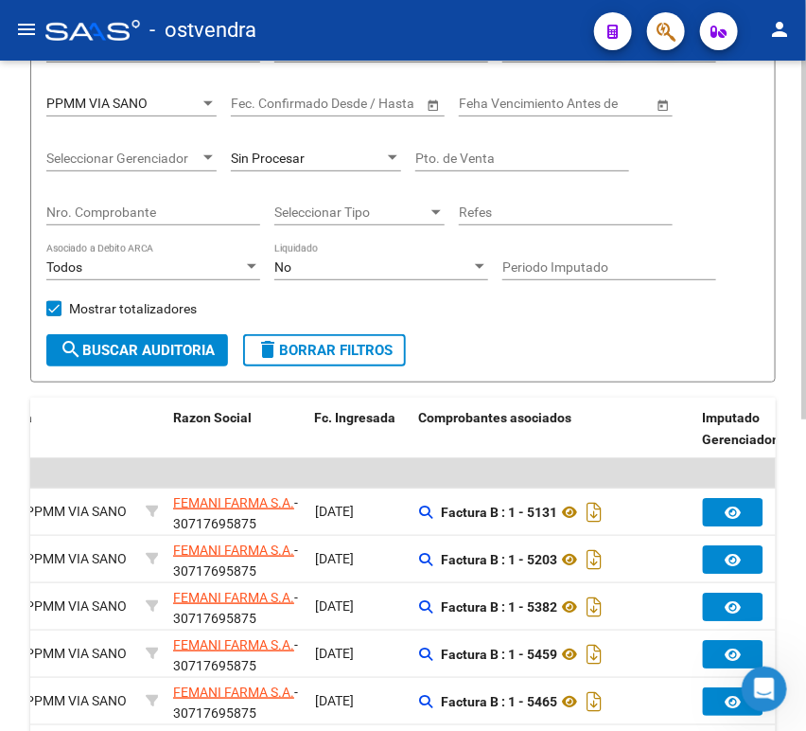
scroll to position [56, 0]
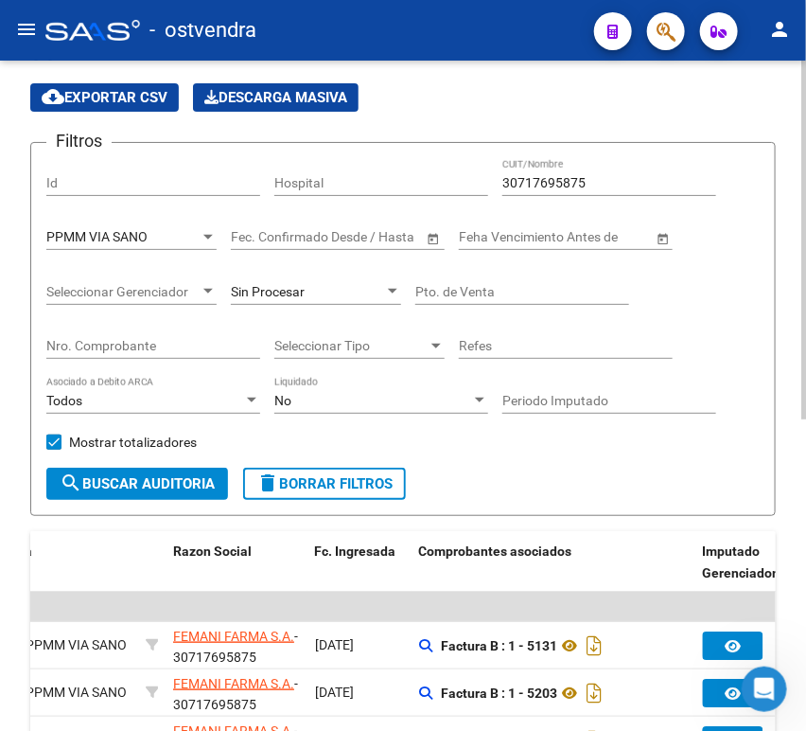
click at [171, 344] on input "Nro. Comprobante" at bounding box center [153, 346] width 214 height 16
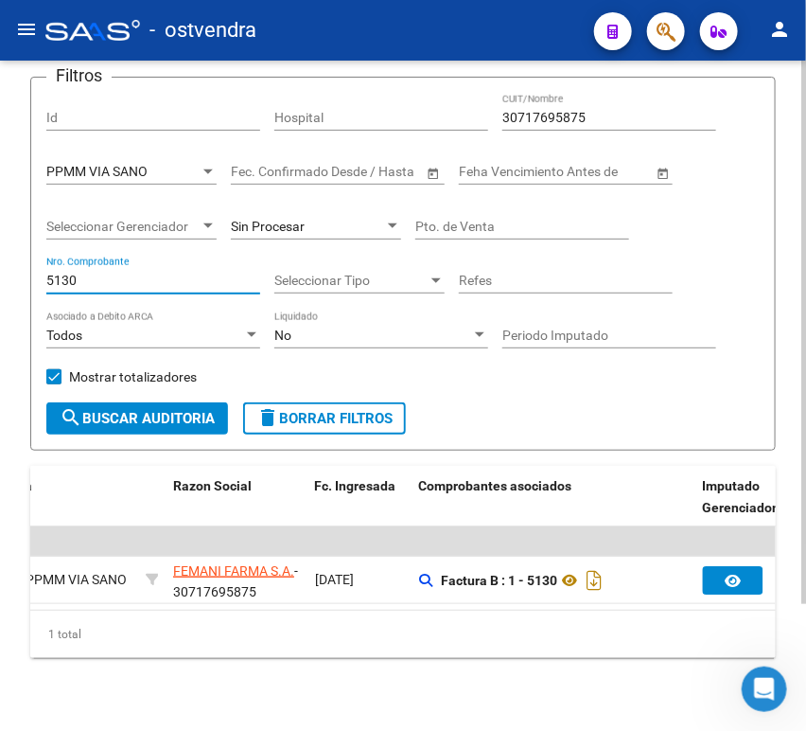
scroll to position [156, 0]
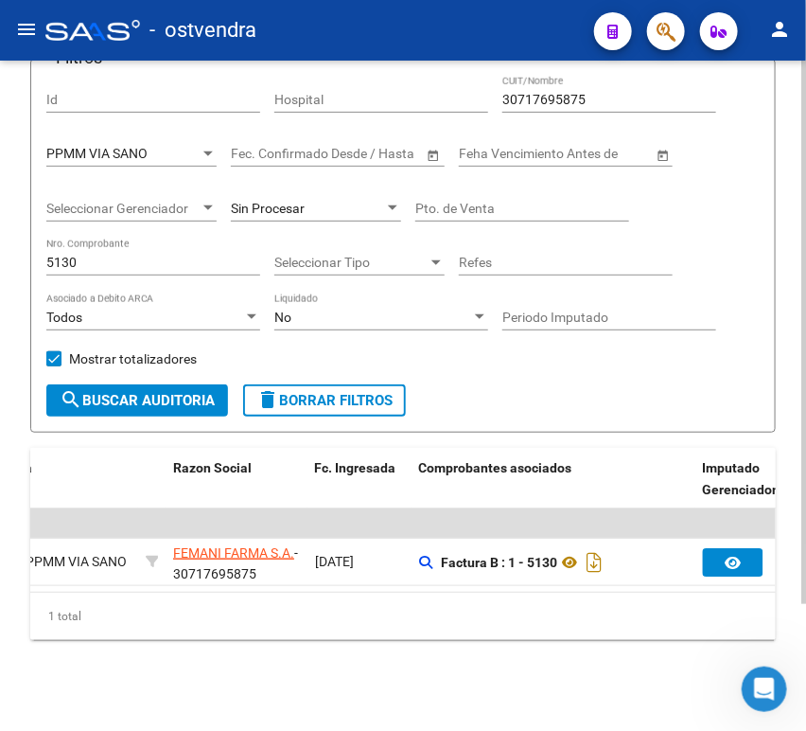
drag, startPoint x: 333, startPoint y: 575, endPoint x: 371, endPoint y: 583, distance: 38.8
click at [371, 583] on datatable-body "$ 1.693.734,41 $ 0,00 $ 1.693.734,41 2643 [DATE] 12:15 PPMM VIA SANO FEMANI FAR…" at bounding box center [403, 549] width 746 height 83
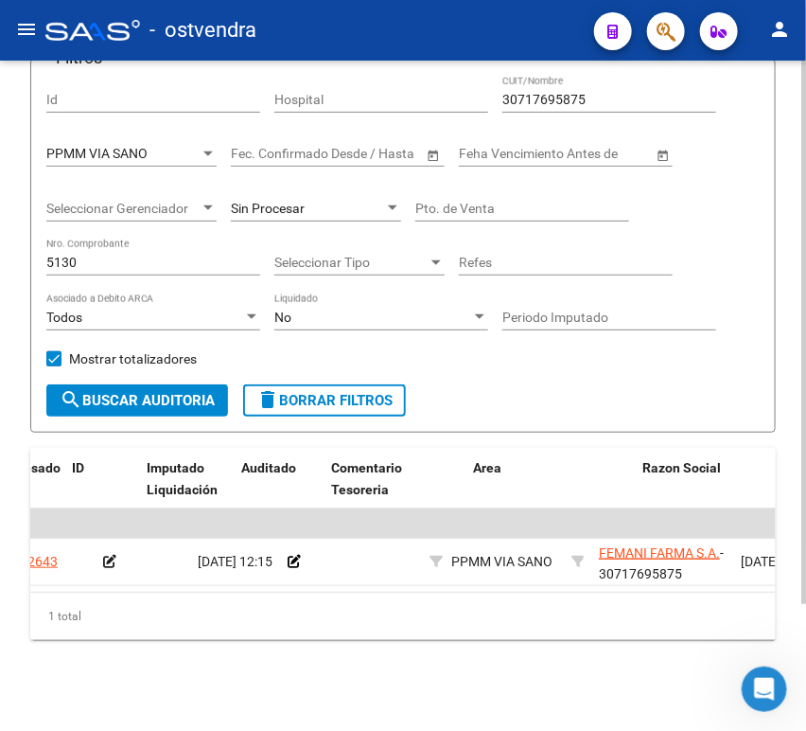
scroll to position [0, 42]
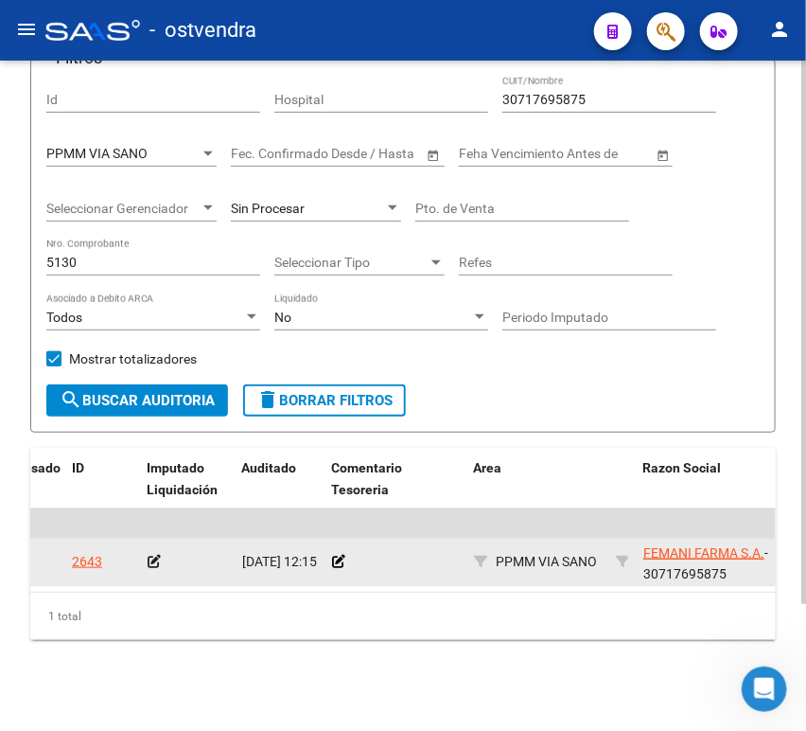
click at [148, 554] on app-auditoria-edit-perido at bounding box center [154, 561] width 13 height 15
click at [160, 551] on div at bounding box center [188, 562] width 80 height 22
click at [143, 543] on datatable-body-cell at bounding box center [187, 562] width 95 height 46
click at [146, 543] on datatable-body-cell at bounding box center [187, 562] width 95 height 46
click at [151, 555] on icon at bounding box center [154, 561] width 13 height 13
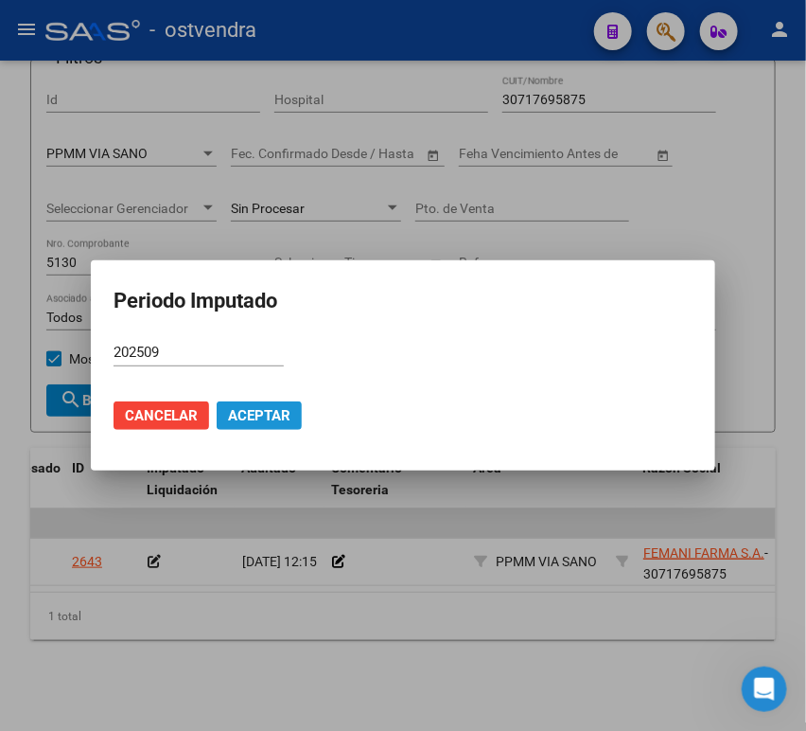
click at [271, 416] on span "Aceptar" at bounding box center [259, 415] width 62 height 17
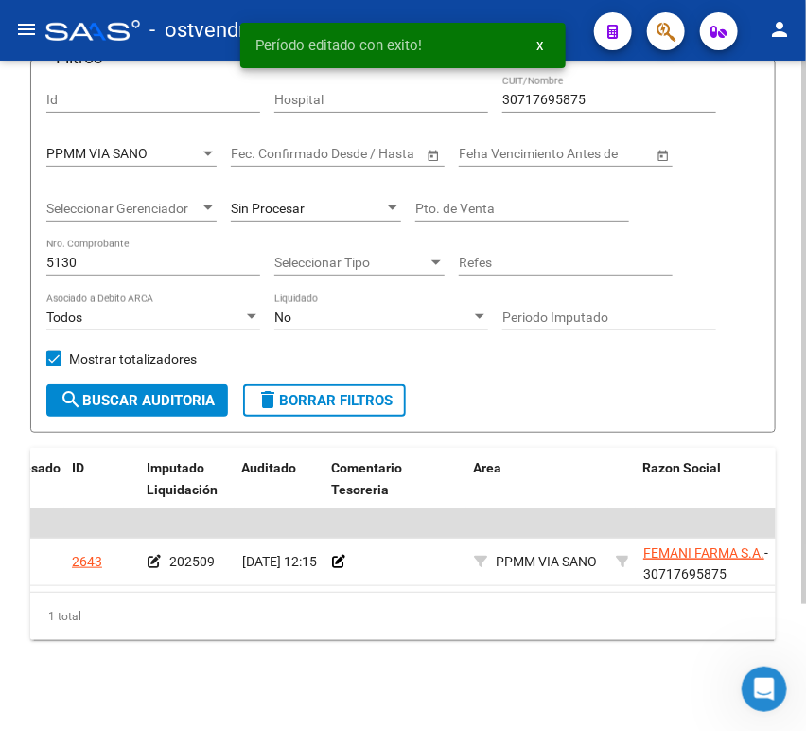
drag, startPoint x: 118, startPoint y: 222, endPoint x: 110, endPoint y: 227, distance: 9.7
click at [117, 238] on div "5130 Nro. Comprobante" at bounding box center [153, 257] width 214 height 38
click at [95, 255] on input "5130" at bounding box center [153, 263] width 214 height 16
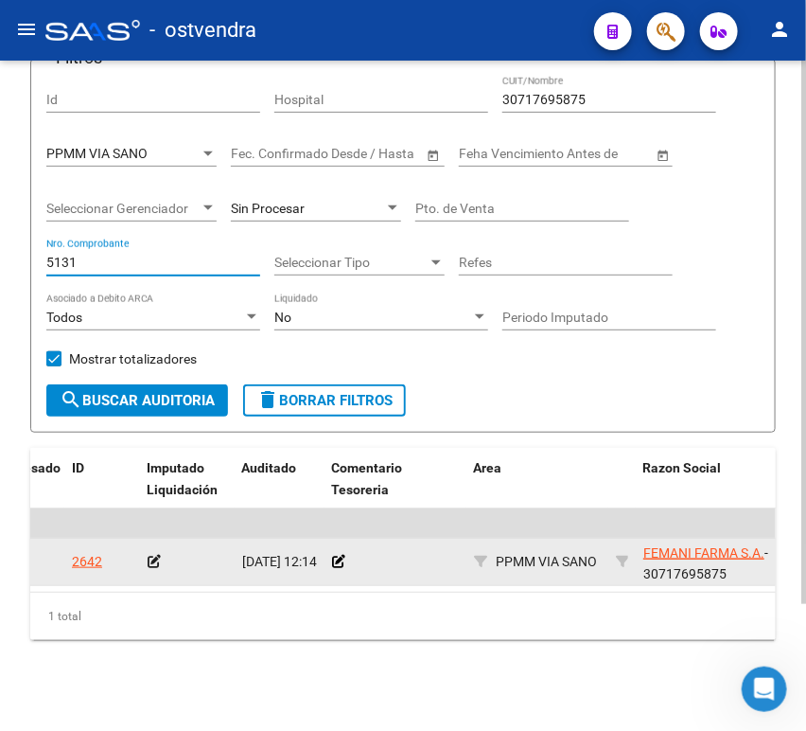
click at [144, 544] on datatable-body-cell at bounding box center [187, 562] width 95 height 46
click at [151, 555] on icon at bounding box center [154, 561] width 13 height 13
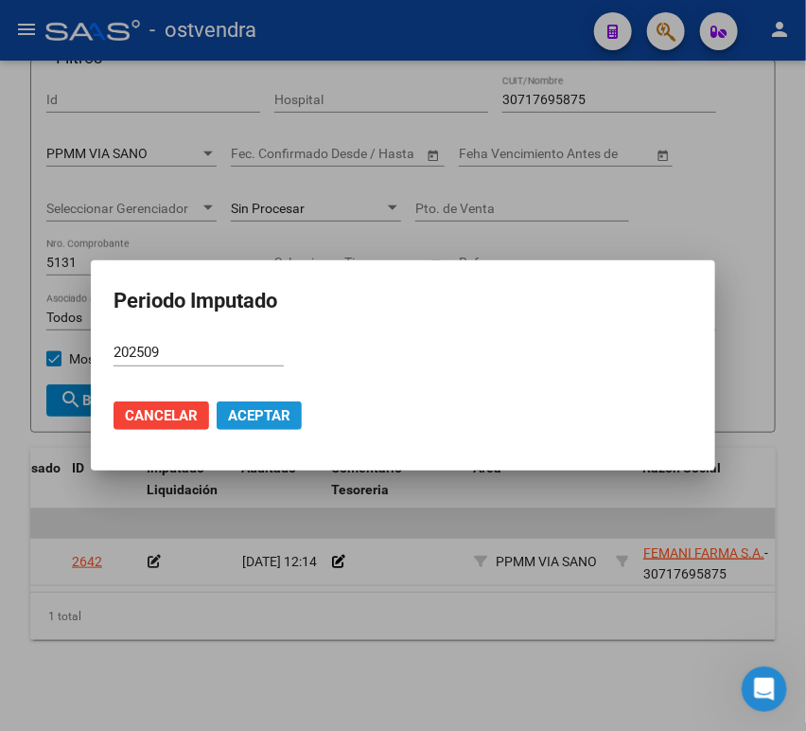
click at [230, 409] on span "Aceptar" at bounding box center [259, 415] width 62 height 17
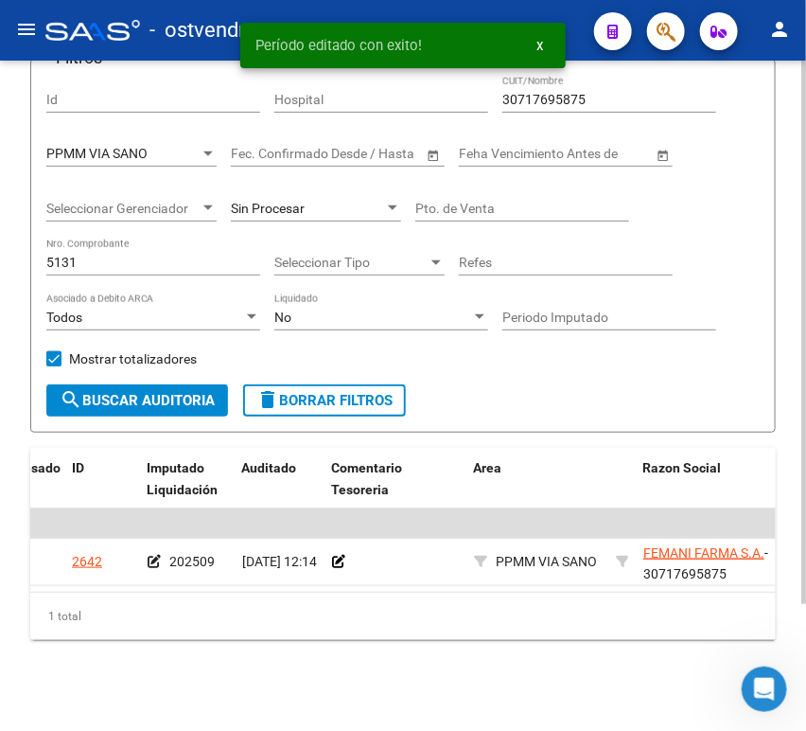
drag, startPoint x: 194, startPoint y: 579, endPoint x: 212, endPoint y: 586, distance: 19.2
click at [212, 586] on datatable-body "$ 24.696,00 $ 0,00 $ 24.696,00 2642 202509 [DATE] 12:14 PPMM VIA SANO FEMANI FA…" at bounding box center [403, 549] width 746 height 83
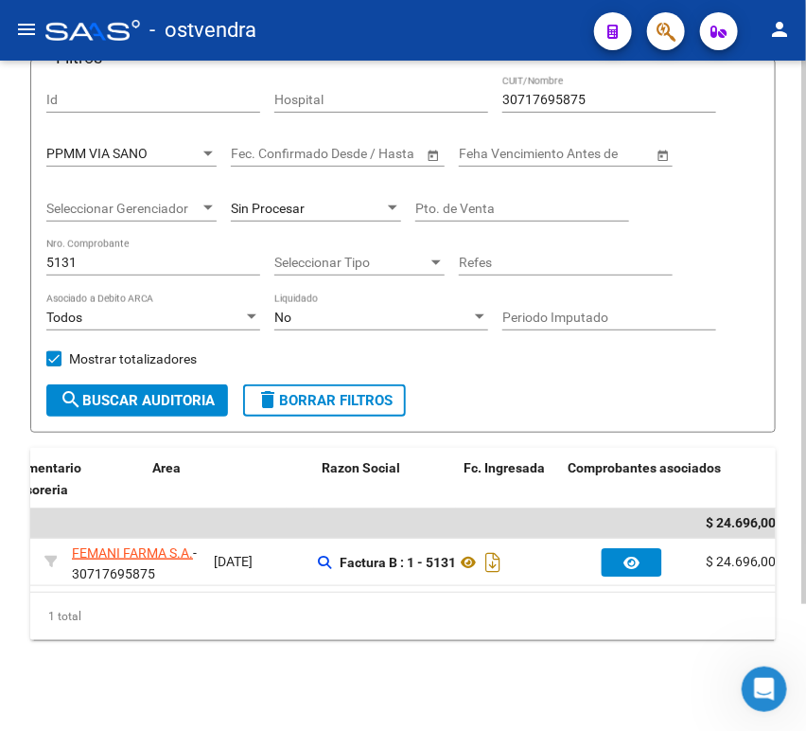
scroll to position [0, 274]
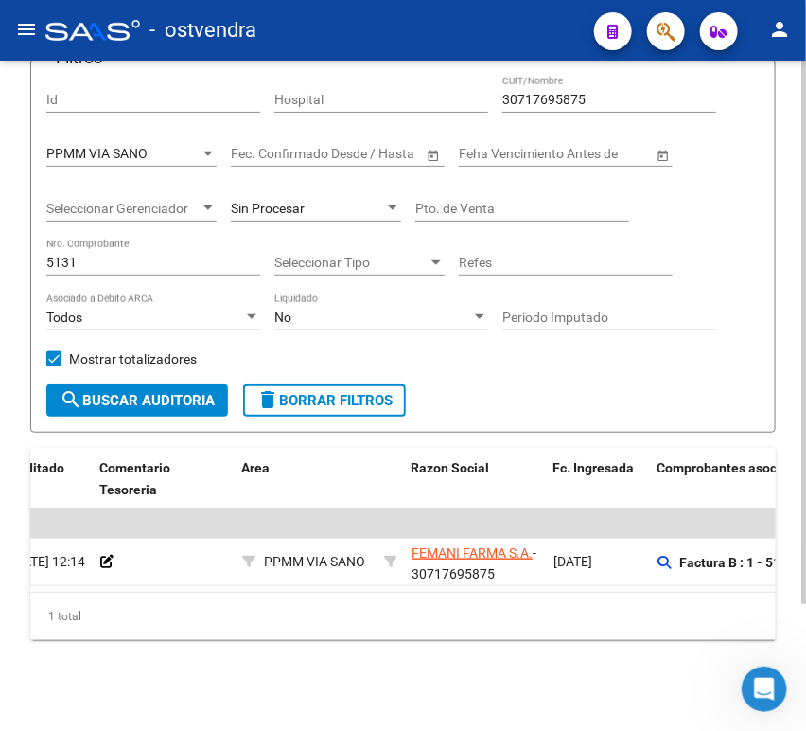
click at [149, 238] on div "5131 Nro. Comprobante" at bounding box center [153, 257] width 214 height 38
click at [144, 255] on input "5131" at bounding box center [153, 263] width 214 height 16
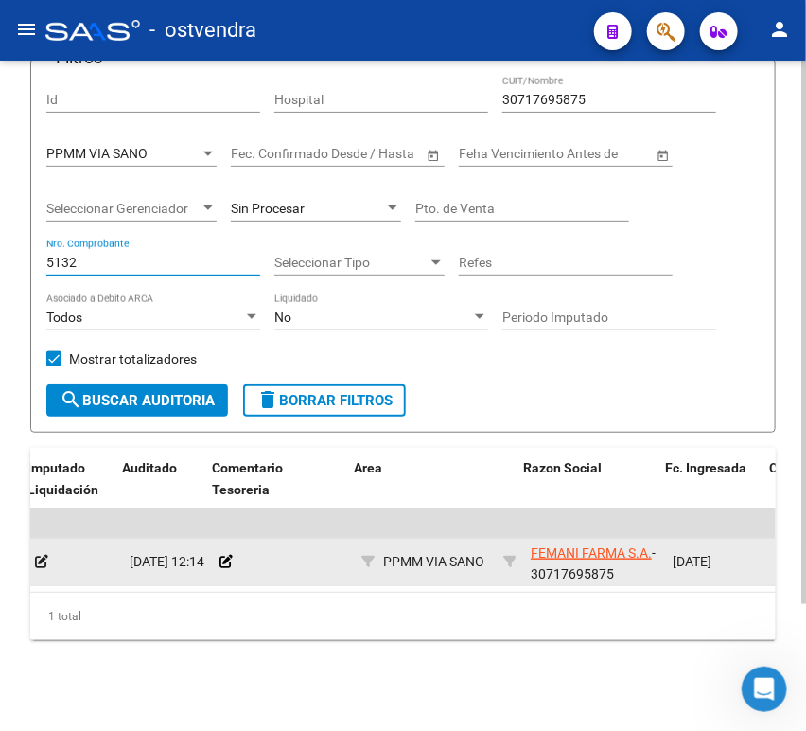
scroll to position [0, 143]
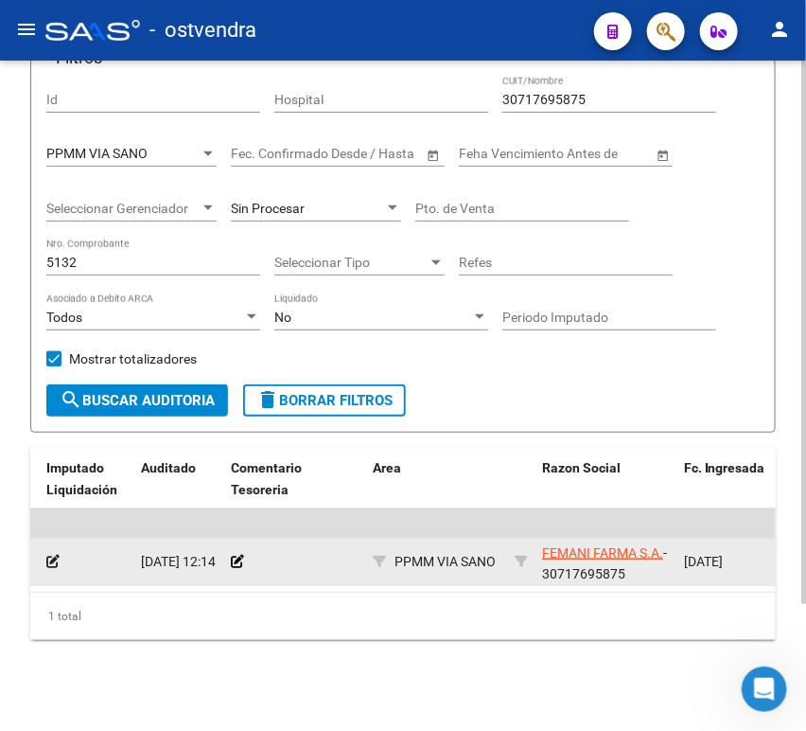
click at [51, 555] on icon at bounding box center [52, 561] width 13 height 13
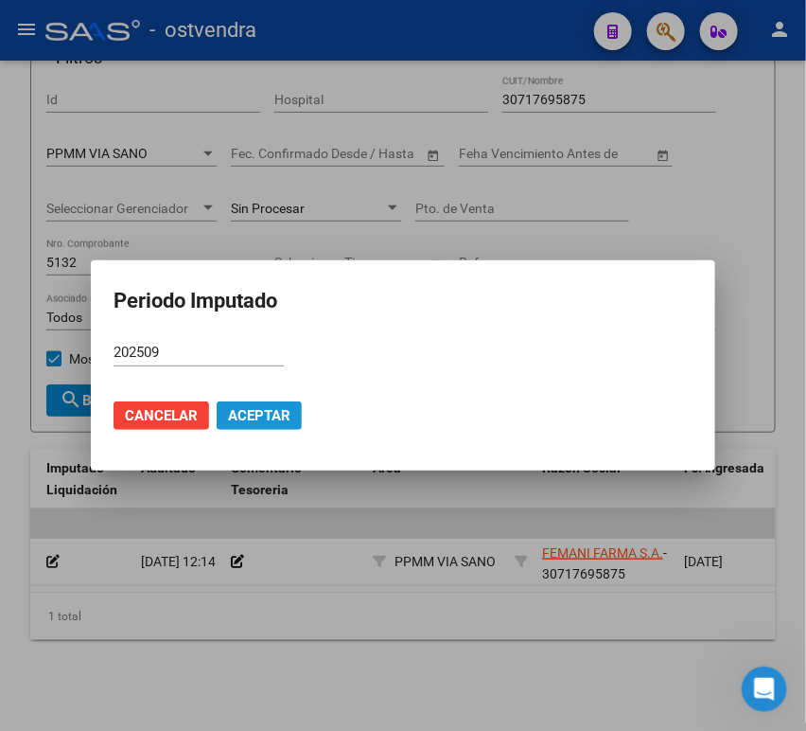
click at [245, 414] on span "Aceptar" at bounding box center [259, 415] width 62 height 17
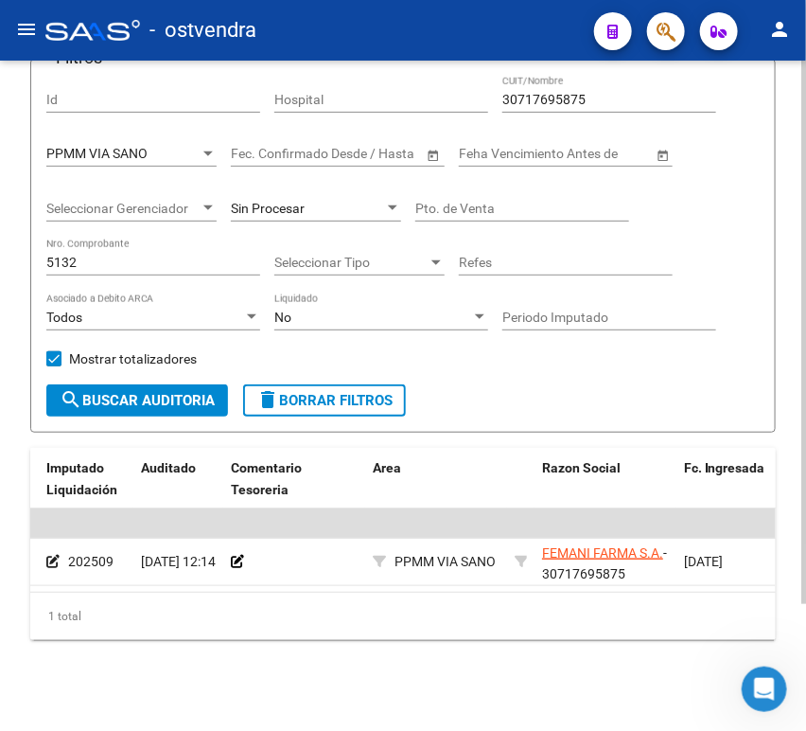
click at [106, 255] on input "5132" at bounding box center [153, 263] width 214 height 16
click at [105, 255] on input "5132" at bounding box center [153, 263] width 214 height 16
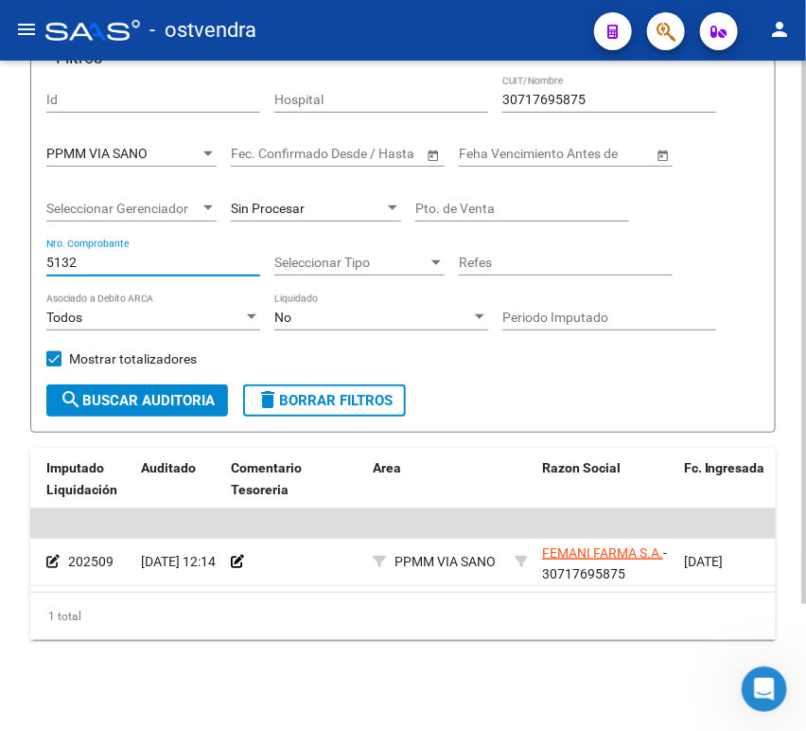
drag, startPoint x: 105, startPoint y: 254, endPoint x: 14, endPoint y: 251, distance: 90.9
click at [14, 251] on div "TESORERIA -> Auditorías Confirmadas cloud_download Exportar CSV Descarga Masiva…" at bounding box center [403, 325] width 806 height 809
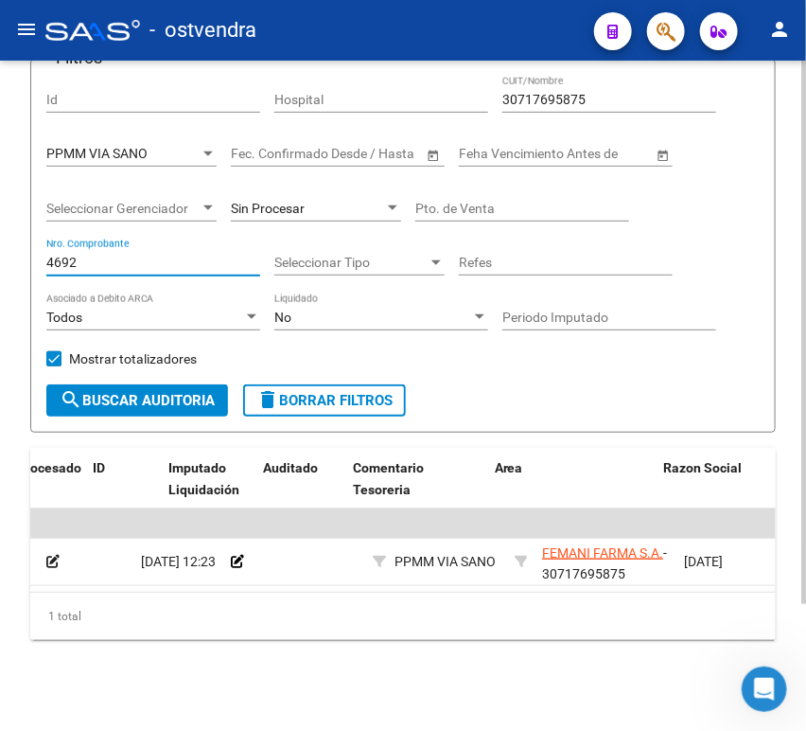
scroll to position [0, 21]
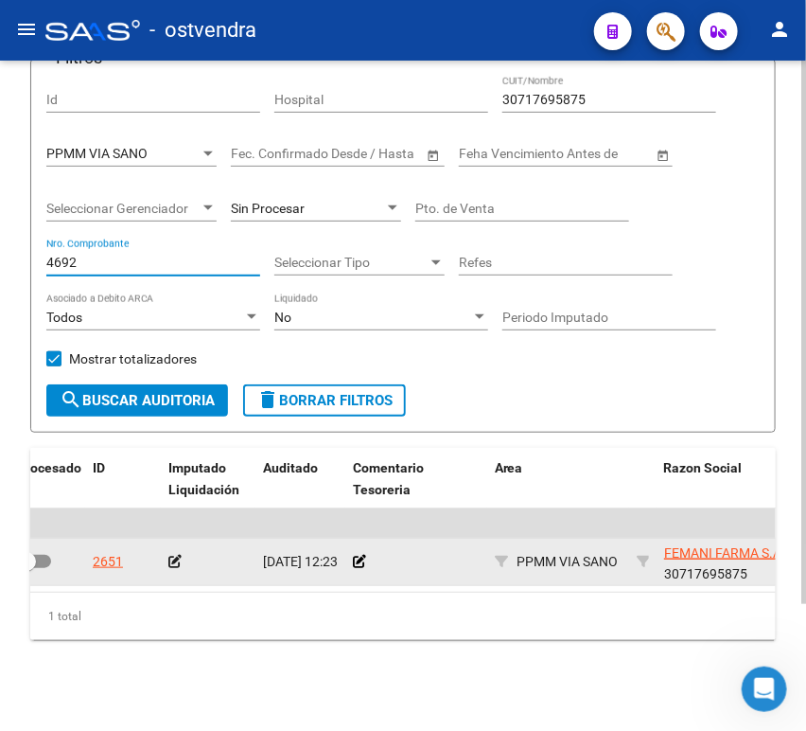
click at [168, 555] on icon at bounding box center [174, 561] width 13 height 13
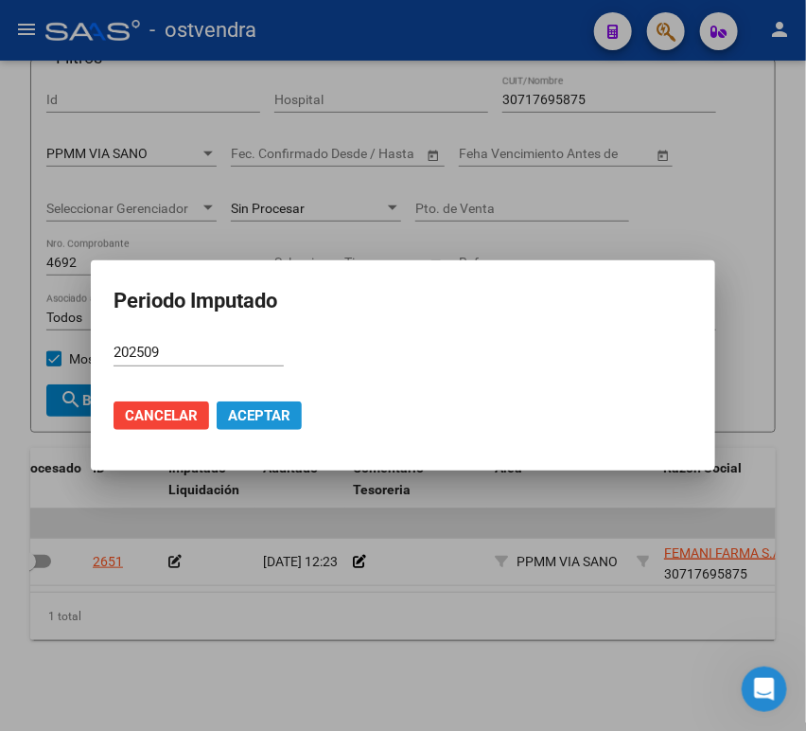
click at [252, 403] on button "Aceptar" at bounding box center [259, 415] width 85 height 28
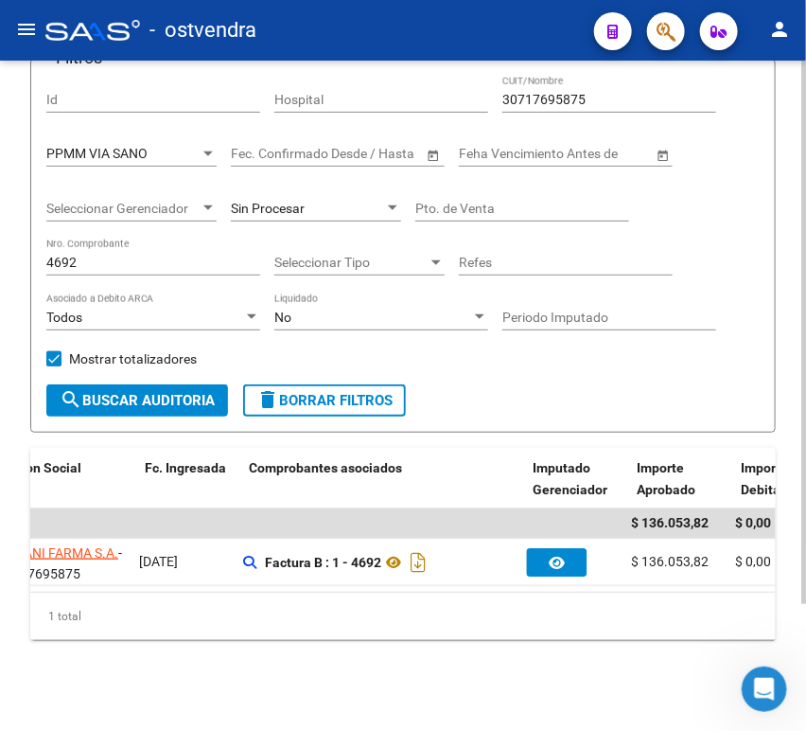
scroll to position [0, 673]
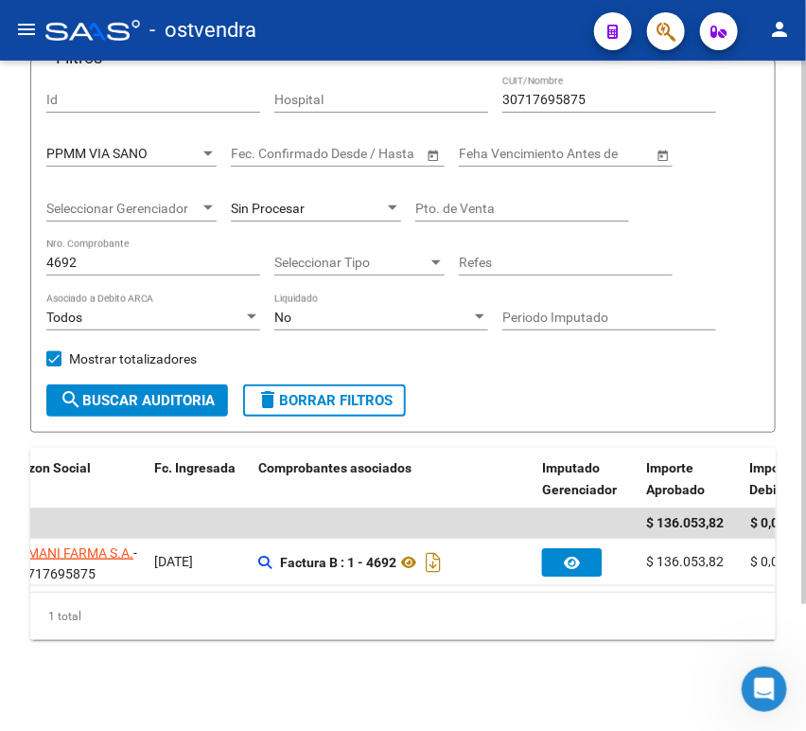
drag, startPoint x: 171, startPoint y: 235, endPoint x: 25, endPoint y: 261, distance: 149.1
click at [25, 261] on div "TESORERIA -> Auditorías Confirmadas cloud_download Exportar CSV Descarga Masiva…" at bounding box center [403, 325] width 806 height 809
click at [69, 255] on input "4692" at bounding box center [153, 263] width 214 height 16
click at [68, 255] on input "4692" at bounding box center [153, 263] width 214 height 16
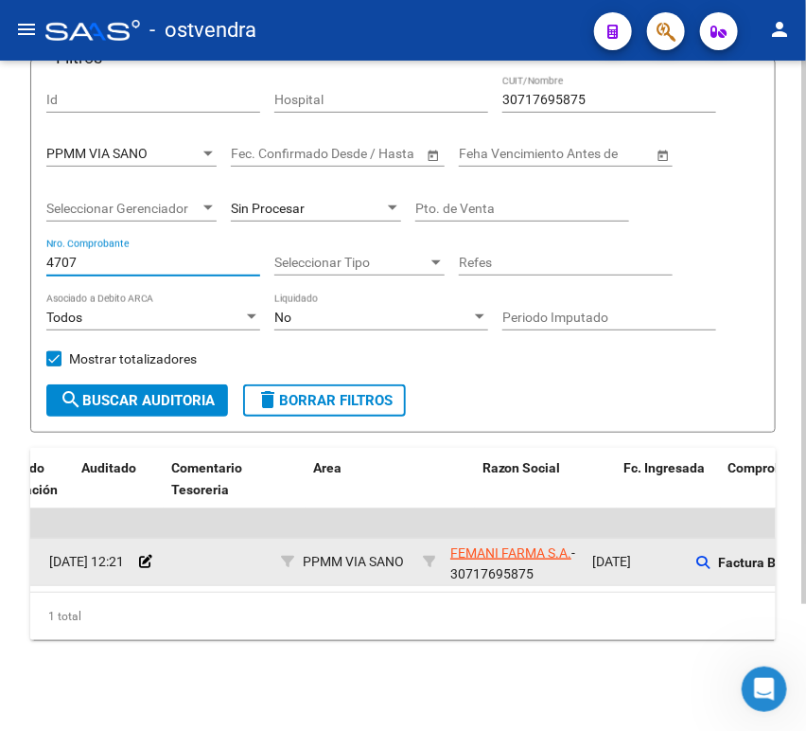
scroll to position [0, 185]
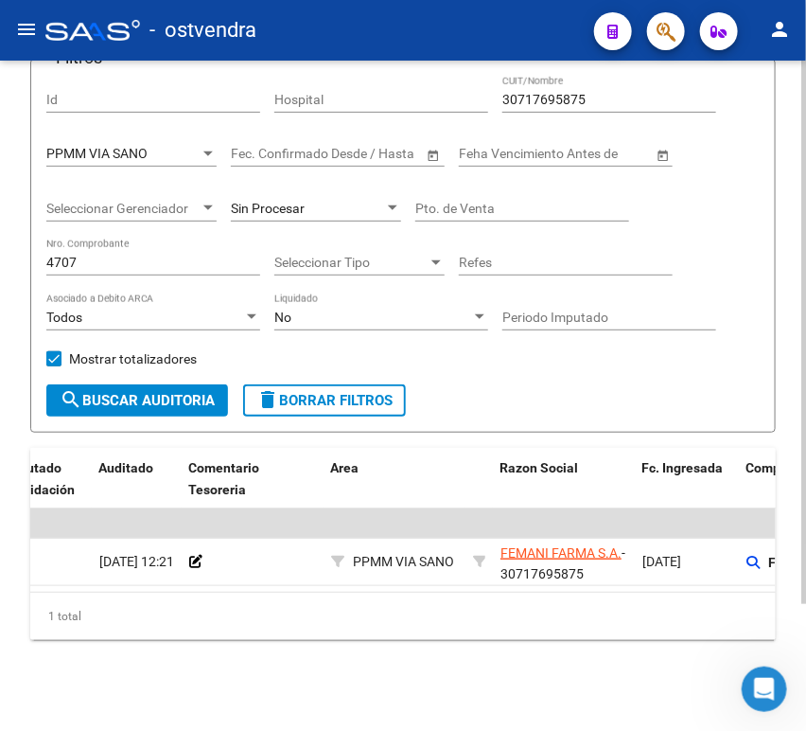
click at [155, 574] on datatable-body "$ 873.600,00 $ 0,00 $ 873.600,00 2649 [DATE] 12:21 PPMM VIA SANO FEMANI FARMA S…" at bounding box center [403, 549] width 746 height 83
click at [150, 576] on datatable-body "$ 873.600,00 $ 0,00 $ 873.600,00 2649 [DATE] 12:21 PPMM VIA SANO FEMANI FARMA S…" at bounding box center [403, 549] width 746 height 83
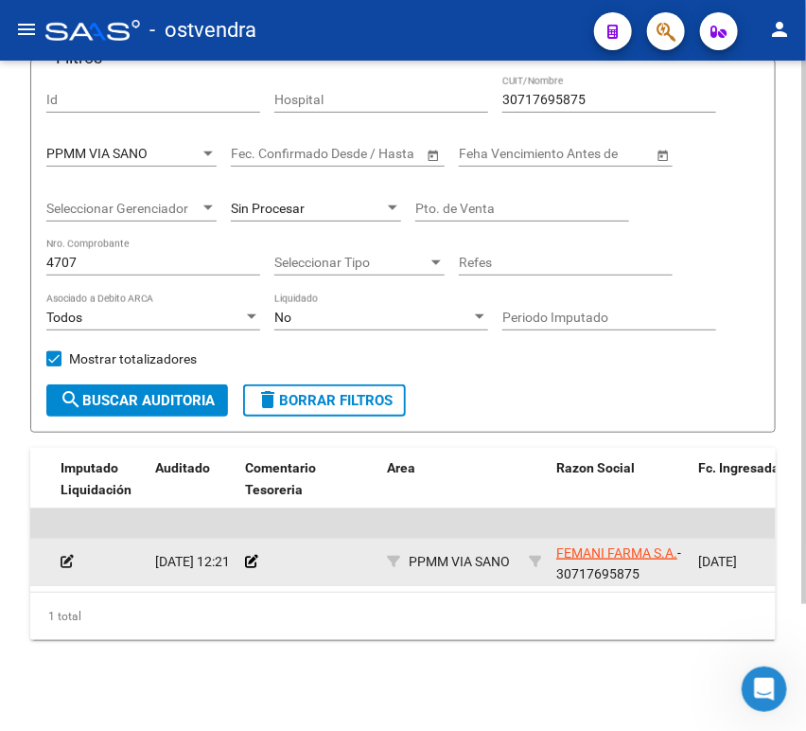
click at [68, 555] on icon at bounding box center [67, 561] width 13 height 13
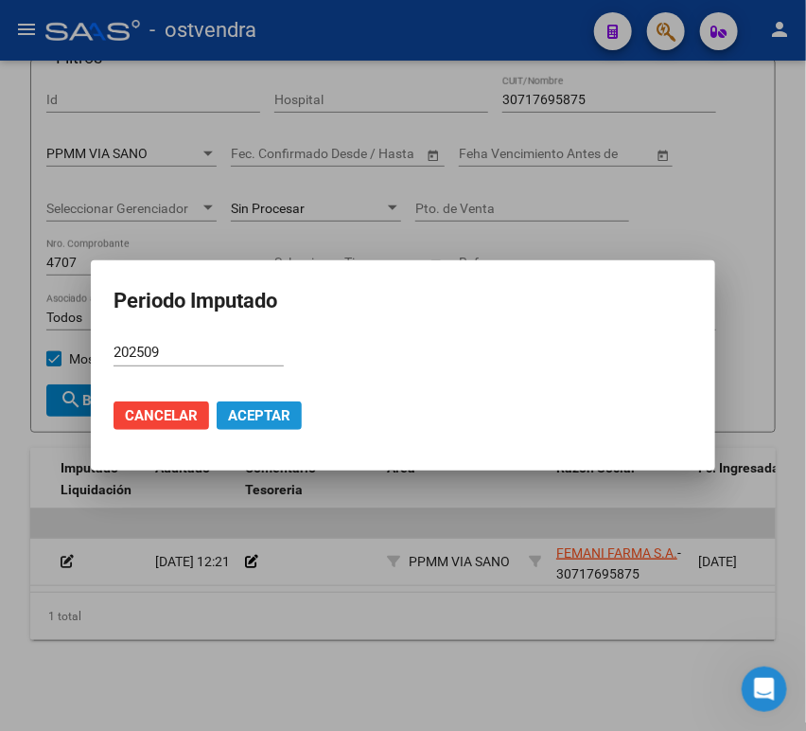
click at [280, 419] on span "Aceptar" at bounding box center [259, 415] width 62 height 17
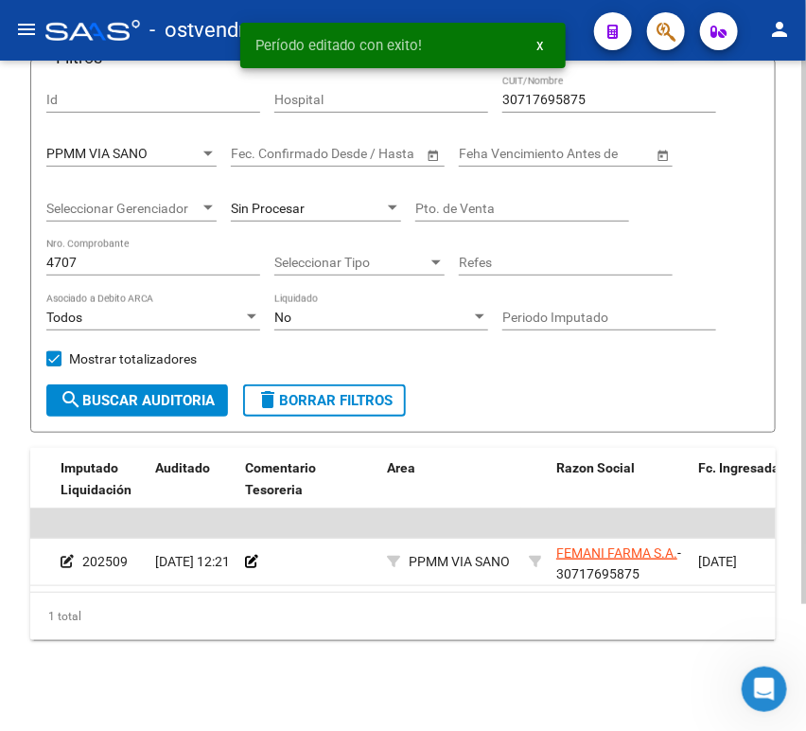
click at [106, 239] on div "4707 Nro. Comprobante" at bounding box center [153, 257] width 214 height 38
drag, startPoint x: 103, startPoint y: 247, endPoint x: -39, endPoint y: 256, distance: 142.2
click at [0, 256] on html "menu - ostvendra person Firma Express Inicio Calendario SSS Instructivos Contac…" at bounding box center [403, 365] width 806 height 731
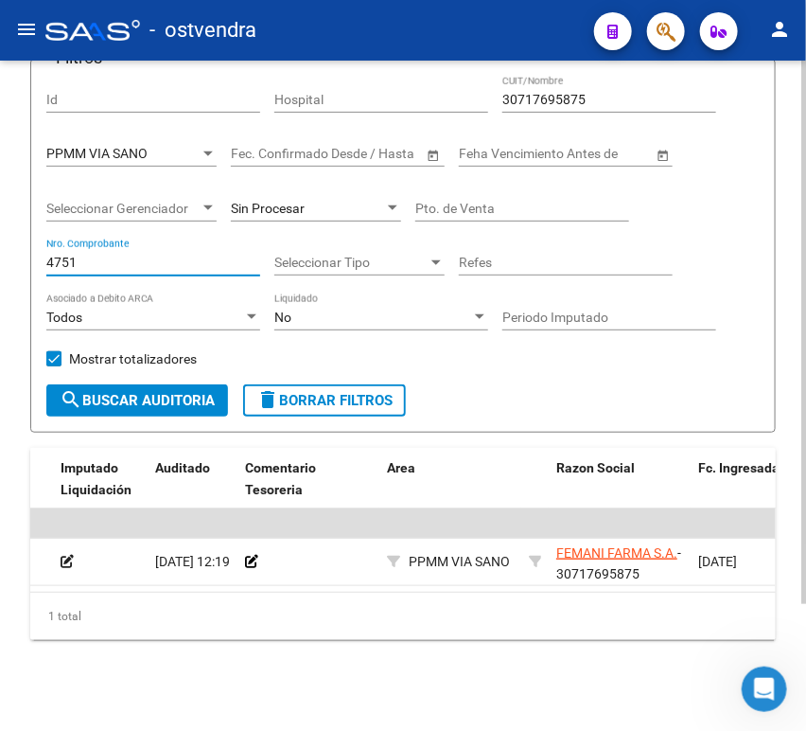
scroll to position [0, 0]
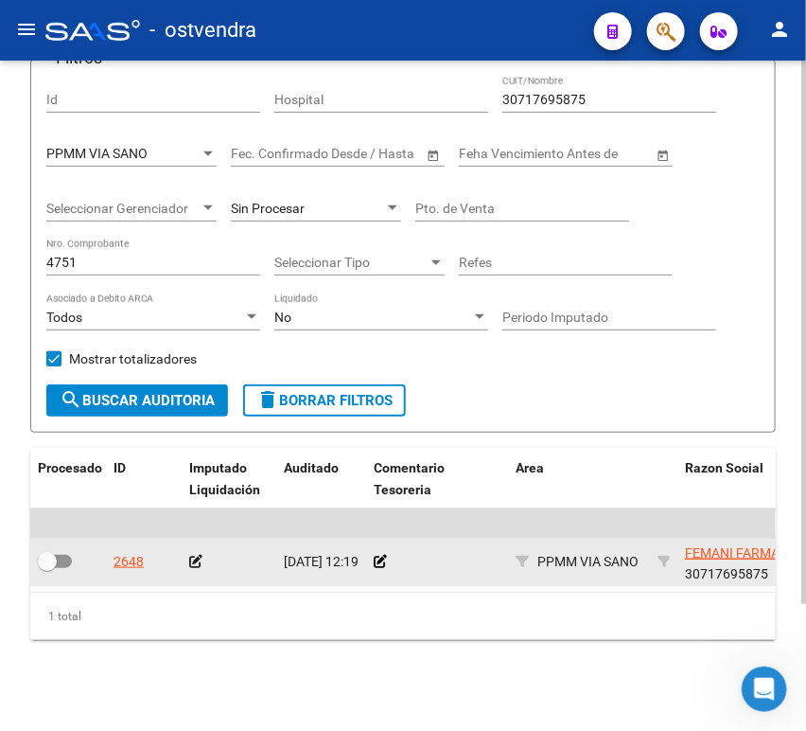
click at [190, 555] on icon at bounding box center [195, 561] width 13 height 13
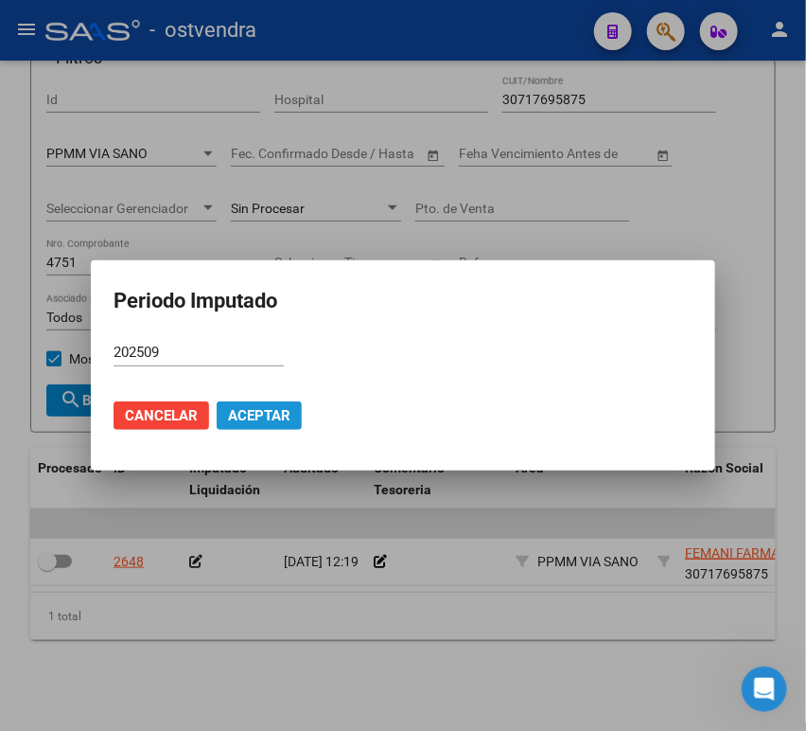
click at [225, 414] on button "Aceptar" at bounding box center [259, 415] width 85 height 28
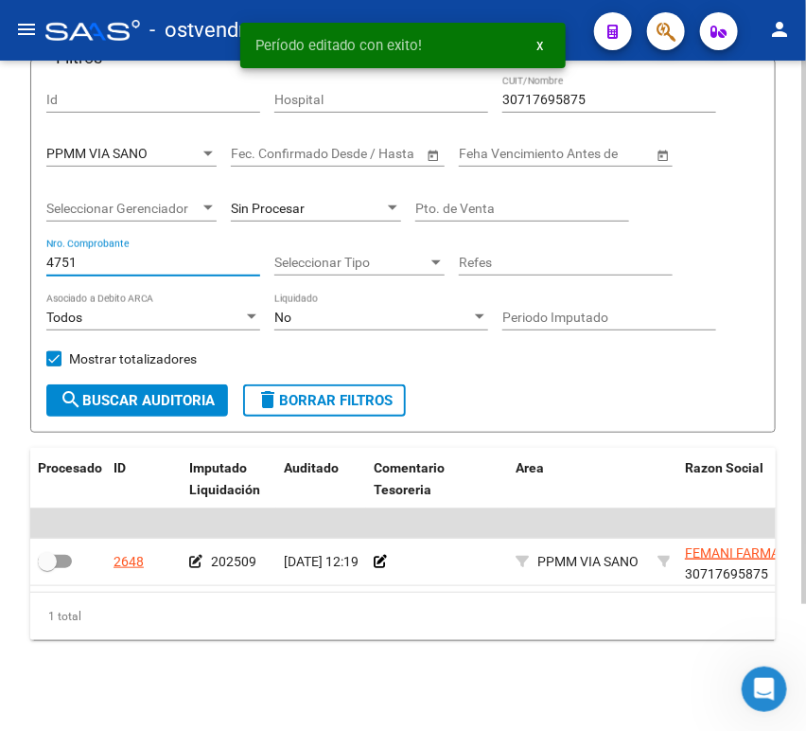
click at [76, 255] on input "4751" at bounding box center [153, 263] width 214 height 16
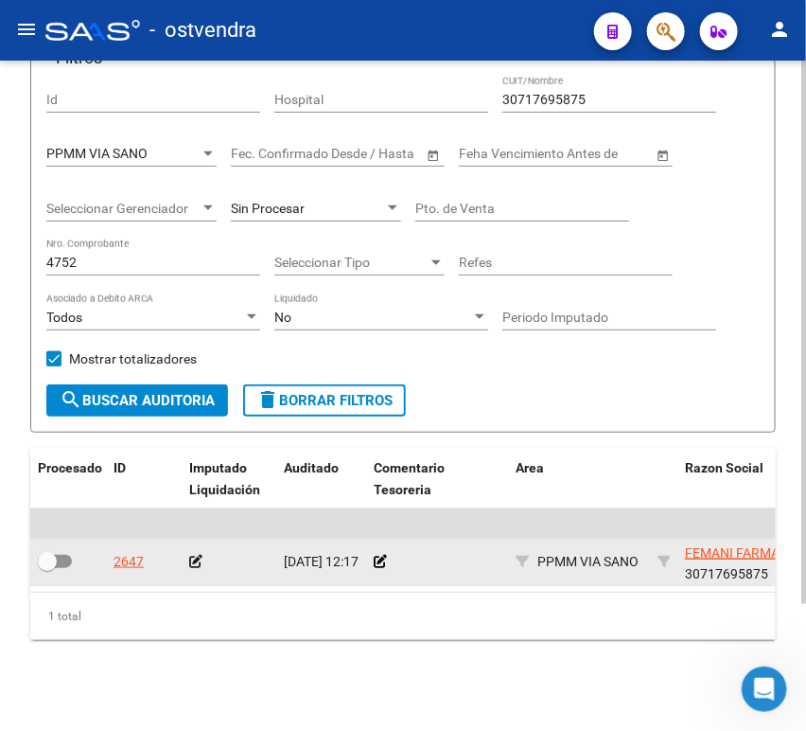
click at [190, 555] on icon at bounding box center [195, 561] width 13 height 13
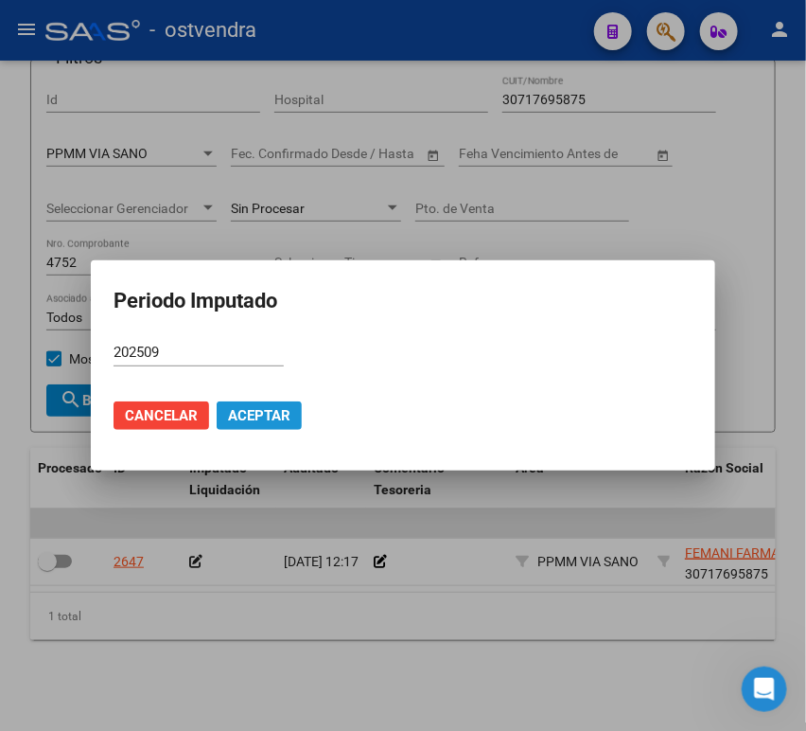
click at [266, 405] on button "Aceptar" at bounding box center [259, 415] width 85 height 28
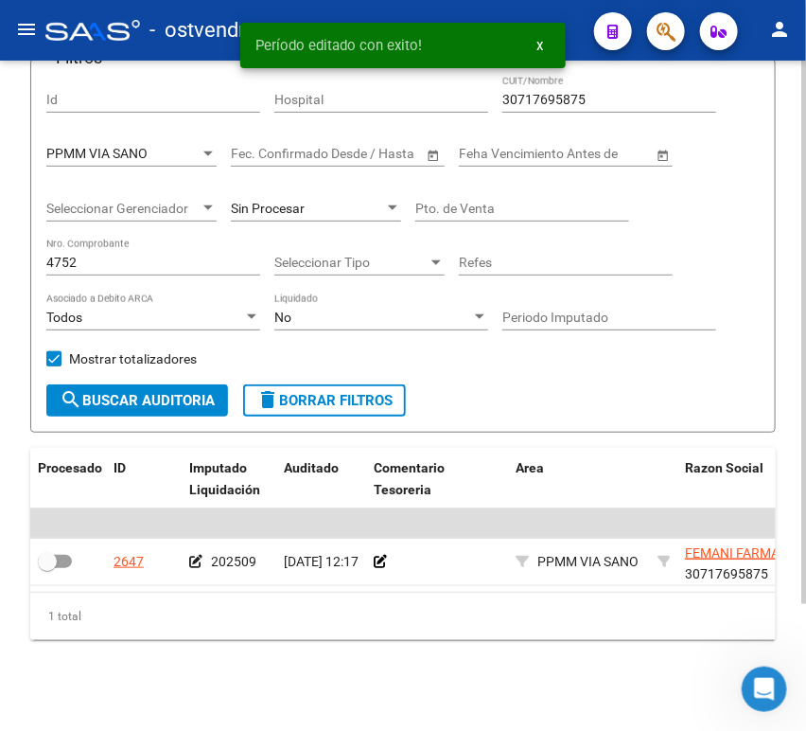
click at [139, 310] on div "Todos" at bounding box center [144, 318] width 197 height 16
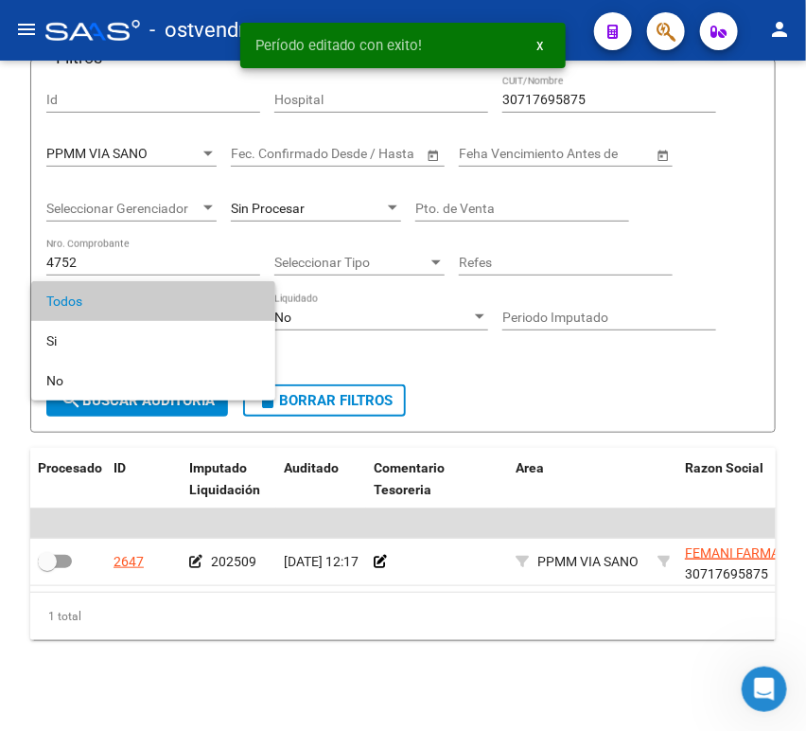
click at [103, 239] on div at bounding box center [403, 365] width 806 height 731
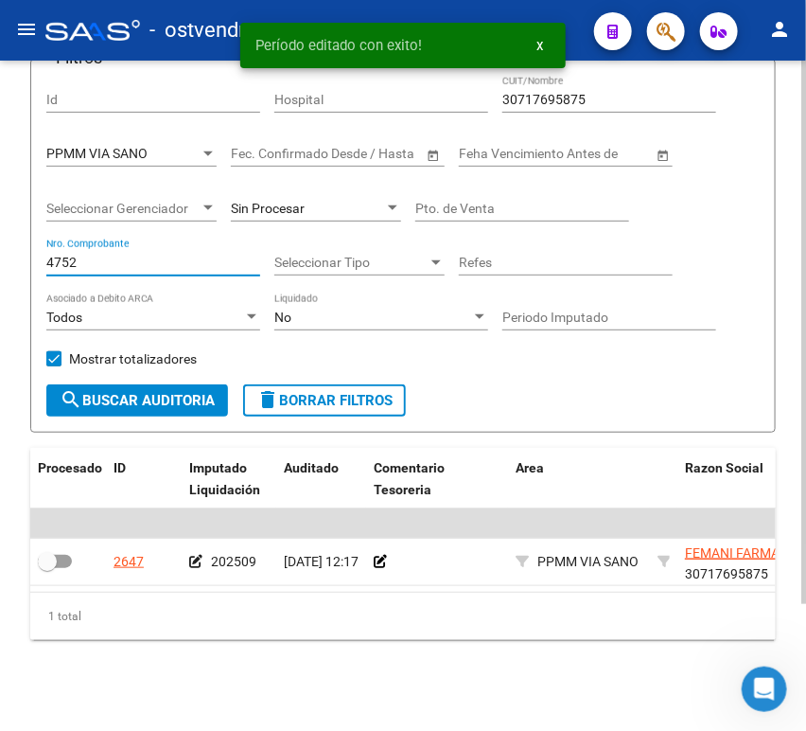
click at [103, 255] on input "4752" at bounding box center [153, 263] width 214 height 16
drag, startPoint x: 103, startPoint y: 239, endPoint x: -2, endPoint y: 242, distance: 105.1
click at [0, 242] on html "menu - ostvendra person Firma Express Inicio Calendario SSS Instructivos Contac…" at bounding box center [403, 365] width 806 height 731
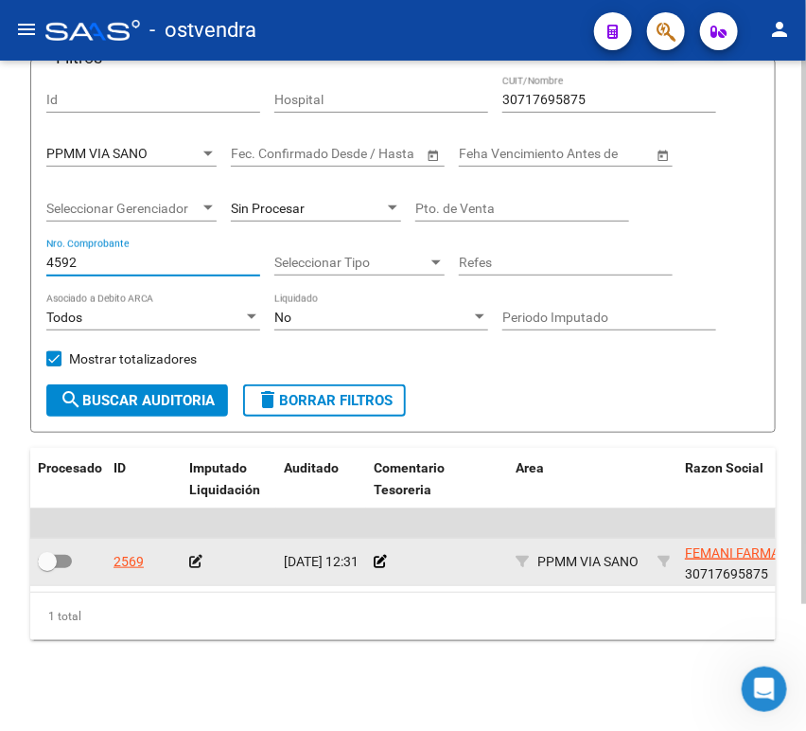
click at [197, 555] on icon at bounding box center [195, 561] width 13 height 13
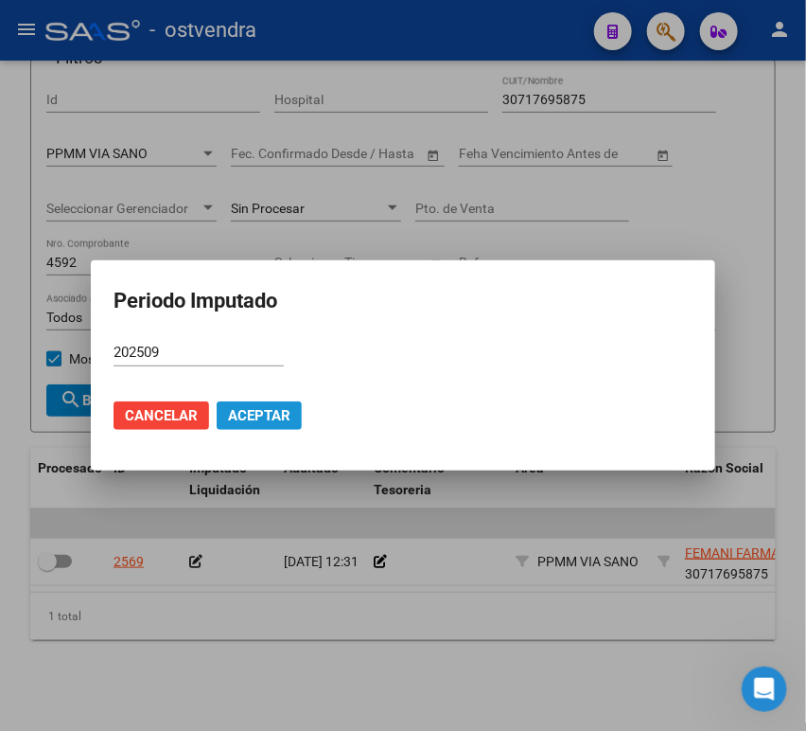
click at [274, 412] on span "Aceptar" at bounding box center [259, 415] width 62 height 17
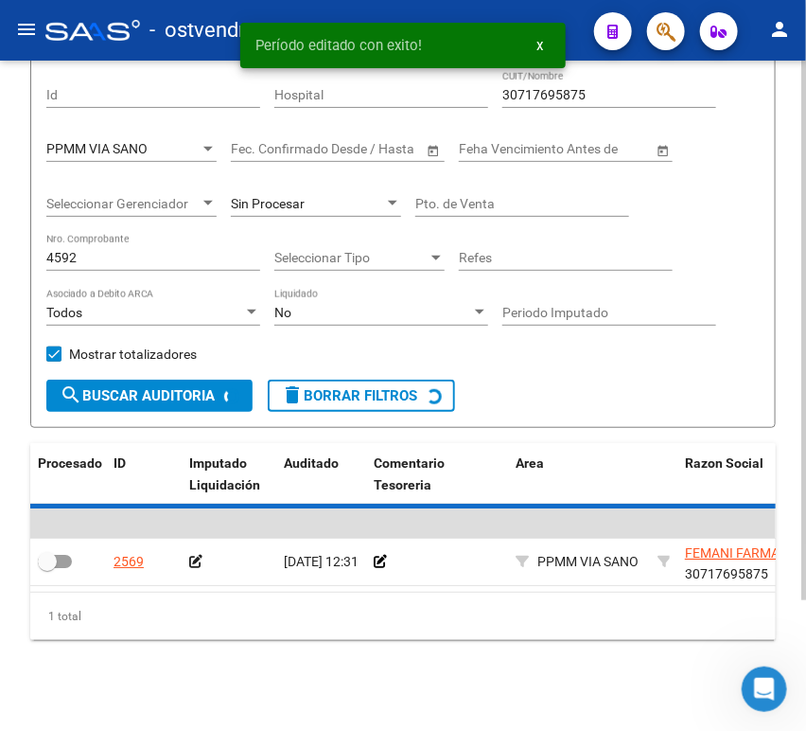
click at [98, 237] on div "4592 Nro. Comprobante" at bounding box center [153, 252] width 214 height 38
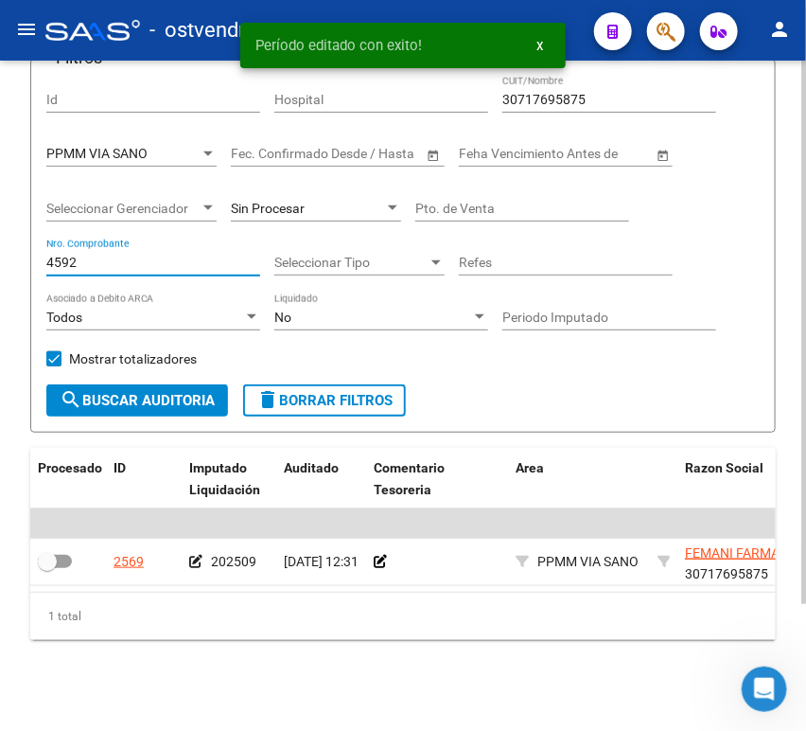
click at [96, 255] on input "4592" at bounding box center [153, 263] width 214 height 16
click at [103, 255] on input "4592" at bounding box center [153, 263] width 214 height 16
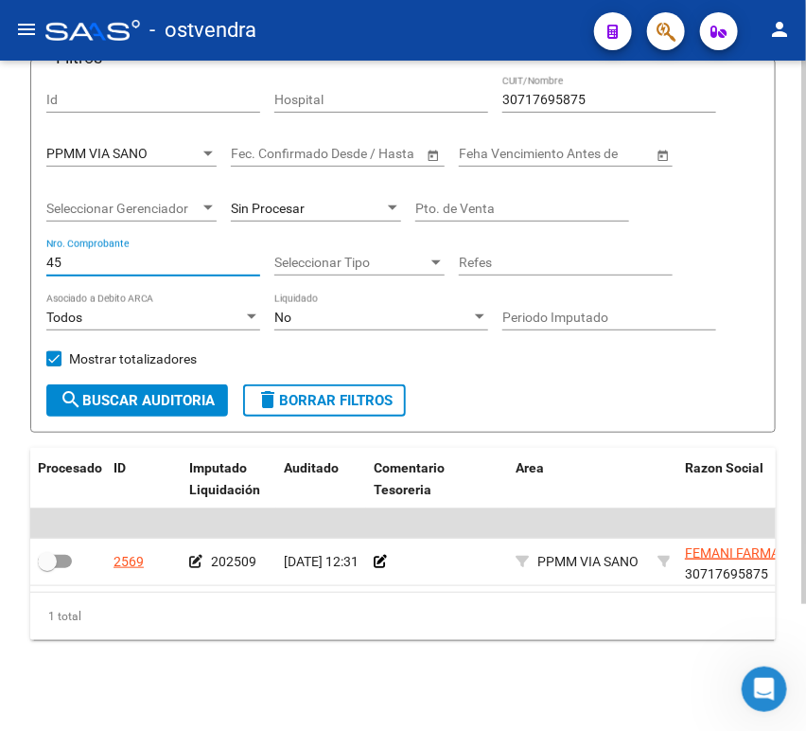
type input "4"
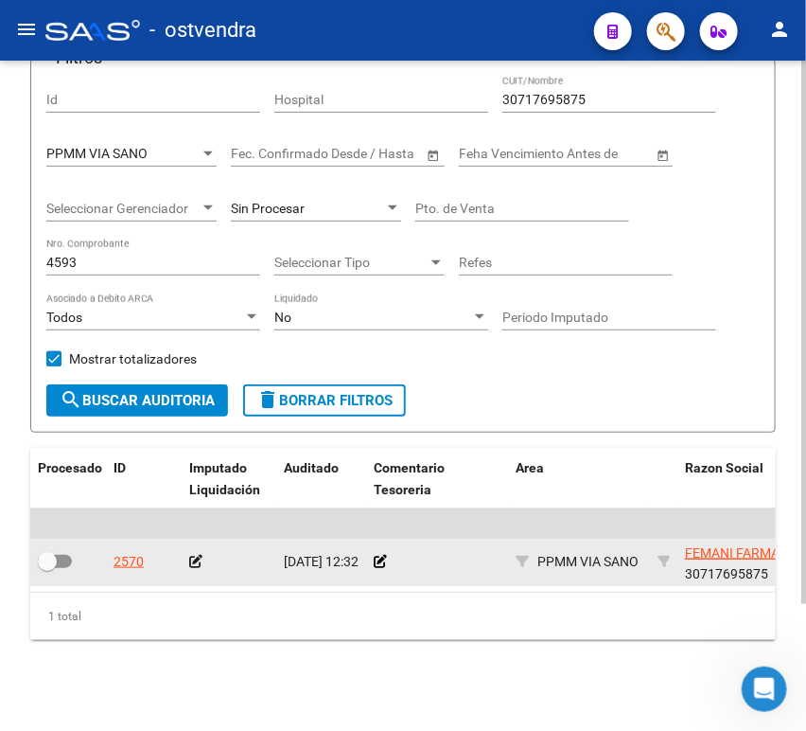
click at [193, 555] on icon at bounding box center [195, 561] width 13 height 13
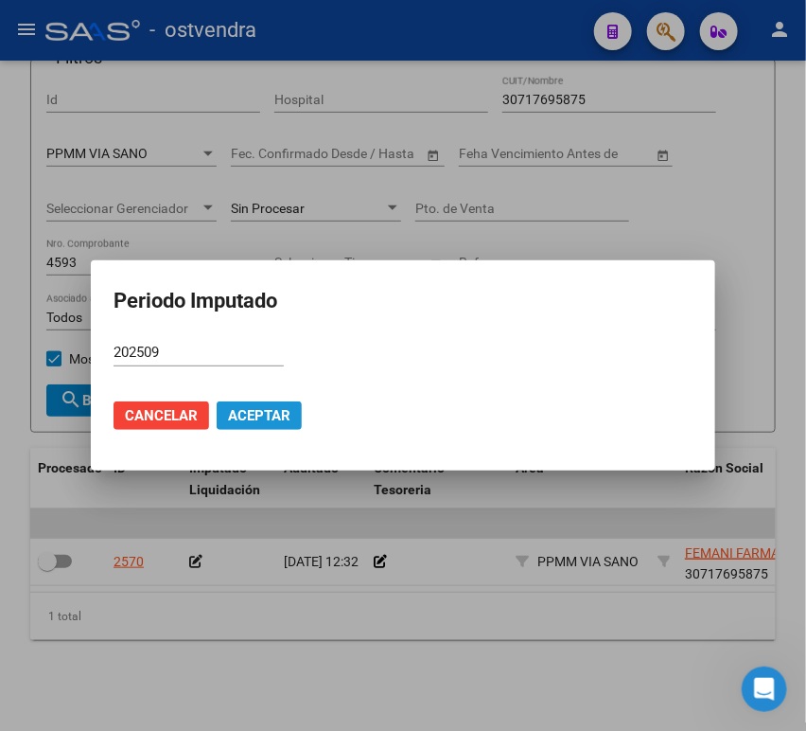
click at [264, 413] on span "Aceptar" at bounding box center [259, 415] width 62 height 17
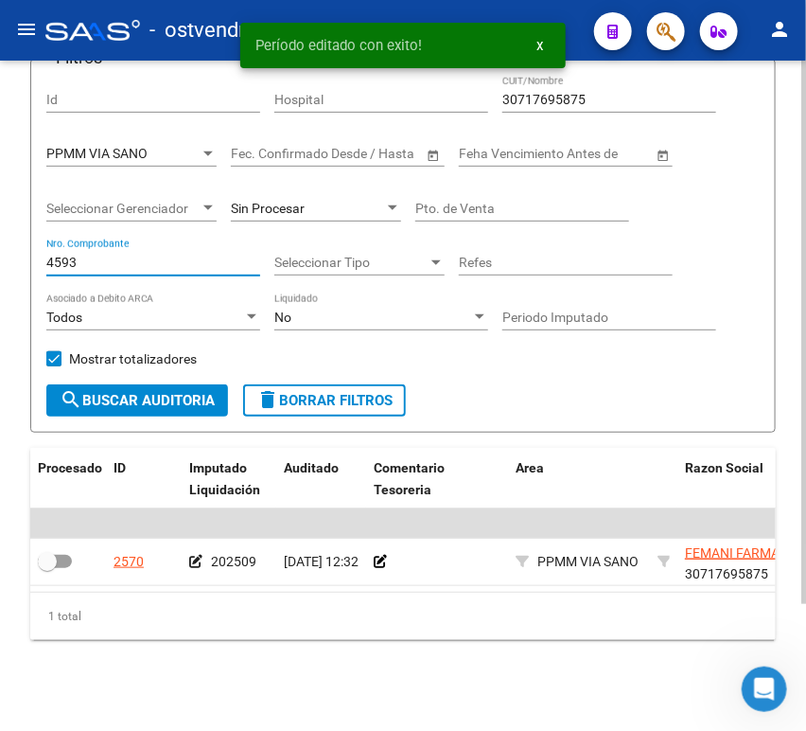
drag, startPoint x: 84, startPoint y: 251, endPoint x: 29, endPoint y: 240, distance: 55.9
click at [29, 240] on div "TESORERIA -> Auditorías Confirmadas cloud_download Exportar CSV Descarga Masiva…" at bounding box center [403, 325] width 806 height 809
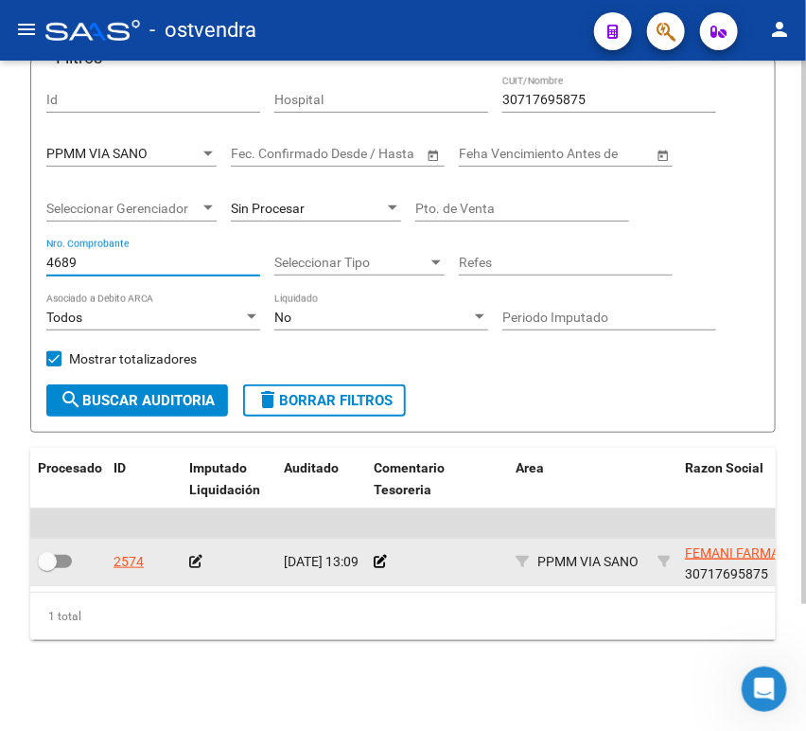
click at [197, 555] on icon at bounding box center [195, 561] width 13 height 13
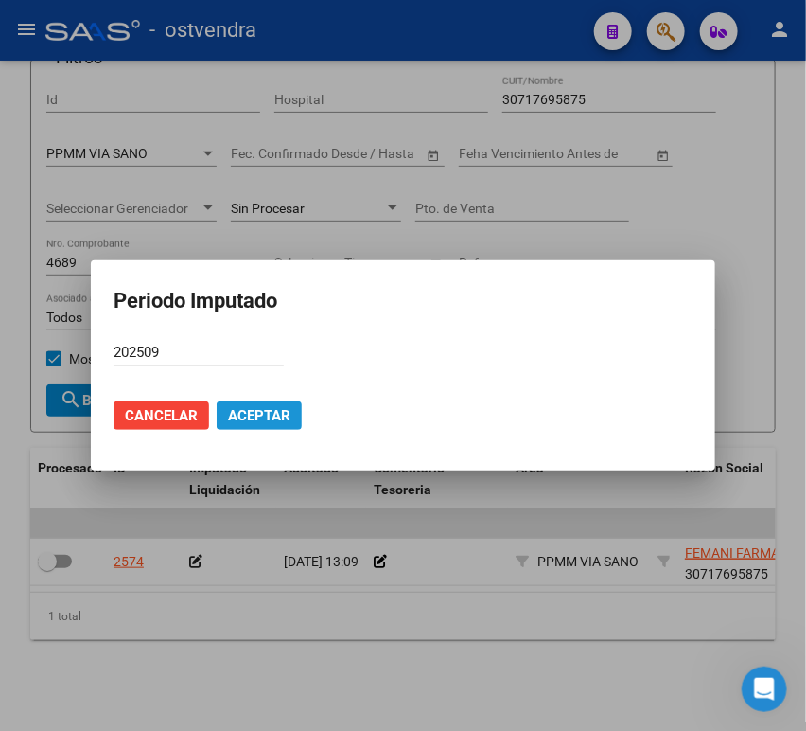
click at [256, 409] on span "Aceptar" at bounding box center [259, 415] width 62 height 17
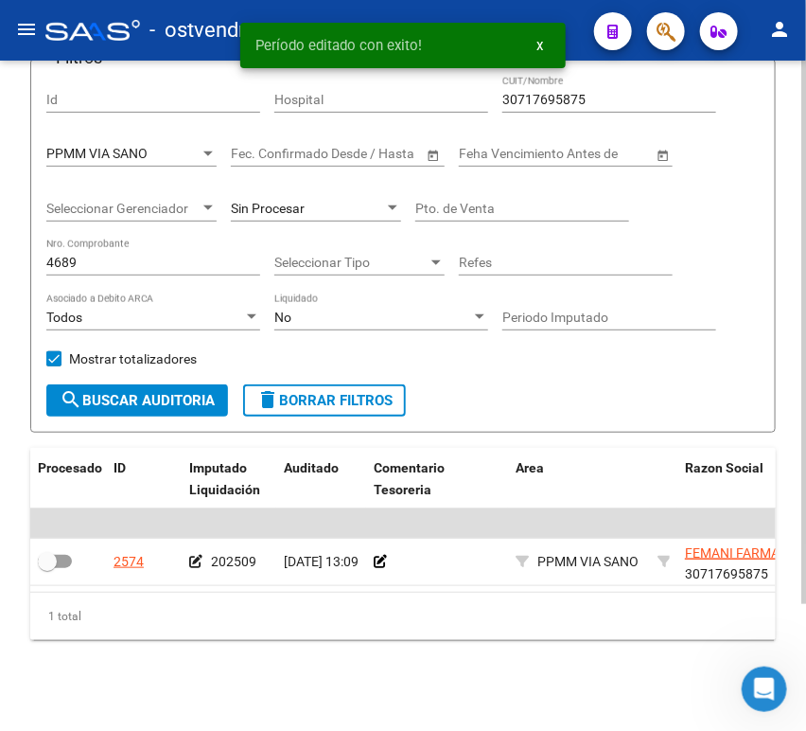
click at [131, 238] on div "4689 Nro. Comprobante" at bounding box center [153, 257] width 214 height 38
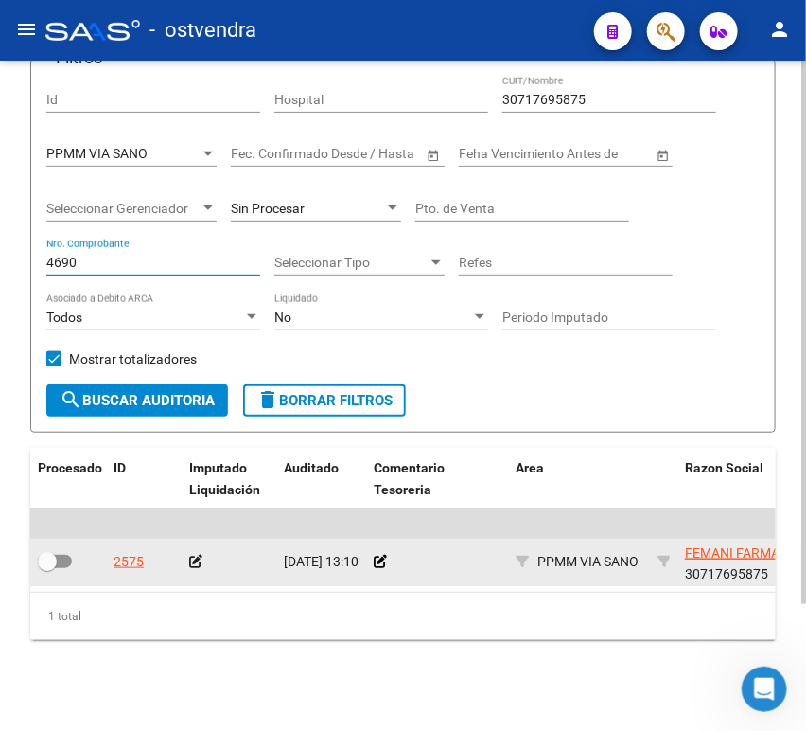
click at [197, 555] on icon at bounding box center [195, 561] width 13 height 13
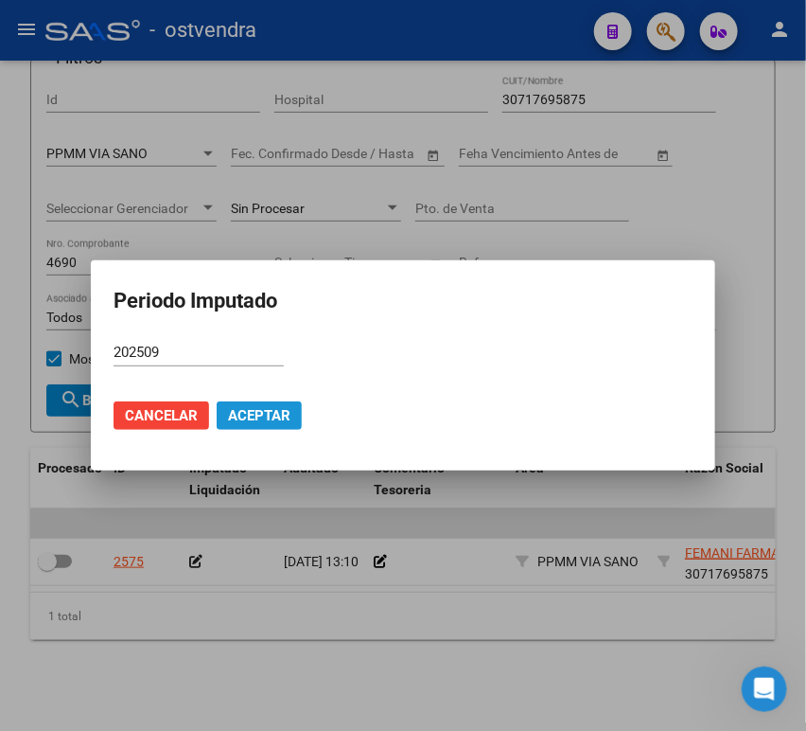
click at [250, 417] on span "Aceptar" at bounding box center [259, 415] width 62 height 17
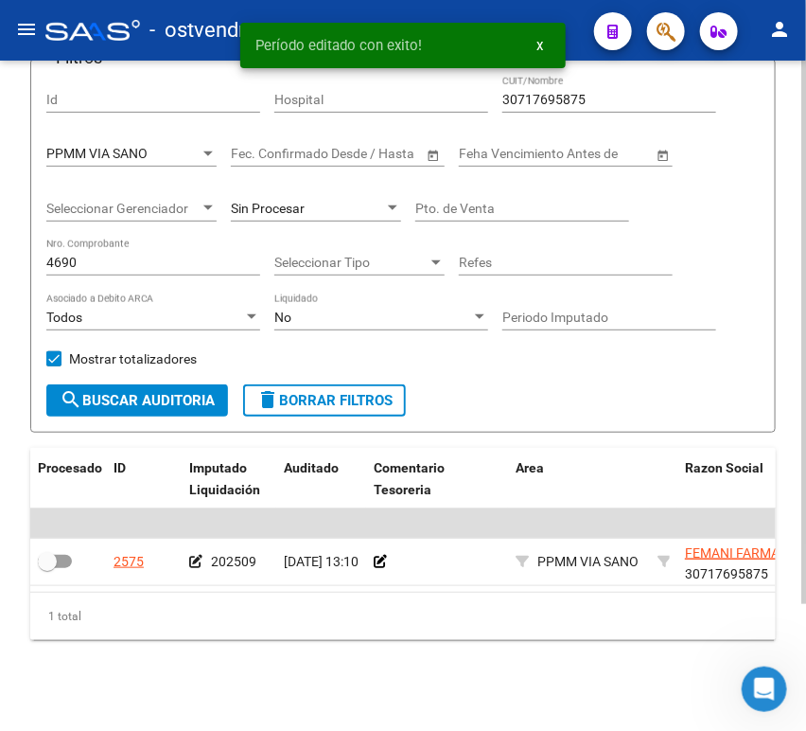
click at [143, 238] on div "4690 Nro. Comprobante" at bounding box center [153, 257] width 214 height 38
click at [135, 255] on input "4690" at bounding box center [153, 263] width 214 height 16
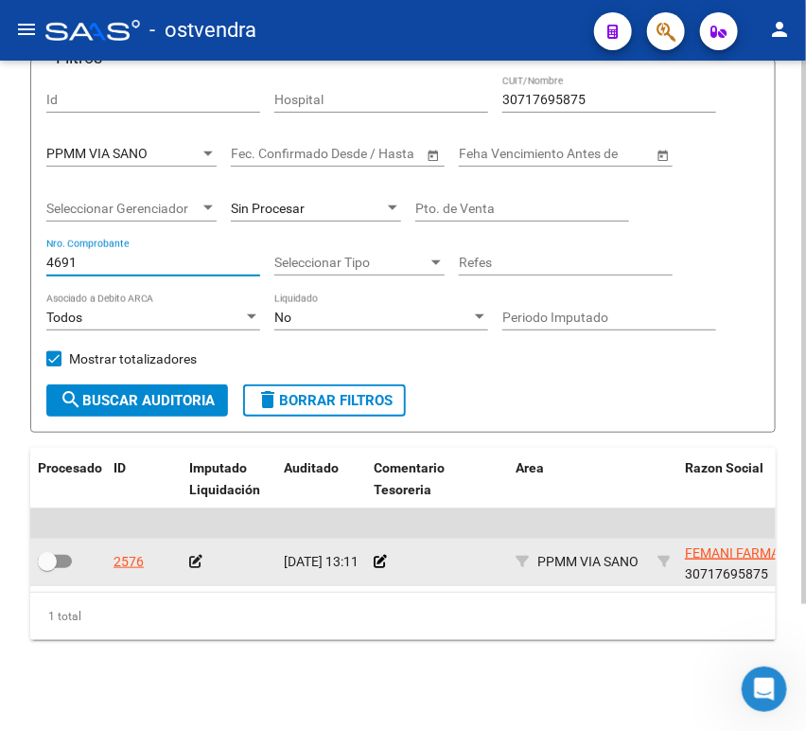
click at [197, 555] on div at bounding box center [229, 562] width 80 height 22
click at [195, 555] on icon at bounding box center [195, 561] width 13 height 13
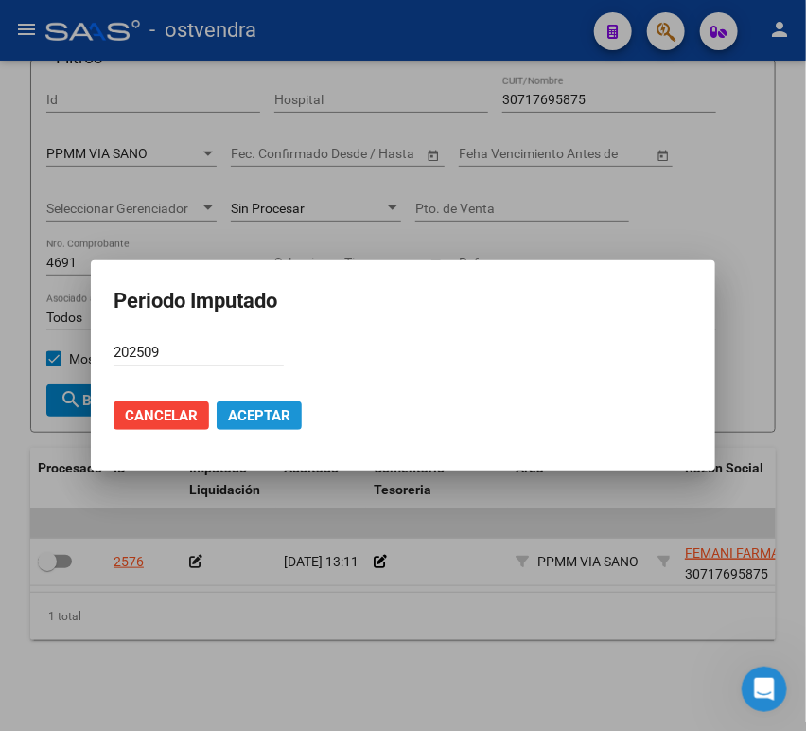
click at [250, 424] on button "Aceptar" at bounding box center [259, 415] width 85 height 28
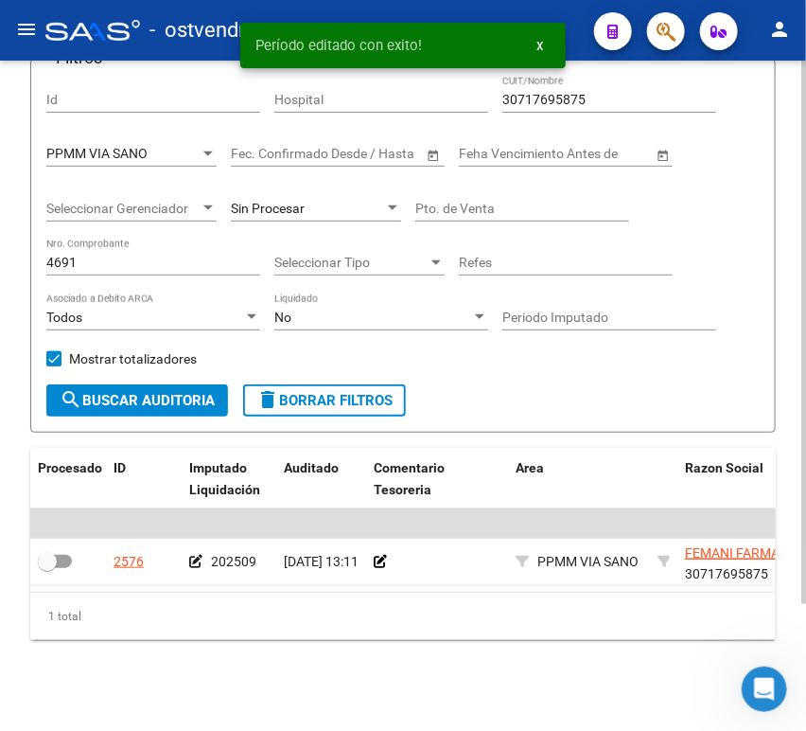
click at [120, 255] on input "4691" at bounding box center [153, 263] width 214 height 16
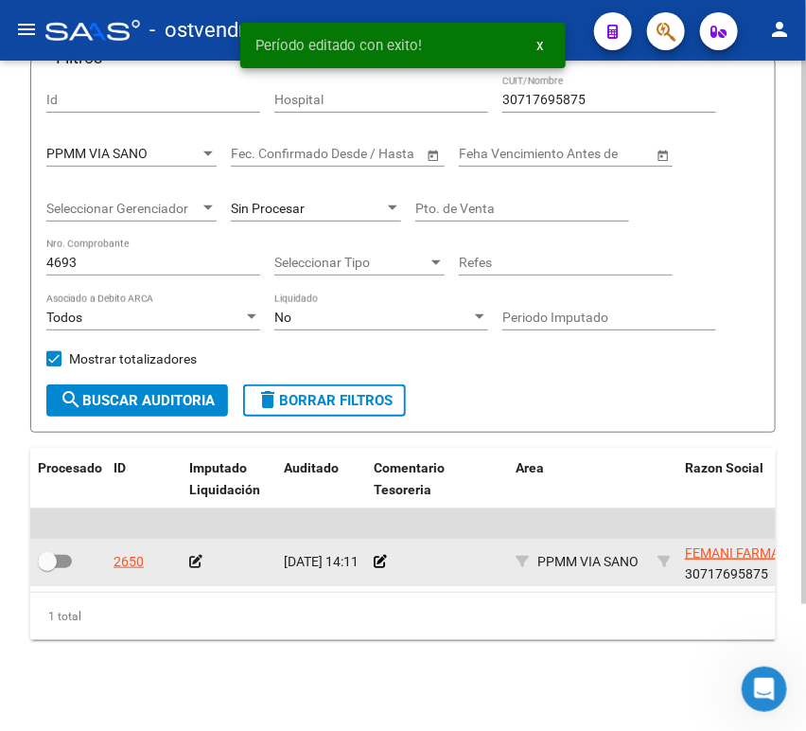
click at [202, 555] on icon at bounding box center [195, 561] width 13 height 13
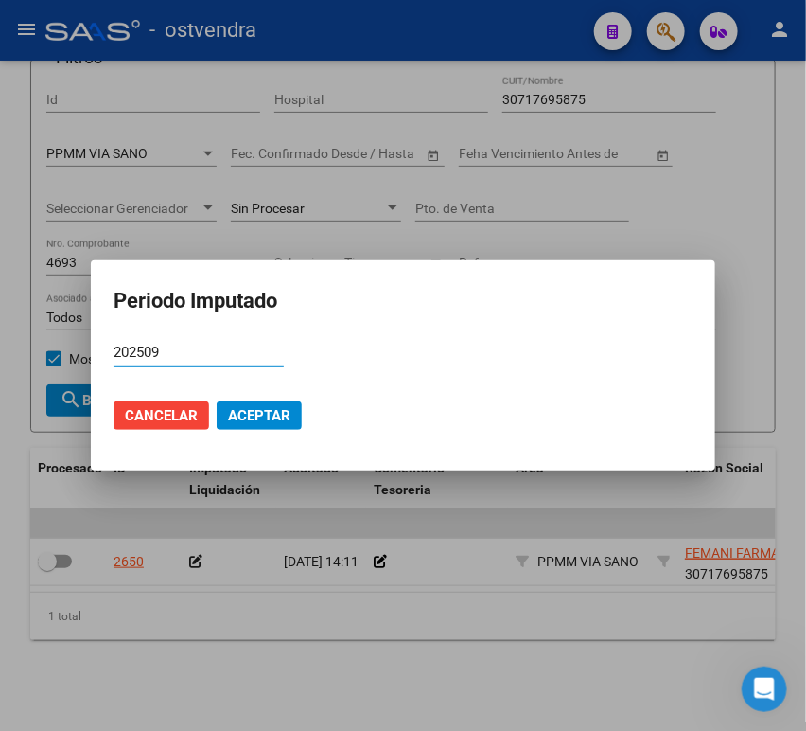
click at [258, 412] on span "Aceptar" at bounding box center [259, 415] width 62 height 17
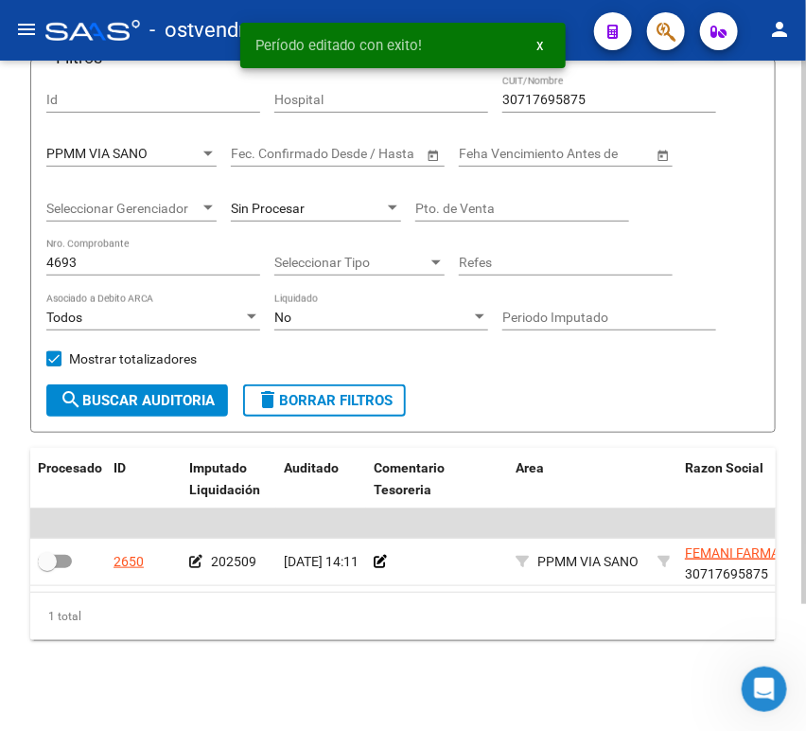
click at [143, 255] on input "4693" at bounding box center [153, 263] width 214 height 16
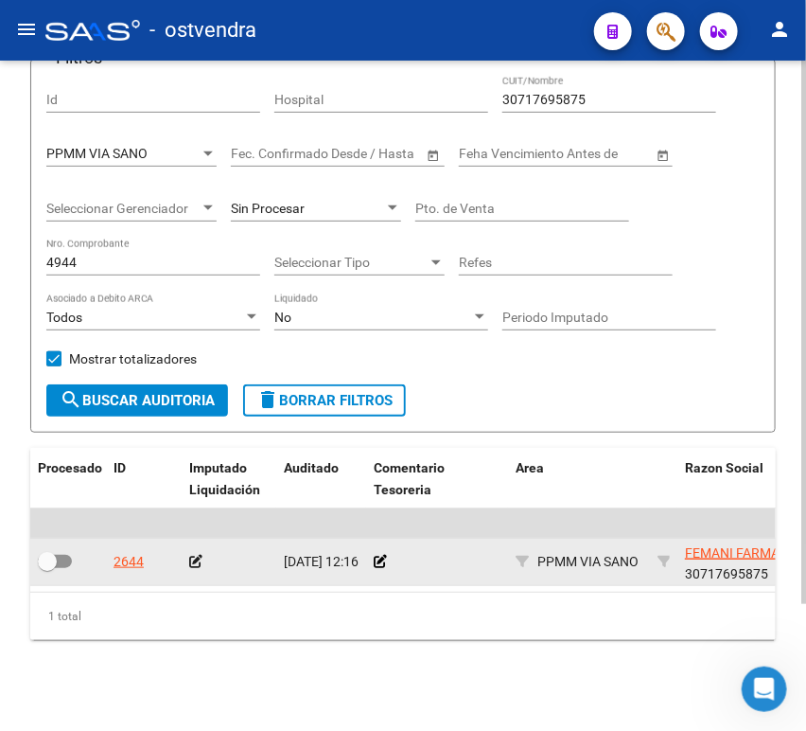
click at [195, 554] on app-auditoria-edit-perido at bounding box center [195, 561] width 13 height 15
click at [197, 555] on icon at bounding box center [195, 561] width 13 height 13
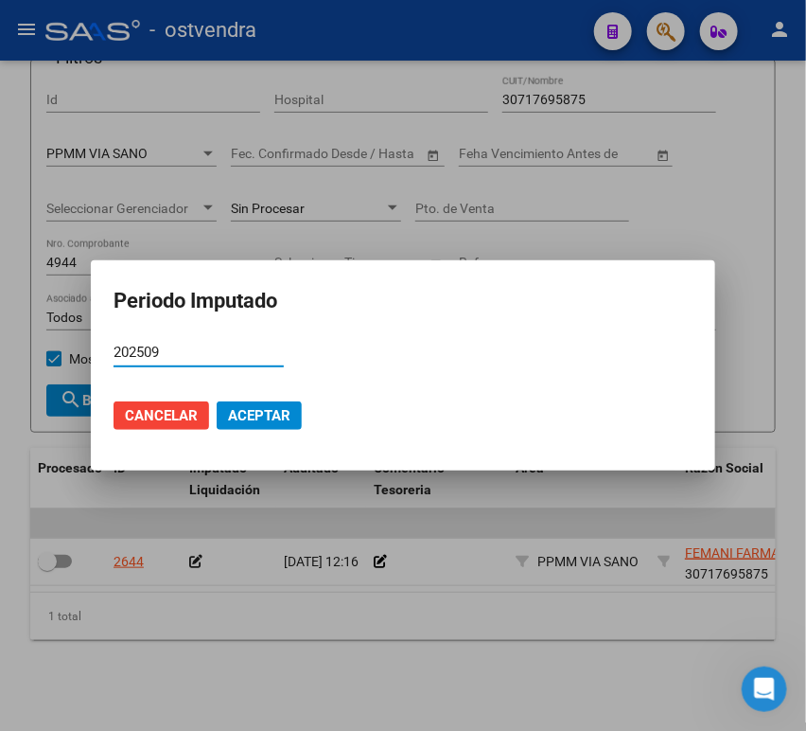
click at [265, 415] on span "Aceptar" at bounding box center [259, 415] width 62 height 17
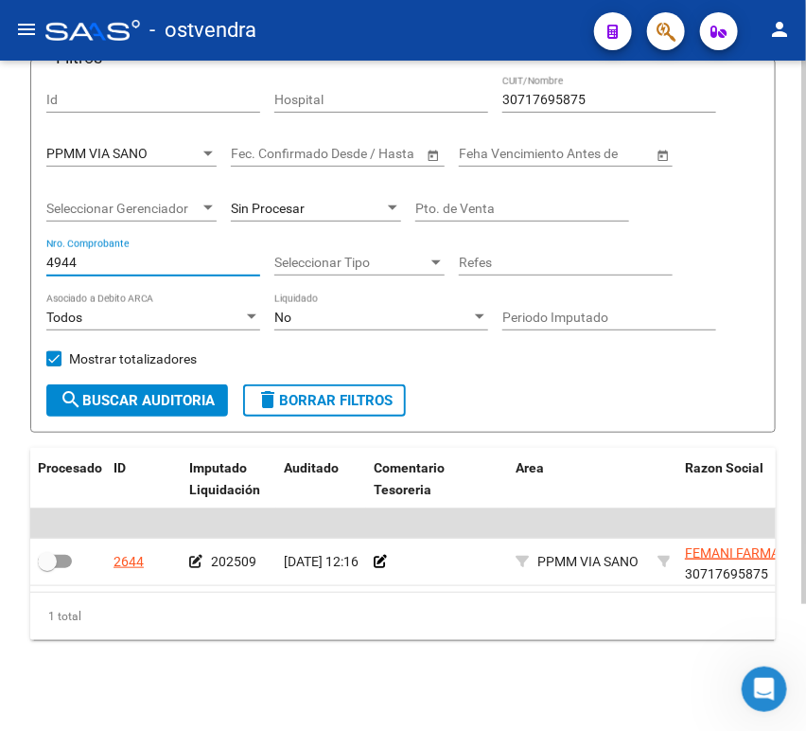
drag, startPoint x: 104, startPoint y: 240, endPoint x: 93, endPoint y: 239, distance: 11.4
click at [103, 255] on input "4944" at bounding box center [153, 263] width 214 height 16
drag, startPoint x: 93, startPoint y: 239, endPoint x: 35, endPoint y: 254, distance: 59.5
click at [35, 254] on form "Filtros Id Hospital 30717695875 CUIT/Nombre PPMM VIA SANO Seleccionar Area Fech…" at bounding box center [403, 246] width 746 height 374
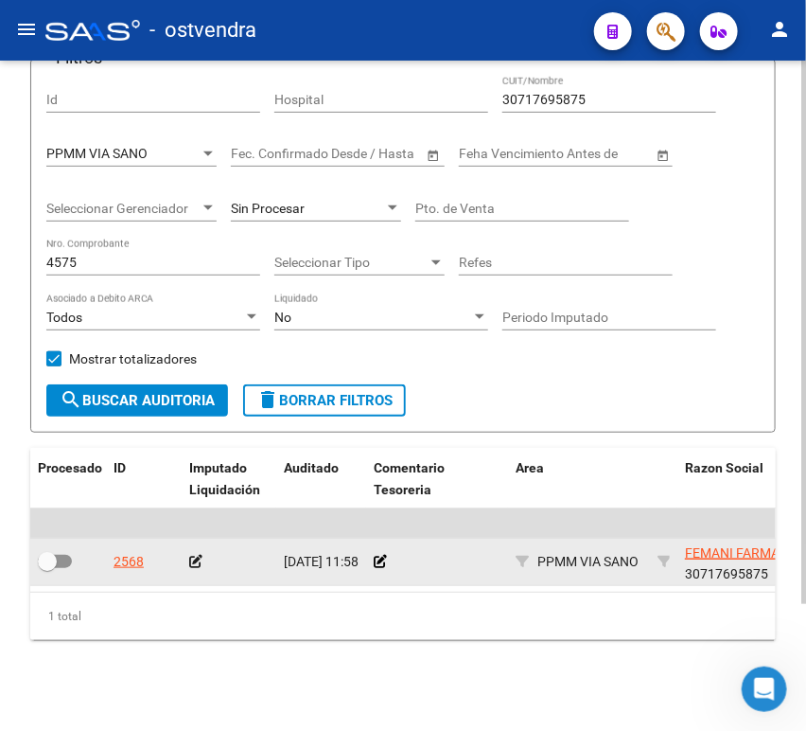
click at [191, 551] on div at bounding box center [229, 562] width 80 height 22
click at [193, 555] on icon at bounding box center [195, 561] width 13 height 13
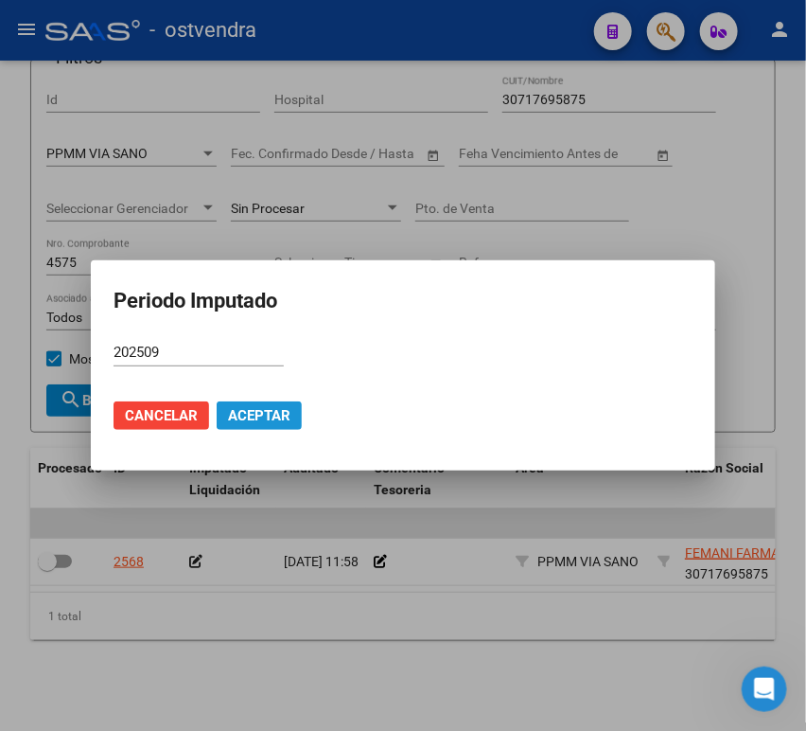
click at [261, 401] on button "Aceptar" at bounding box center [259, 415] width 85 height 28
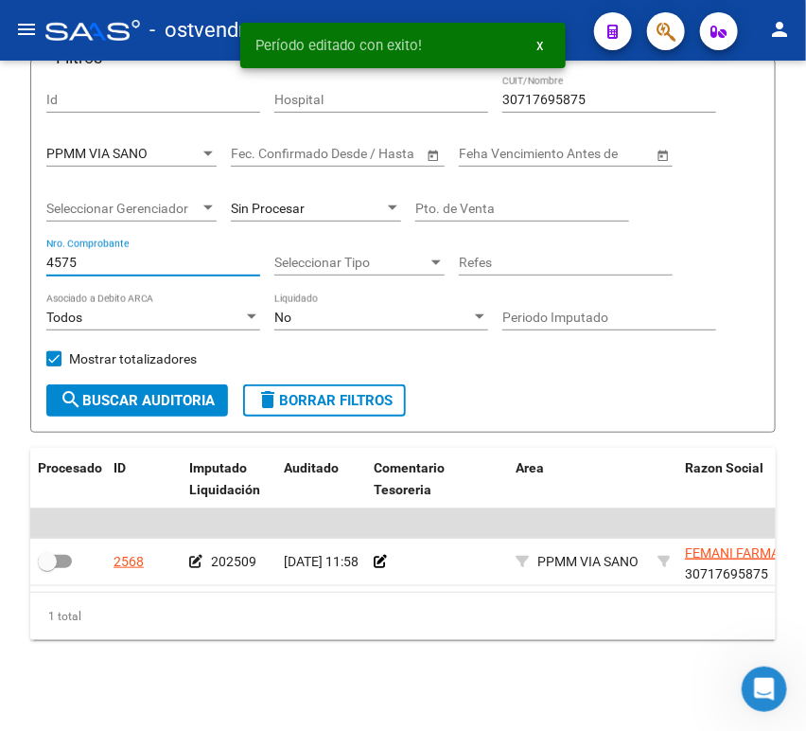
drag, startPoint x: 111, startPoint y: 243, endPoint x: -23, endPoint y: 264, distance: 135.1
click at [0, 264] on html "menu - ostvendra person Firma Express Inicio Calendario SSS Instructivos Contac…" at bounding box center [403, 365] width 806 height 731
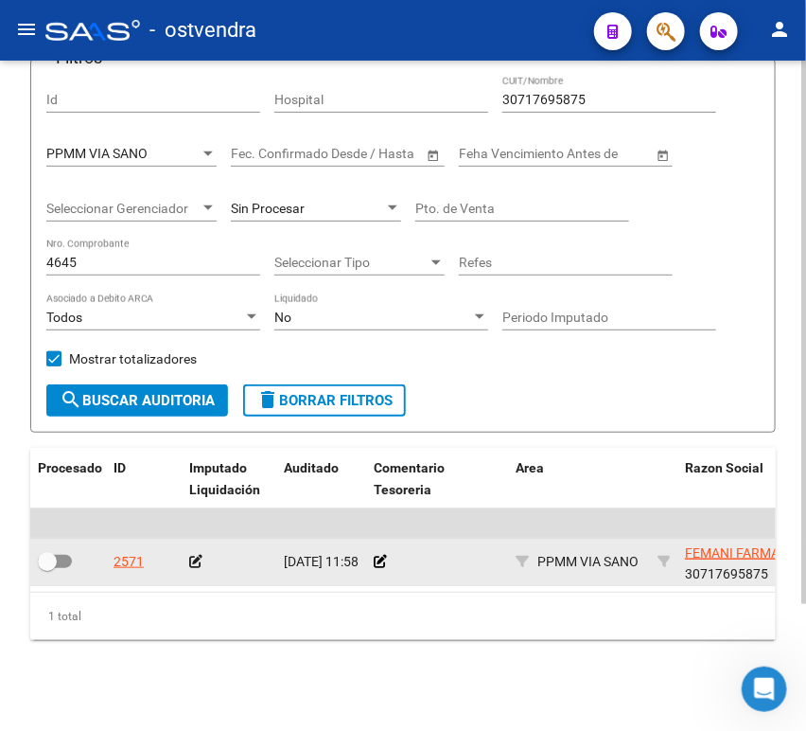
click at [196, 555] on icon at bounding box center [195, 561] width 13 height 13
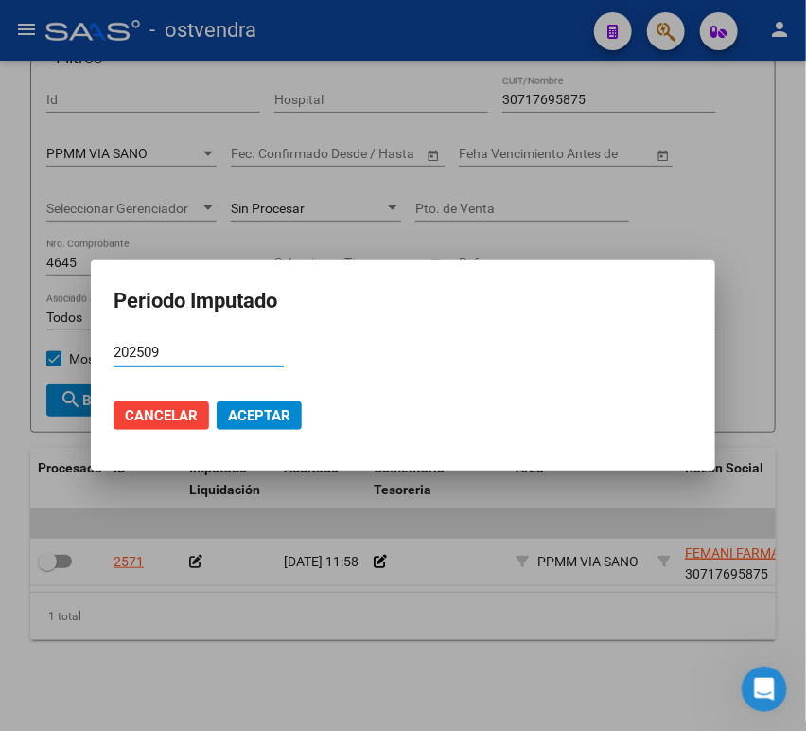
click at [217, 410] on button "Aceptar" at bounding box center [259, 415] width 85 height 28
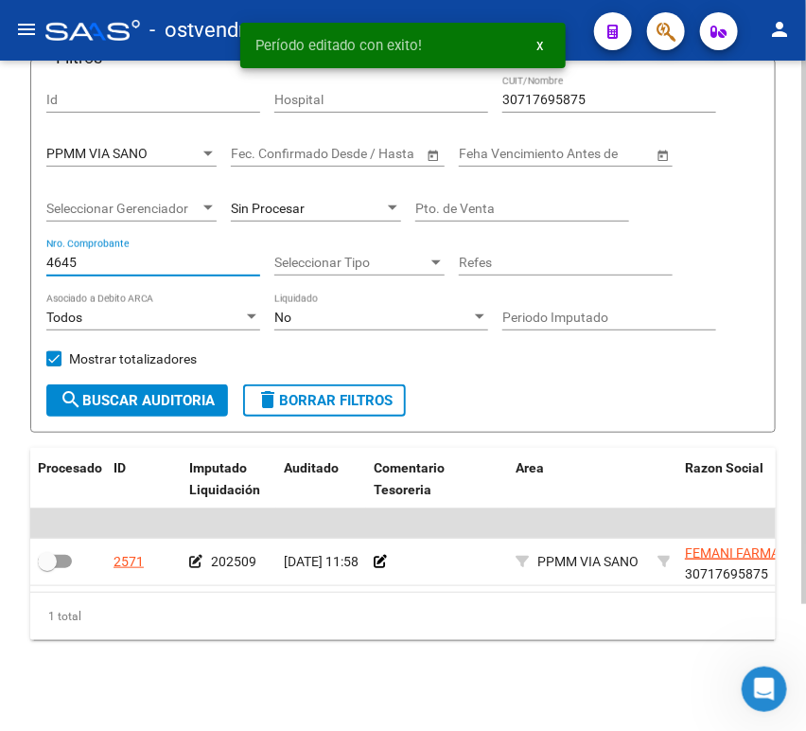
click at [107, 255] on input "4645" at bounding box center [153, 263] width 214 height 16
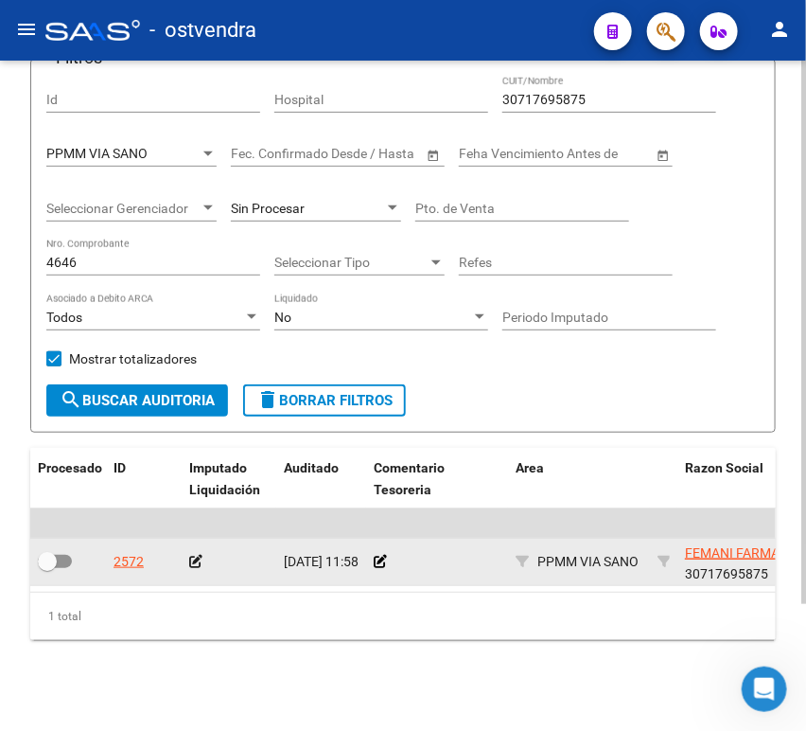
click at [194, 555] on icon at bounding box center [195, 561] width 13 height 13
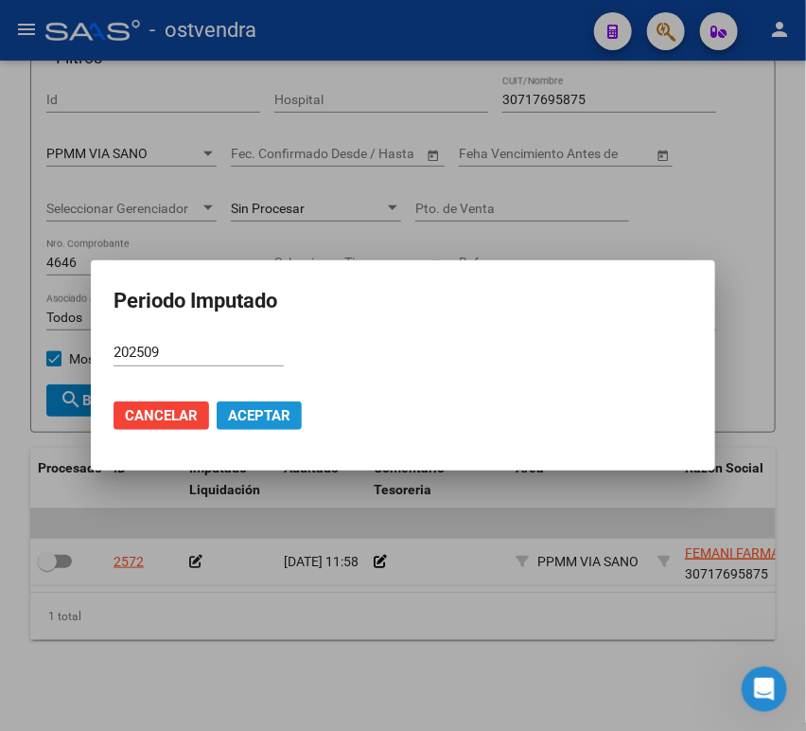
click at [257, 407] on span "Aceptar" at bounding box center [259, 415] width 62 height 17
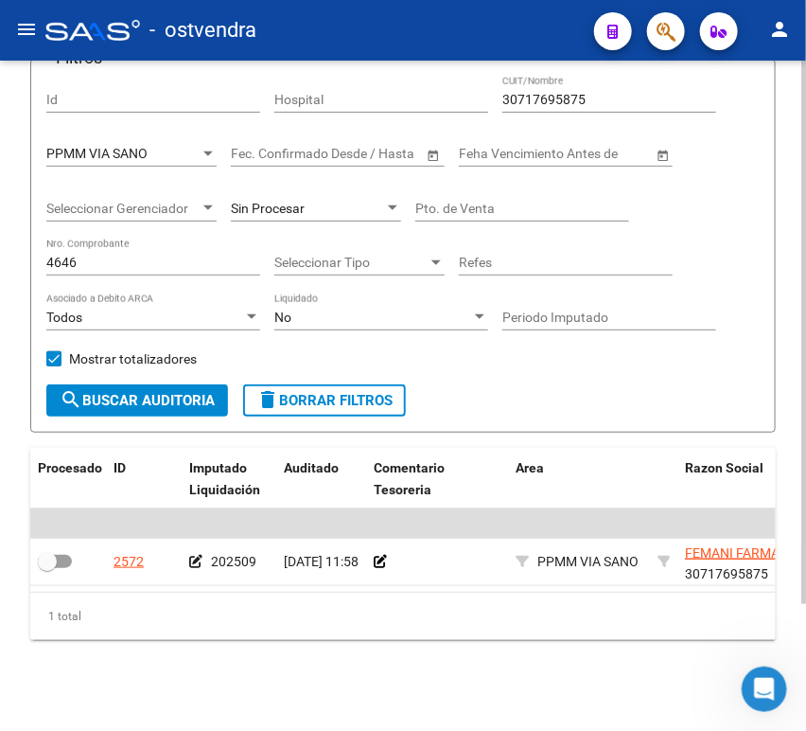
click at [161, 255] on input "4646" at bounding box center [153, 263] width 214 height 16
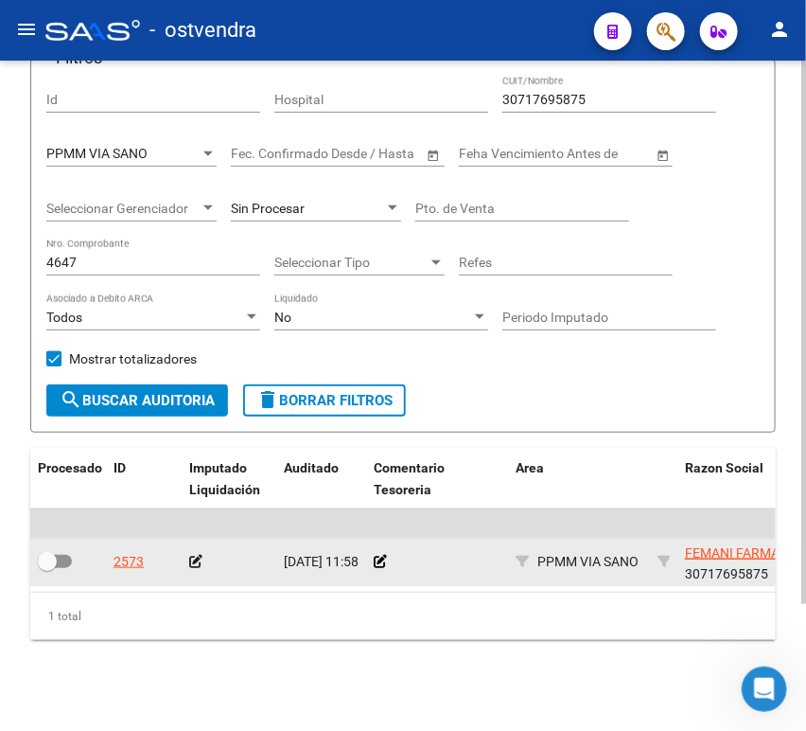
click at [192, 555] on icon at bounding box center [195, 561] width 13 height 13
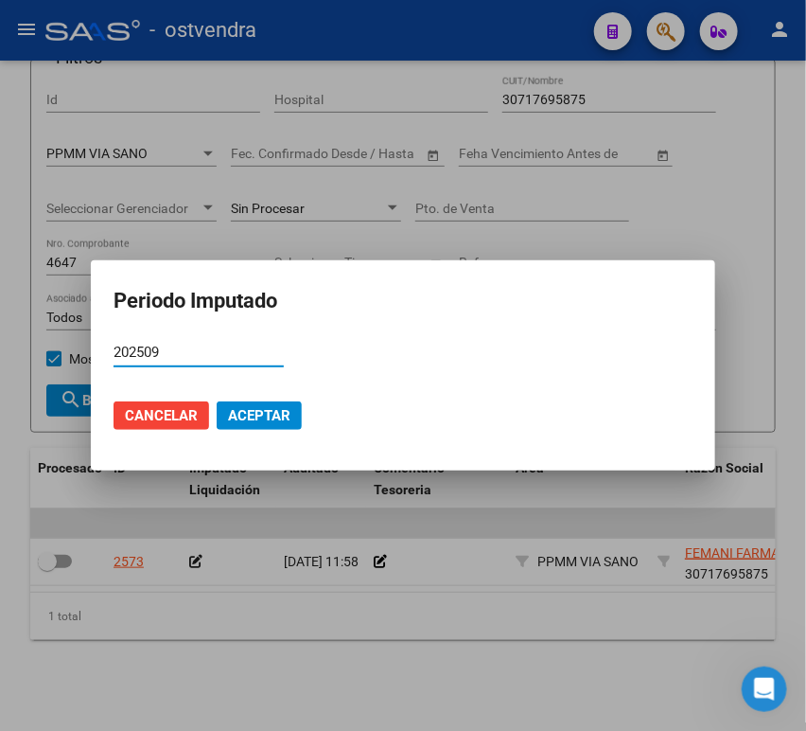
click at [240, 397] on mat-dialog-actions "Cancelar Aceptar" at bounding box center [403, 415] width 579 height 64
click at [257, 407] on span "Aceptar" at bounding box center [259, 415] width 62 height 17
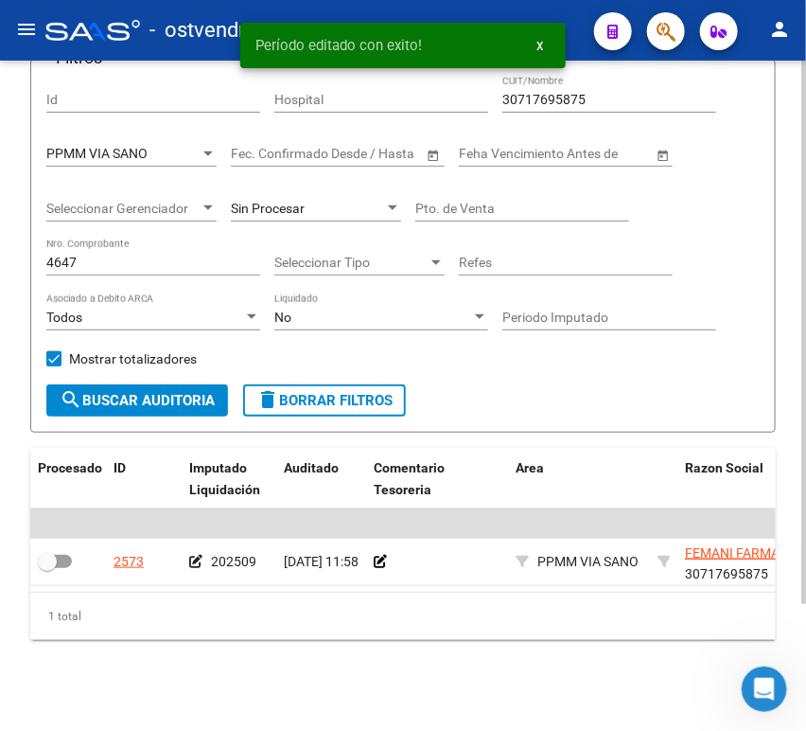
click at [126, 263] on div "4647 Nro. Comprobante" at bounding box center [153, 265] width 214 height 54
click at [121, 255] on input "4647" at bounding box center [153, 263] width 214 height 16
drag, startPoint x: 120, startPoint y: 248, endPoint x: -4, endPoint y: 238, distance: 124.4
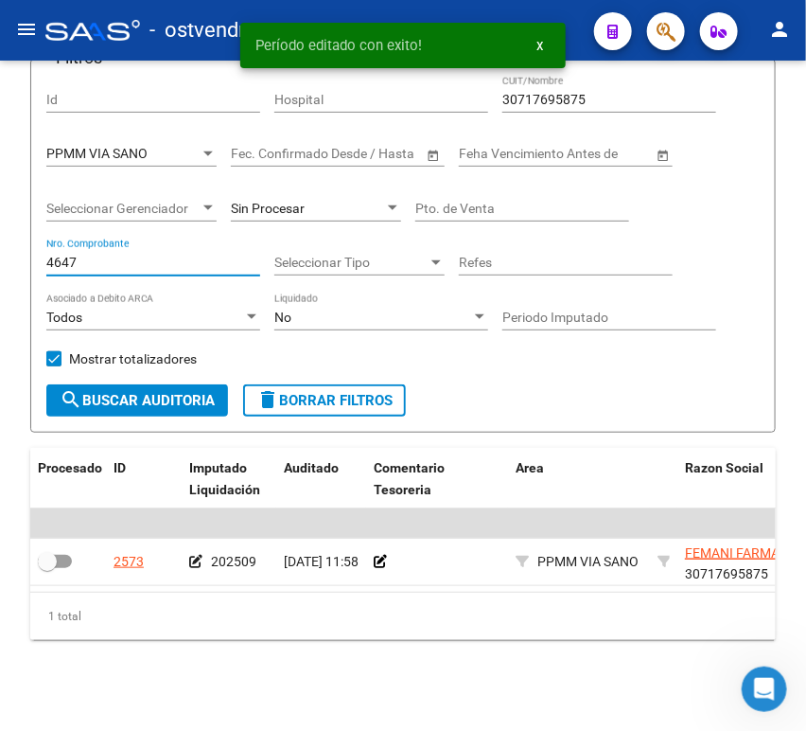
click at [0, 238] on html "menu - ostvendra person Firma Express Inicio Calendario SSS Instructivos Contac…" at bounding box center [403, 365] width 806 height 731
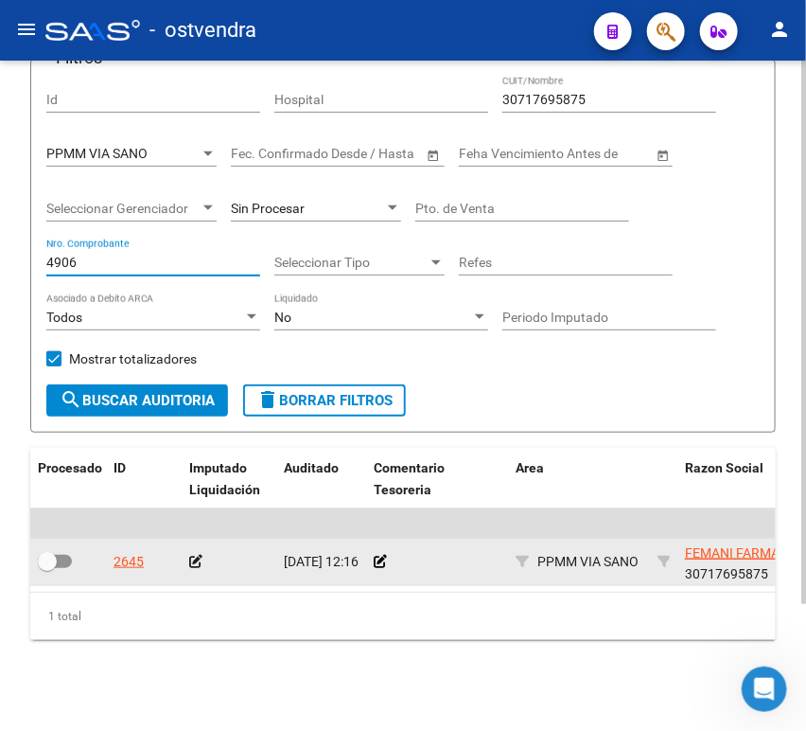
click at [192, 554] on app-auditoria-edit-perido at bounding box center [195, 561] width 13 height 15
click at [190, 555] on icon at bounding box center [195, 561] width 13 height 13
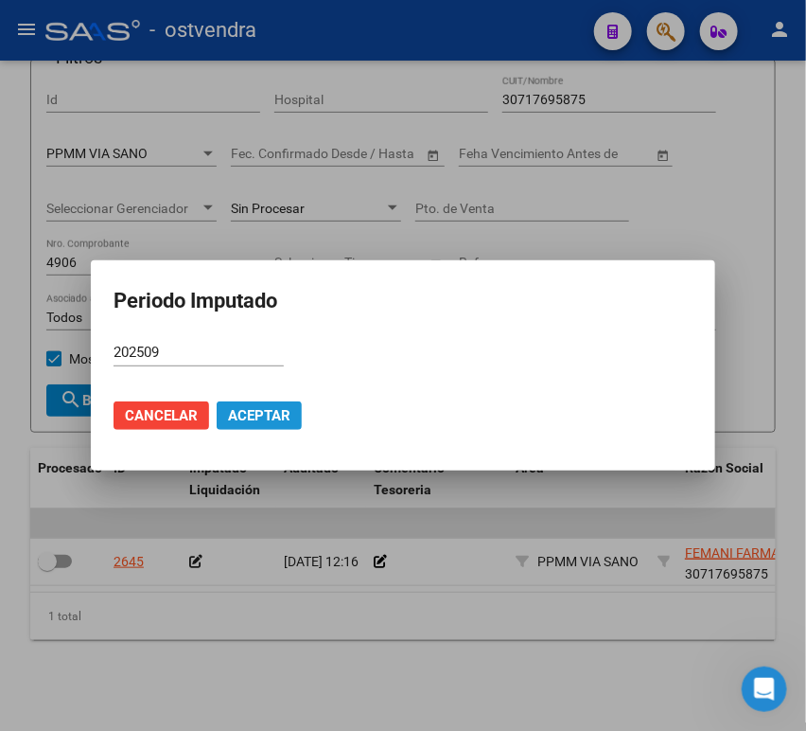
click at [245, 415] on span "Aceptar" at bounding box center [259, 415] width 62 height 17
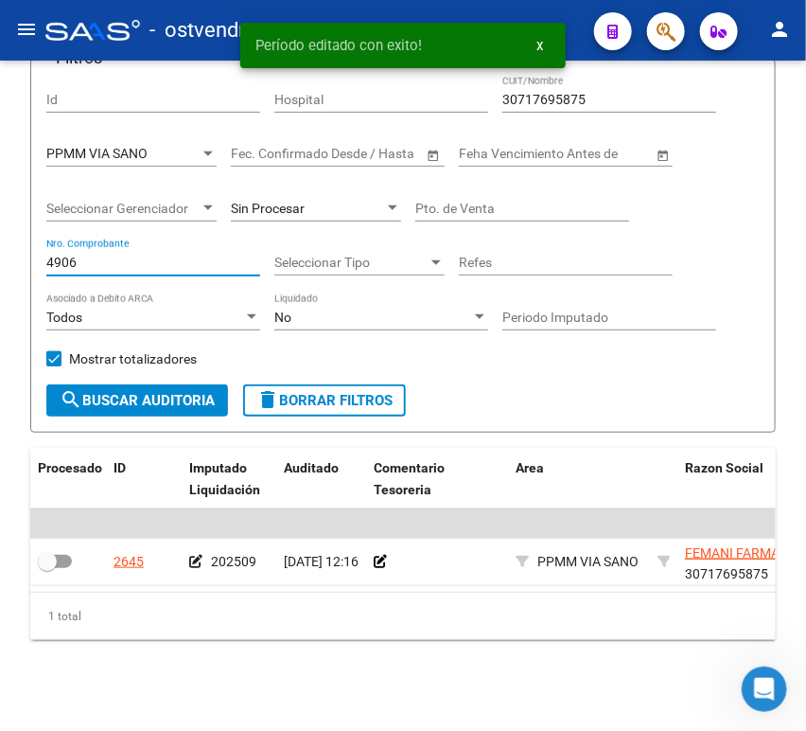
drag, startPoint x: 106, startPoint y: 249, endPoint x: -9, endPoint y: 238, distance: 116.0
click at [0, 238] on html "menu - ostvendra person Firma Express Inicio Calendario SSS Instructivos Contac…" at bounding box center [403, 365] width 806 height 731
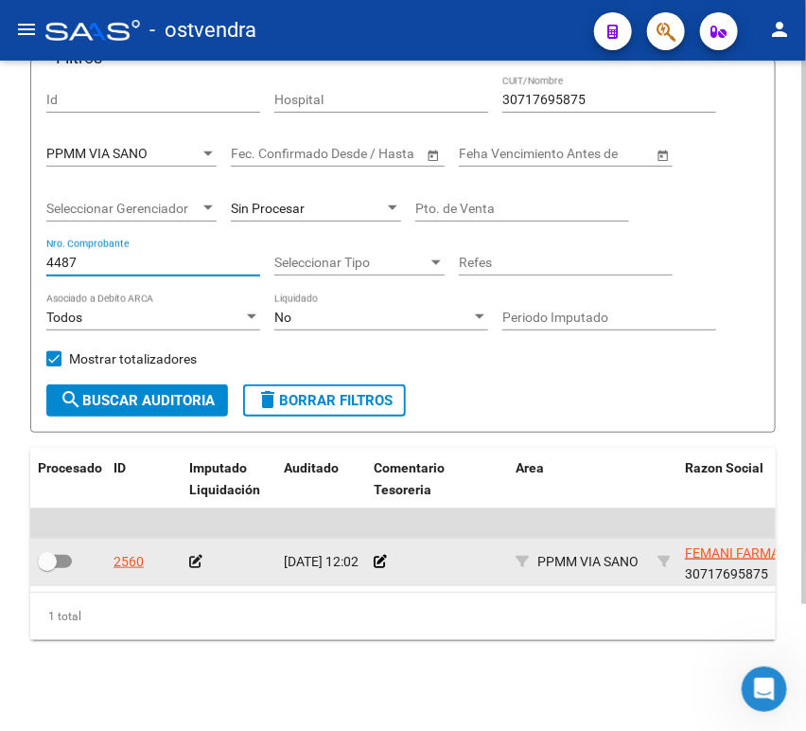
click at [195, 555] on icon at bounding box center [195, 561] width 13 height 13
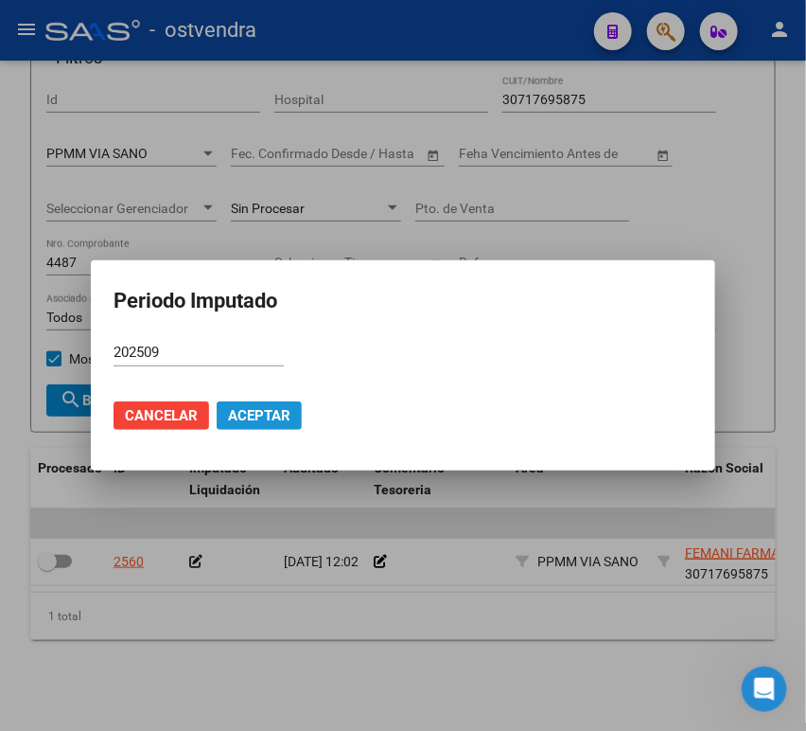
click at [239, 419] on span "Aceptar" at bounding box center [259, 415] width 62 height 17
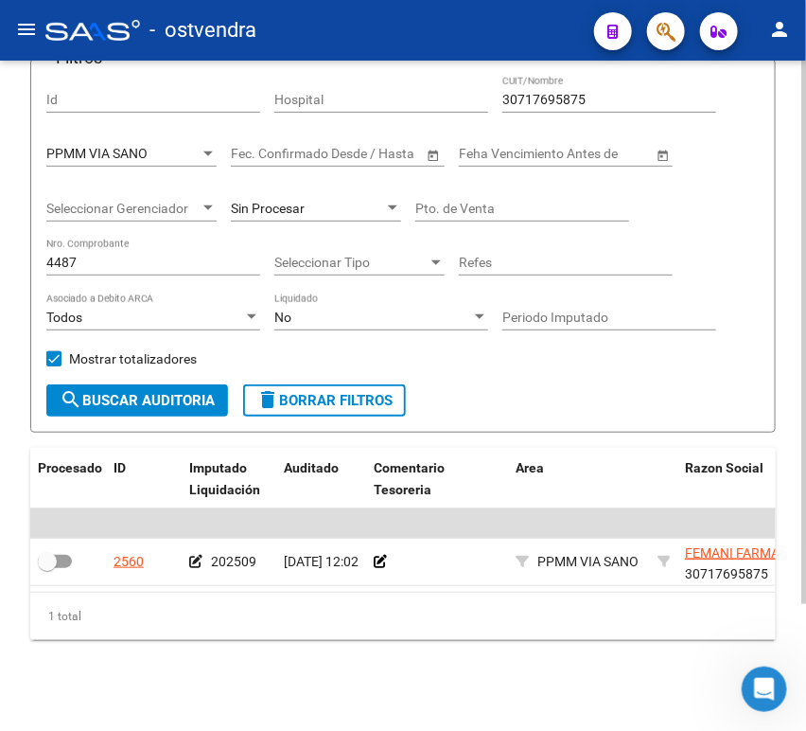
click at [83, 255] on input "4487" at bounding box center [153, 263] width 214 height 16
type input "4"
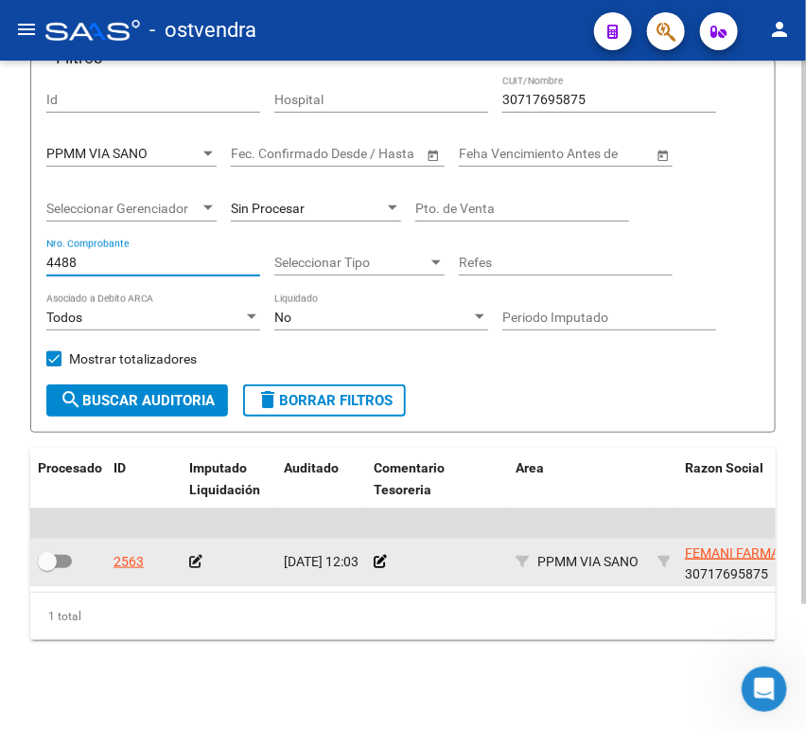
click at [193, 554] on app-auditoria-edit-perido at bounding box center [195, 561] width 13 height 15
click at [194, 551] on div at bounding box center [229, 562] width 80 height 22
click at [190, 555] on icon at bounding box center [195, 561] width 13 height 13
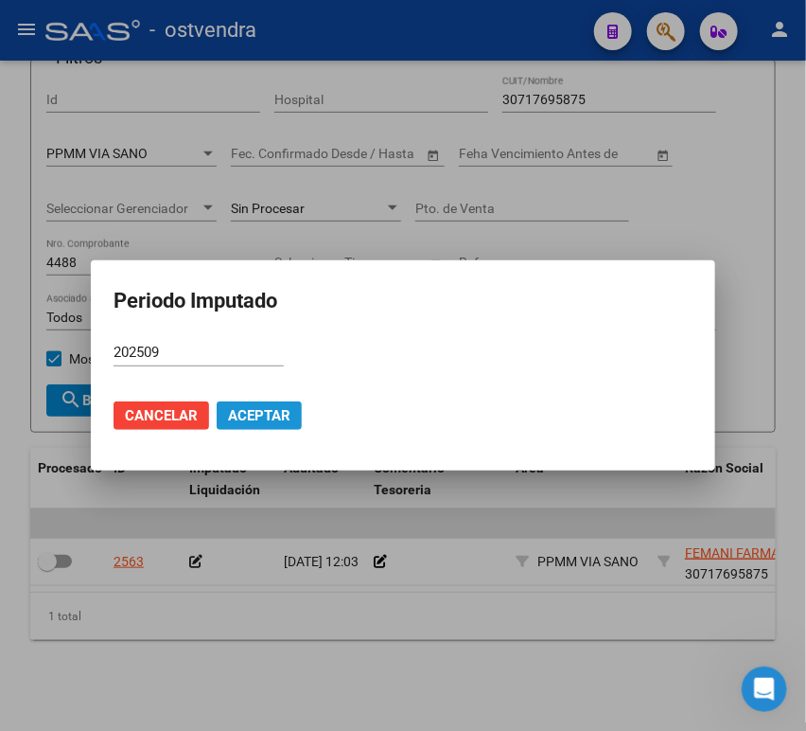
click at [265, 407] on span "Aceptar" at bounding box center [259, 415] width 62 height 17
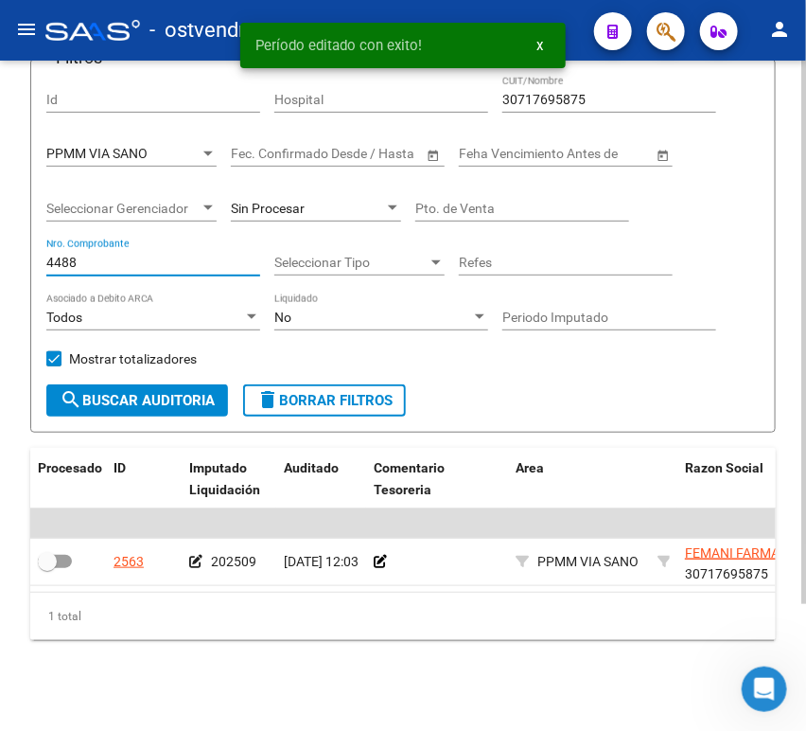
click at [112, 255] on input "4488" at bounding box center [153, 263] width 214 height 16
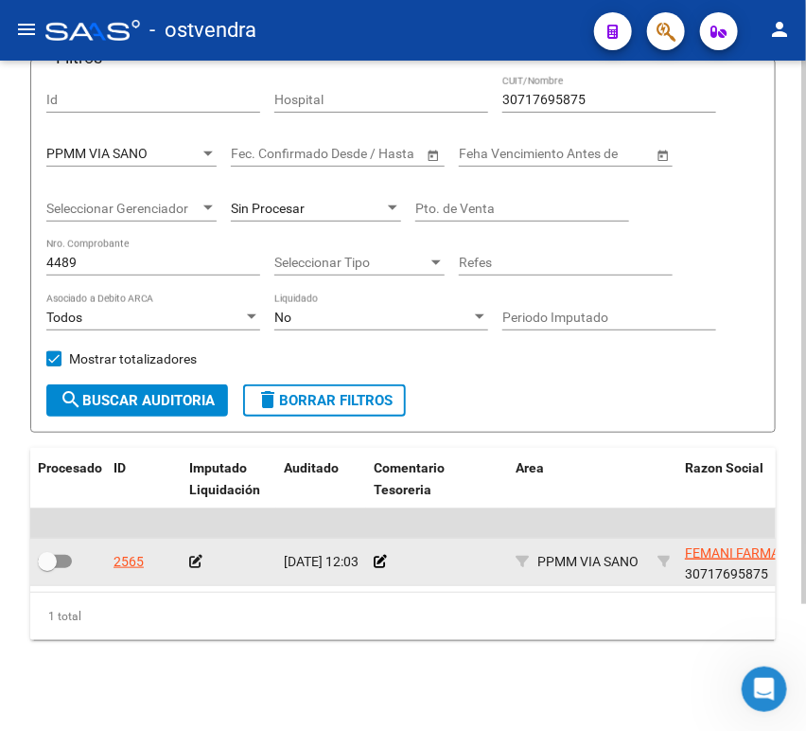
click at [198, 555] on icon at bounding box center [195, 561] width 13 height 13
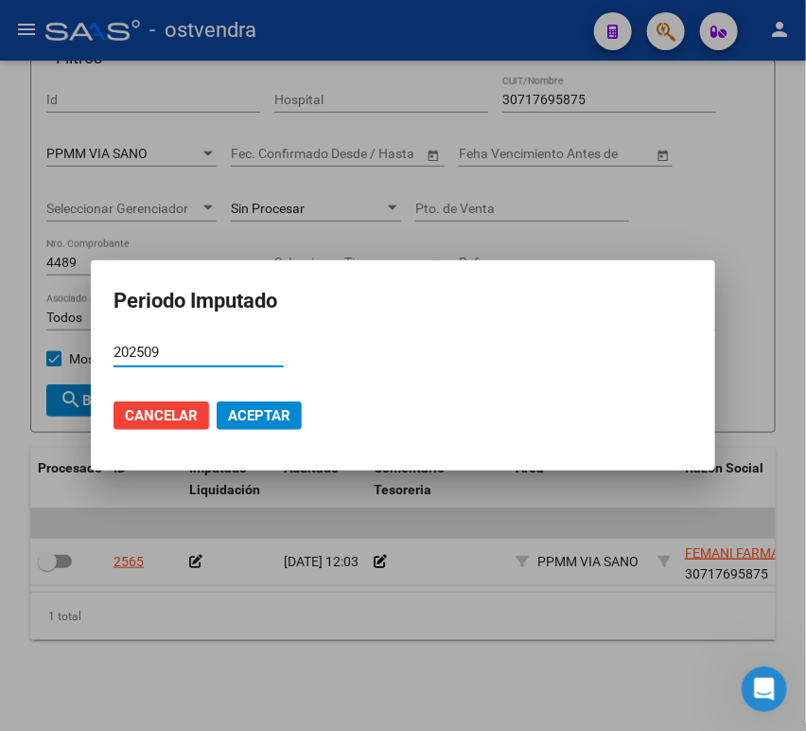
click at [246, 416] on span "Aceptar" at bounding box center [259, 415] width 62 height 17
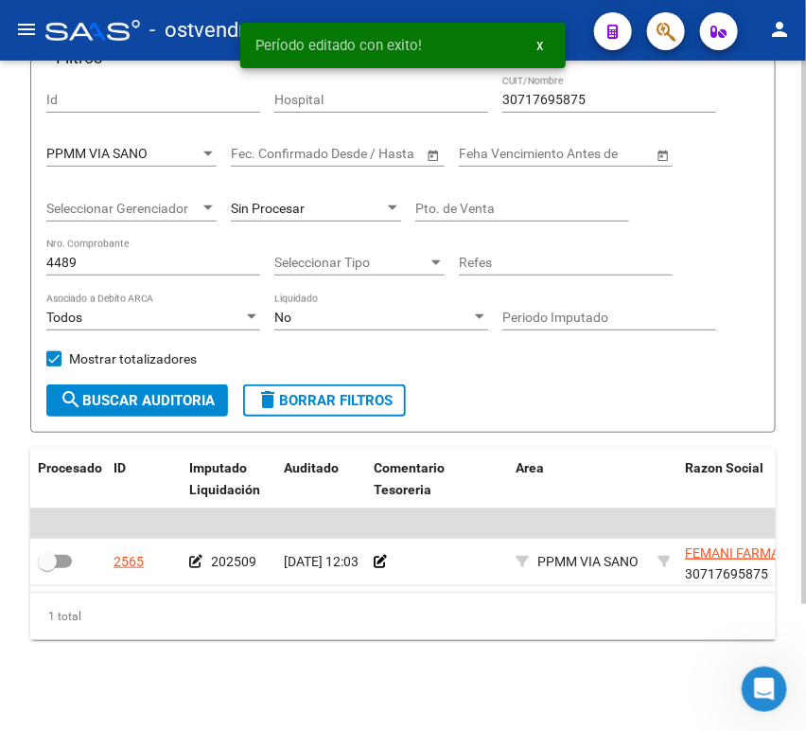
click at [145, 255] on input "4489" at bounding box center [153, 263] width 214 height 16
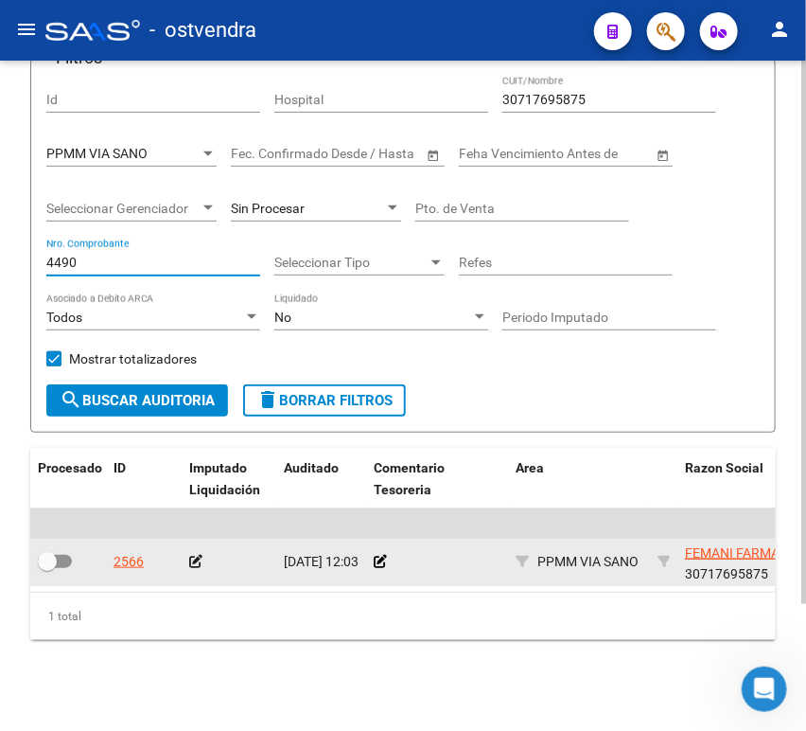
click at [201, 555] on icon at bounding box center [195, 561] width 13 height 13
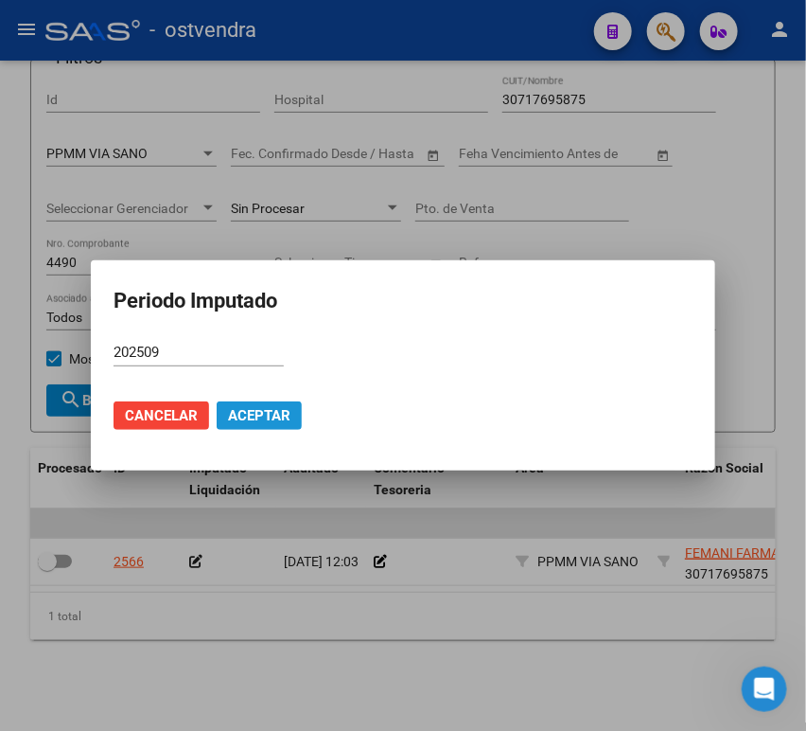
click at [231, 402] on button "Aceptar" at bounding box center [259, 415] width 85 height 28
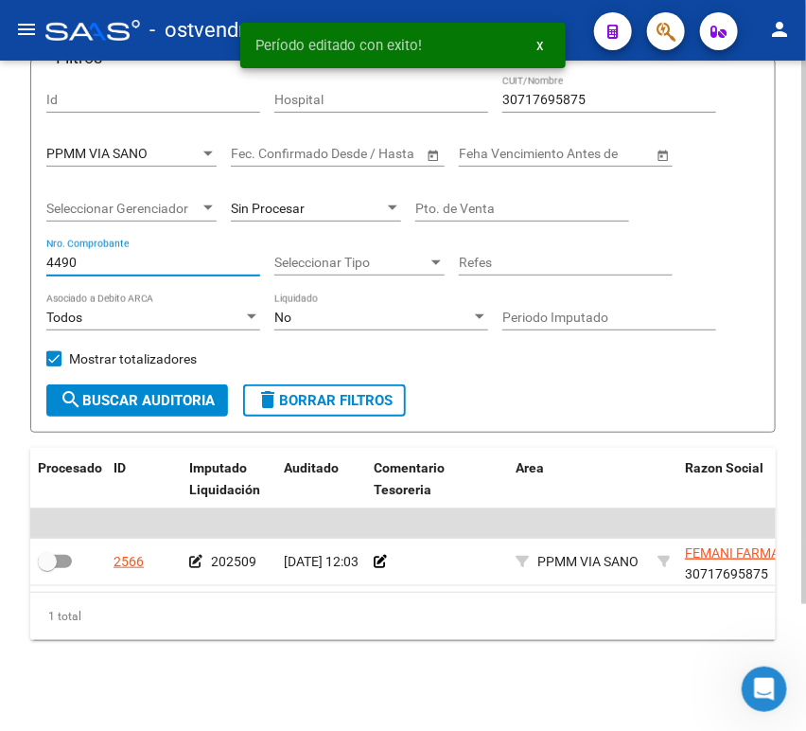
click at [93, 255] on input "4490" at bounding box center [153, 263] width 214 height 16
drag, startPoint x: 93, startPoint y: 250, endPoint x: 8, endPoint y: 271, distance: 87.7
click at [8, 271] on div "TESORERIA -> Auditorías Confirmadas cloud_download Exportar CSV Descarga Masiva…" at bounding box center [403, 325] width 806 height 809
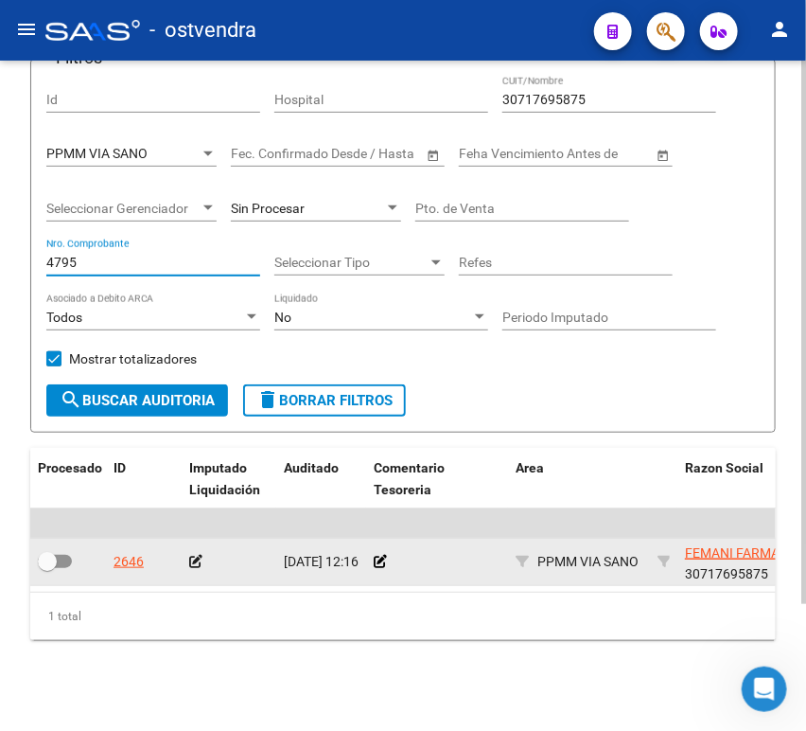
type input "4795"
click at [190, 555] on icon at bounding box center [195, 561] width 13 height 13
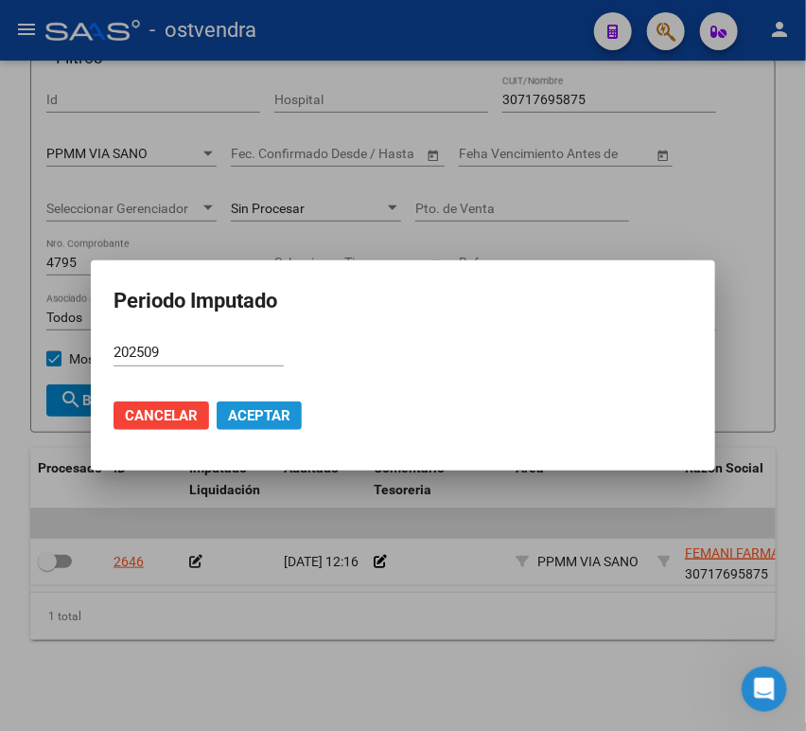
click at [256, 421] on span "Aceptar" at bounding box center [259, 415] width 62 height 17
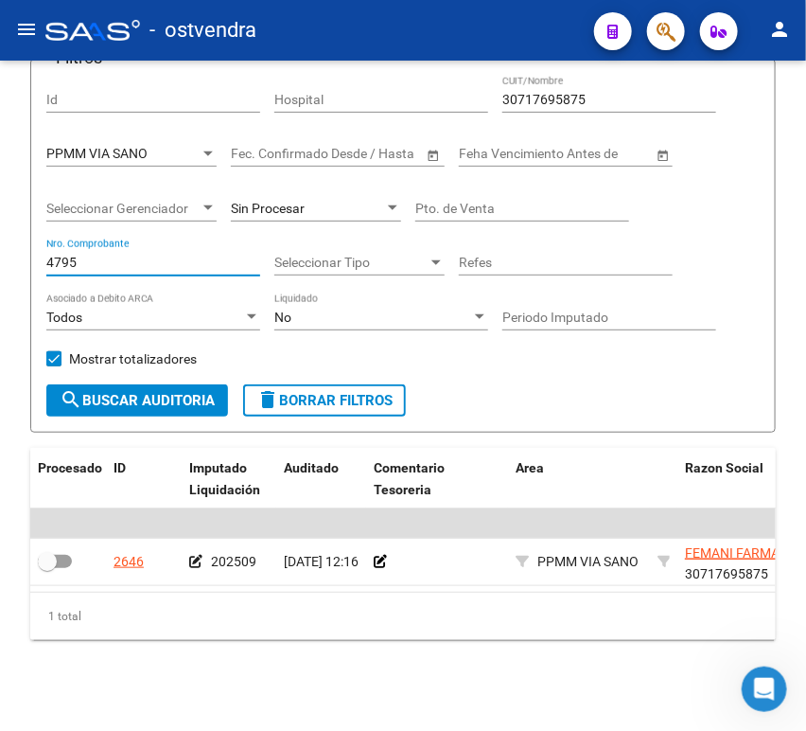
click at [0, 232] on html "menu - ostvendra person Firma Express Inicio Calendario SSS Instructivos Contac…" at bounding box center [403, 365] width 806 height 731
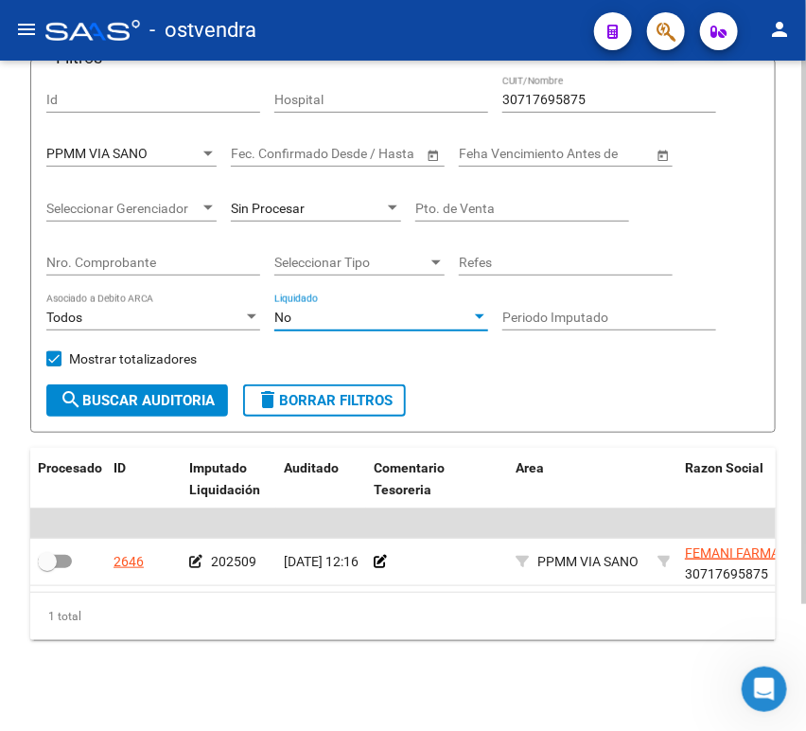
click at [356, 310] on div "No" at bounding box center [373, 318] width 197 height 16
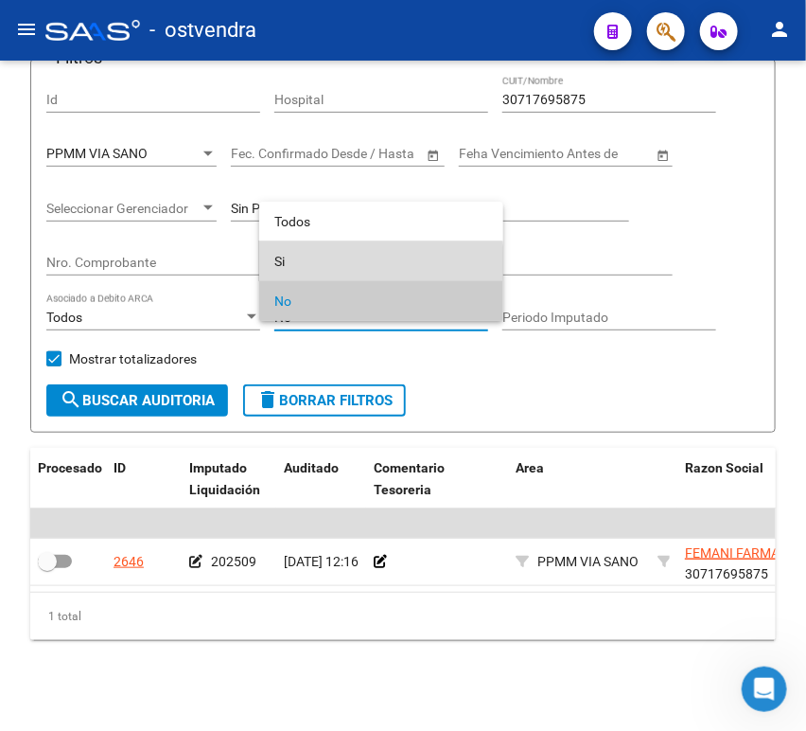
click at [322, 263] on span "Si" at bounding box center [382, 261] width 214 height 40
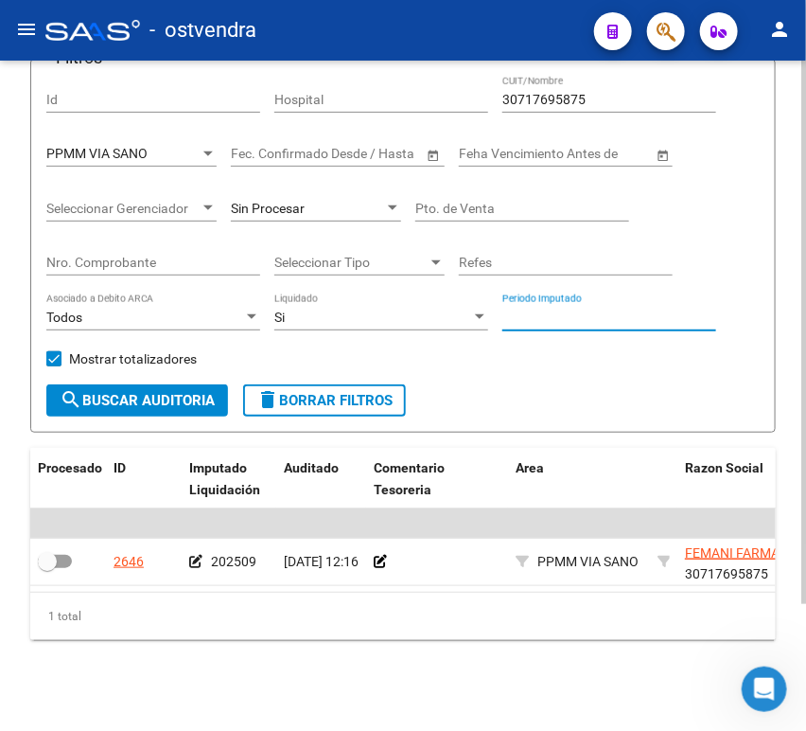
click at [522, 310] on input "Periodo Imputado" at bounding box center [610, 318] width 214 height 16
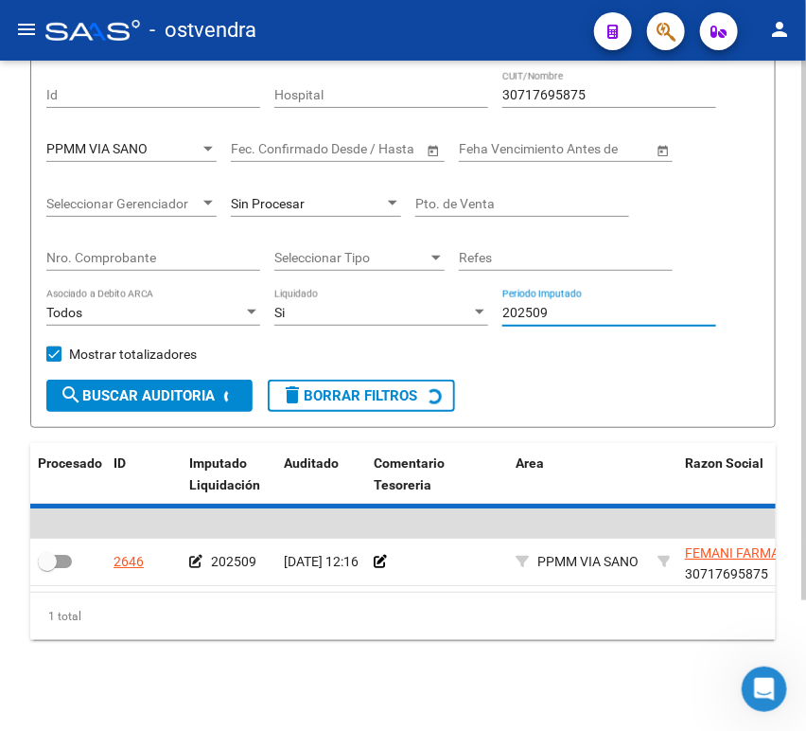
scroll to position [104, 0]
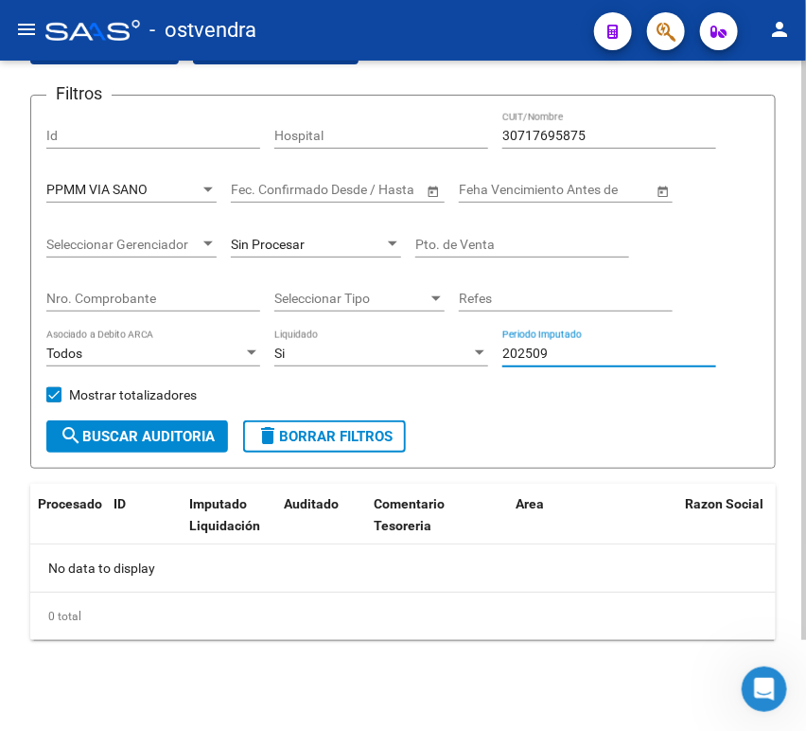
type input "202509"
click at [174, 416] on div "Mostrar totalizadores" at bounding box center [128, 401] width 165 height 38
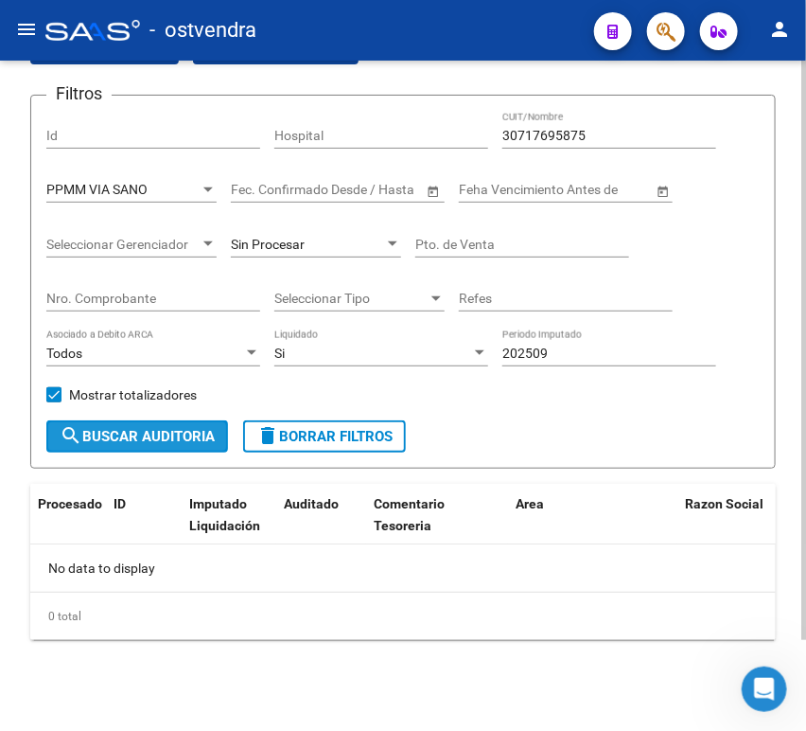
click at [153, 432] on span "search Buscar Auditoria" at bounding box center [137, 436] width 155 height 17
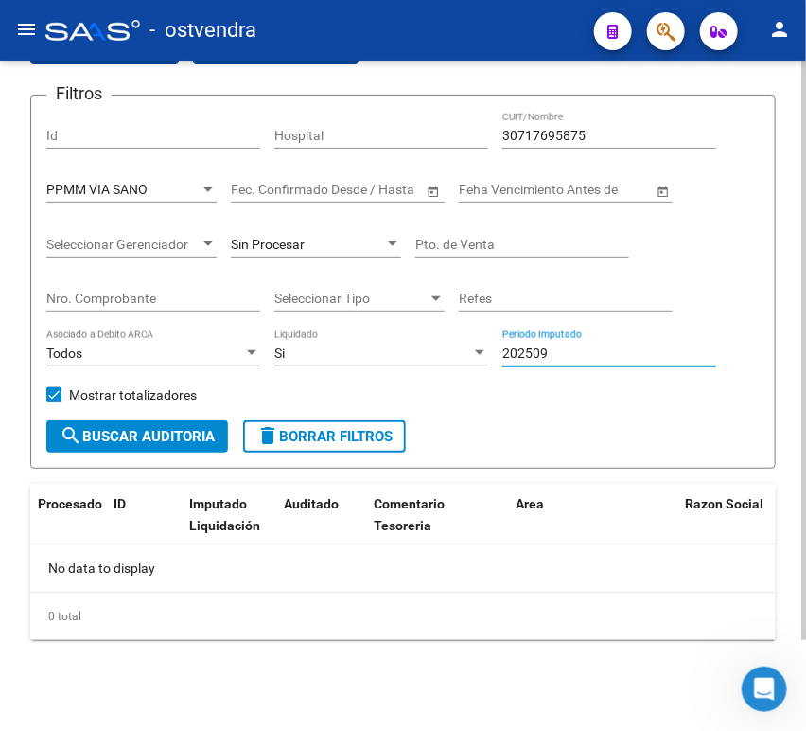
click at [558, 346] on input "202509" at bounding box center [610, 354] width 214 height 16
click at [148, 423] on button "search Buscar Auditoria" at bounding box center [137, 436] width 182 height 32
click at [341, 234] on div "Sin Procesar" at bounding box center [316, 239] width 170 height 38
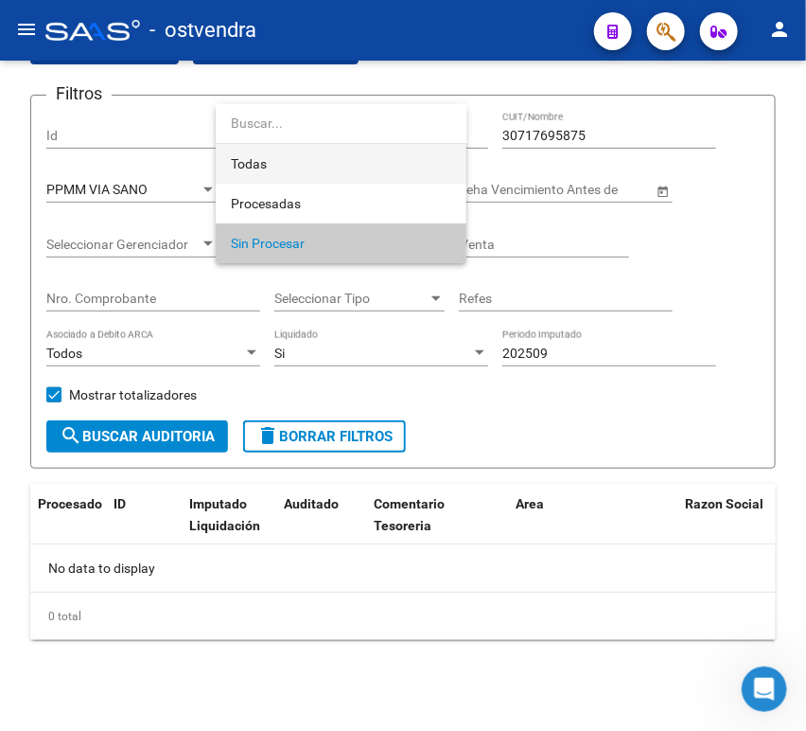
click at [270, 173] on span "Todas" at bounding box center [341, 164] width 221 height 40
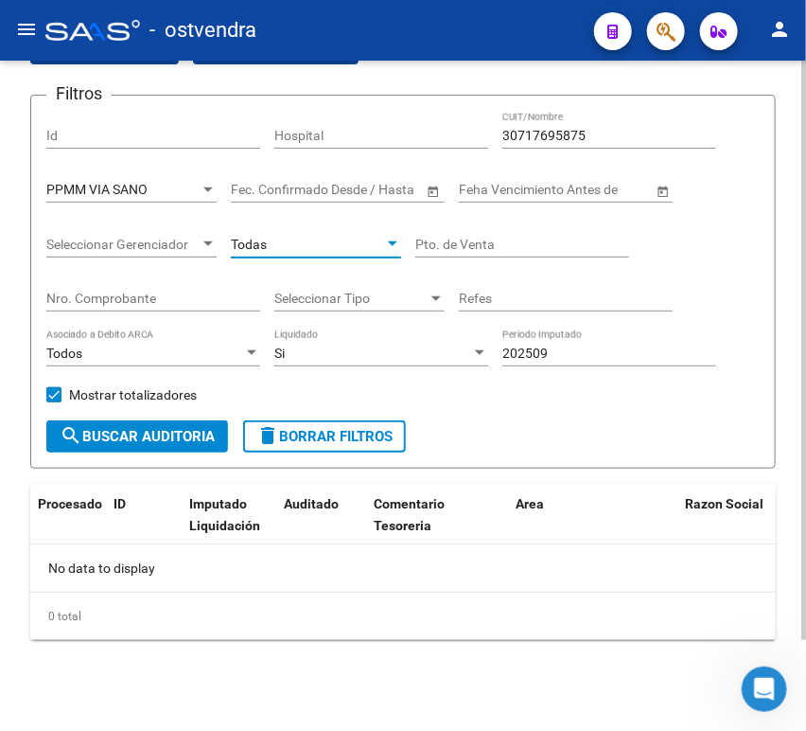
click at [121, 470] on div "TESORERIA -> Auditorías Confirmadas cloud_download Exportar CSV Descarga Masiva…" at bounding box center [403, 314] width 746 height 652
click at [141, 438] on span "search Buscar Auditoria" at bounding box center [137, 436] width 155 height 17
click at [398, 354] on div "Si" at bounding box center [373, 354] width 197 height 16
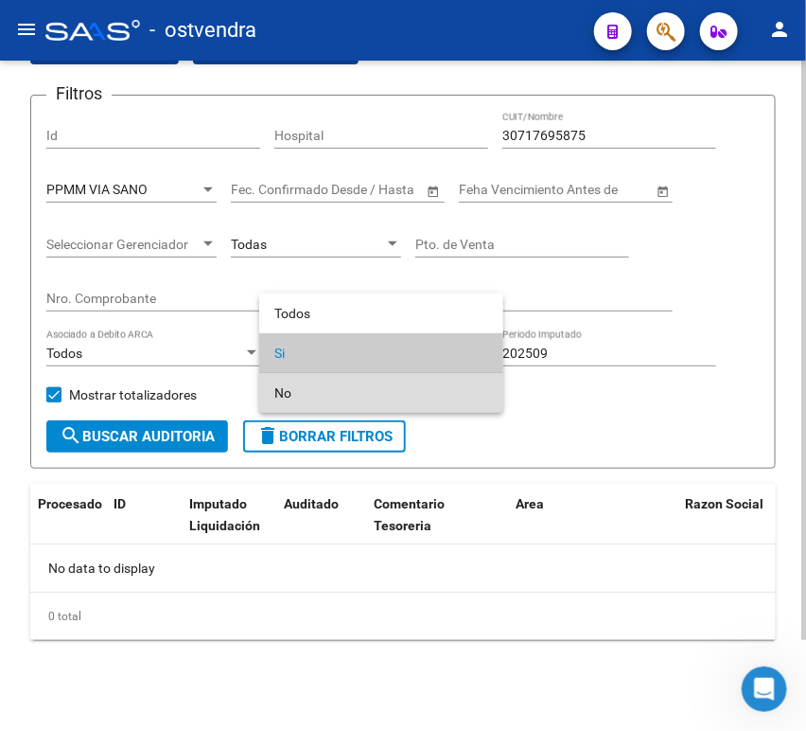
drag, startPoint x: 339, startPoint y: 388, endPoint x: 199, endPoint y: 425, distance: 144.9
click at [338, 388] on span "No" at bounding box center [382, 393] width 214 height 40
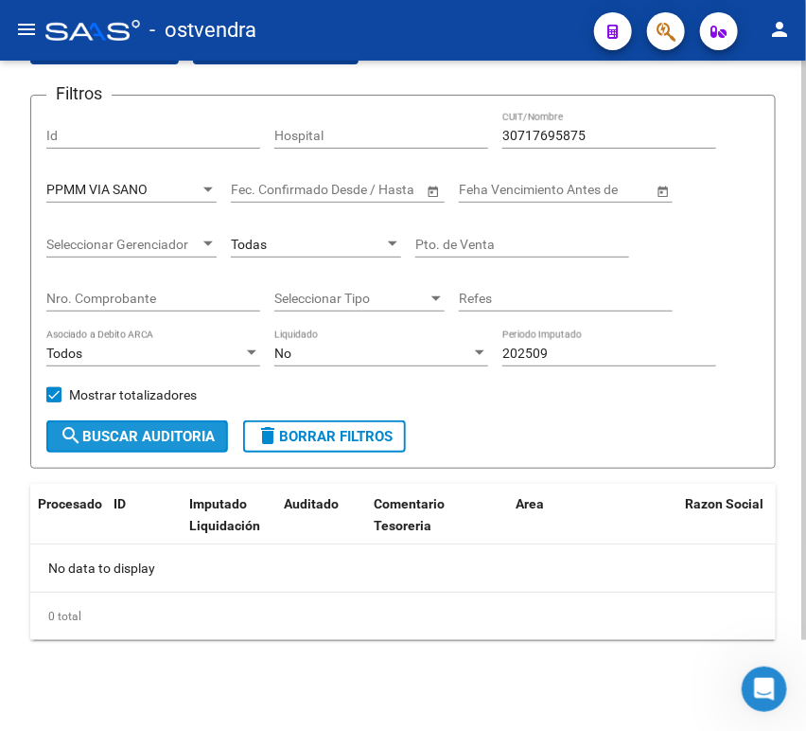
click at [114, 445] on button "search Buscar Auditoria" at bounding box center [137, 436] width 182 height 32
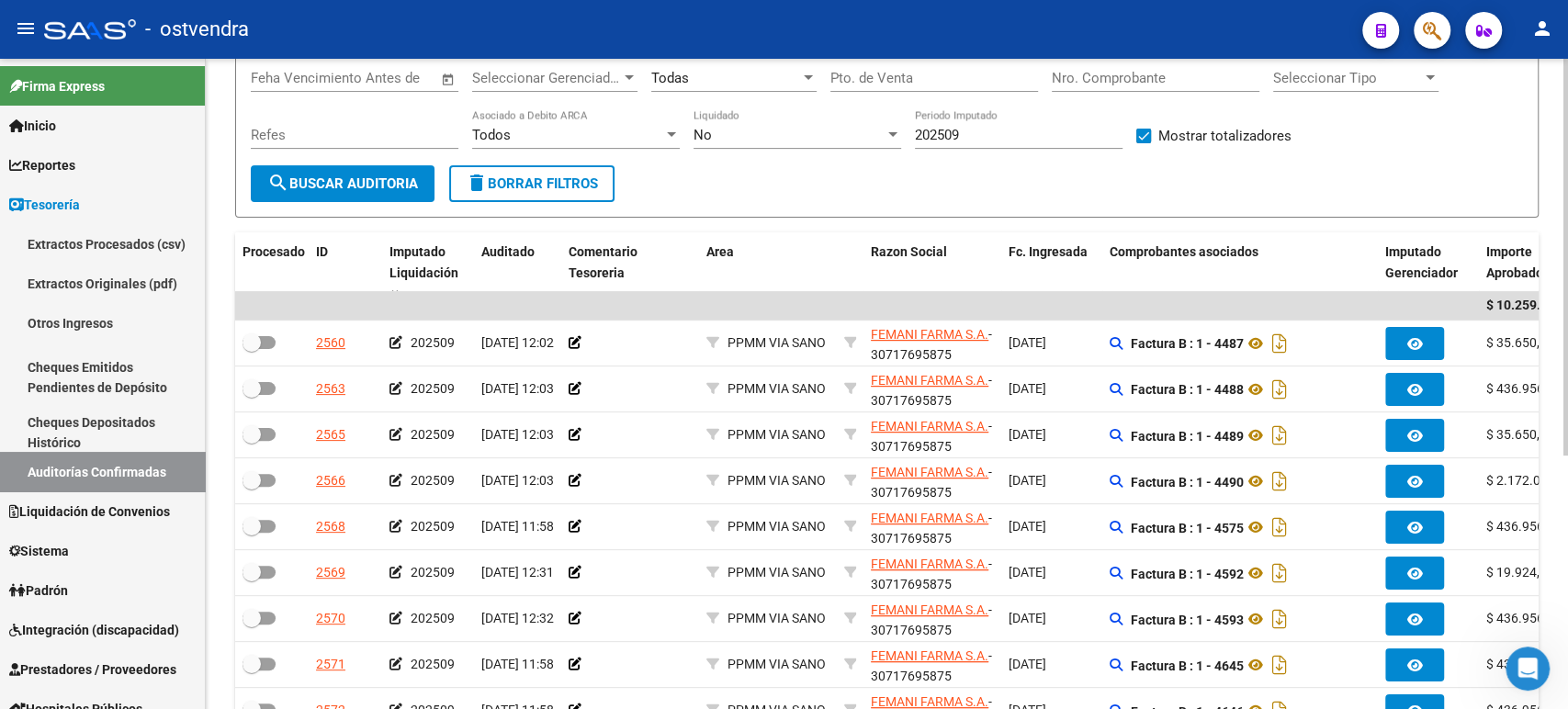
scroll to position [54, 0]
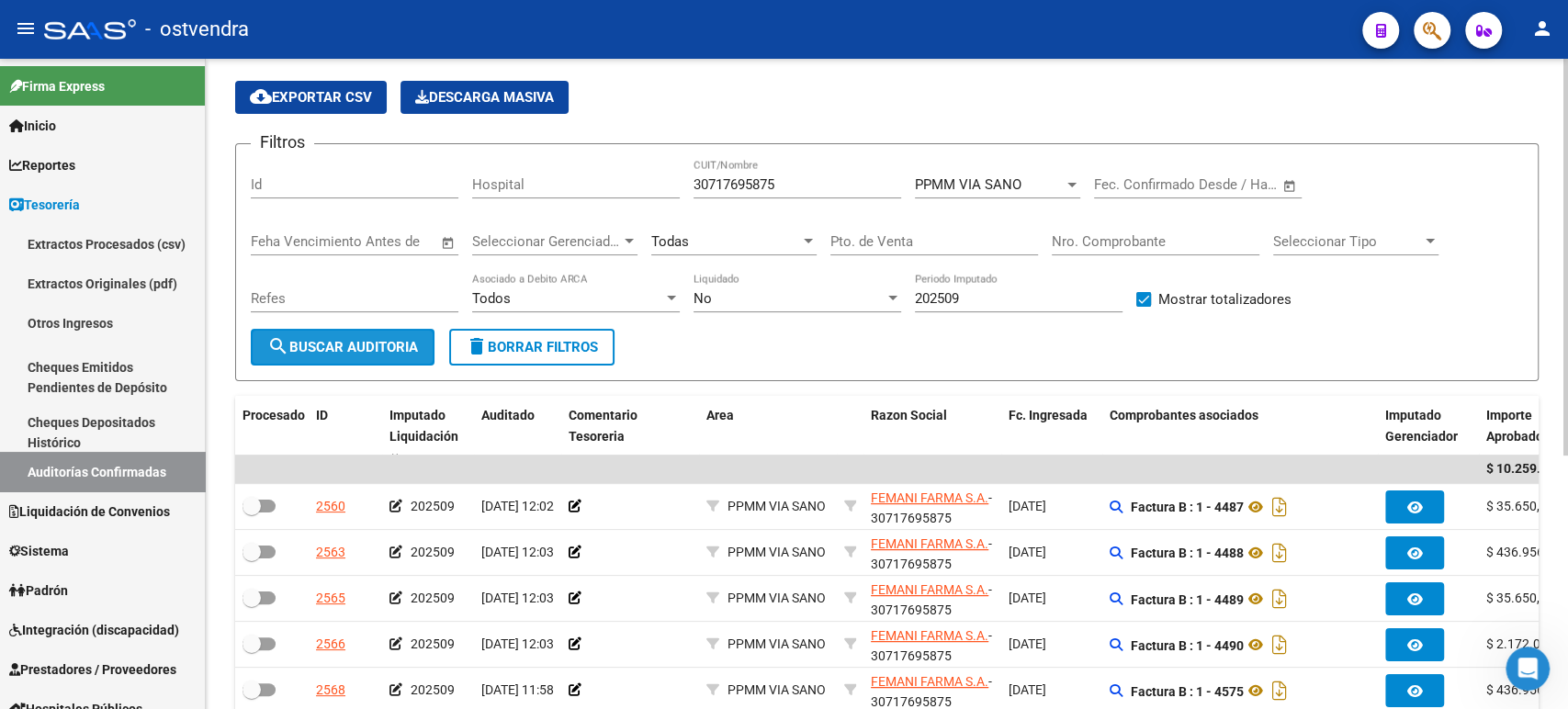
click at [318, 340] on span "search Buscar Auditoria" at bounding box center [342, 346] width 150 height 16
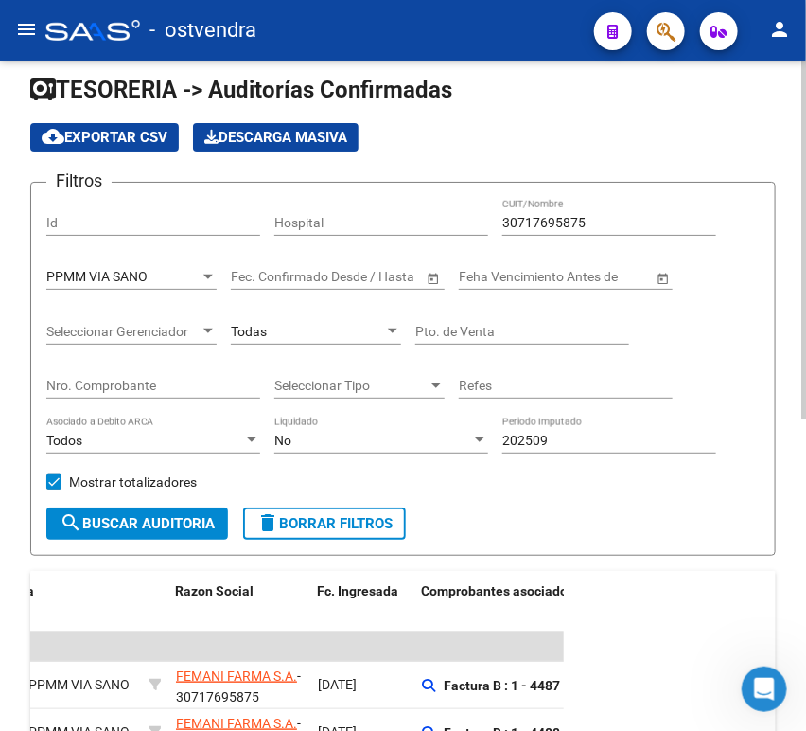
scroll to position [0, 0]
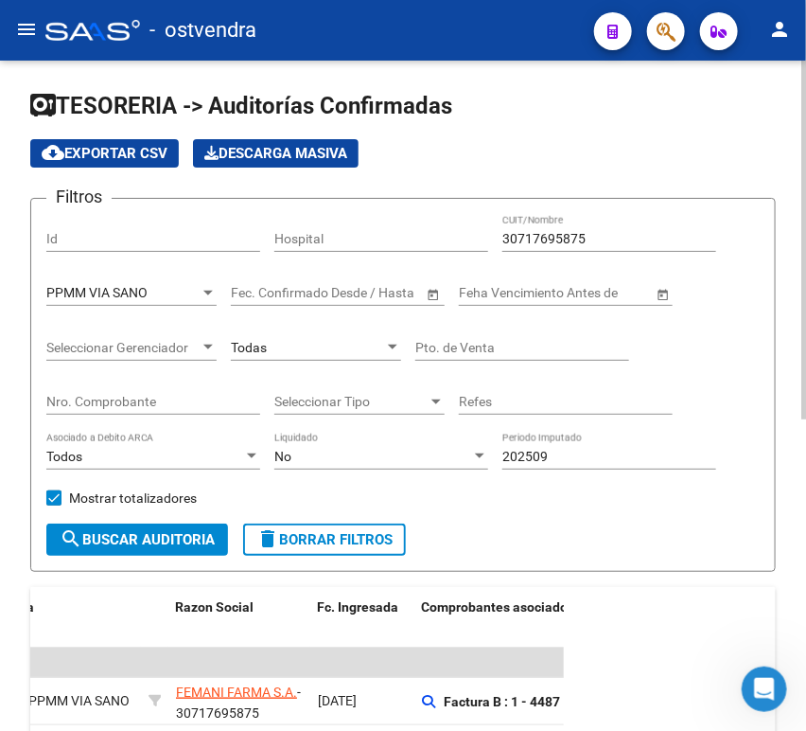
click at [515, 629] on datatable-header-cell "Comprobantes asociados" at bounding box center [556, 627] width 284 height 80
click at [519, 235] on input "30717695875" at bounding box center [610, 239] width 214 height 16
paste input "686262312"
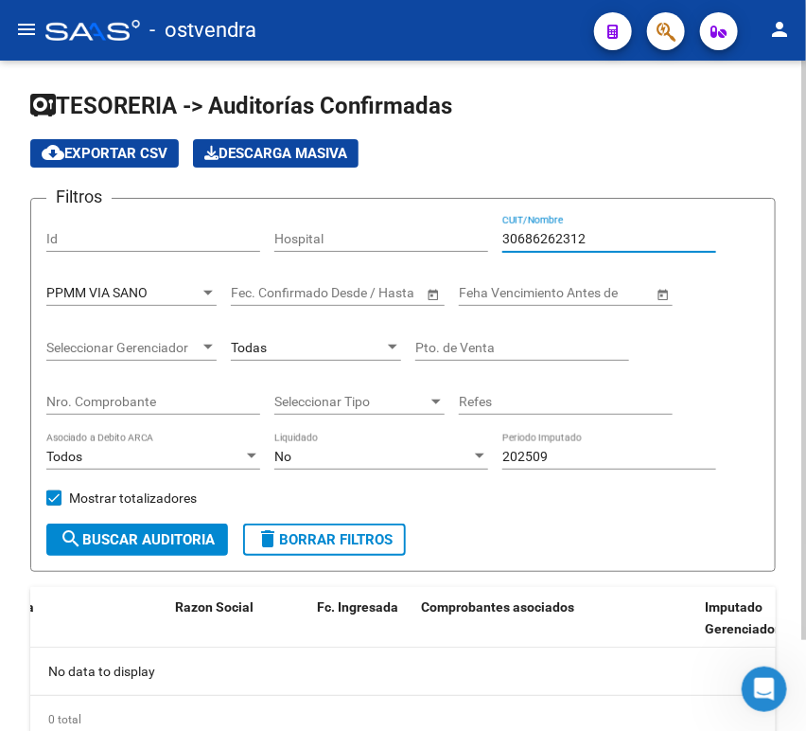
type input "30686262312"
click at [532, 472] on div "202509 Periodo Imputado" at bounding box center [610, 459] width 214 height 54
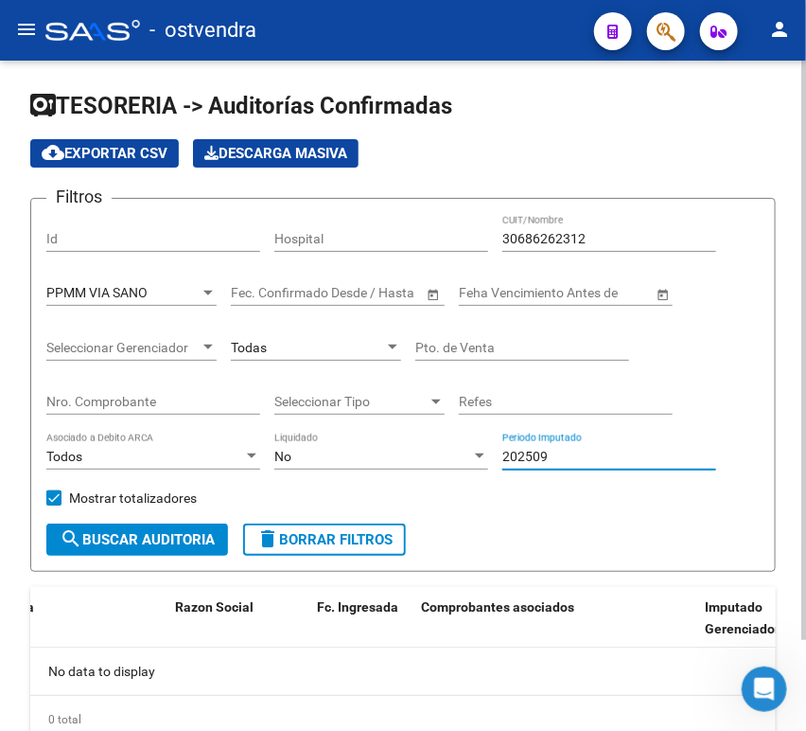
click at [531, 464] on input "202509" at bounding box center [610, 457] width 214 height 16
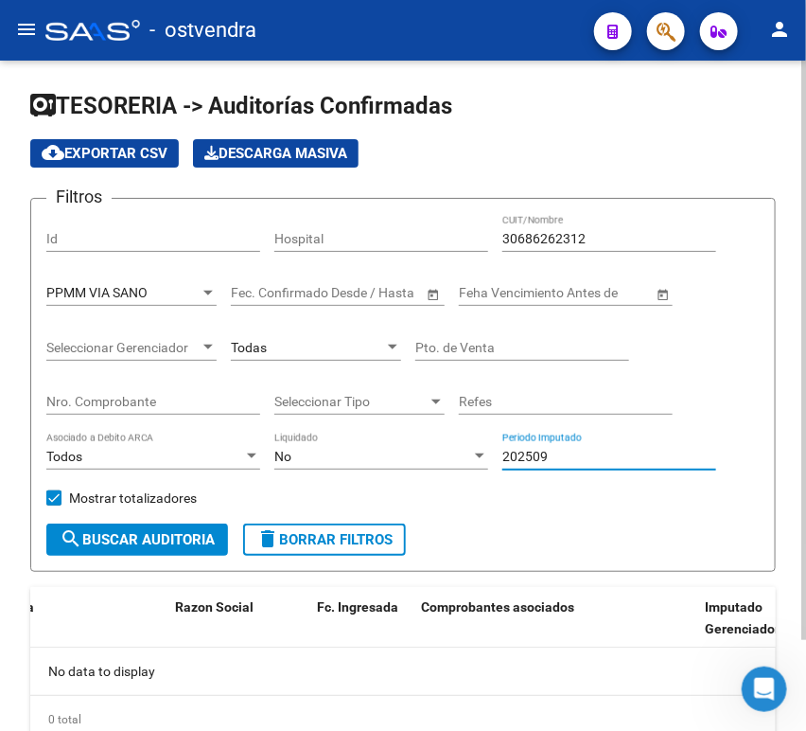
click at [531, 464] on input "202509" at bounding box center [610, 457] width 214 height 16
drag, startPoint x: 547, startPoint y: 459, endPoint x: 455, endPoint y: 463, distance: 91.9
click at [455, 463] on div "Filtros Id Hospital 30686262312 CUIT/Nombre PPMM VIA SANO Seleccionar Area Fech…" at bounding box center [403, 369] width 714 height 310
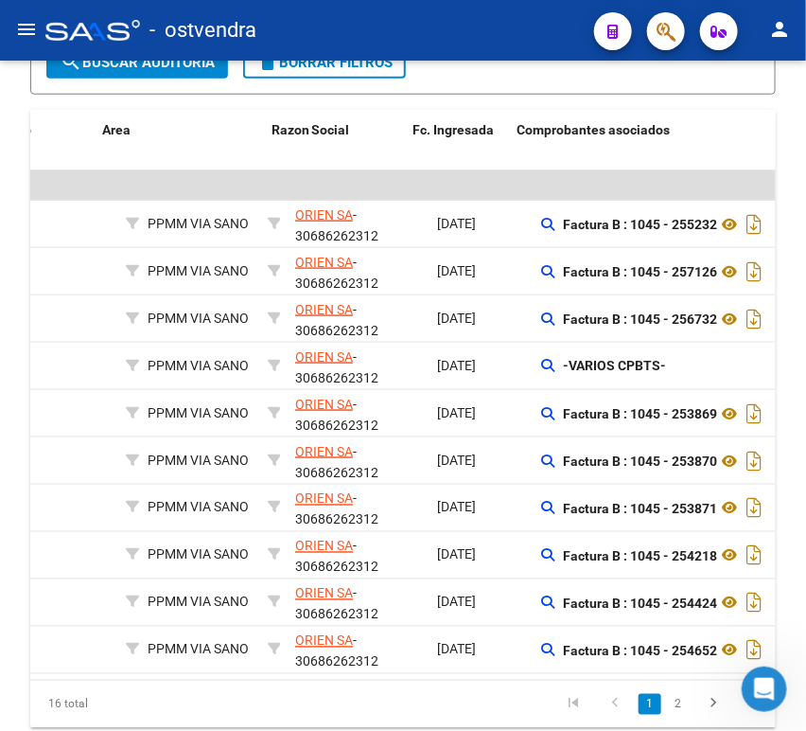
scroll to position [0, 414]
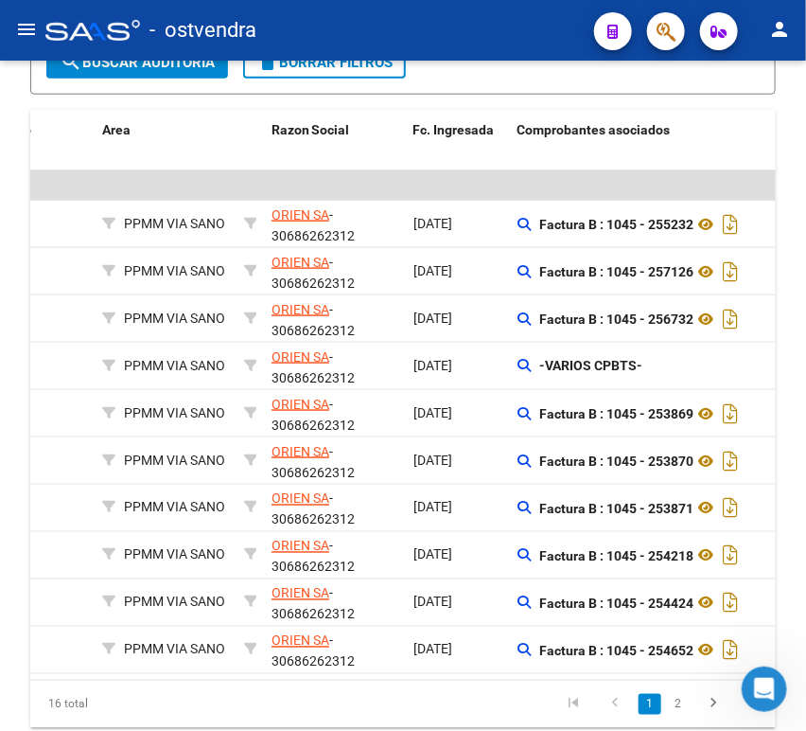
click at [676, 715] on link "2" at bounding box center [678, 704] width 23 height 21
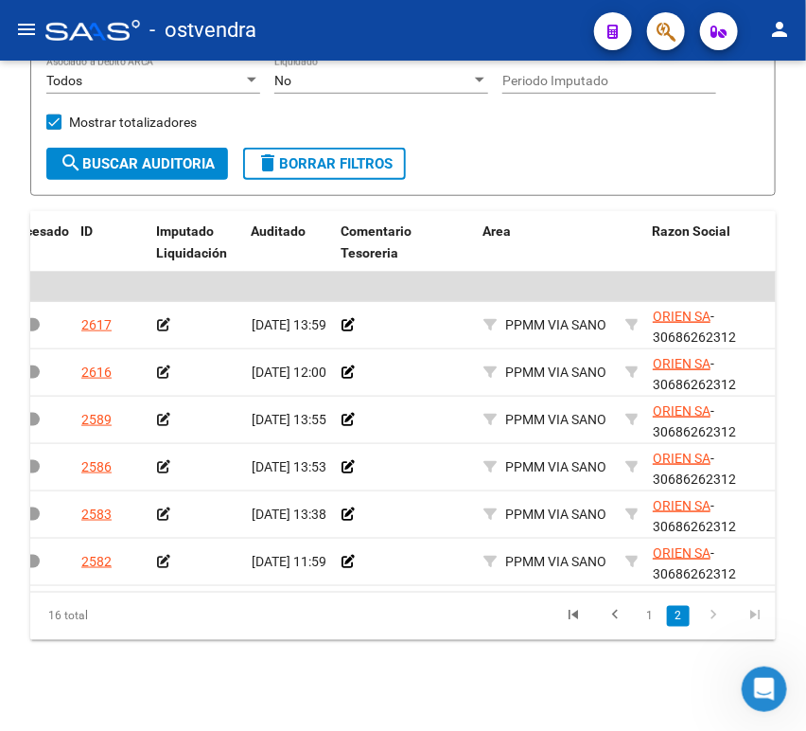
scroll to position [0, 27]
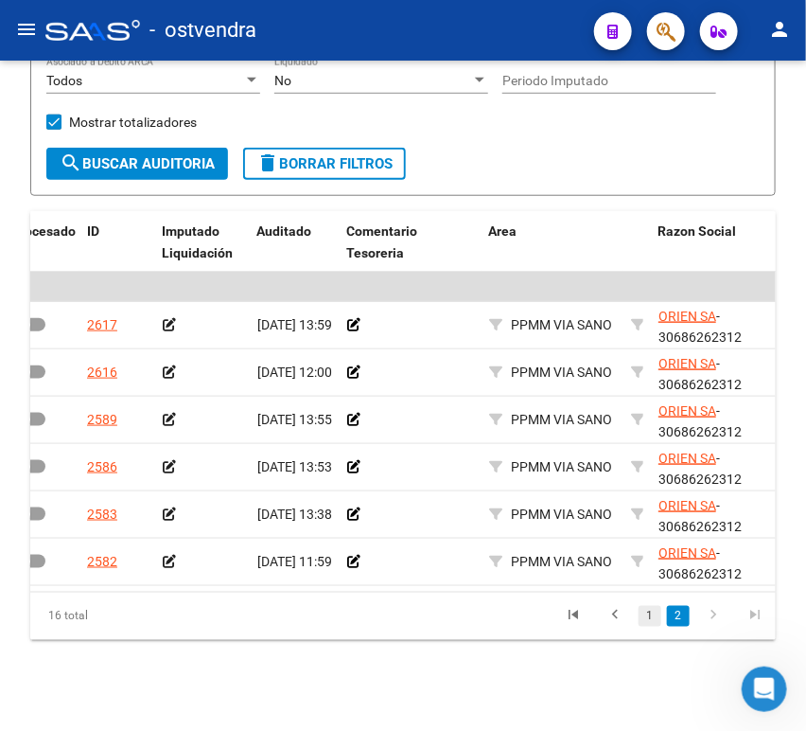
click at [639, 618] on link "1" at bounding box center [650, 616] width 23 height 21
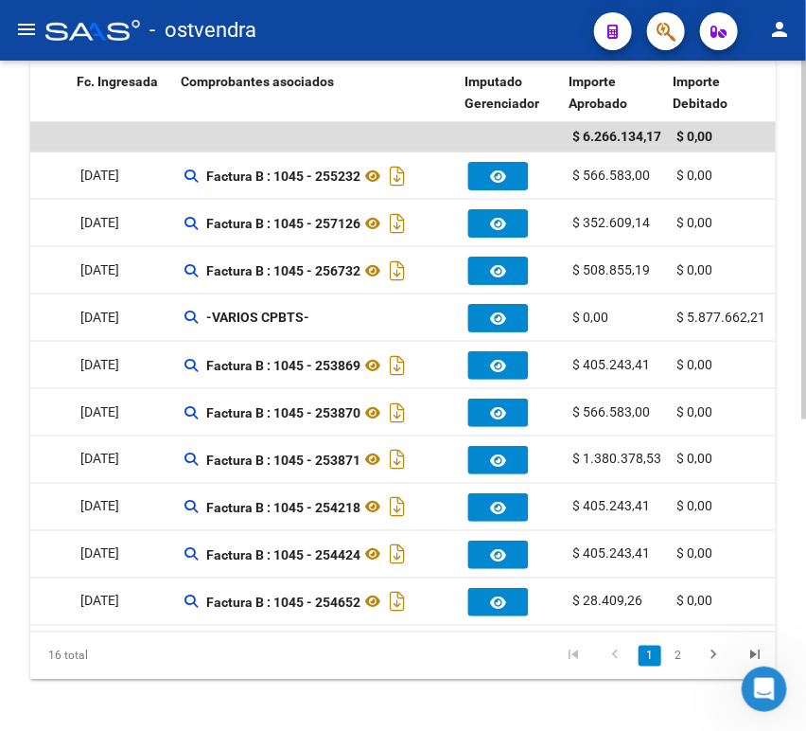
scroll to position [0, 750]
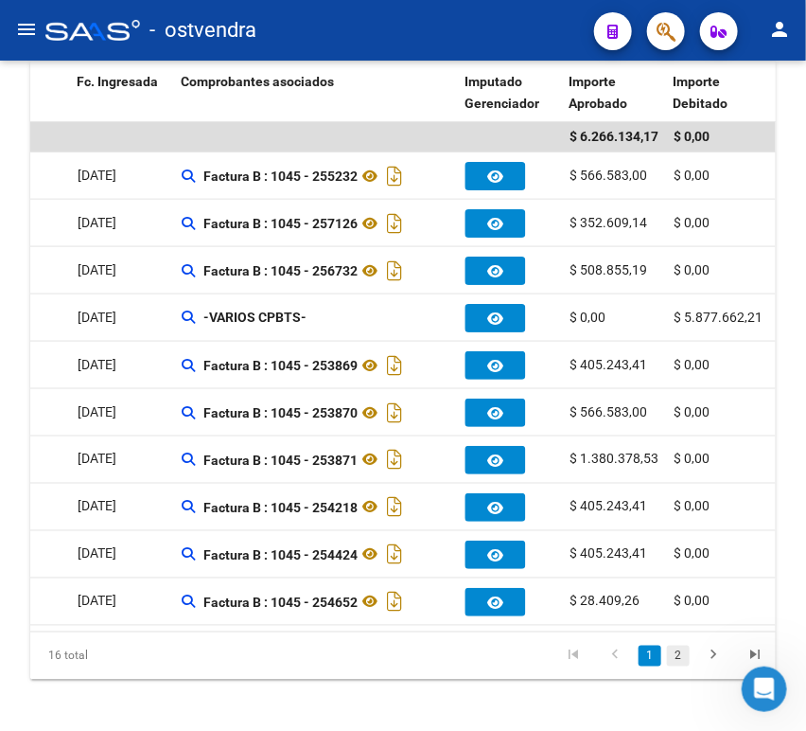
click at [676, 665] on link "2" at bounding box center [678, 656] width 23 height 21
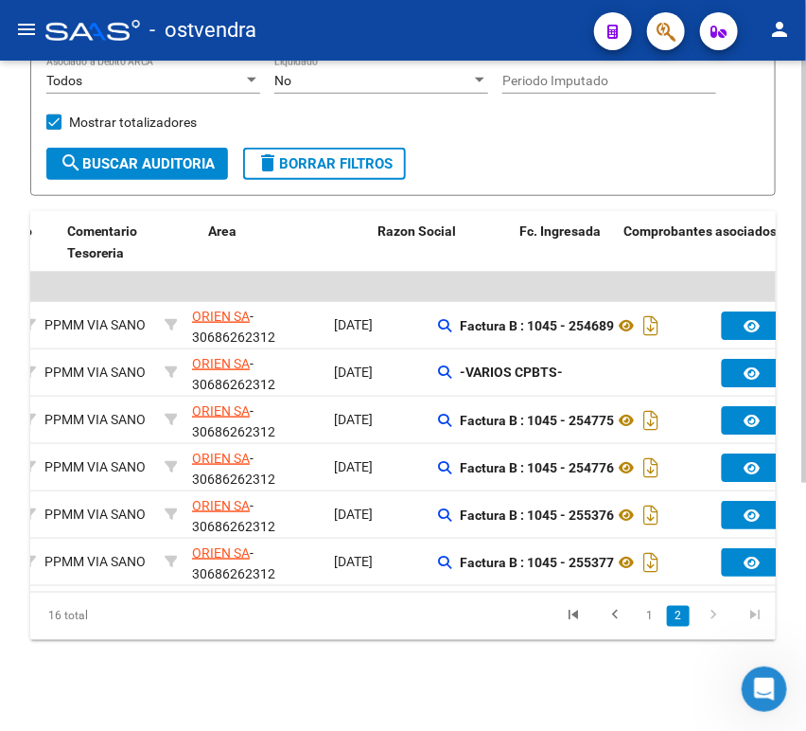
scroll to position [0, 172]
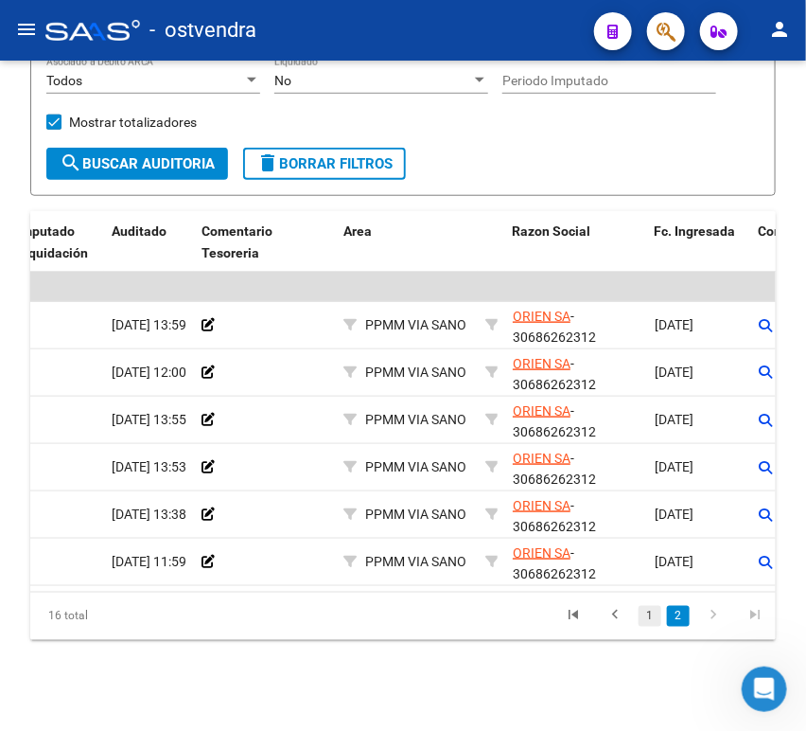
click at [646, 617] on link "1" at bounding box center [650, 616] width 23 height 21
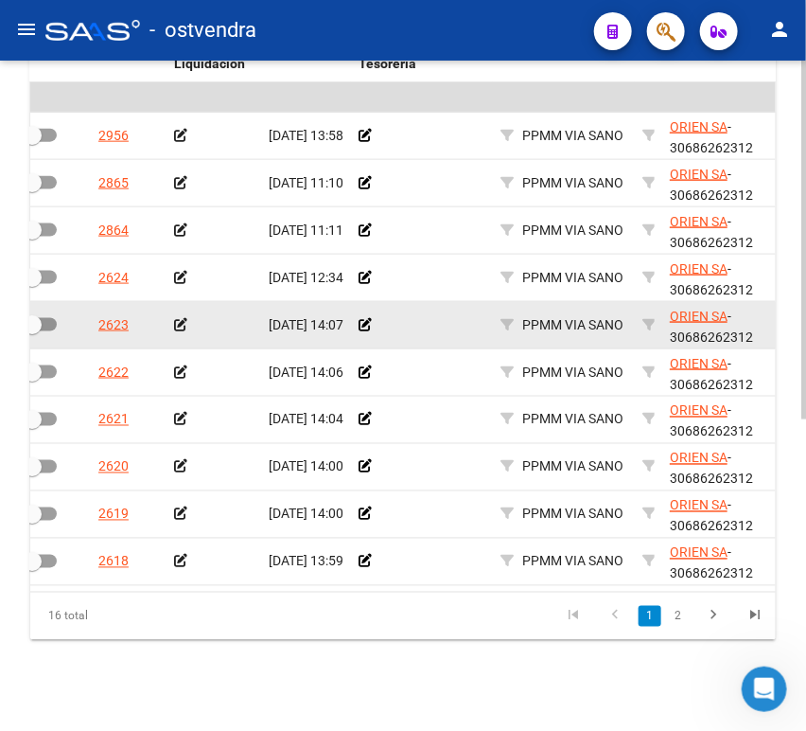
scroll to position [477, 0]
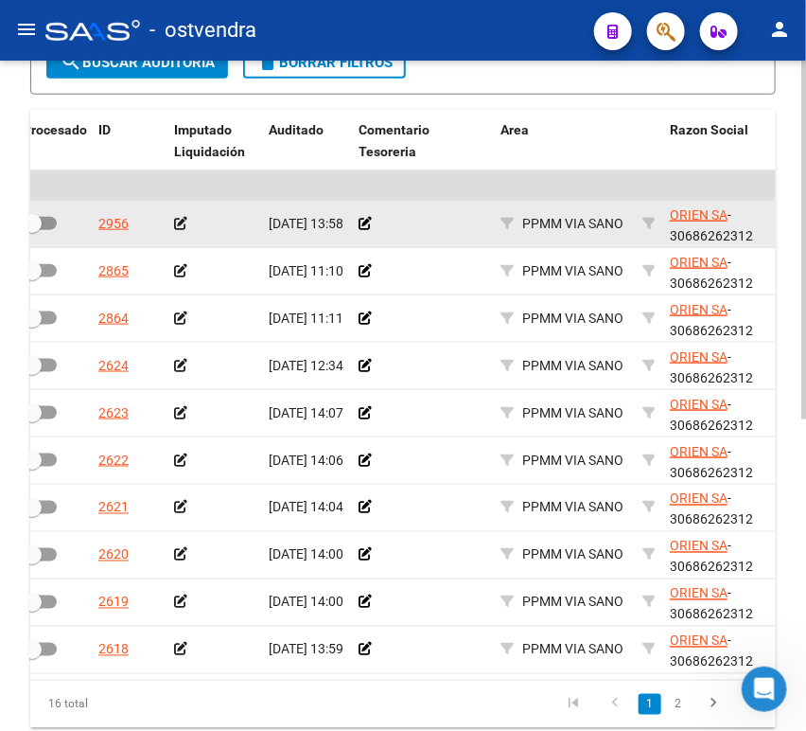
click at [181, 219] on icon at bounding box center [180, 223] width 13 height 13
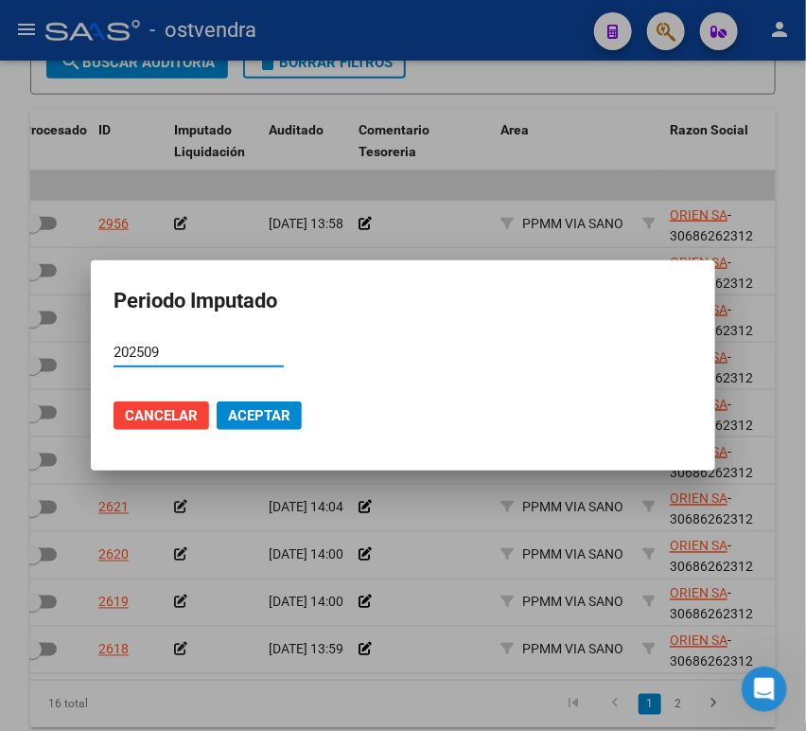
type input "202509"
click at [257, 399] on mat-dialog-actions "Cancelar Aceptar" at bounding box center [403, 415] width 579 height 64
click at [262, 401] on button "Aceptar" at bounding box center [259, 415] width 85 height 28
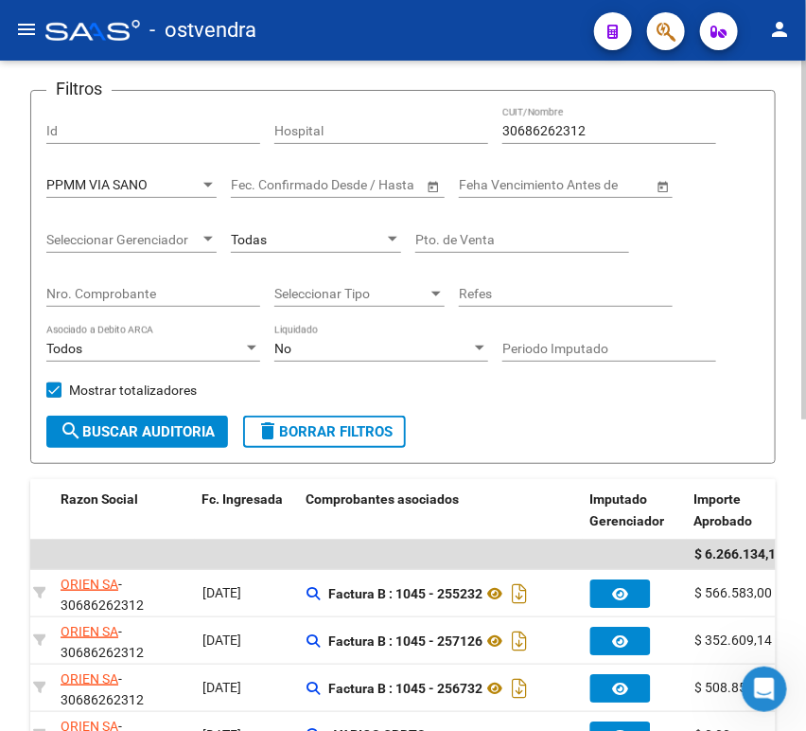
scroll to position [58, 0]
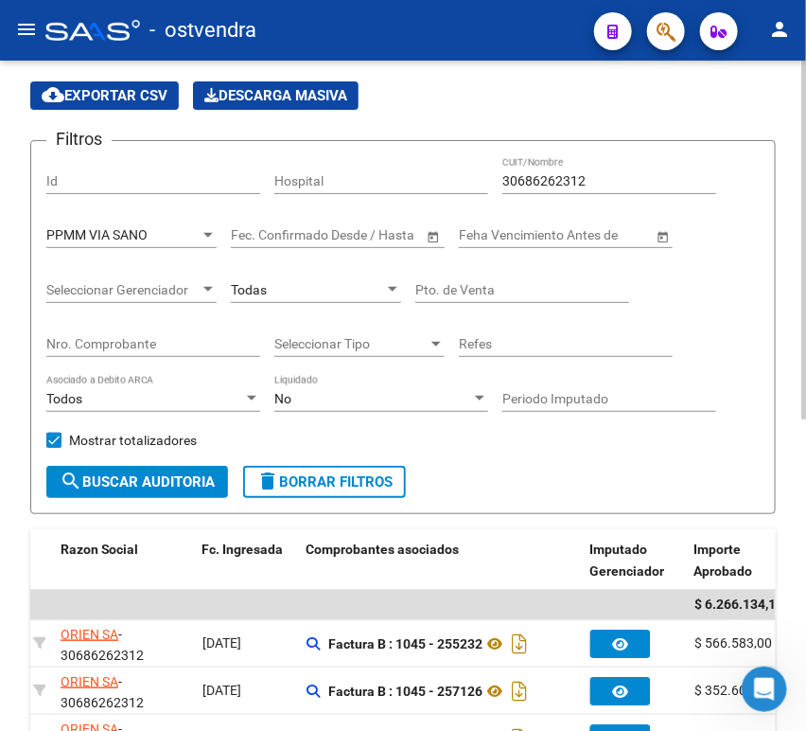
click at [126, 354] on div "Nro. Comprobante" at bounding box center [153, 338] width 214 height 38
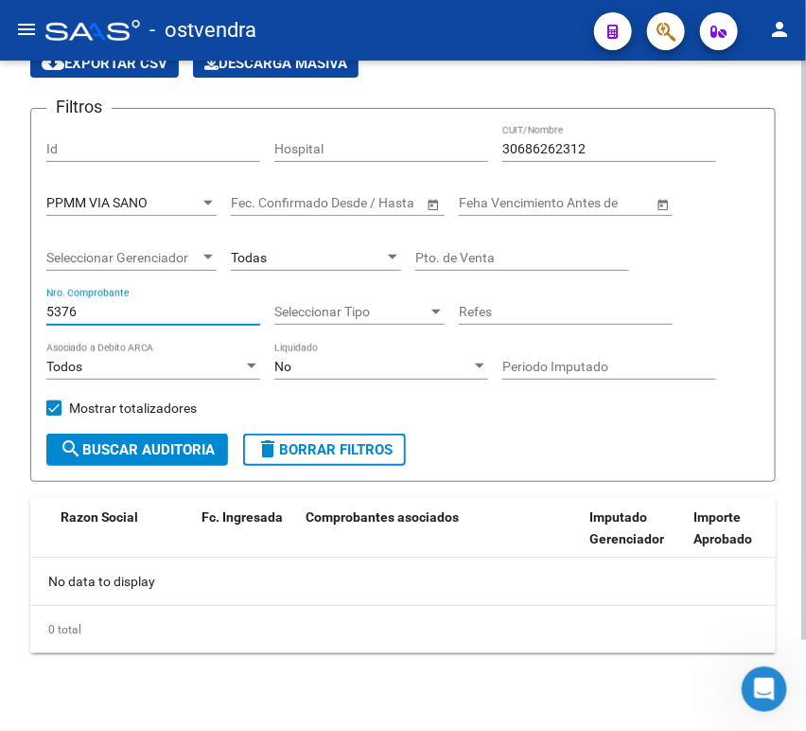
scroll to position [104, 0]
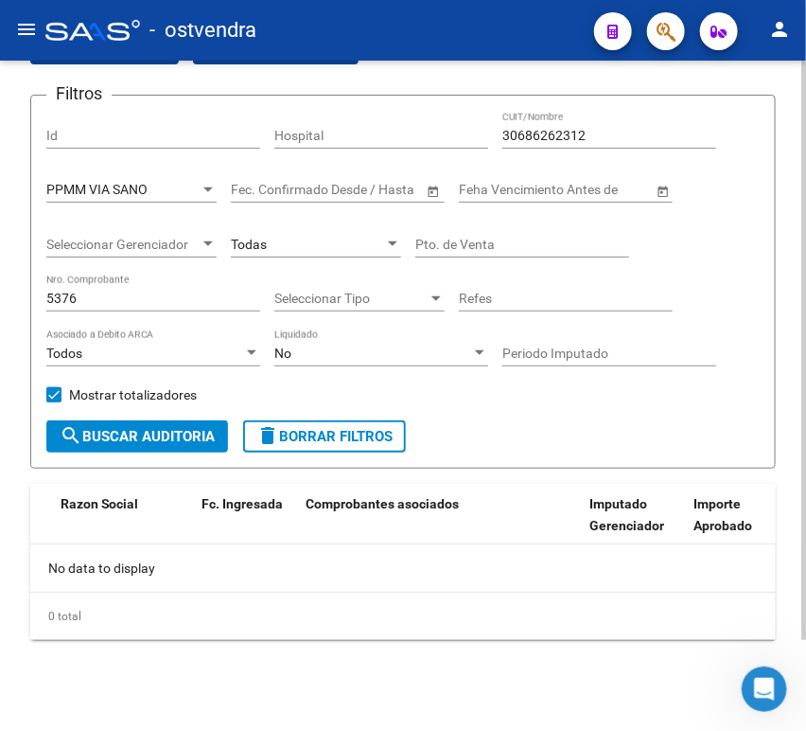
click at [108, 299] on input "5376" at bounding box center [153, 299] width 214 height 16
type input "5"
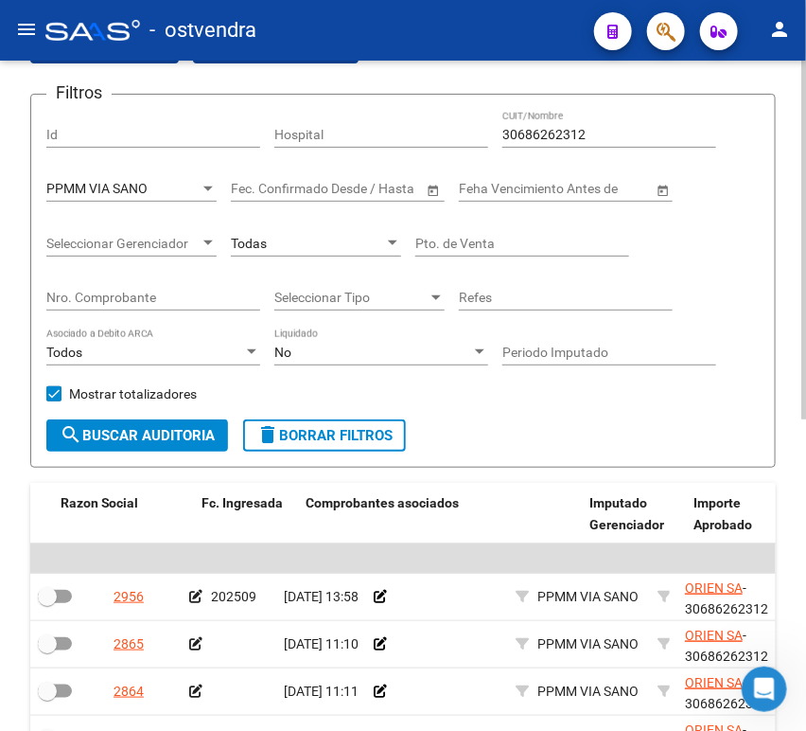
click at [133, 305] on input "Nro. Comprobante" at bounding box center [153, 298] width 214 height 16
paste input "255376"
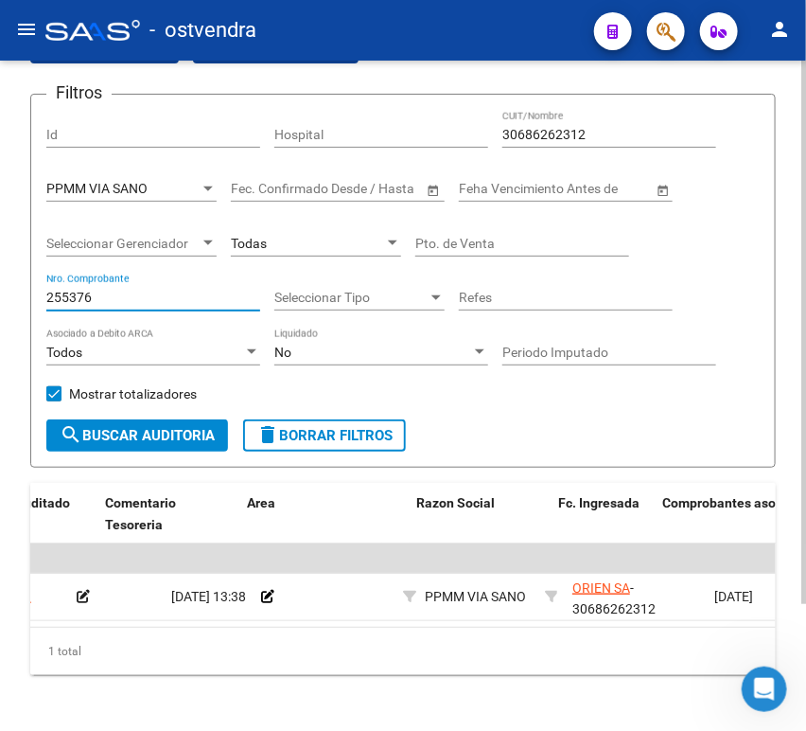
scroll to position [0, 47]
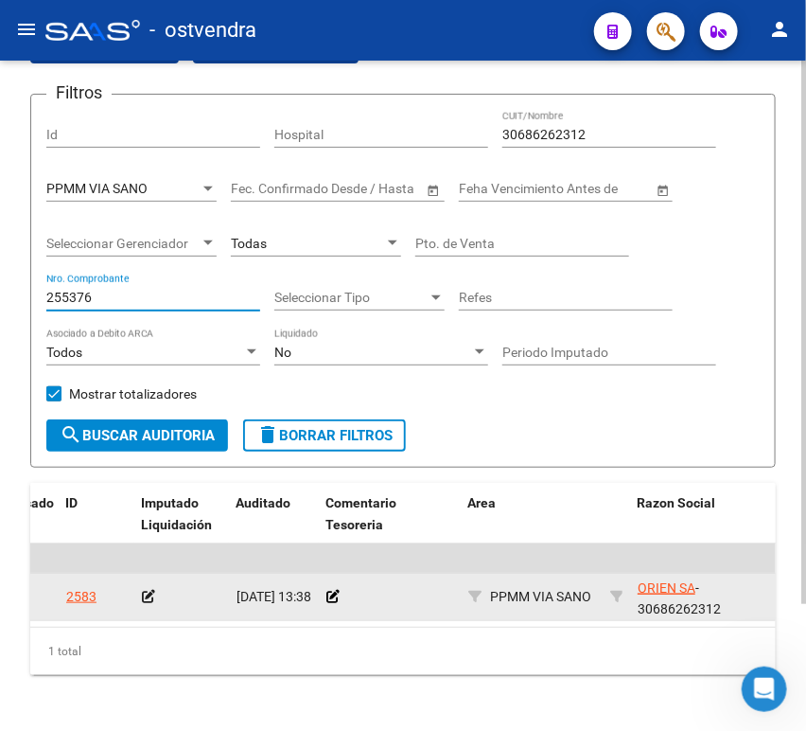
type input "255376"
click at [147, 595] on icon at bounding box center [148, 596] width 13 height 13
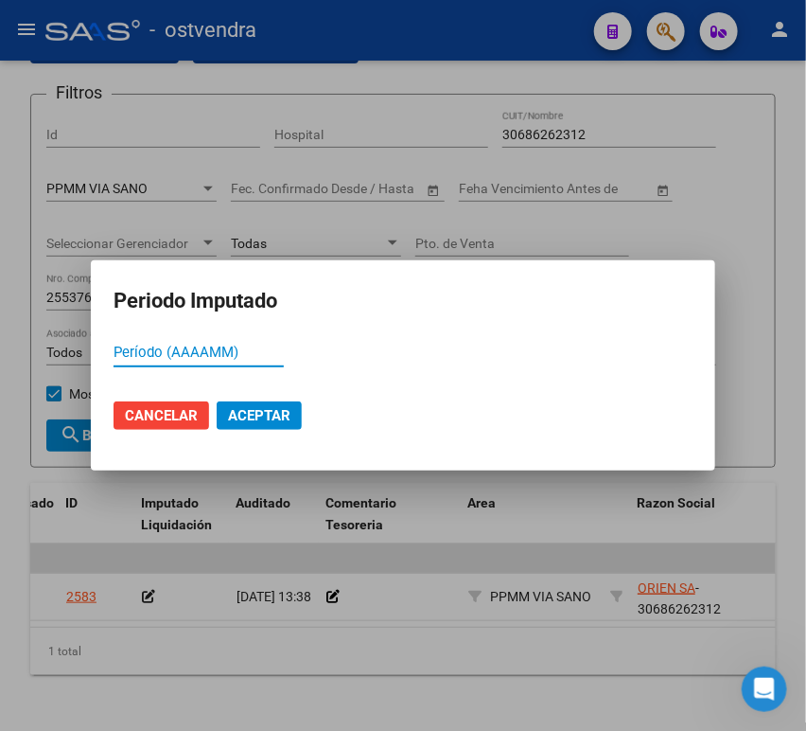
click at [236, 359] on input "Período (AAAAMM)" at bounding box center [199, 352] width 170 height 17
type input "202509"
click at [260, 409] on span "Aceptar" at bounding box center [259, 415] width 62 height 17
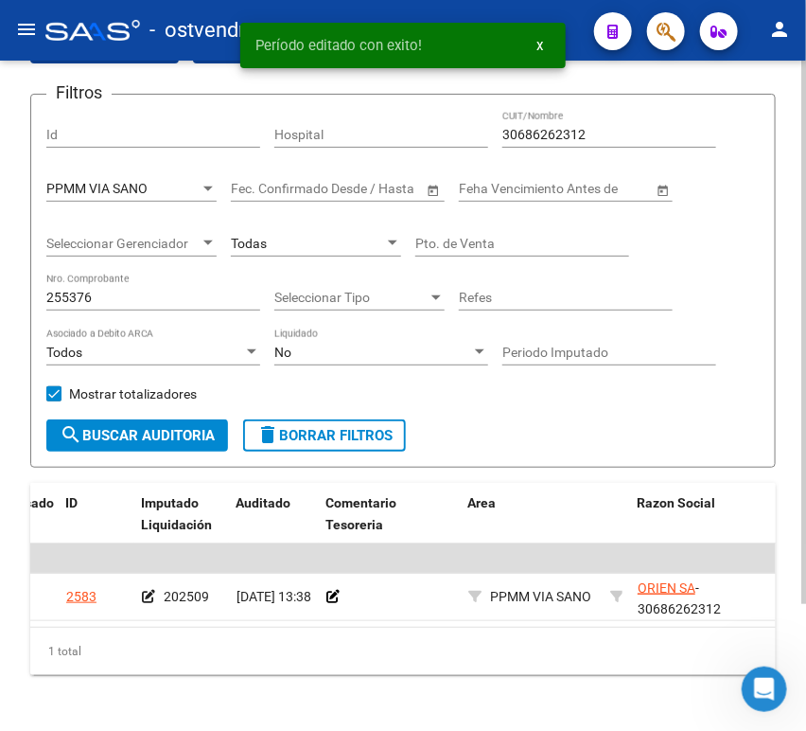
click at [100, 292] on input "255376" at bounding box center [153, 298] width 214 height 16
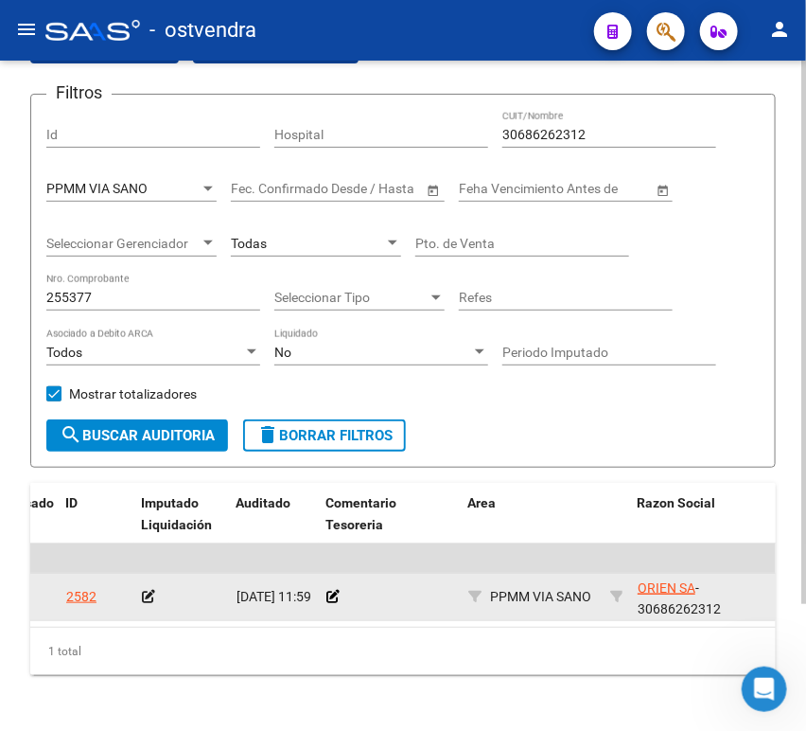
click at [143, 604] on app-auditoria-edit-perido at bounding box center [148, 596] width 13 height 15
click at [144, 603] on icon at bounding box center [148, 596] width 13 height 13
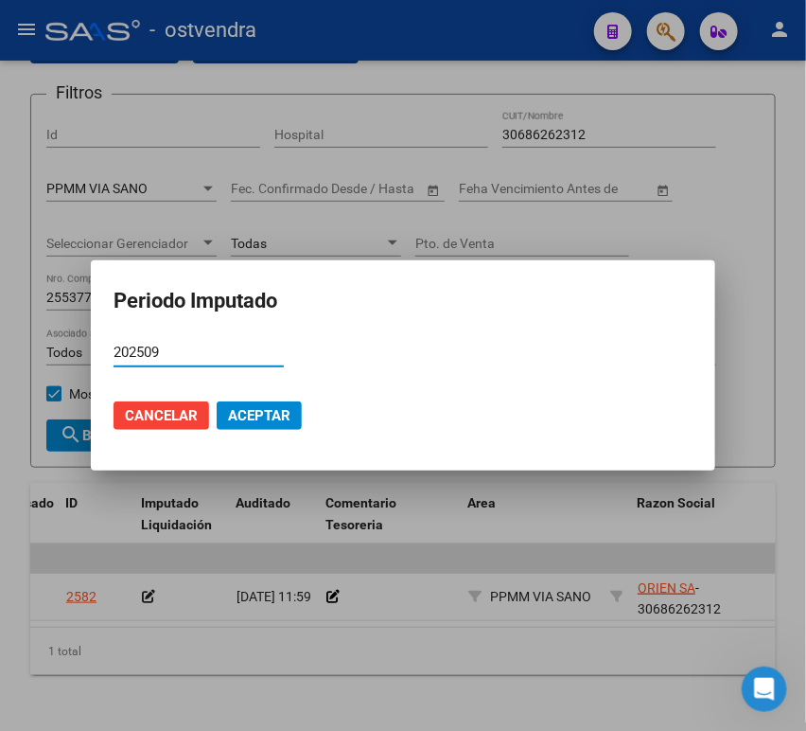
click at [243, 417] on span "Aceptar" at bounding box center [259, 415] width 62 height 17
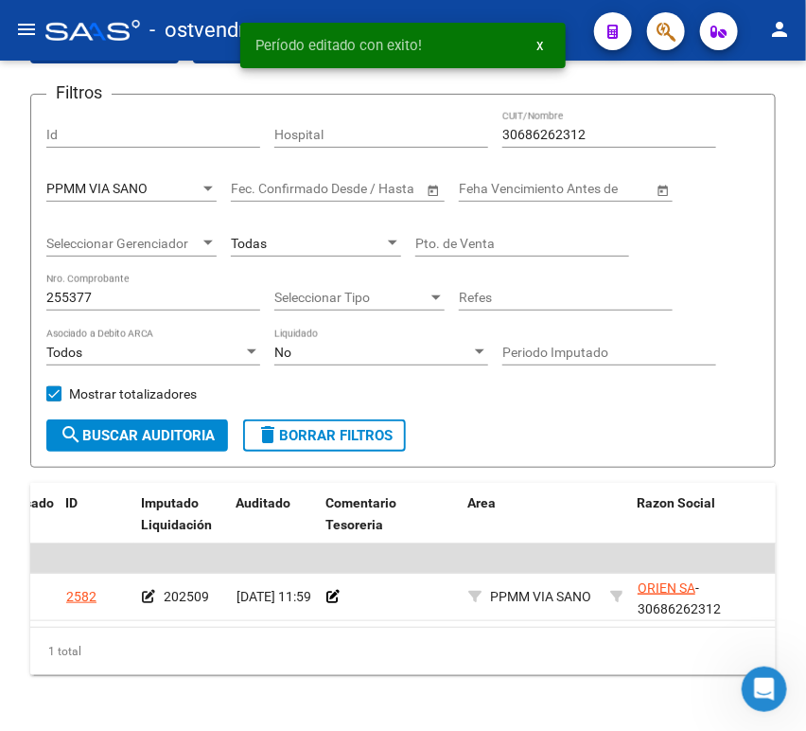
drag, startPoint x: 182, startPoint y: 645, endPoint x: 216, endPoint y: 638, distance: 34.7
click at [216, 638] on div "Procesado ID Imputado Liquidación Auditado Comentario Tesoreria Area Razon Soci…" at bounding box center [403, 579] width 746 height 192
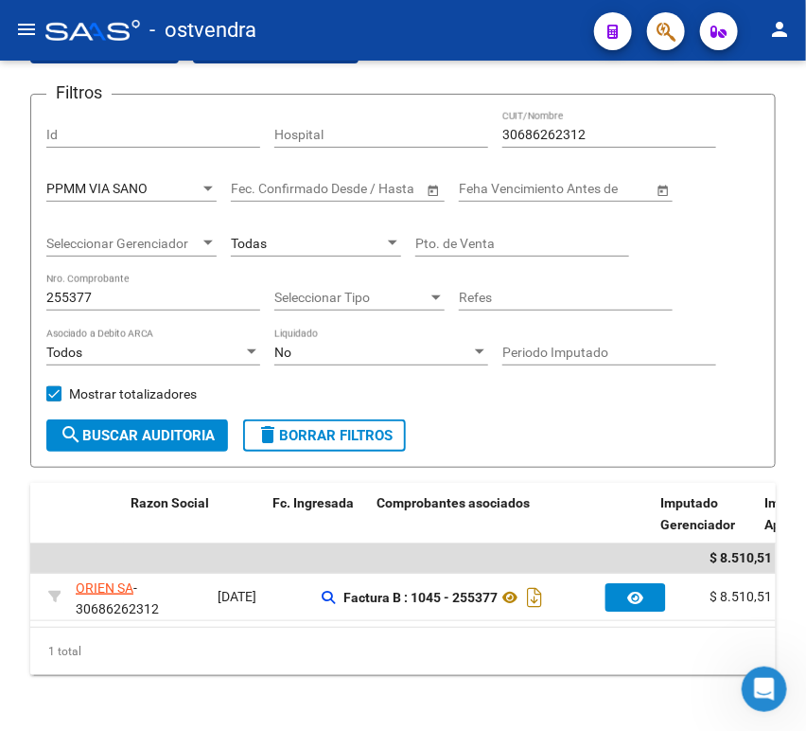
scroll to position [0, 485]
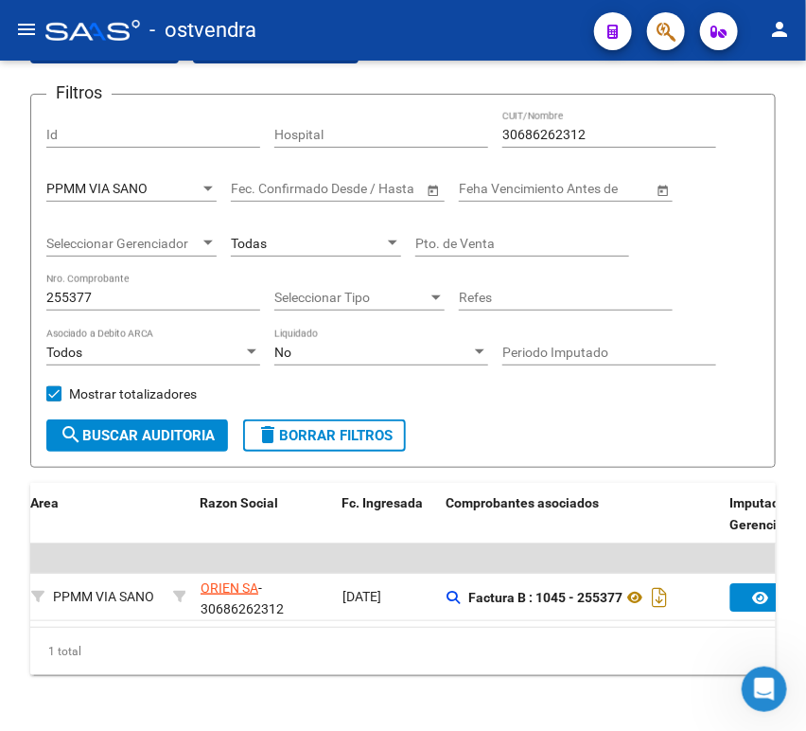
click at [165, 288] on div "255377 Nro. Comprobante" at bounding box center [153, 292] width 214 height 38
click at [80, 295] on input "255377" at bounding box center [153, 298] width 214 height 16
drag, startPoint x: 92, startPoint y: 295, endPoint x: 59, endPoint y: 292, distance: 33.3
click at [59, 292] on input "255377" at bounding box center [153, 298] width 214 height 16
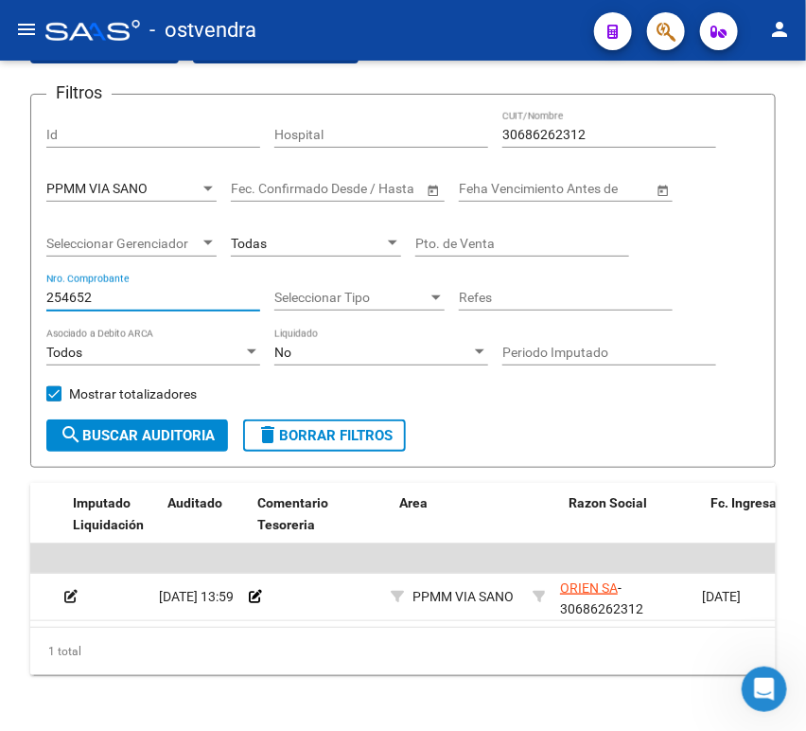
scroll to position [0, 115]
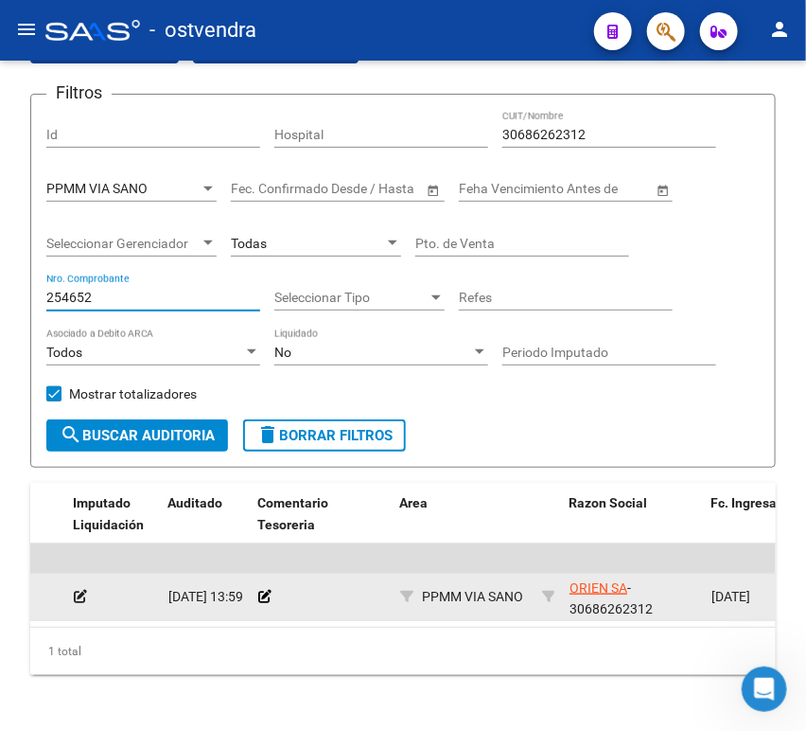
click at [82, 599] on icon at bounding box center [80, 596] width 13 height 13
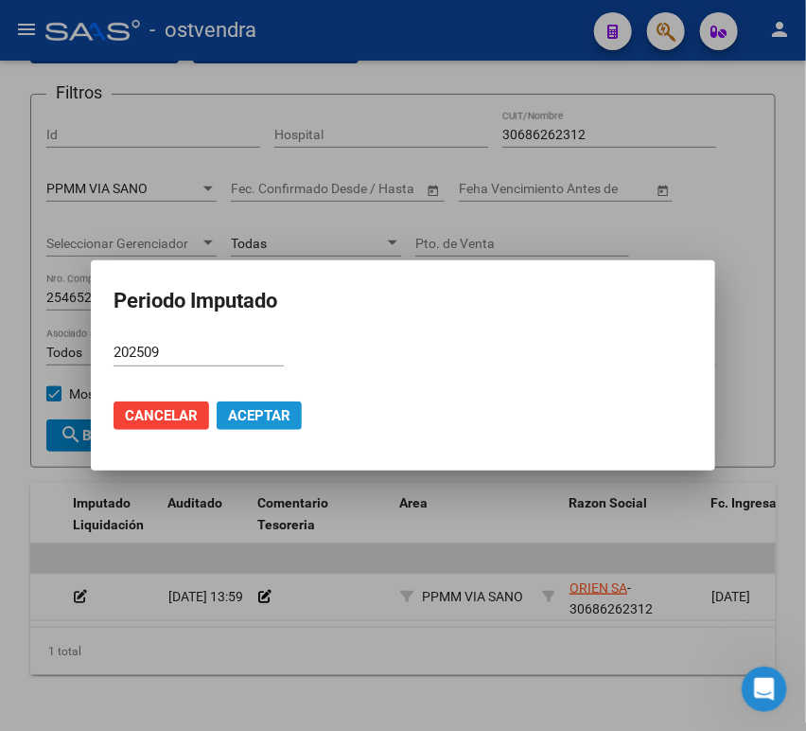
click at [249, 422] on span "Aceptar" at bounding box center [259, 415] width 62 height 17
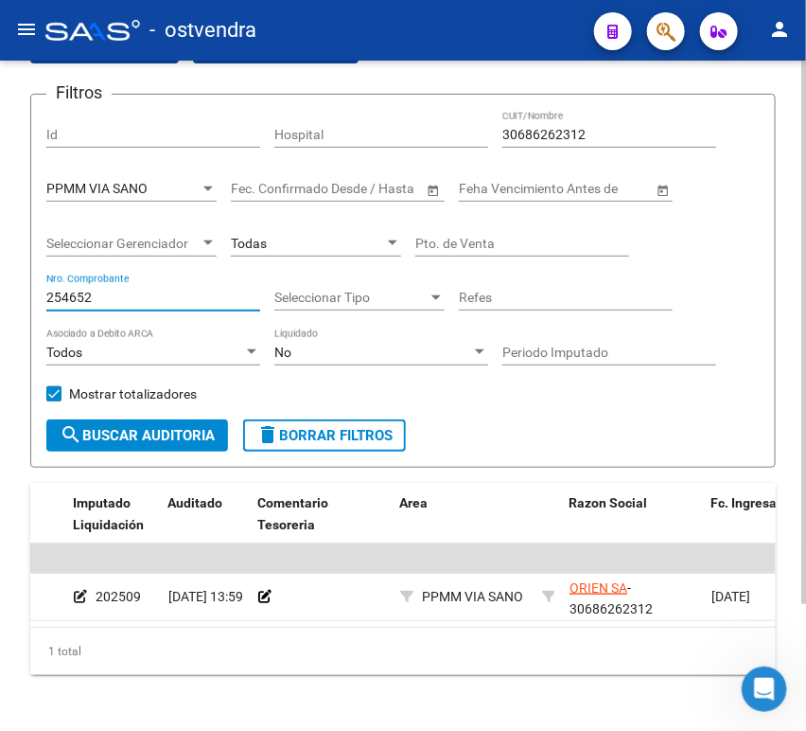
click at [12, 278] on div "TESORERIA -> Auditorías Confirmadas cloud_download Exportar CSV Descarga Masiva…" at bounding box center [403, 360] width 806 height 809
paste input "777"
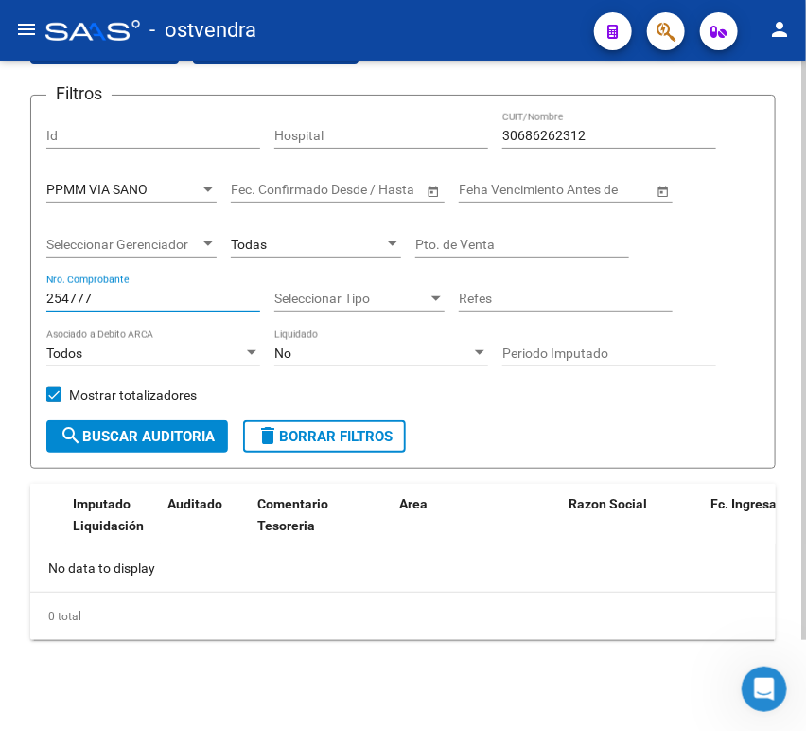
scroll to position [0, 0]
click at [132, 300] on input "254777" at bounding box center [153, 299] width 214 height 16
type input "2"
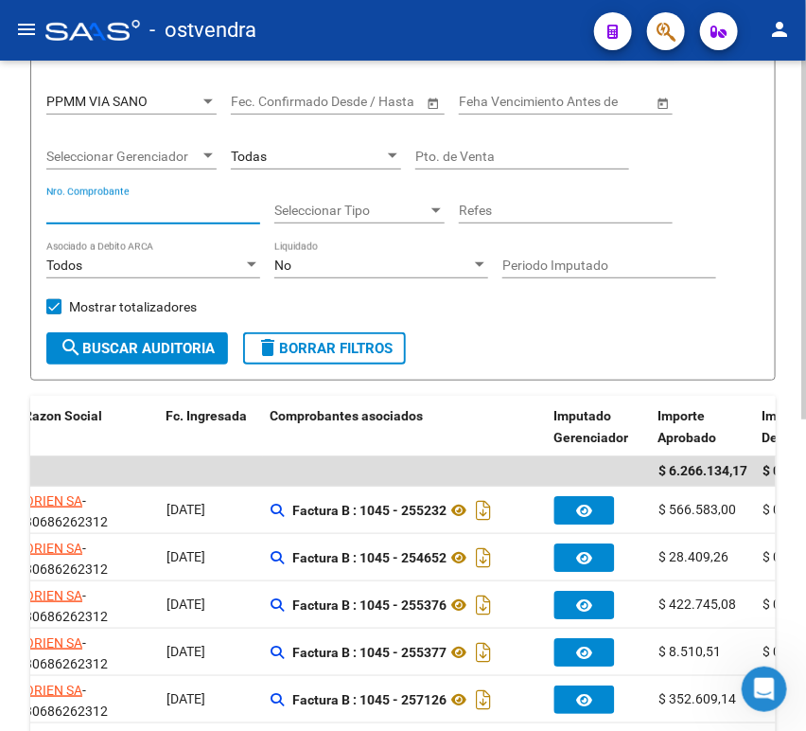
scroll to position [161, 0]
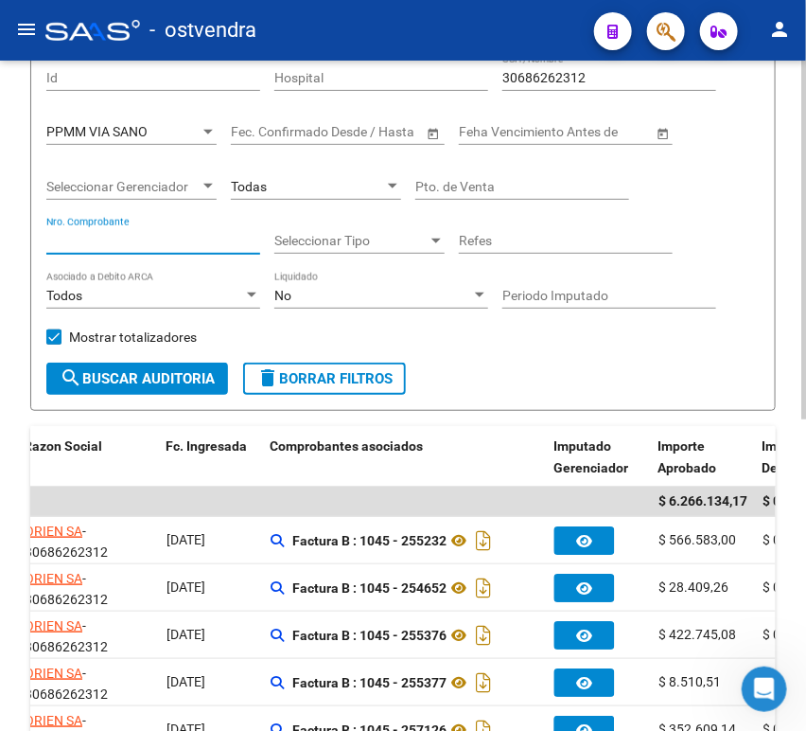
paste input "254776"
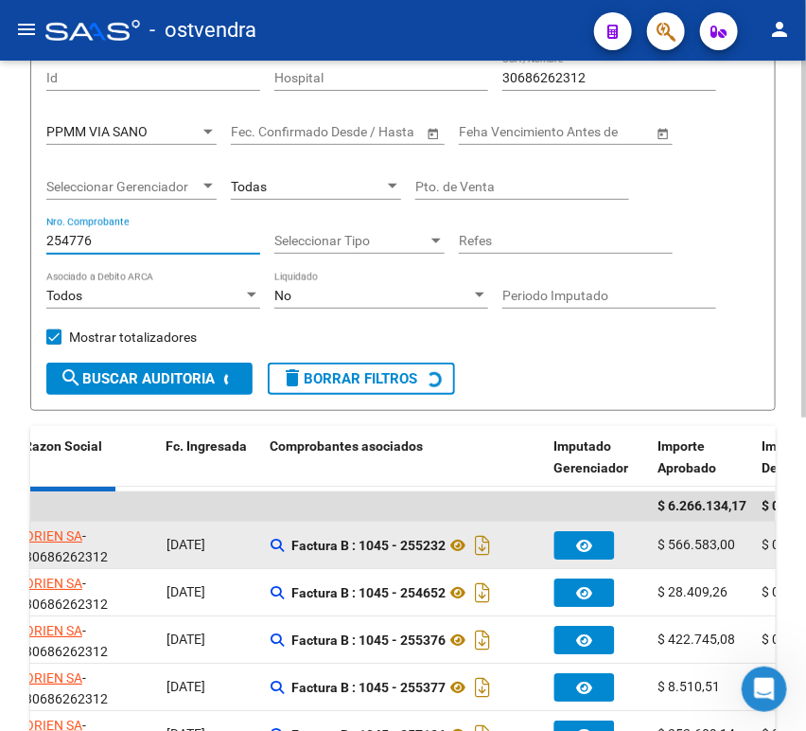
scroll to position [156, 0]
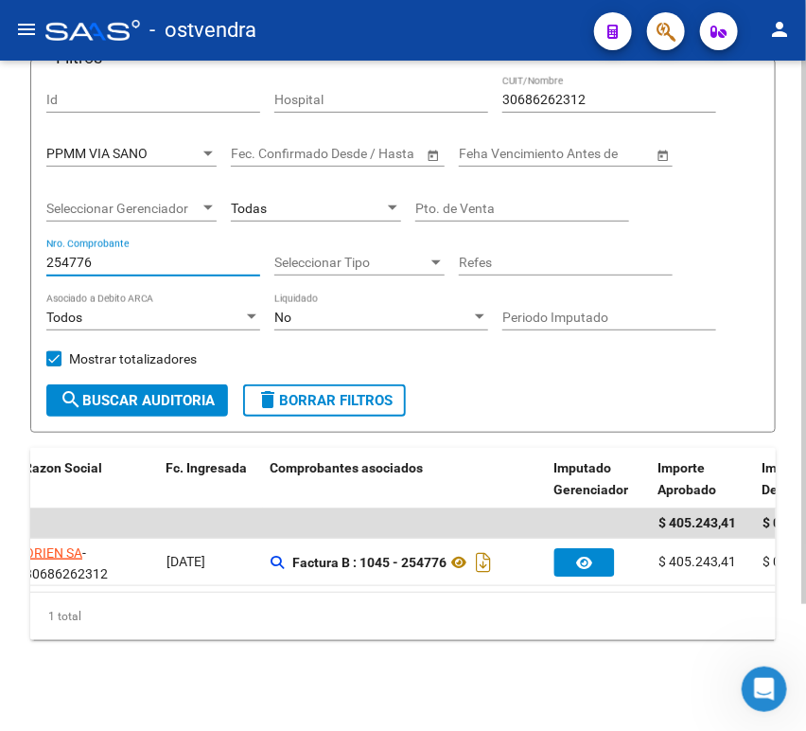
type input "254776"
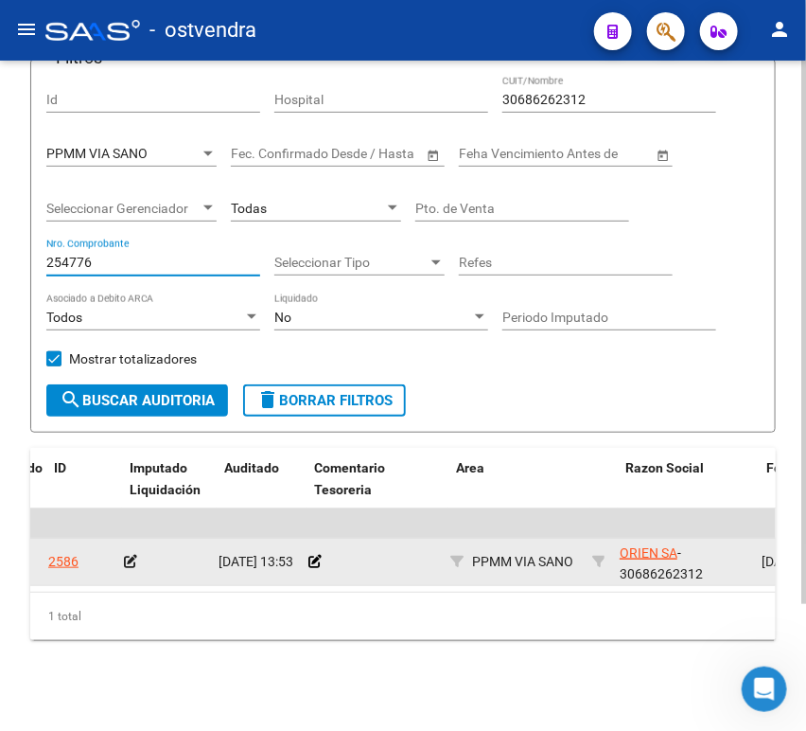
scroll to position [0, 60]
click at [140, 554] on app-auditoria-edit-perido at bounding box center [136, 561] width 13 height 15
click at [137, 554] on app-auditoria-edit-perido at bounding box center [136, 561] width 13 height 15
click at [132, 555] on icon at bounding box center [136, 561] width 13 height 13
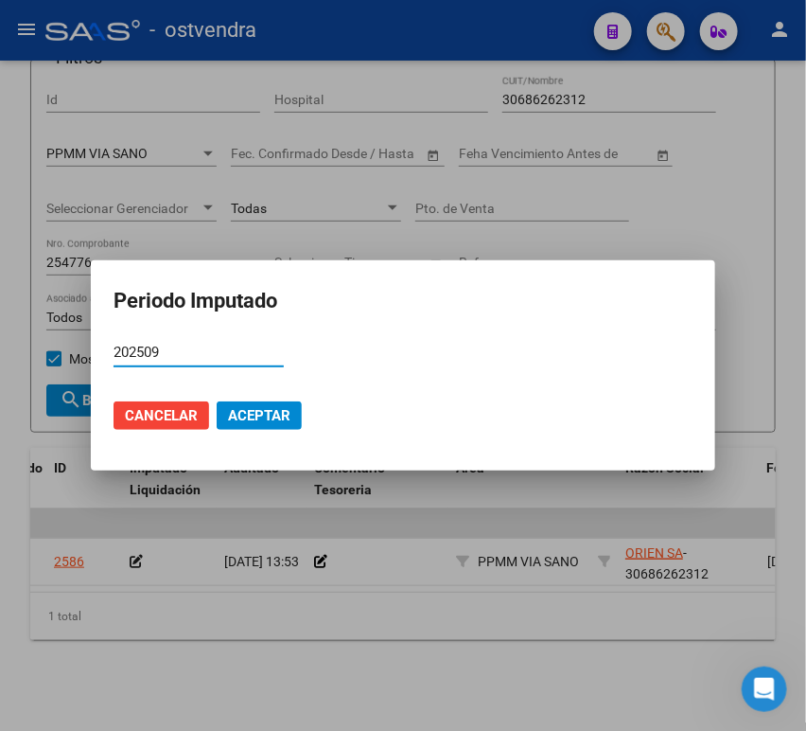
type input "202509"
click at [273, 414] on span "Aceptar" at bounding box center [259, 415] width 62 height 17
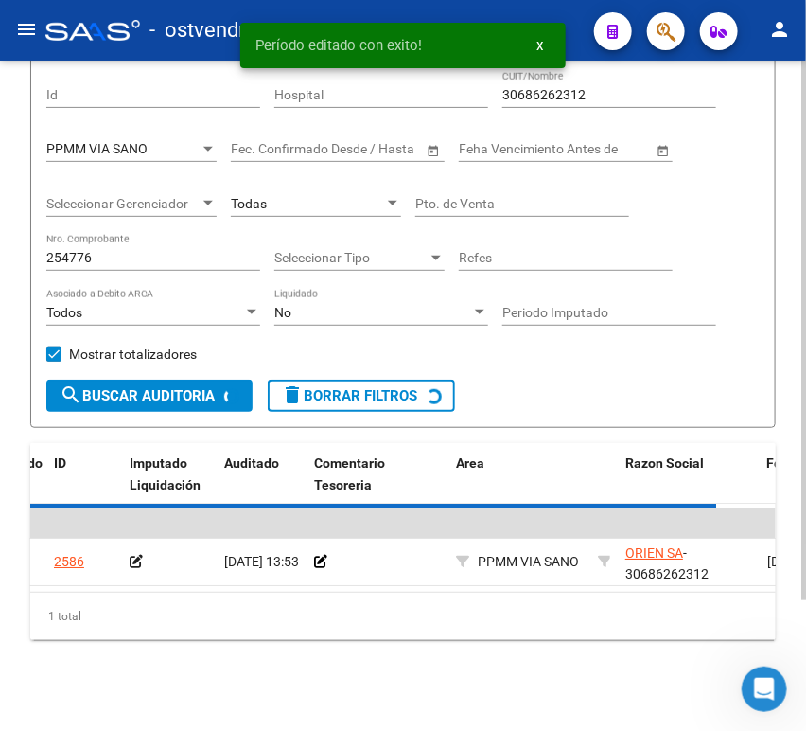
click at [115, 250] on input "254776" at bounding box center [153, 258] width 214 height 16
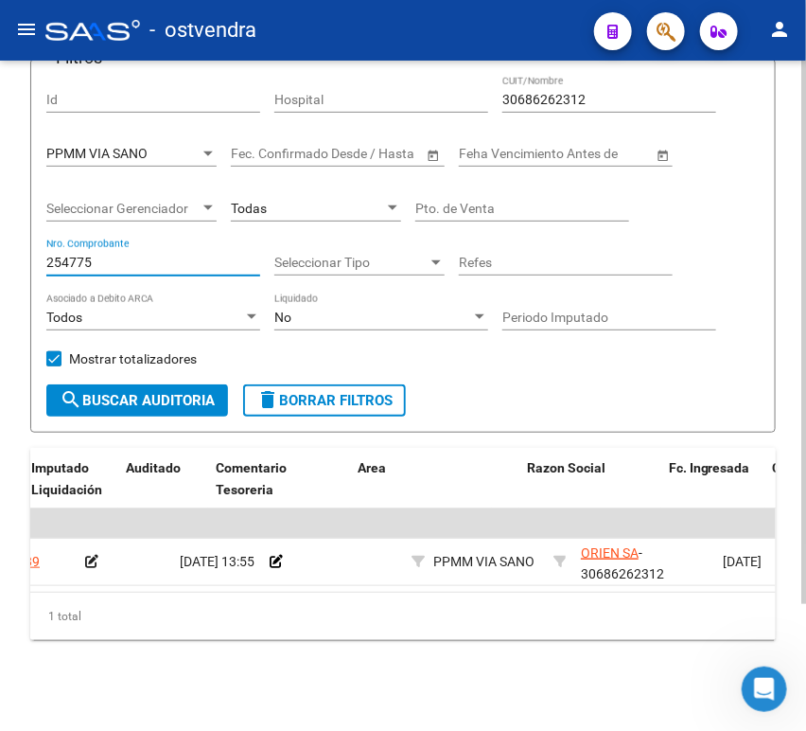
scroll to position [0, 0]
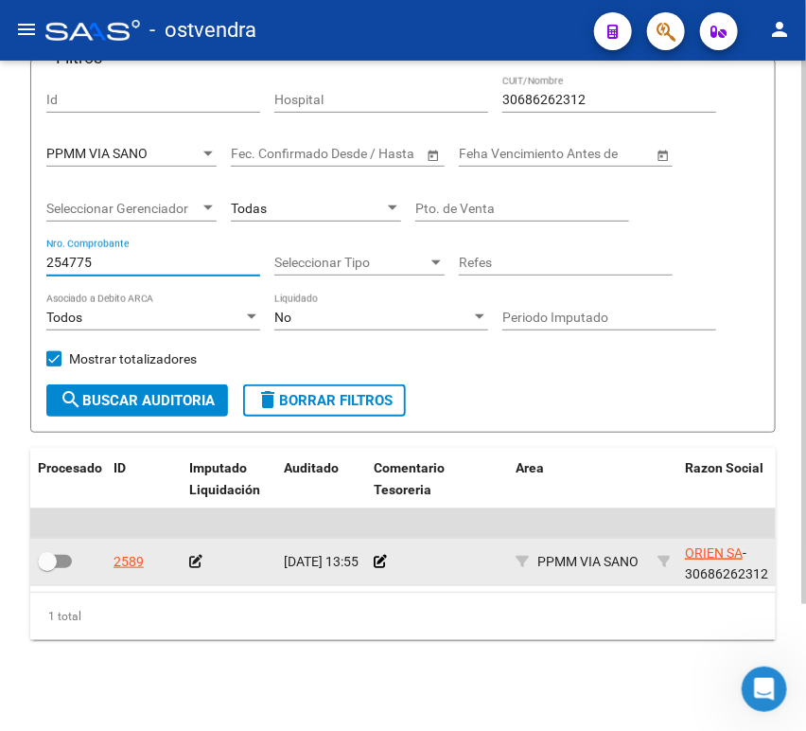
click at [193, 555] on icon at bounding box center [195, 561] width 13 height 13
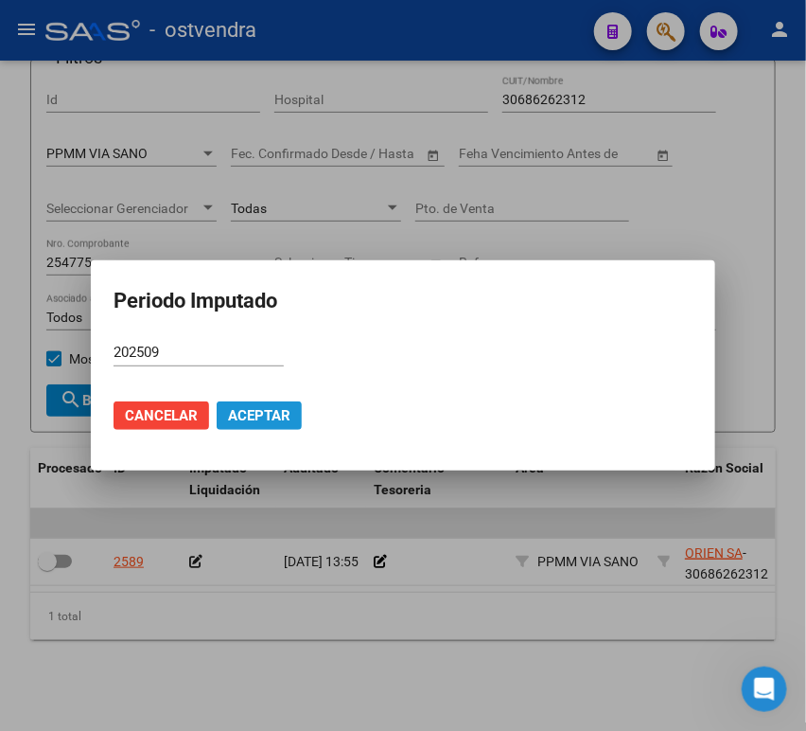
click at [239, 405] on button "Aceptar" at bounding box center [259, 415] width 85 height 28
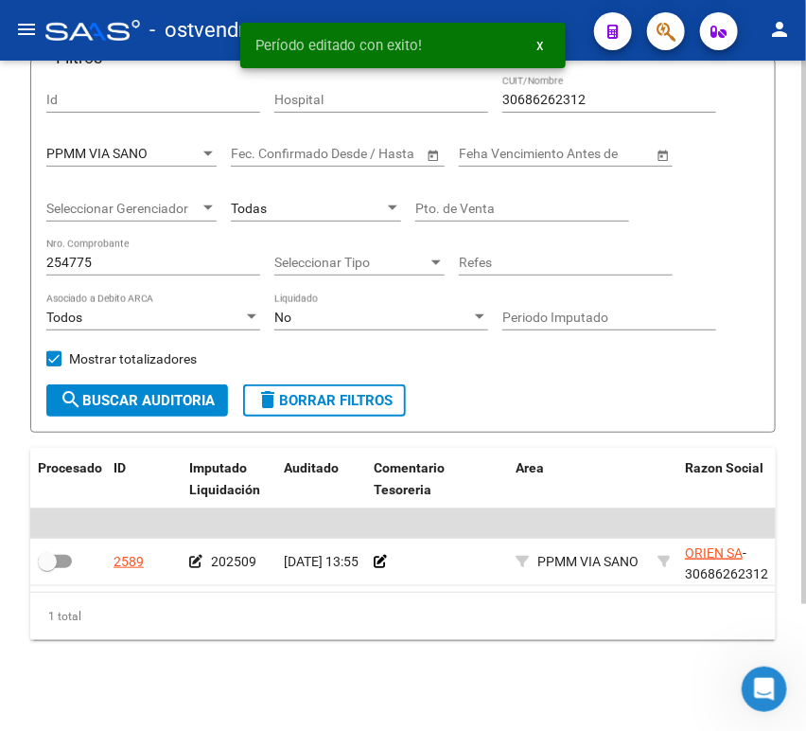
click at [93, 255] on input "254775" at bounding box center [153, 263] width 214 height 16
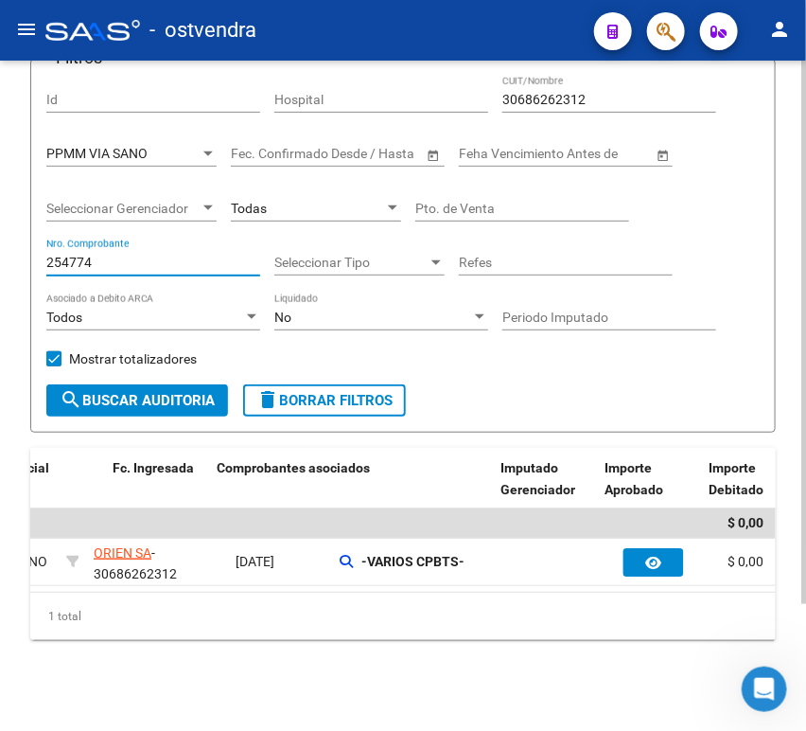
scroll to position [0, 544]
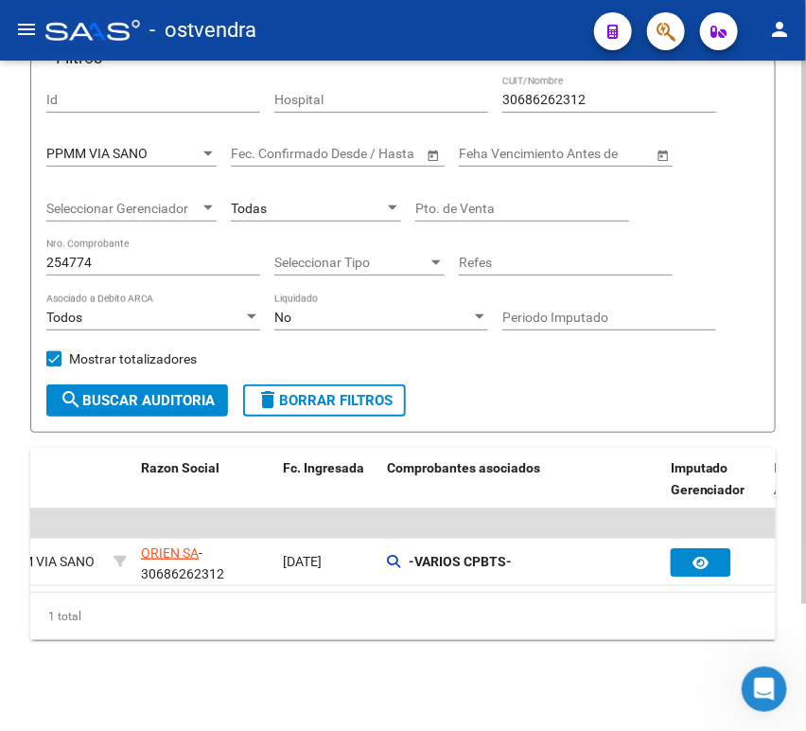
click at [178, 238] on div "254774 Nro. Comprobante" at bounding box center [153, 257] width 214 height 38
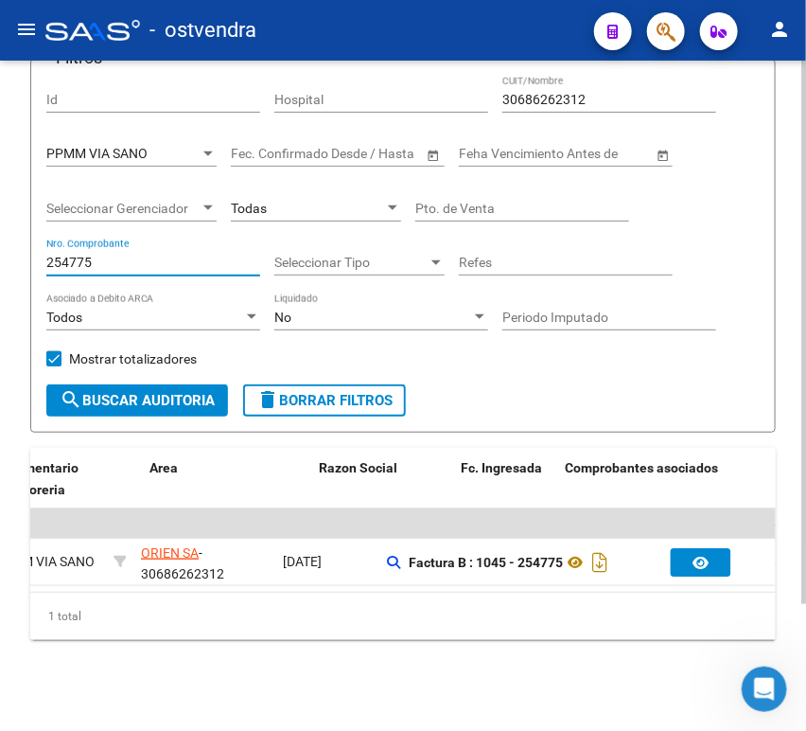
scroll to position [0, 0]
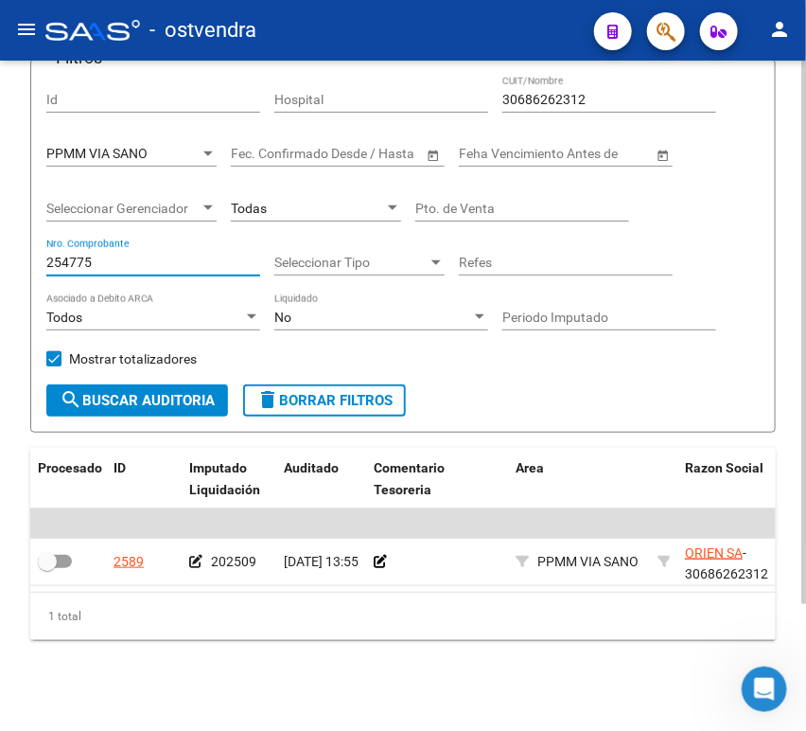
drag, startPoint x: 107, startPoint y: 235, endPoint x: 44, endPoint y: 233, distance: 63.4
click at [44, 233] on form "Filtros Id Hospital 30686262312 CUIT/Nombre PPMM VIA SANO Seleccionar Area Fech…" at bounding box center [403, 246] width 746 height 374
paste input "689"
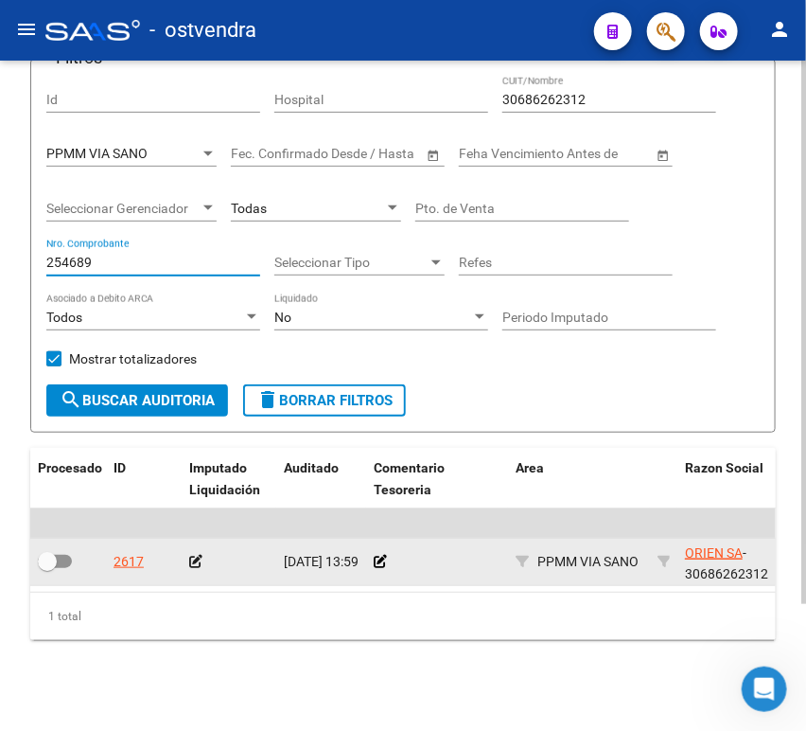
click at [195, 555] on icon at bounding box center [195, 561] width 13 height 13
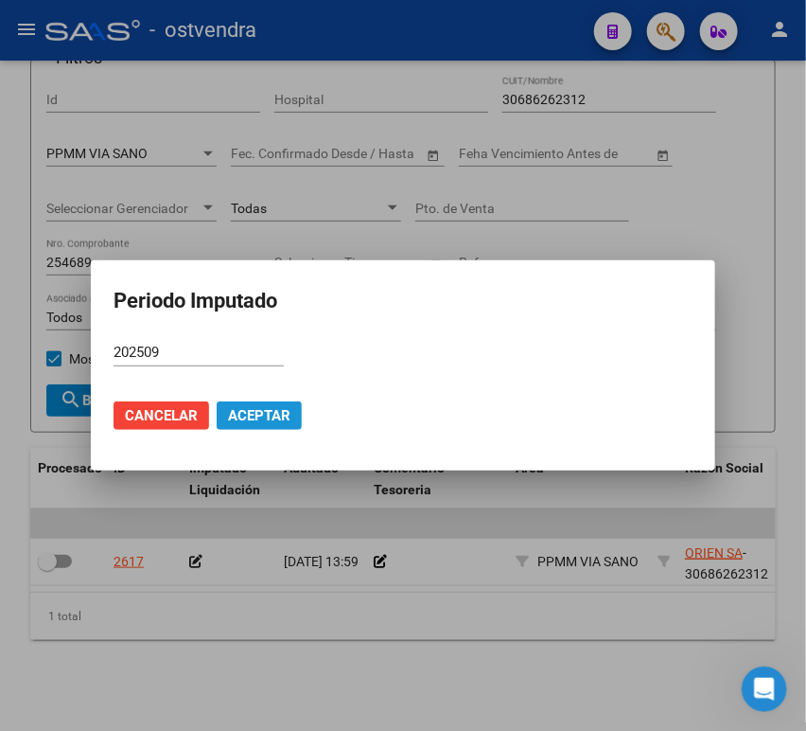
click at [223, 420] on button "Aceptar" at bounding box center [259, 415] width 85 height 28
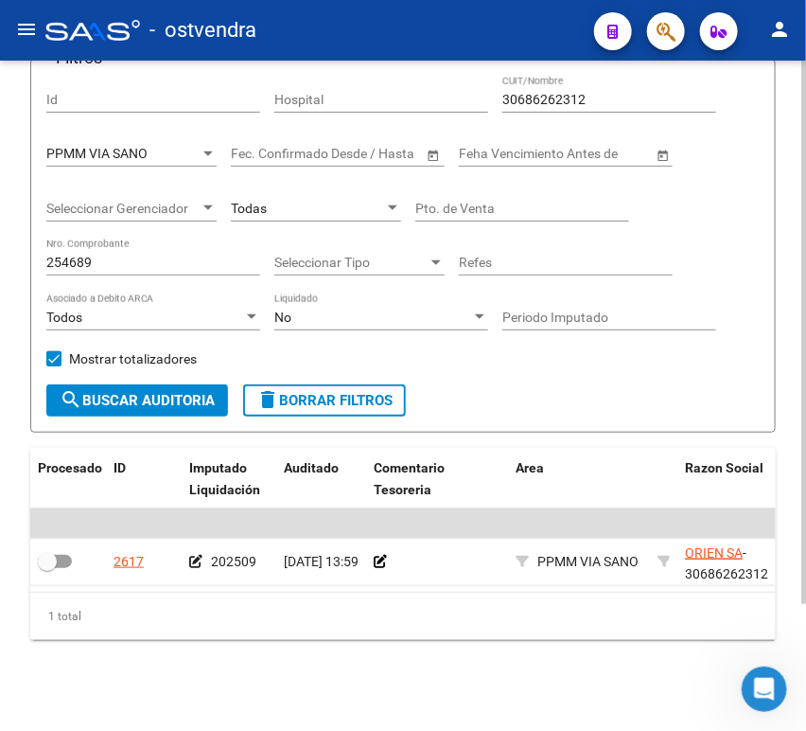
click at [163, 256] on div "254689 Nro. Comprobante" at bounding box center [153, 257] width 214 height 38
click at [160, 256] on div "254689 Nro. Comprobante" at bounding box center [153, 257] width 214 height 38
click at [151, 255] on input "254689" at bounding box center [153, 263] width 214 height 16
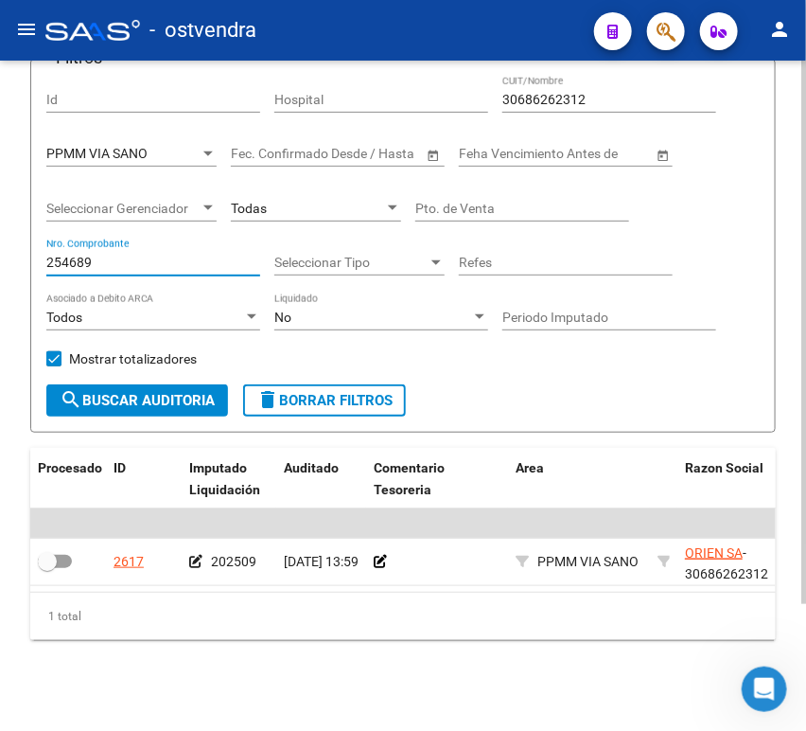
click at [151, 255] on input "254689" at bounding box center [153, 263] width 214 height 16
drag, startPoint x: 151, startPoint y: 250, endPoint x: -11, endPoint y: 240, distance: 163.1
click at [0, 240] on html "menu - ostvendra person Firma Express Inicio Calendario SSS Instructivos Contac…" at bounding box center [403, 365] width 806 height 731
paste input "424"
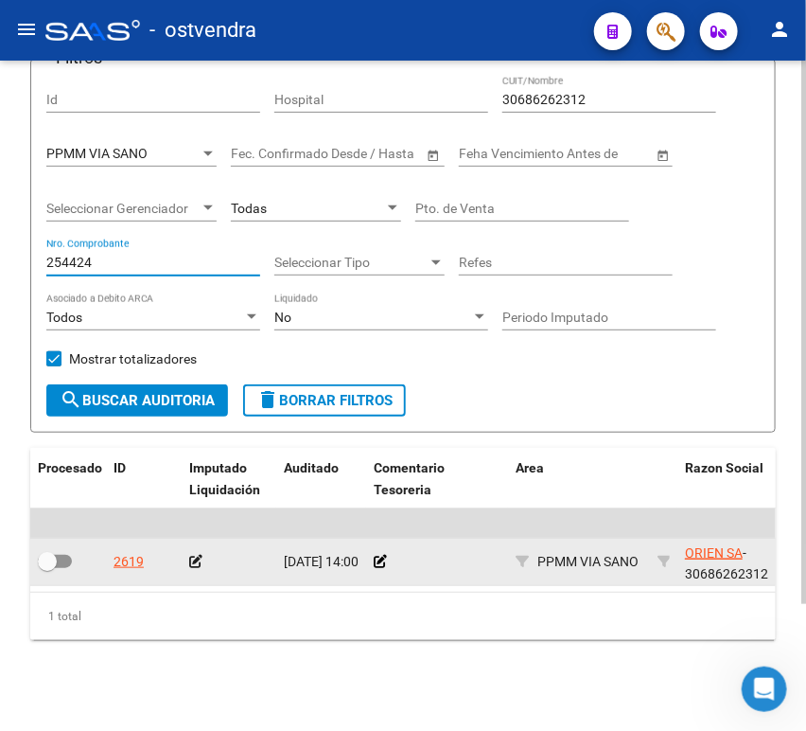
click at [190, 555] on icon at bounding box center [195, 561] width 13 height 13
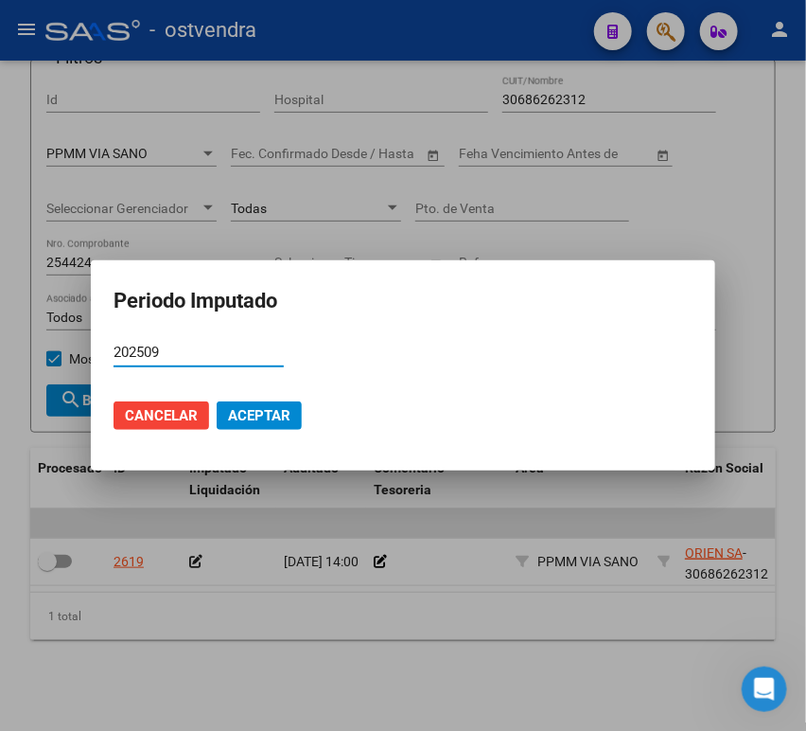
click at [248, 415] on span "Aceptar" at bounding box center [259, 415] width 62 height 17
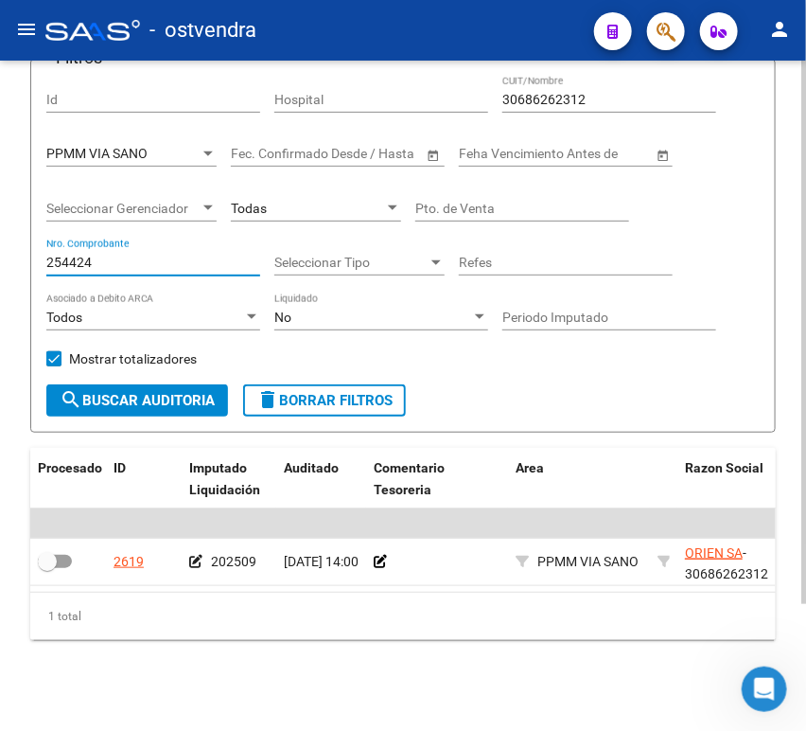
drag, startPoint x: 55, startPoint y: 240, endPoint x: 14, endPoint y: 239, distance: 40.7
click at [14, 239] on div "TESORERIA -> Auditorías Confirmadas cloud_download Exportar CSV Descarga Masiva…" at bounding box center [403, 325] width 806 height 809
paste input "218"
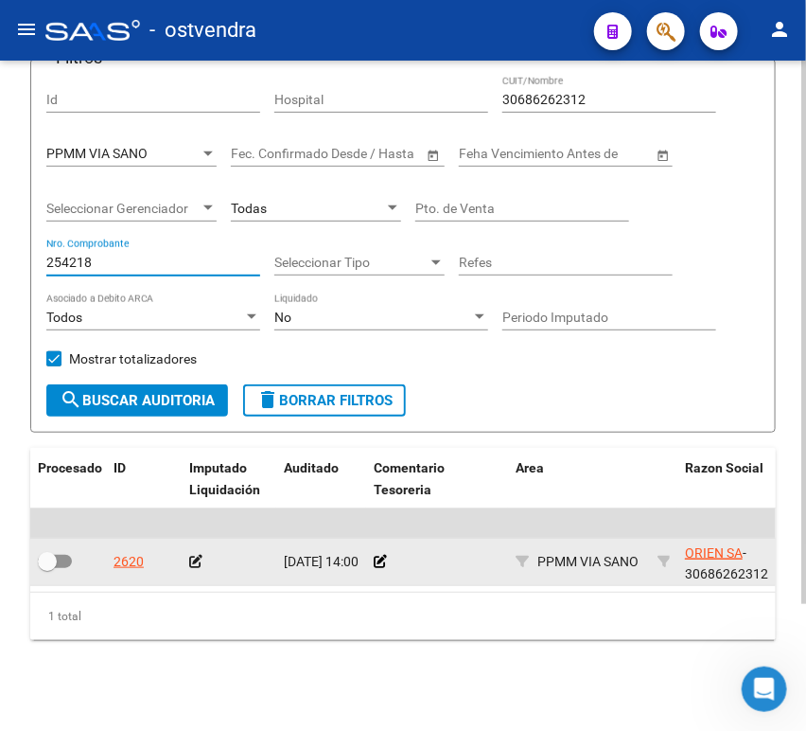
click at [193, 555] on icon at bounding box center [195, 561] width 13 height 13
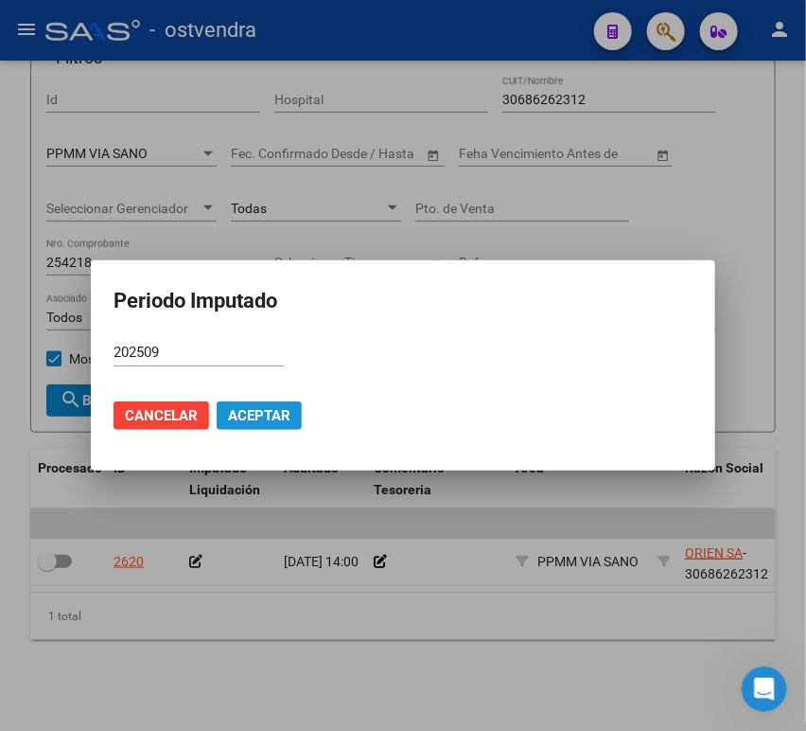
click at [228, 421] on span "Aceptar" at bounding box center [259, 415] width 62 height 17
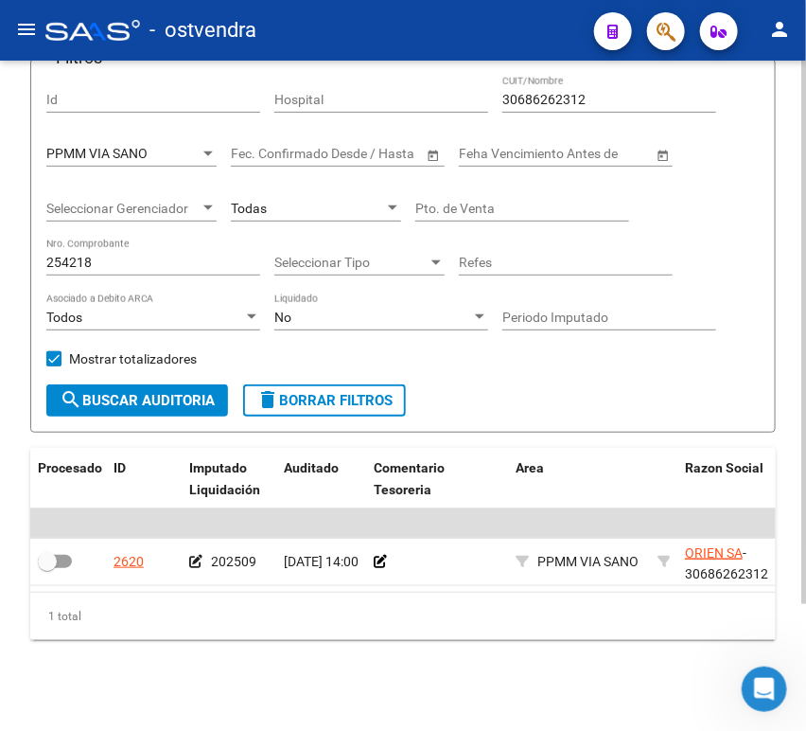
drag, startPoint x: 122, startPoint y: 233, endPoint x: 104, endPoint y: 239, distance: 18.9
click at [113, 238] on div "254218 Nro. Comprobante" at bounding box center [153, 257] width 214 height 38
click at [103, 255] on input "254218" at bounding box center [153, 263] width 214 height 16
drag, startPoint x: 103, startPoint y: 239, endPoint x: 13, endPoint y: 248, distance: 90.3
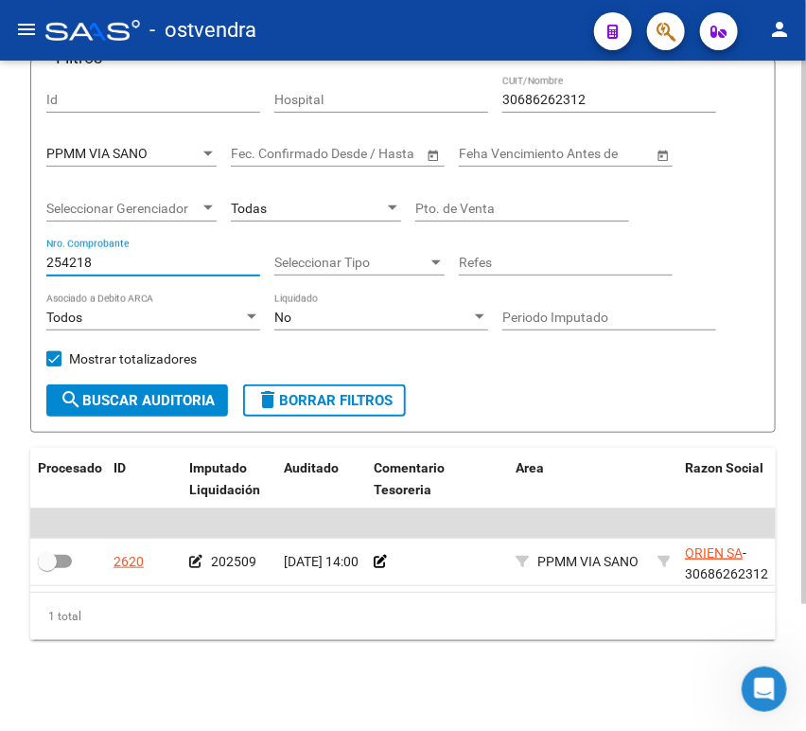
click at [13, 248] on div "TESORERIA -> Auditorías Confirmadas cloud_download Exportar CSV Descarga Masiva…" at bounding box center [403, 325] width 806 height 809
type input "3"
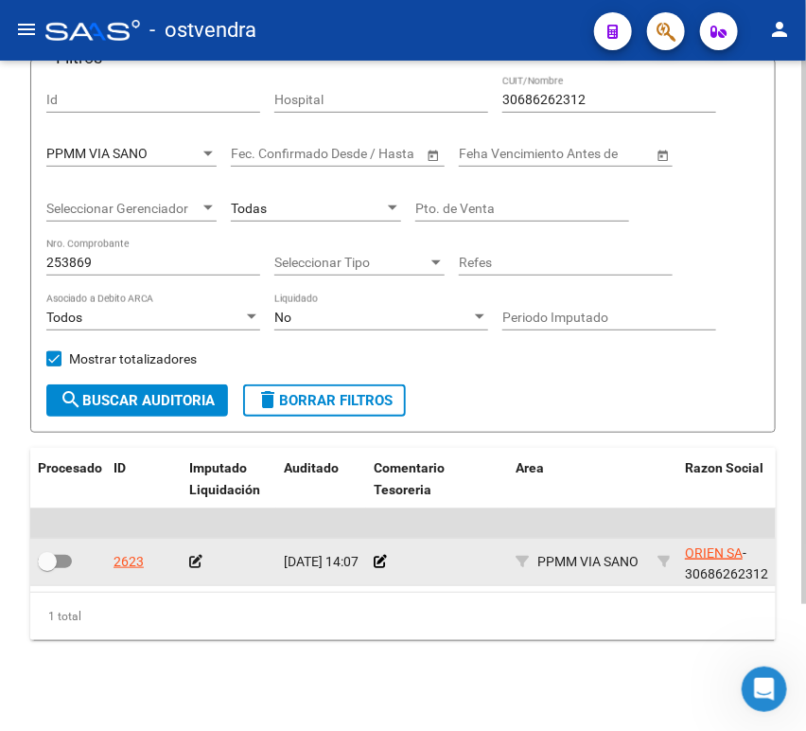
click at [191, 555] on icon at bounding box center [195, 561] width 13 height 13
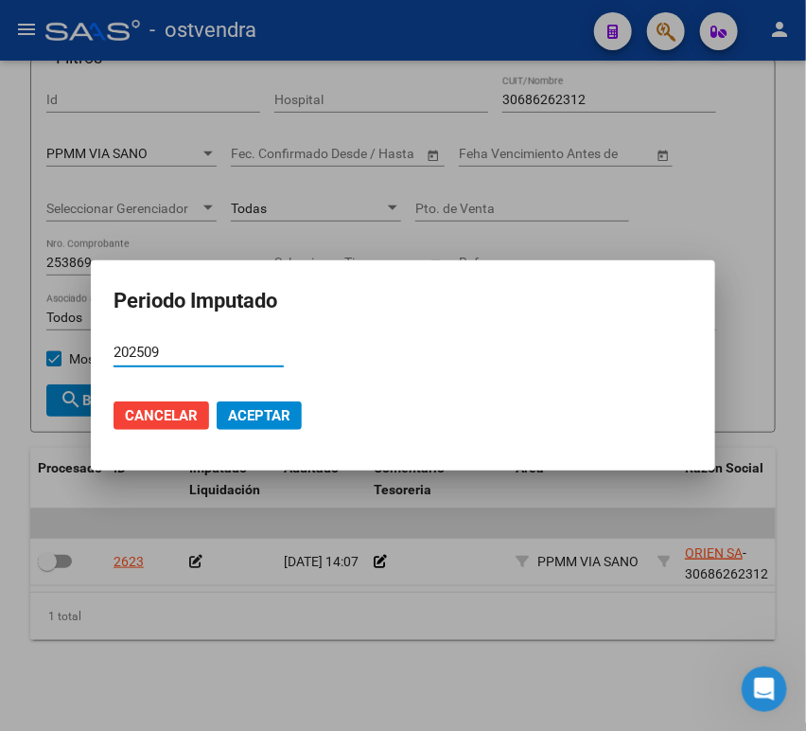
click at [222, 398] on mat-dialog-actions "Cancelar Aceptar" at bounding box center [403, 415] width 579 height 64
click at [226, 405] on button "Aceptar" at bounding box center [259, 415] width 85 height 28
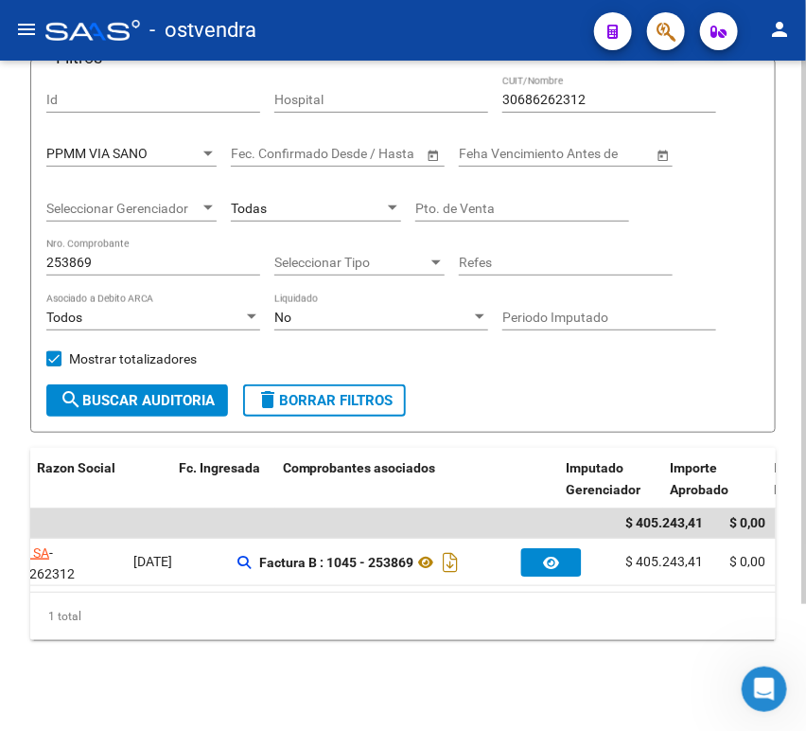
scroll to position [0, 648]
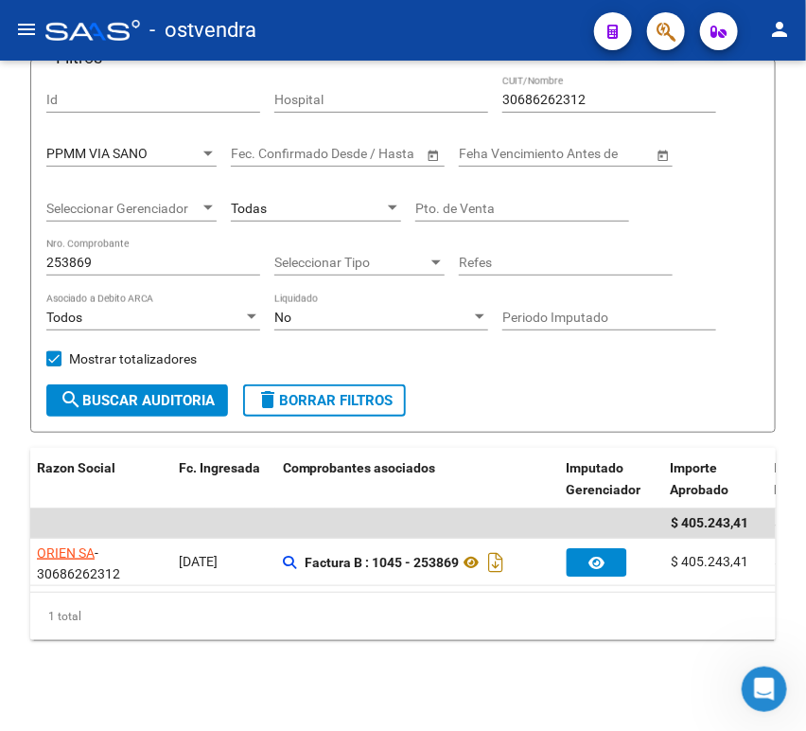
drag, startPoint x: 189, startPoint y: 231, endPoint x: -28, endPoint y: 245, distance: 218.2
click at [0, 245] on html "menu - ostvendra person Firma Express Inicio Calendario SSS Instructivos Contac…" at bounding box center [403, 365] width 806 height 731
click at [65, 255] on input "253869" at bounding box center [153, 263] width 214 height 16
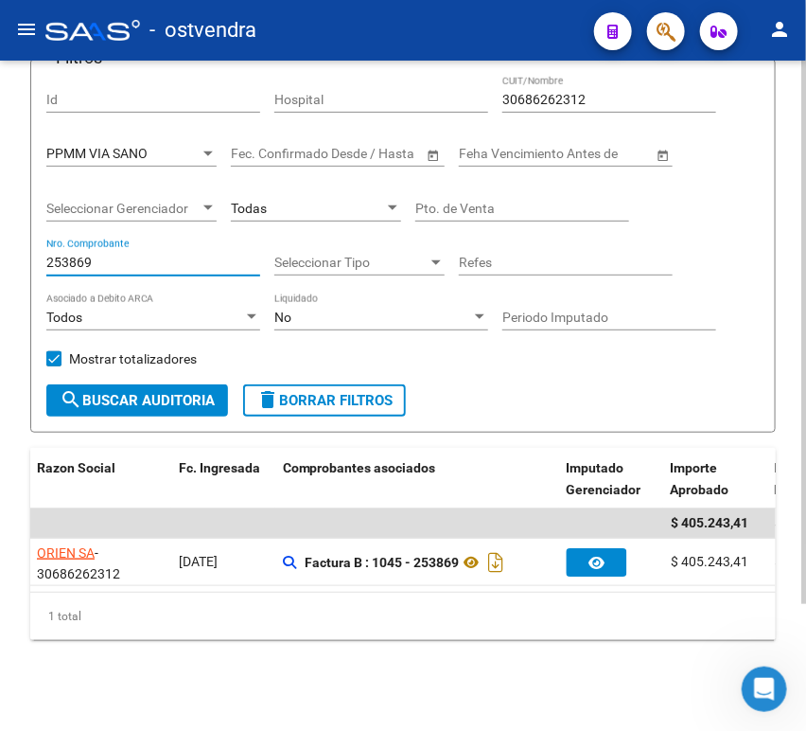
paste input "70"
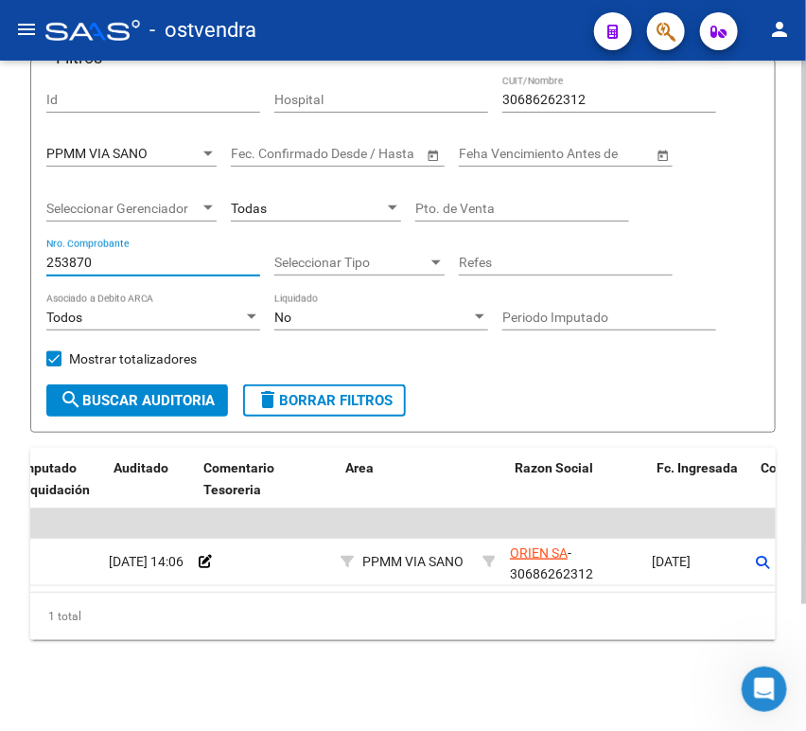
scroll to position [0, 53]
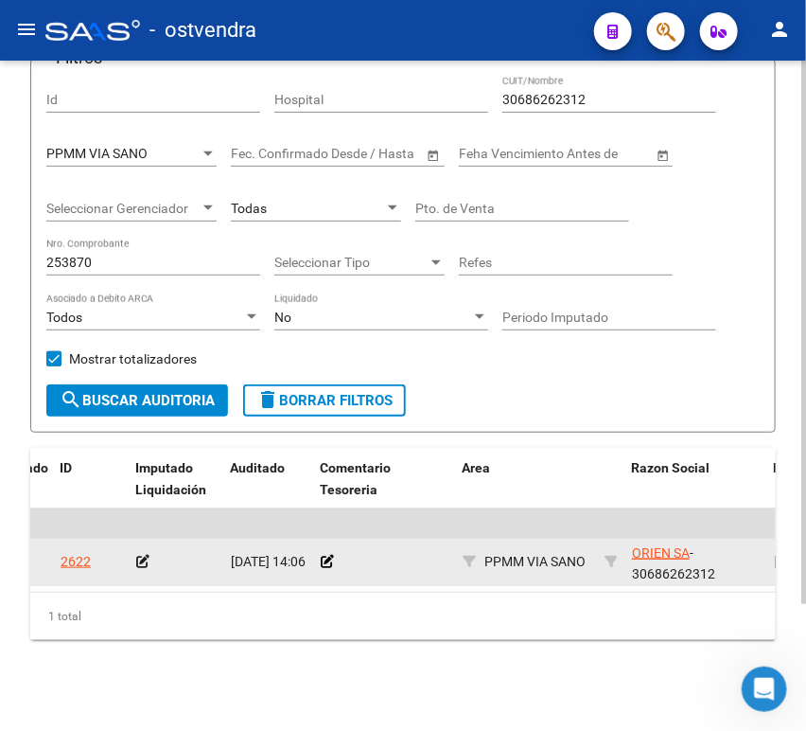
click at [155, 551] on div at bounding box center [176, 562] width 80 height 22
click at [144, 555] on icon at bounding box center [142, 561] width 13 height 13
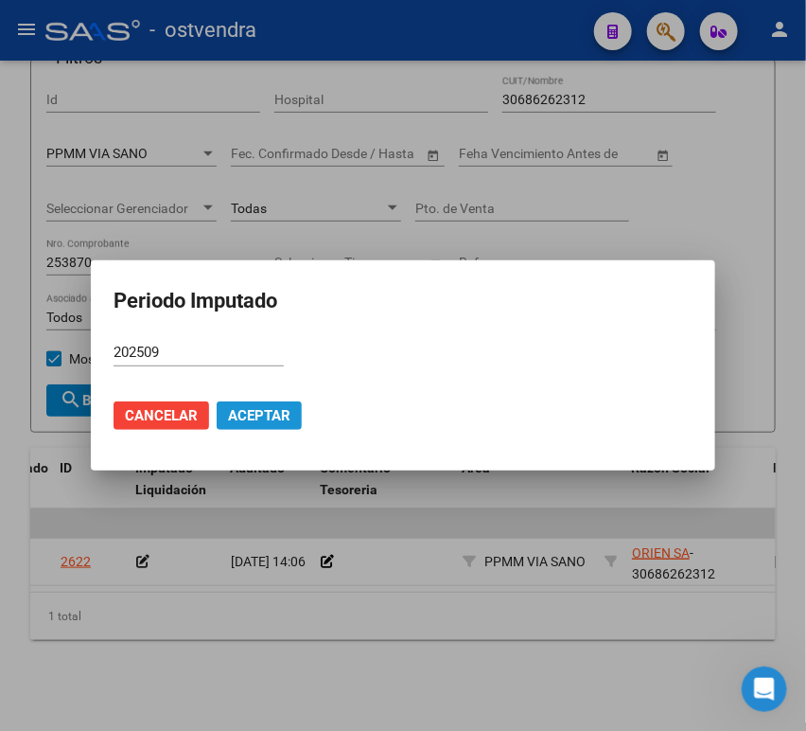
click at [235, 422] on span "Aceptar" at bounding box center [259, 415] width 62 height 17
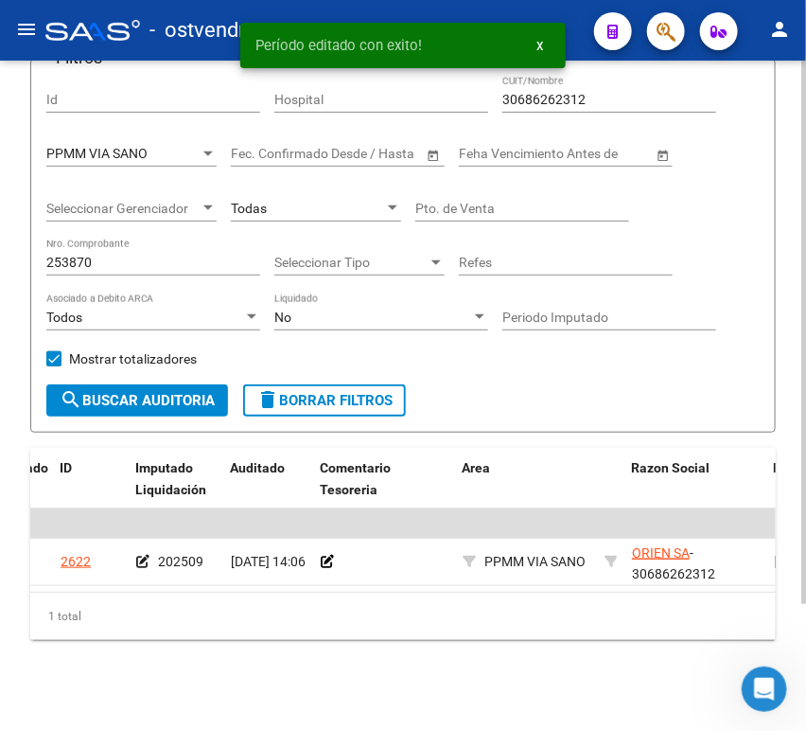
drag, startPoint x: 101, startPoint y: 245, endPoint x: 119, endPoint y: 234, distance: 21.3
click at [101, 255] on input "253870" at bounding box center [153, 263] width 214 height 16
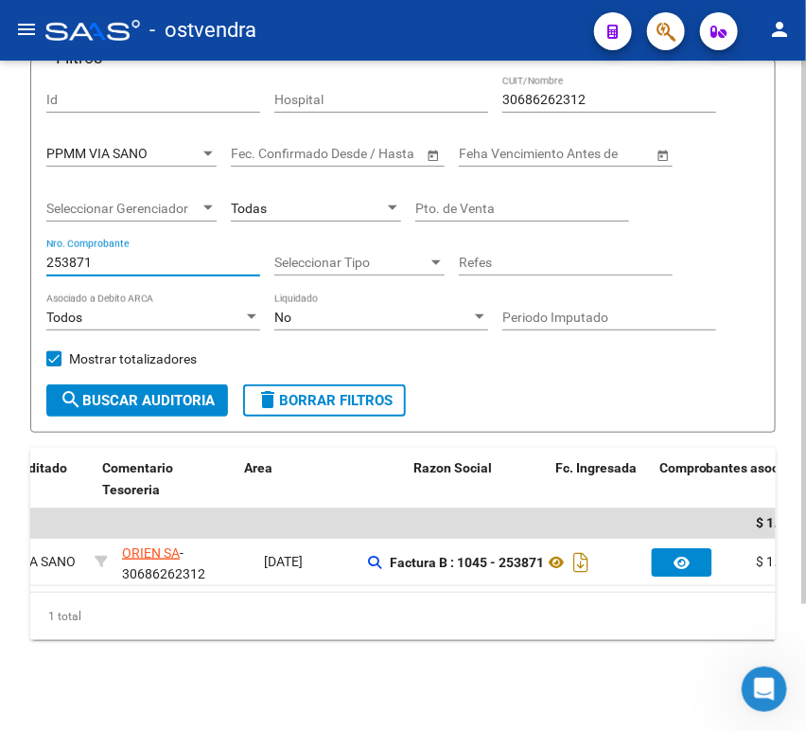
scroll to position [0, 0]
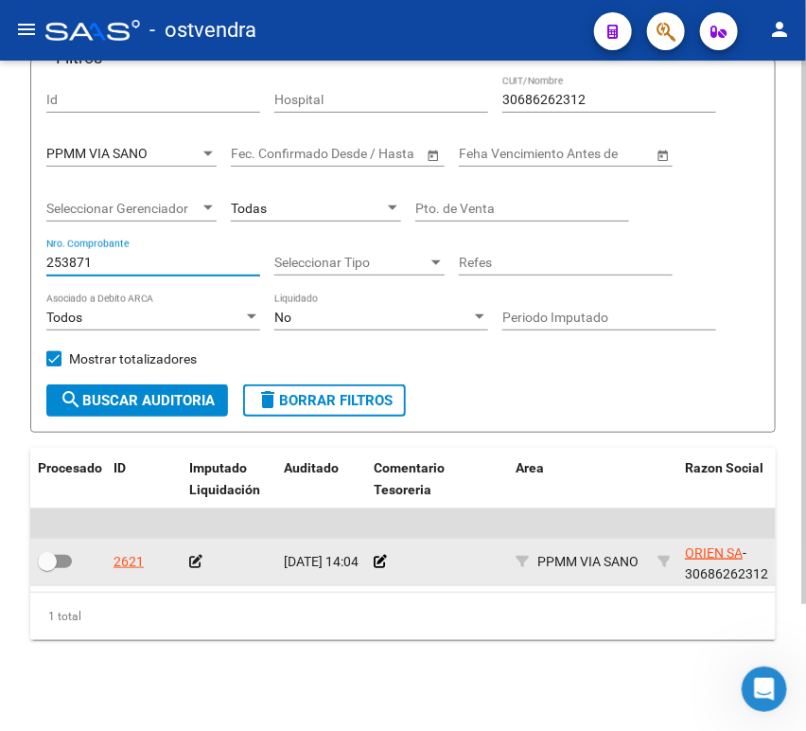
click at [195, 555] on icon at bounding box center [195, 561] width 13 height 13
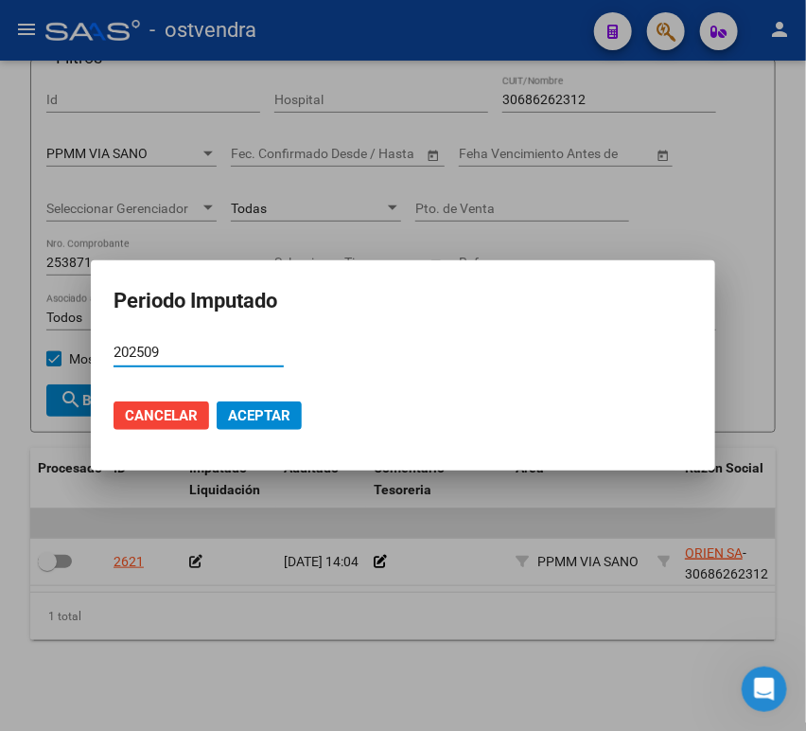
click at [251, 413] on span "Aceptar" at bounding box center [259, 415] width 62 height 17
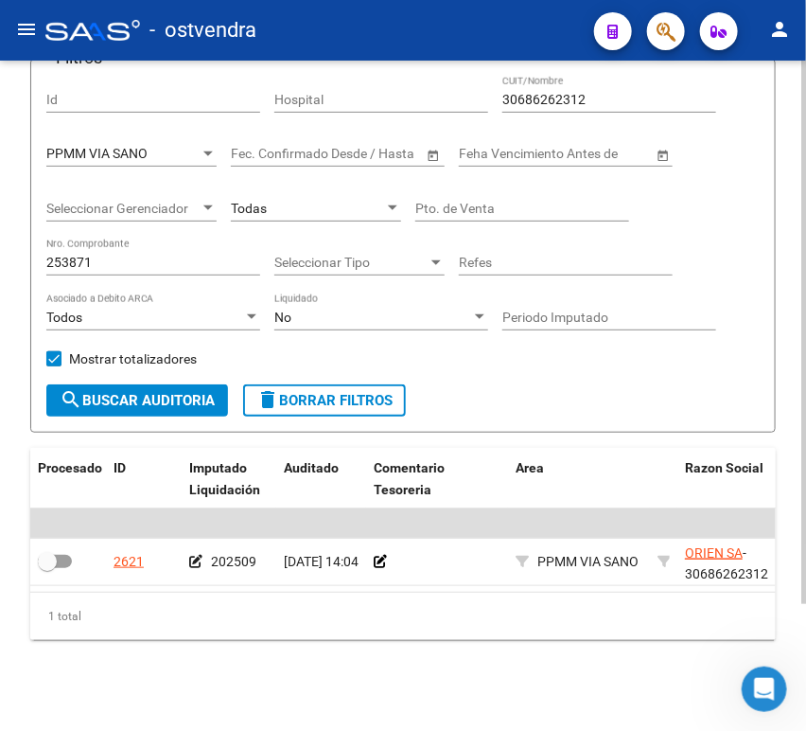
click at [104, 238] on div "253871 Nro. Comprobante" at bounding box center [153, 257] width 214 height 38
drag, startPoint x: 100, startPoint y: 244, endPoint x: 38, endPoint y: 238, distance: 62.8
click at [38, 238] on form "Filtros Id Hospital 30686262312 CUIT/Nombre PPMM VIA SANO Seleccionar Area Fech…" at bounding box center [403, 246] width 746 height 374
paste input "4774"
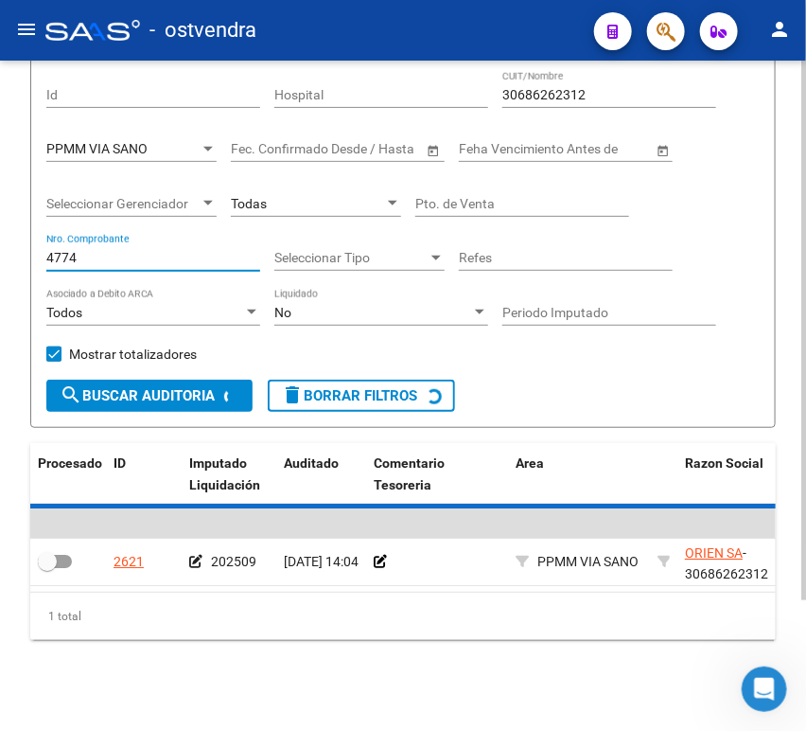
scroll to position [104, 0]
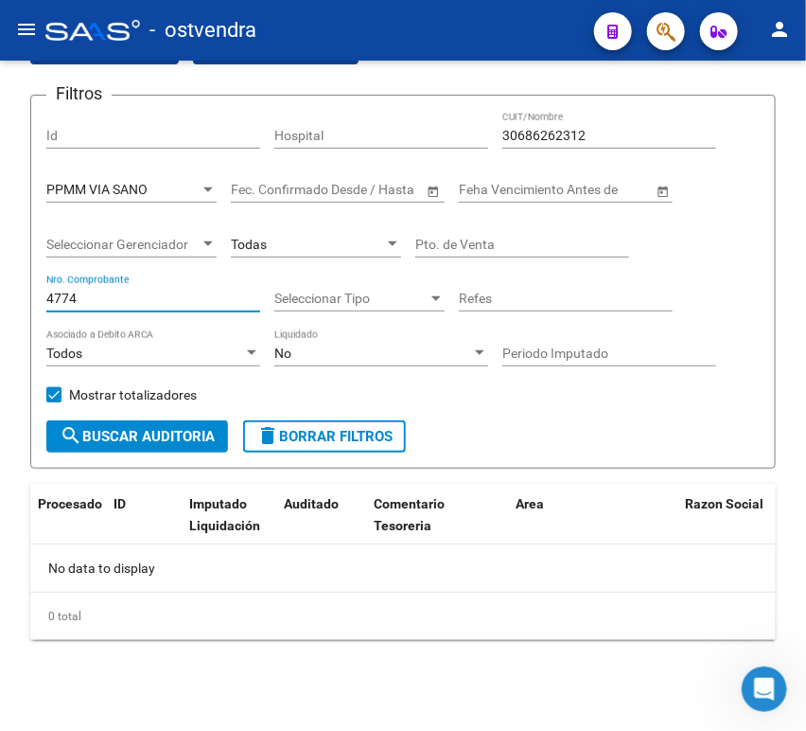
drag, startPoint x: 144, startPoint y: 297, endPoint x: -196, endPoint y: 298, distance: 339.8
click at [0, 298] on html "menu - ostvendra person Firma Express Inicio Calendario SSS Instructivos Contac…" at bounding box center [403, 365] width 806 height 731
paste input "25"
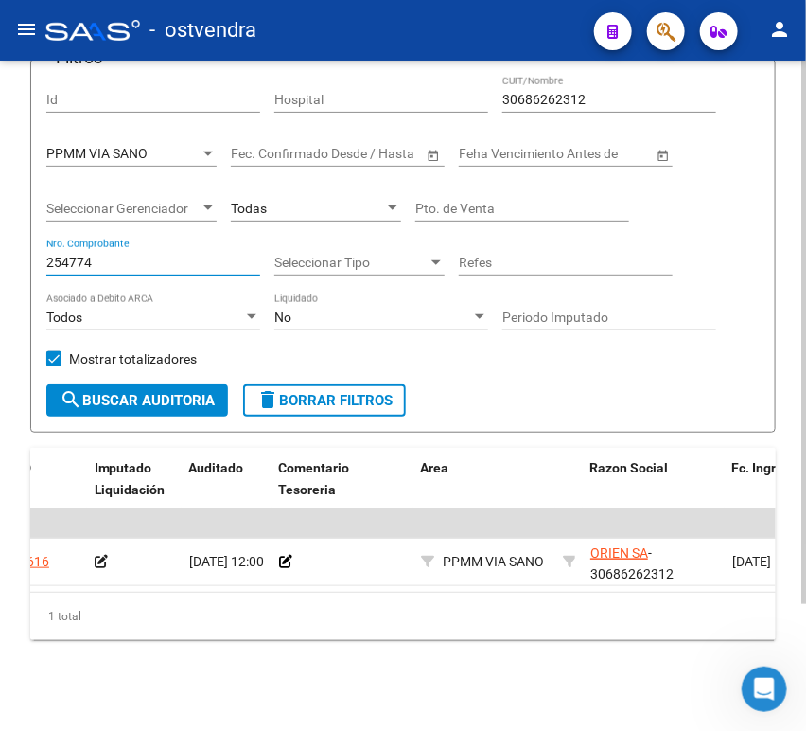
scroll to position [0, 0]
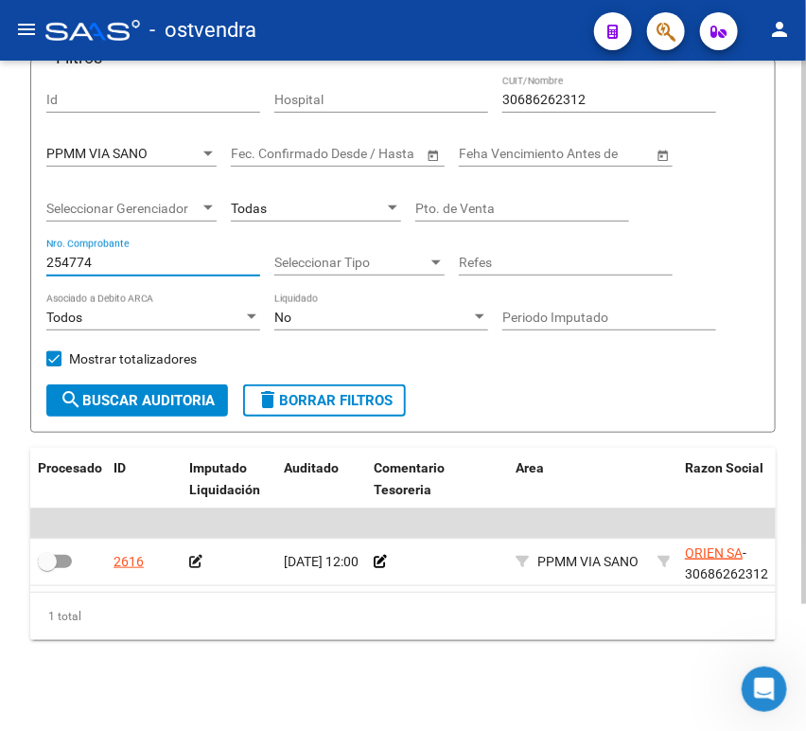
drag, startPoint x: 98, startPoint y: 245, endPoint x: 7, endPoint y: 237, distance: 92.2
click at [7, 237] on div "TESORERIA -> Auditorías Confirmadas cloud_download Exportar CSV Descarga Masiva…" at bounding box center [403, 325] width 806 height 809
paste input "7"
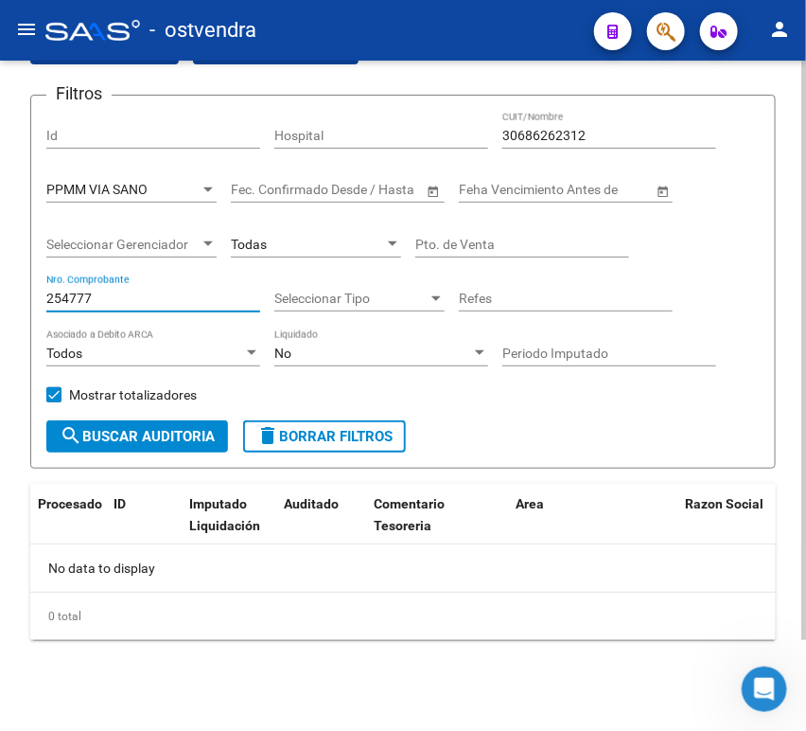
scroll to position [104, 0]
type input "254777"
click at [541, 115] on div "30686262312 CUIT/Nombre" at bounding box center [610, 130] width 214 height 38
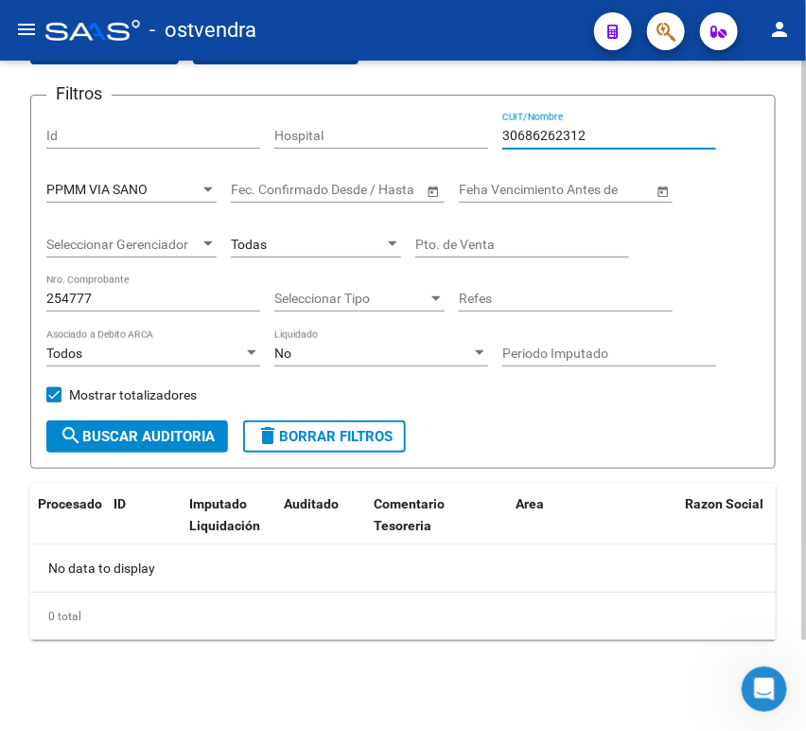
click at [538, 128] on input "30686262312" at bounding box center [610, 136] width 214 height 16
paste input "709965170"
type input "30709965170"
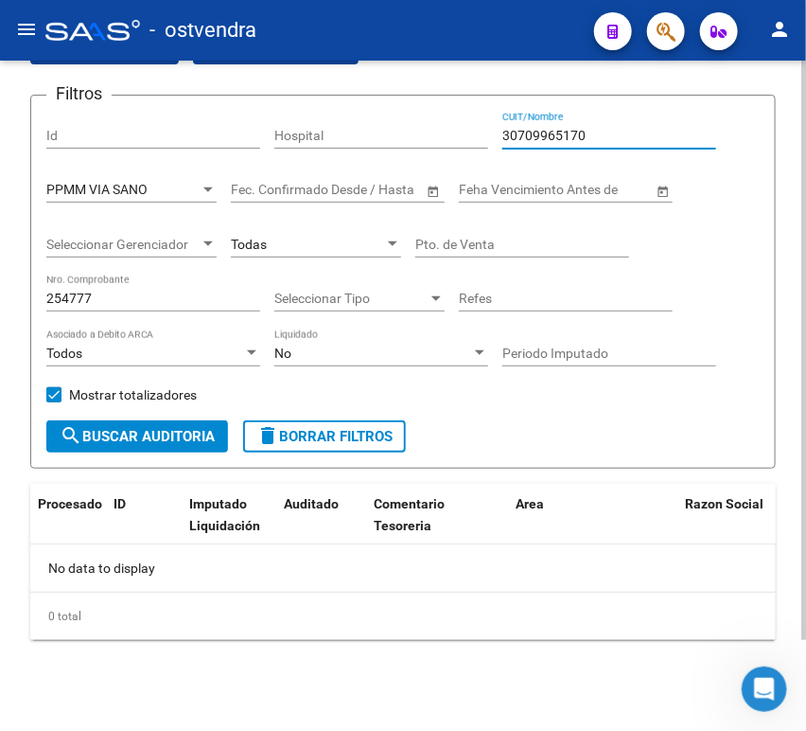
click at [88, 302] on input "254777" at bounding box center [153, 299] width 214 height 16
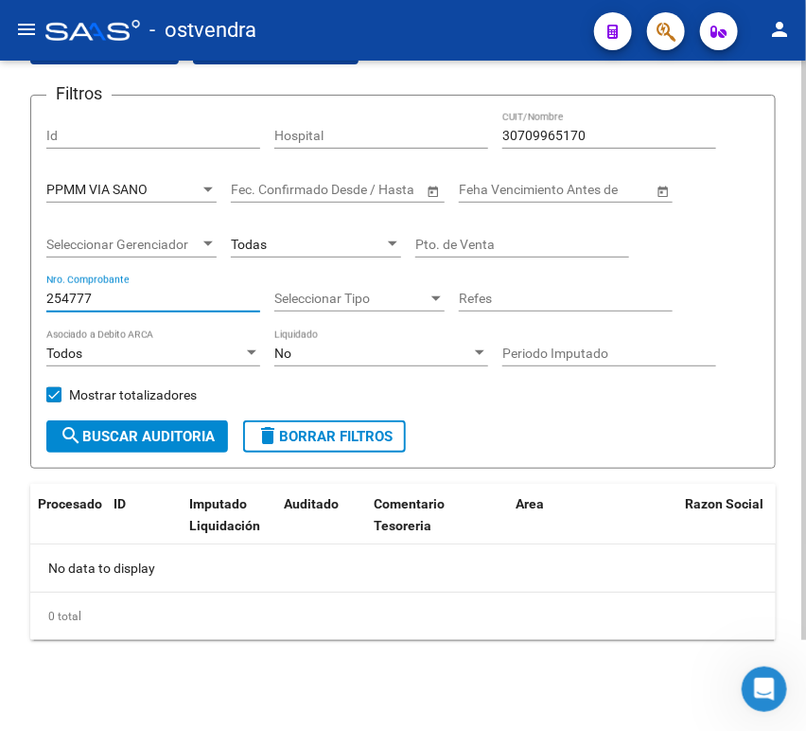
click at [88, 302] on input "254777" at bounding box center [153, 299] width 214 height 16
drag, startPoint x: 88, startPoint y: 302, endPoint x: 20, endPoint y: 312, distance: 68.9
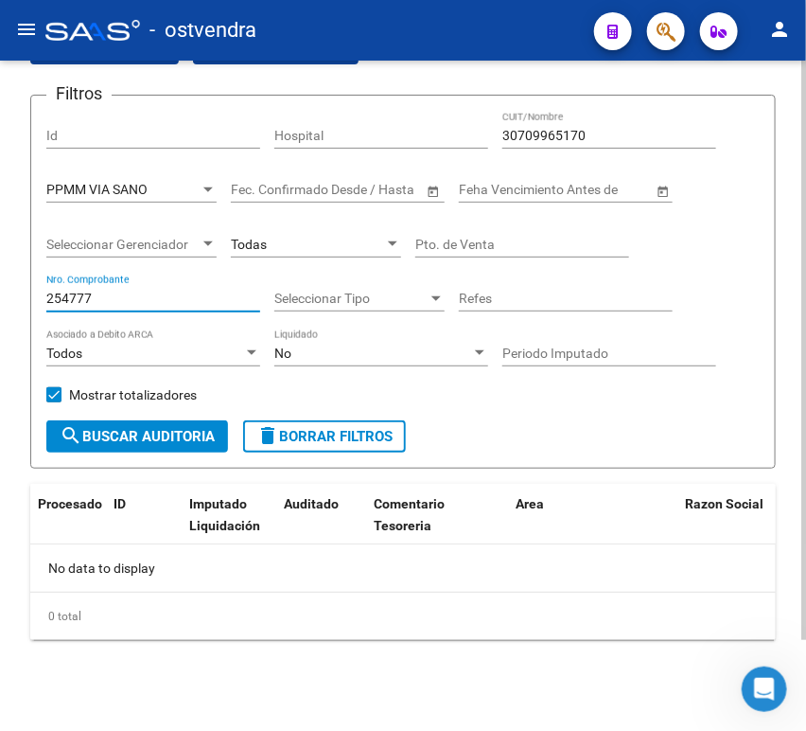
click at [20, 312] on div "TESORERIA -> Auditorías Confirmadas cloud_download Exportar CSV Descarga Masiva…" at bounding box center [403, 343] width 806 height 773
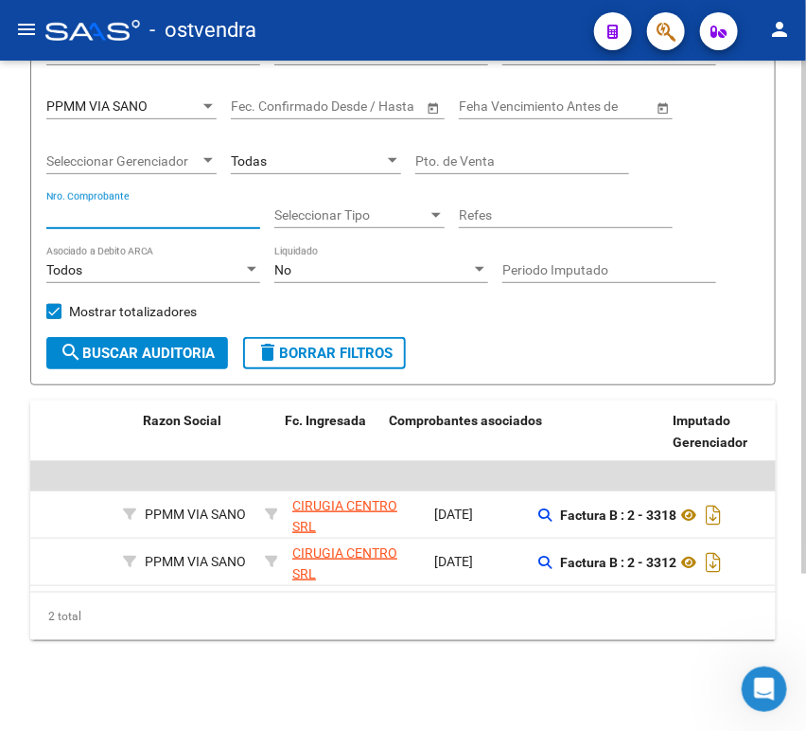
scroll to position [0, 0]
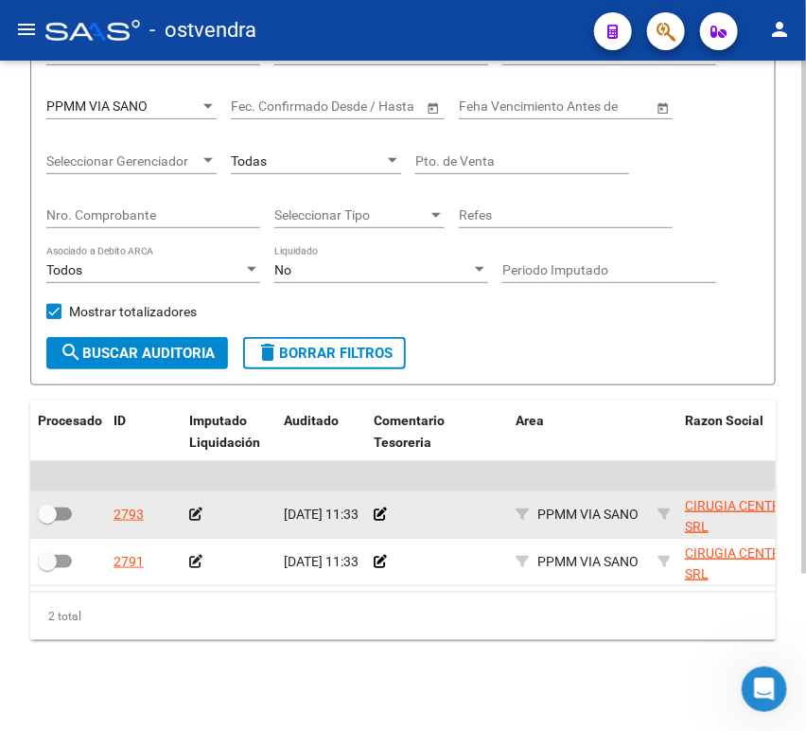
click at [198, 507] on icon at bounding box center [195, 513] width 13 height 13
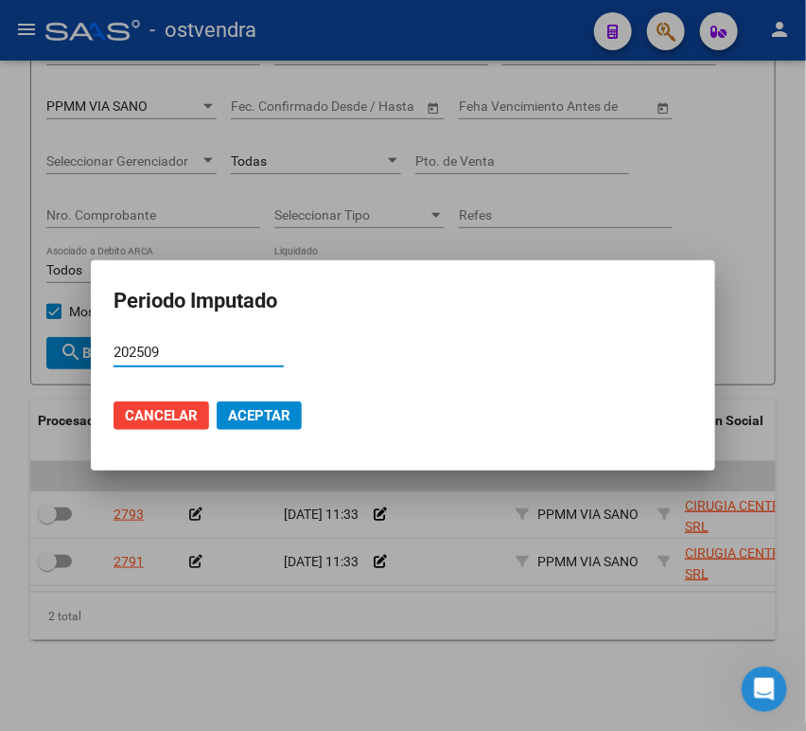
type input "202509"
click at [280, 416] on span "Aceptar" at bounding box center [259, 415] width 62 height 17
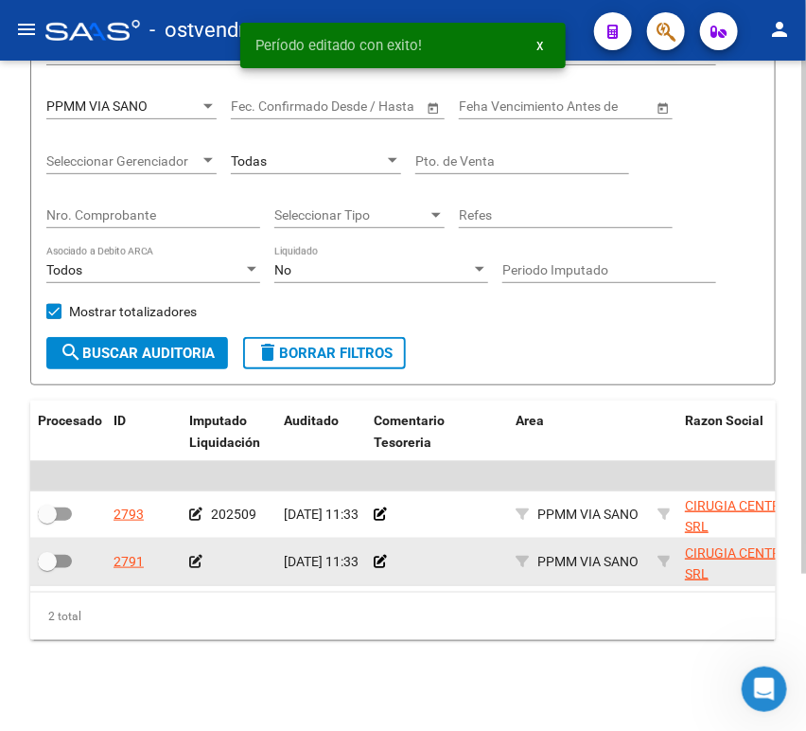
click at [203, 551] on div at bounding box center [229, 562] width 80 height 22
click at [198, 555] on icon at bounding box center [195, 561] width 13 height 13
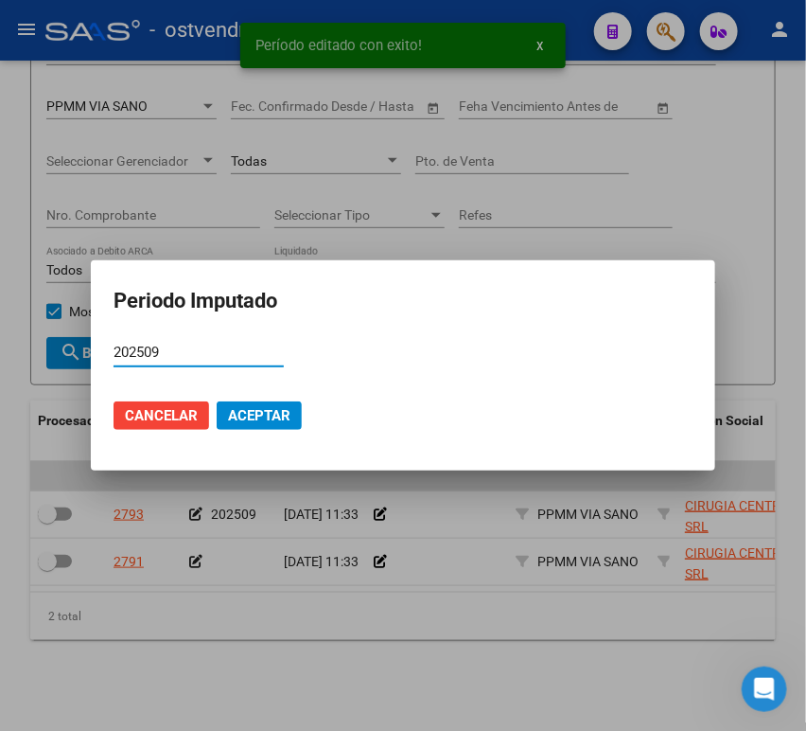
type input "202509"
click at [280, 408] on span "Aceptar" at bounding box center [259, 415] width 62 height 17
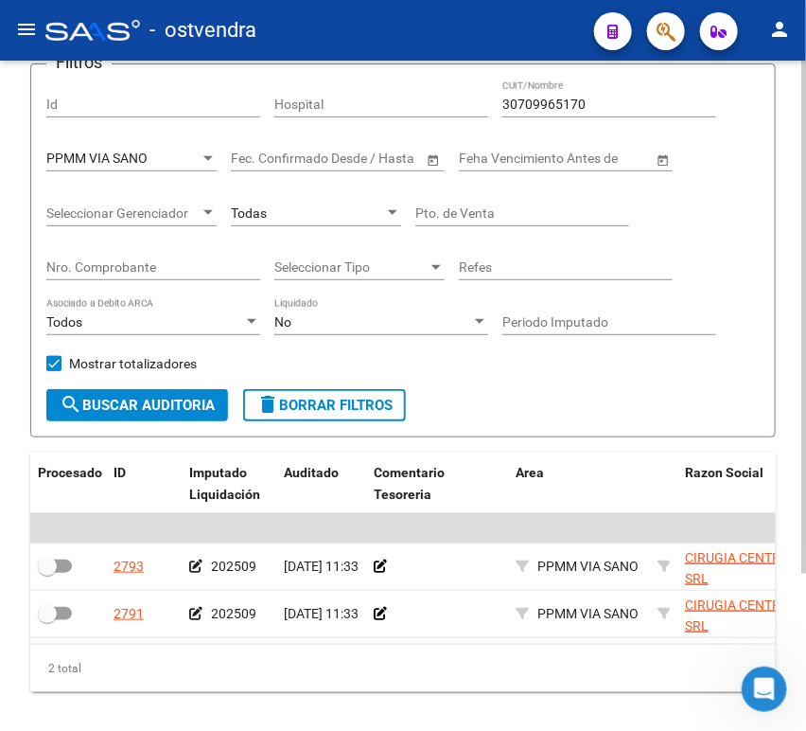
scroll to position [98, 0]
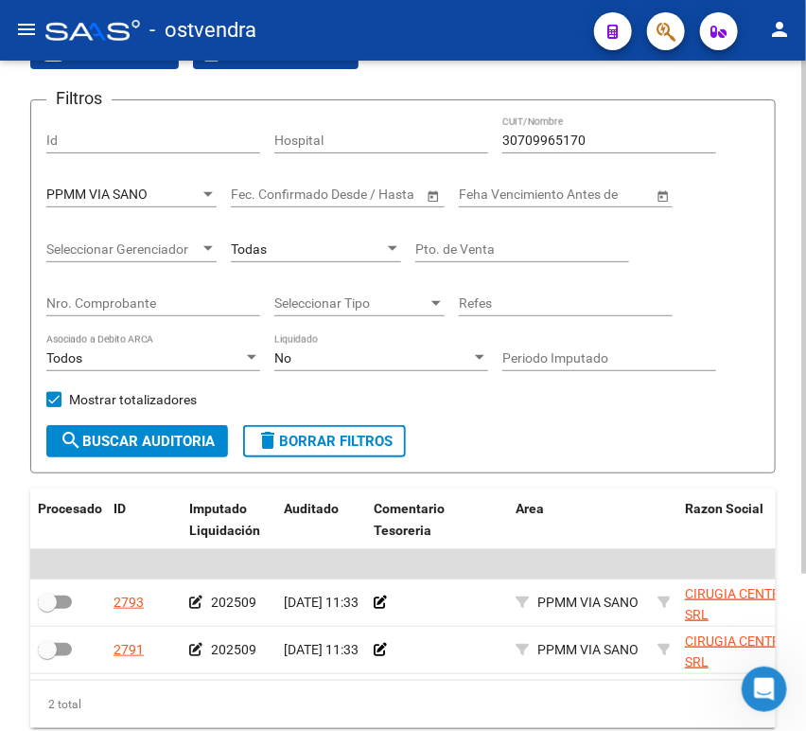
click at [517, 139] on input "30709965170" at bounding box center [610, 141] width 214 height 16
paste input "11542368"
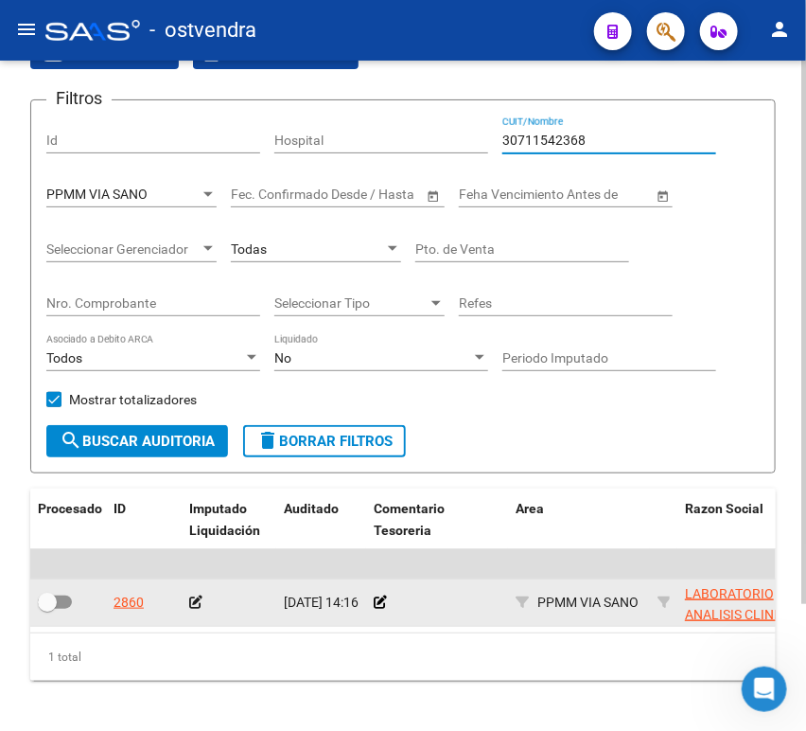
click at [192, 605] on icon at bounding box center [195, 601] width 13 height 13
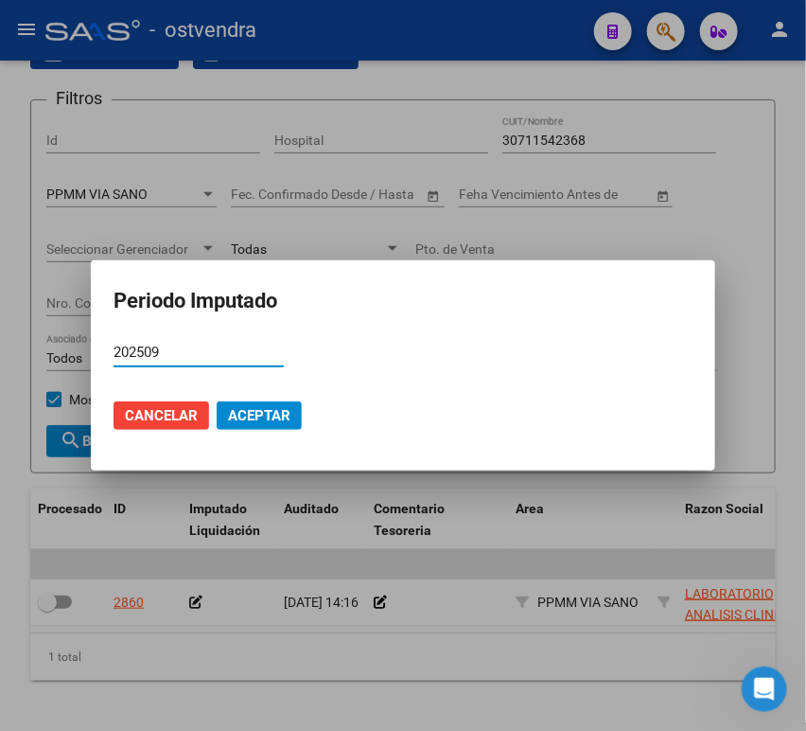
click at [242, 414] on span "Aceptar" at bounding box center [259, 415] width 62 height 17
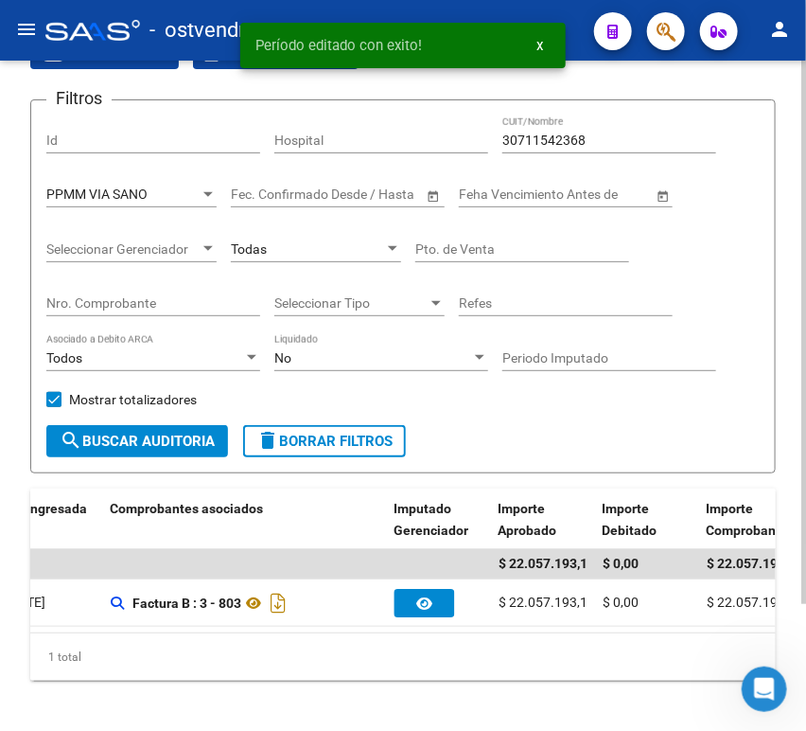
scroll to position [0, 822]
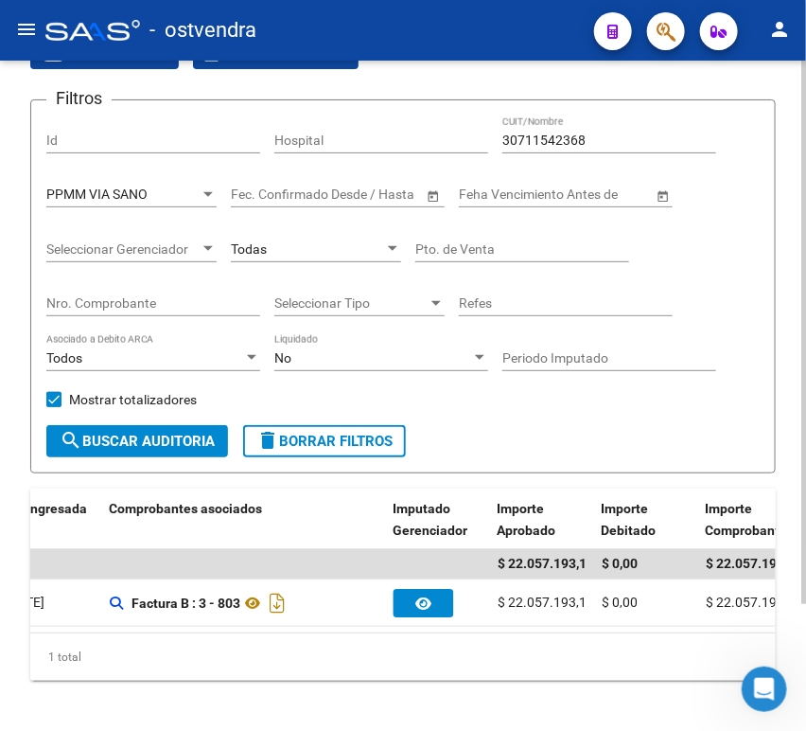
click at [531, 142] on input "30711542368" at bounding box center [610, 141] width 214 height 16
click at [541, 135] on input "30711542368" at bounding box center [610, 141] width 214 height 16
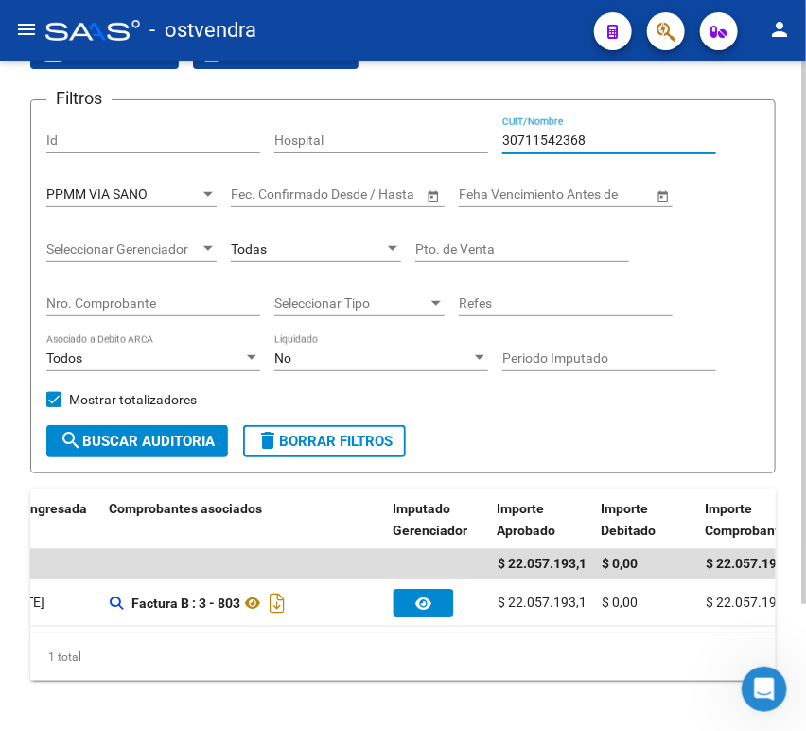
click at [541, 135] on input "30711542368" at bounding box center [610, 141] width 214 height 16
click at [576, 136] on input "30711542368" at bounding box center [610, 141] width 214 height 16
click at [575, 136] on input "30711542368" at bounding box center [610, 141] width 214 height 16
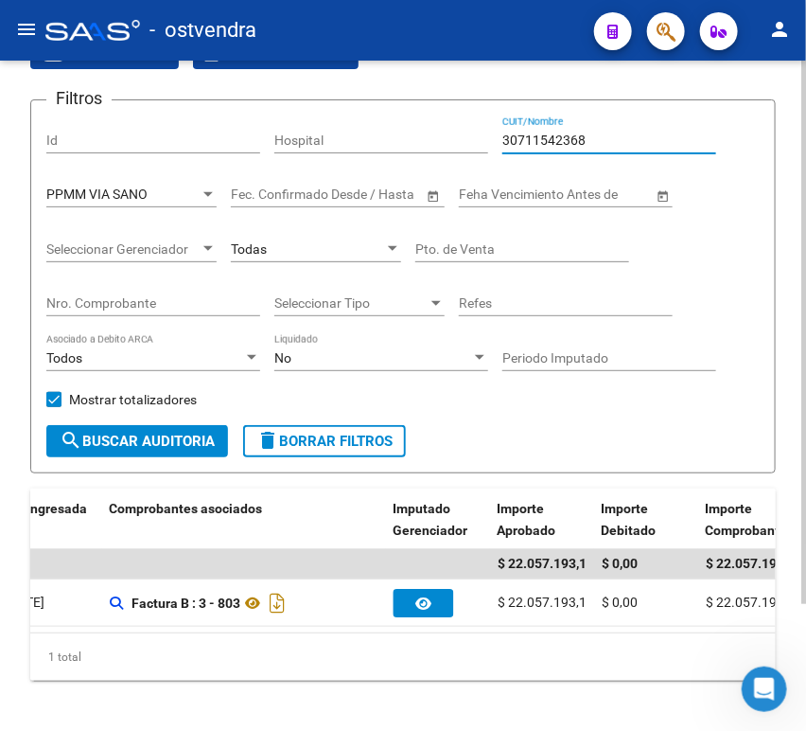
click at [575, 136] on input "30711542368" at bounding box center [610, 141] width 214 height 16
drag, startPoint x: 593, startPoint y: 142, endPoint x: 294, endPoint y: 145, distance: 298.2
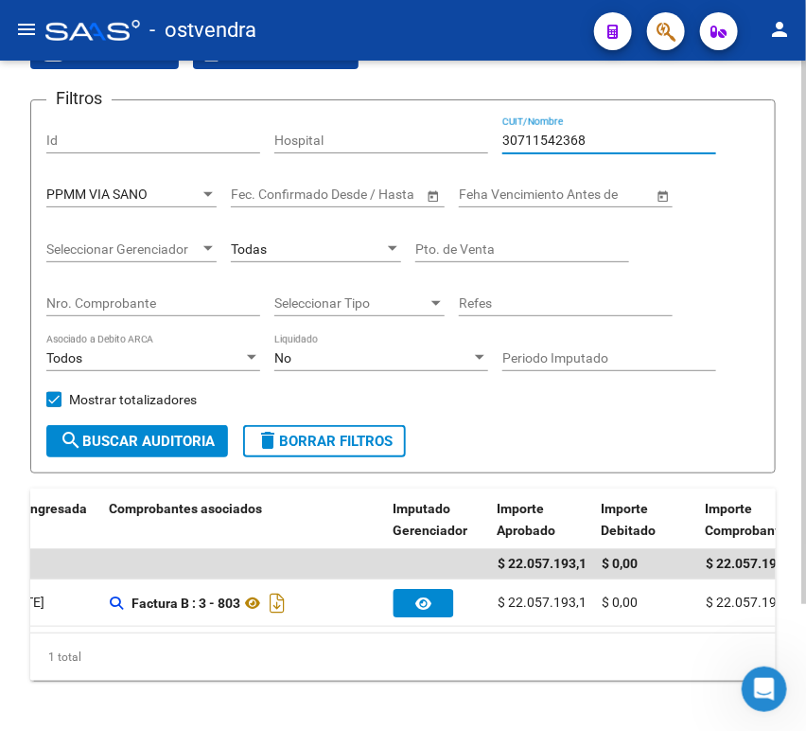
click at [294, 145] on div "Filtros Id Hospital 30711542368 CUIT/Nombre PPMM VIA SANO Seleccionar Area Fech…" at bounding box center [403, 270] width 714 height 310
paste input "914400"
drag, startPoint x: 377, startPoint y: 650, endPoint x: 220, endPoint y: 649, distance: 157.1
click at [220, 649] on div "Procesado ID Imputado Liquidación Auditado Comentario Tesoreria Area Razon Soci…" at bounding box center [403, 584] width 746 height 192
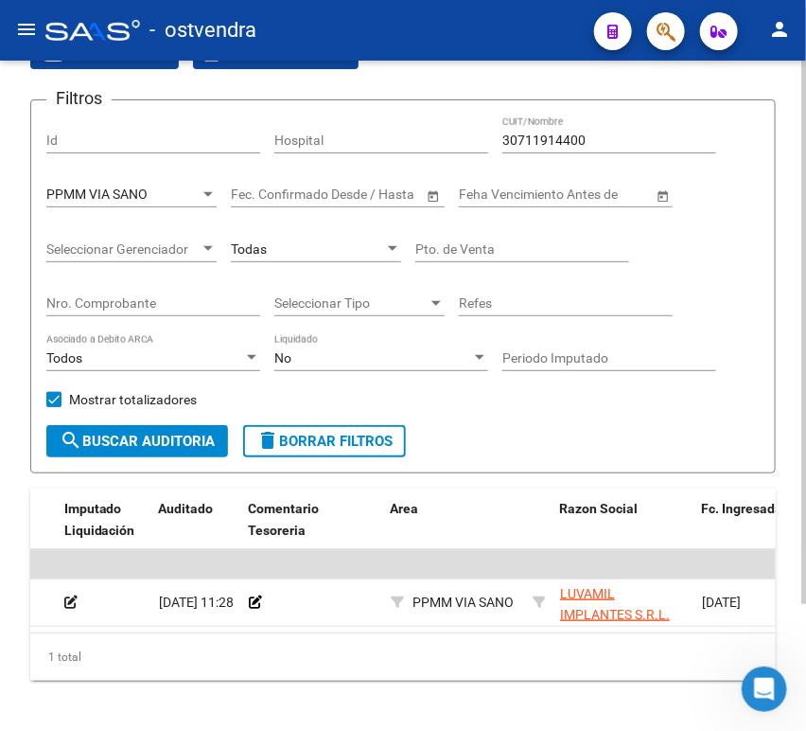
scroll to position [0, 65]
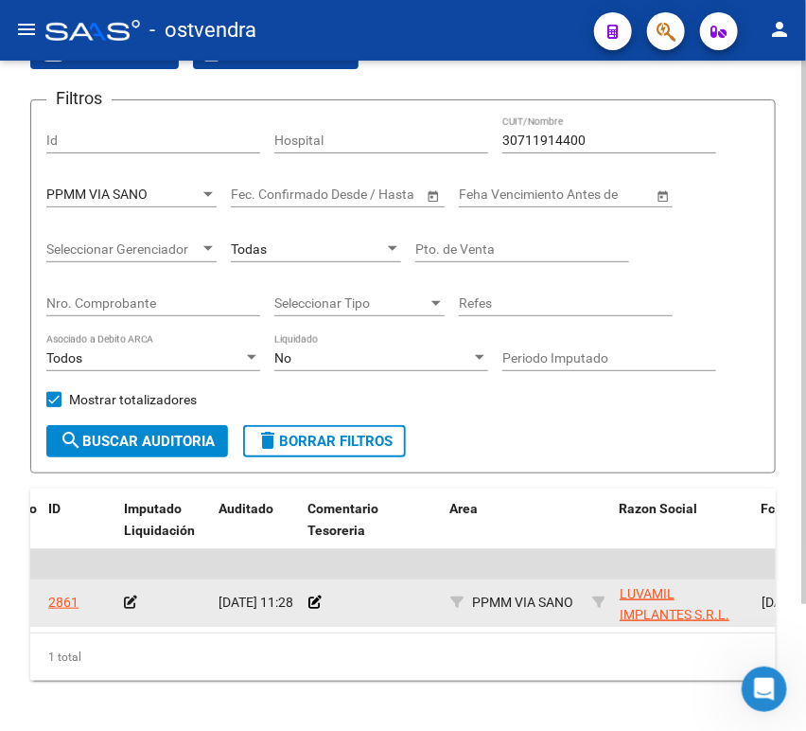
click at [136, 595] on app-auditoria-edit-perido at bounding box center [130, 601] width 13 height 15
click at [124, 609] on icon at bounding box center [130, 601] width 13 height 13
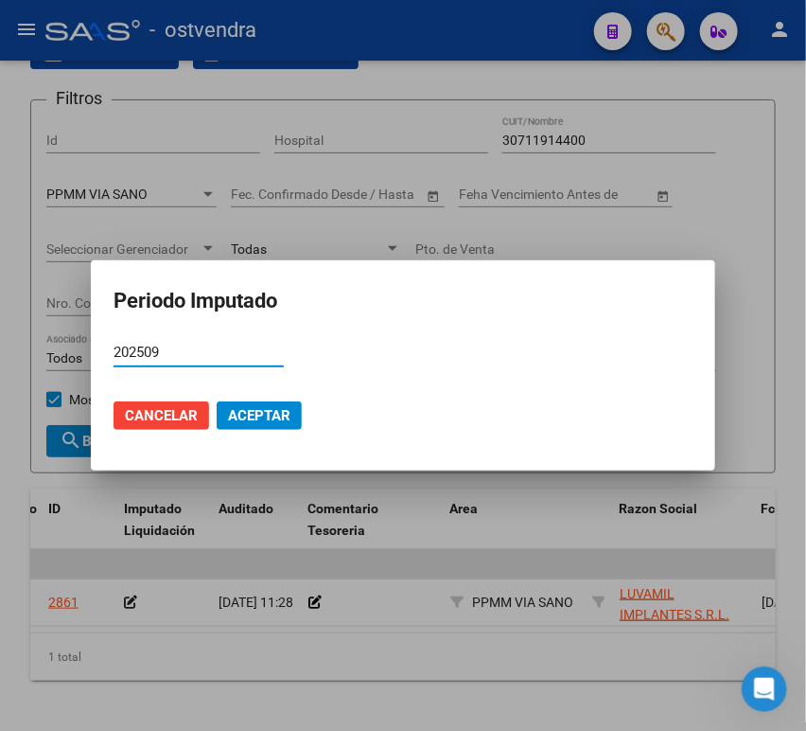
click at [264, 422] on span "Aceptar" at bounding box center [259, 415] width 62 height 17
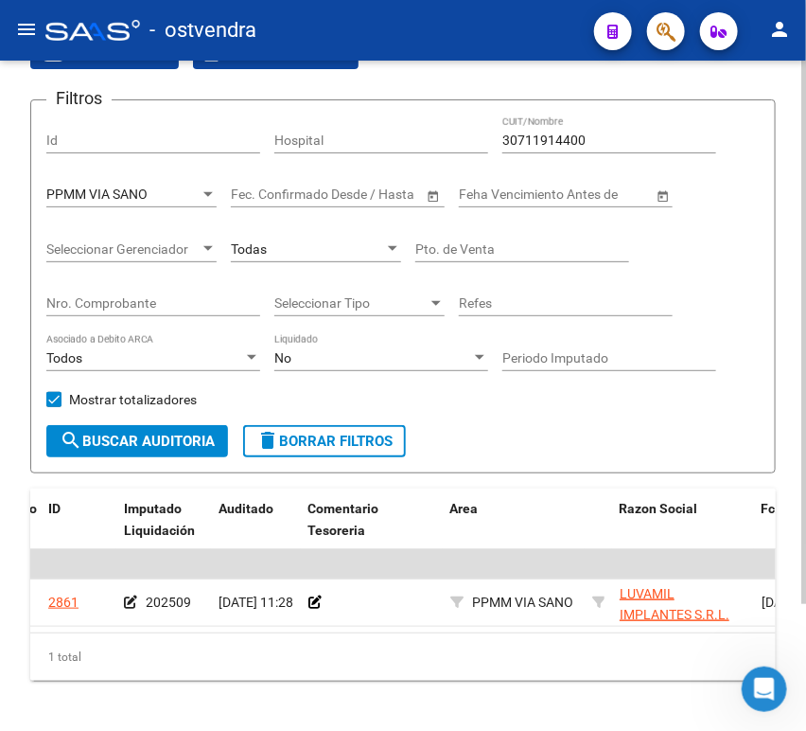
click at [531, 134] on input "30711914400" at bounding box center [610, 141] width 214 height 16
paste input "4331155"
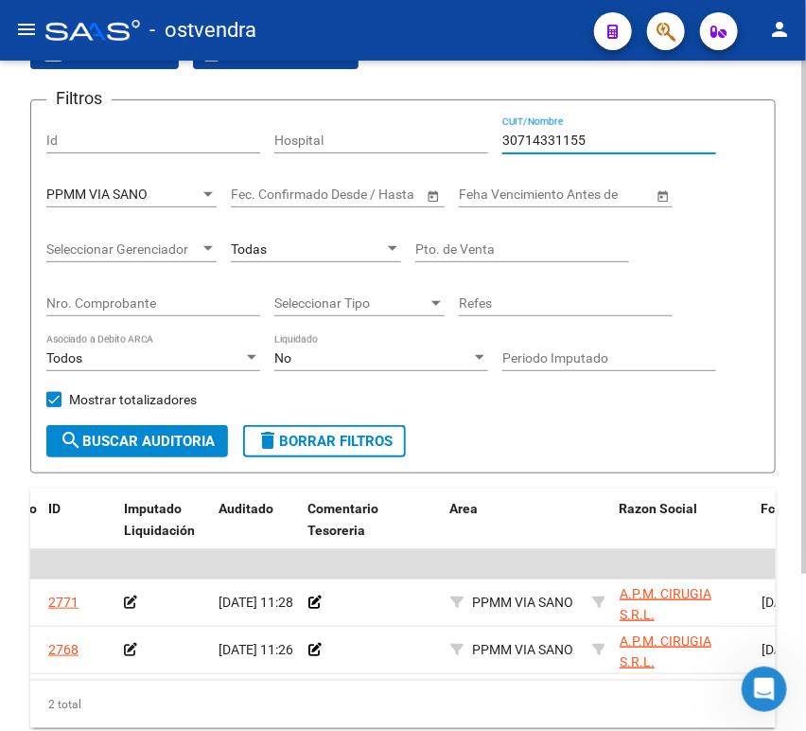
type input "30714331155"
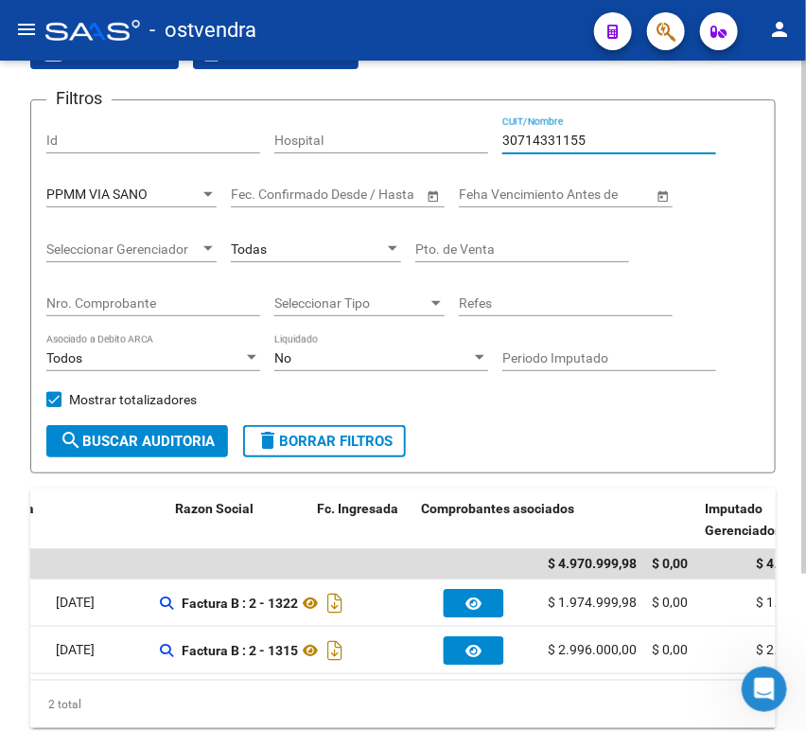
scroll to position [0, 0]
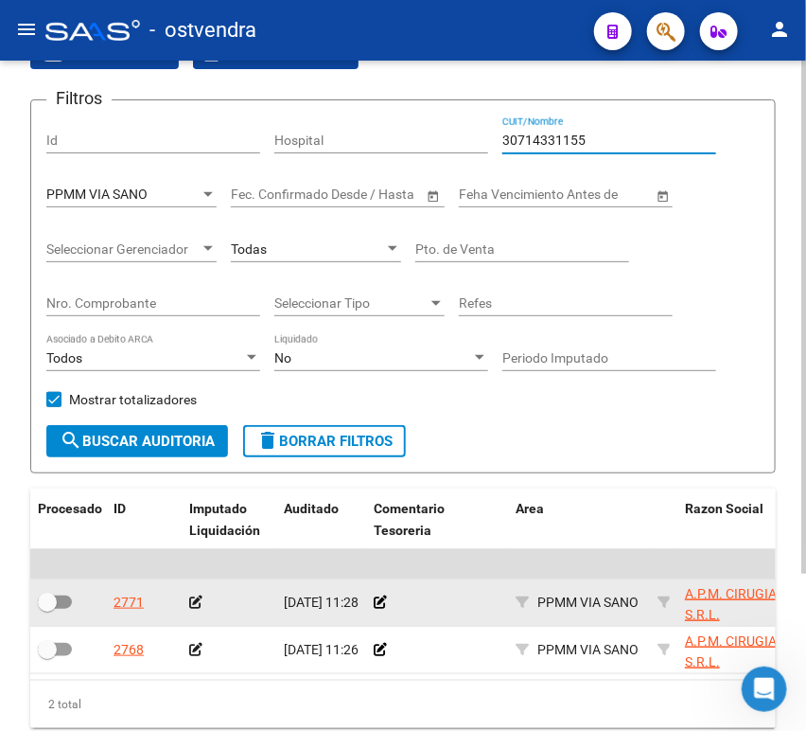
click at [188, 602] on datatable-body-cell at bounding box center [229, 602] width 95 height 46
click at [194, 606] on icon at bounding box center [195, 601] width 13 height 13
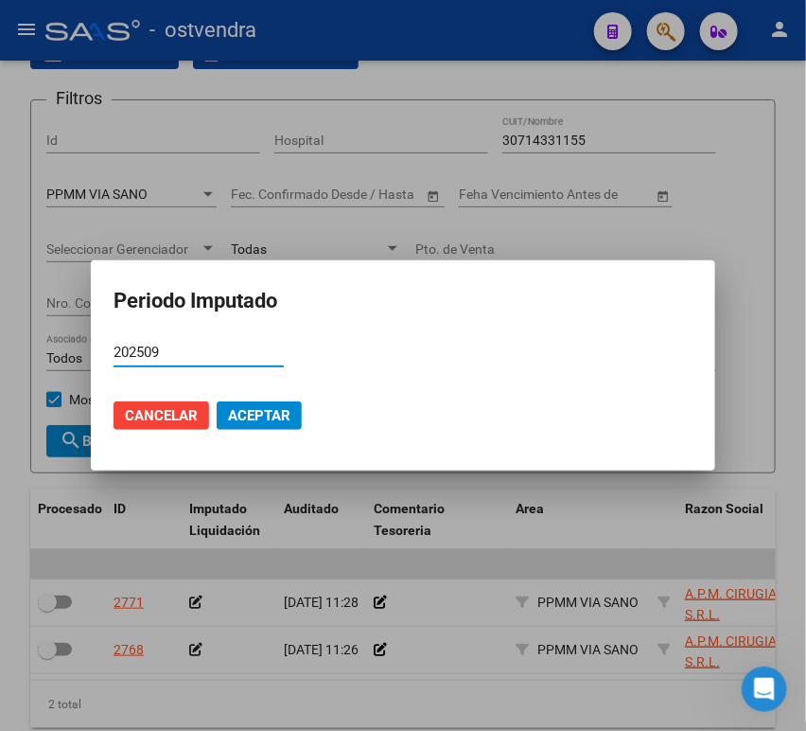
click at [303, 414] on mat-dialog-actions "Cancelar Aceptar" at bounding box center [403, 415] width 579 height 64
click at [283, 417] on span "Aceptar" at bounding box center [259, 415] width 62 height 17
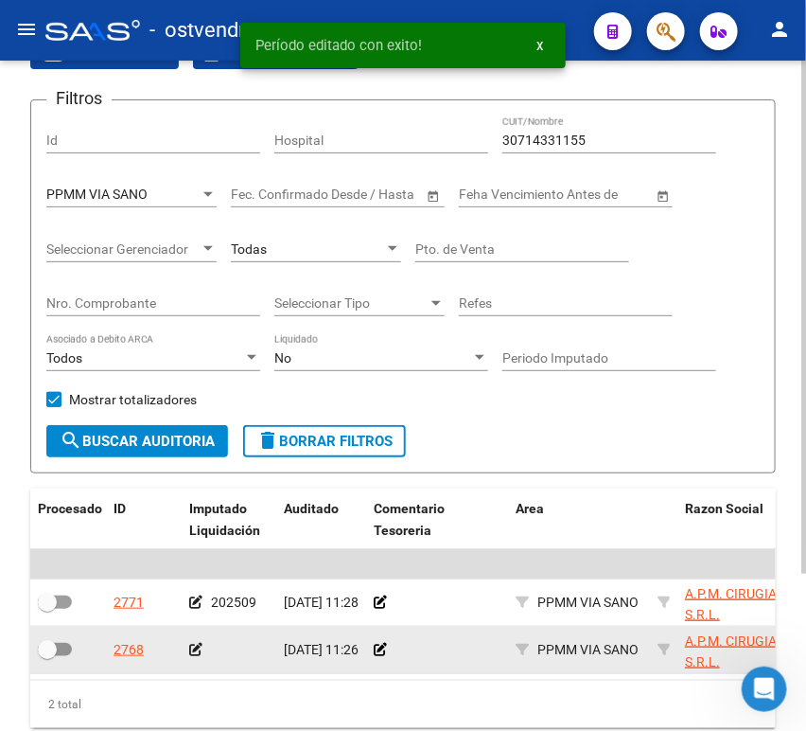
click at [196, 651] on icon at bounding box center [195, 649] width 13 height 13
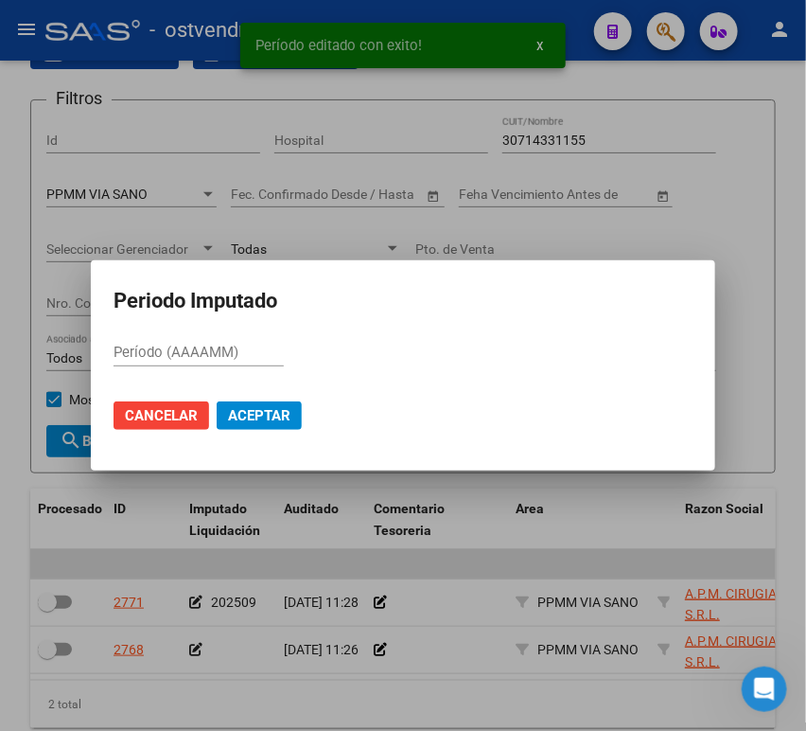
click at [257, 434] on mat-dialog-actions "Cancelar Aceptar" at bounding box center [403, 415] width 579 height 64
click at [192, 332] on mat-dialog-container "Periodo Imputado Período (AAAAMM) Cancelar Aceptar" at bounding box center [403, 365] width 625 height 211
click at [205, 362] on div "Período (AAAAMM)" at bounding box center [199, 352] width 170 height 28
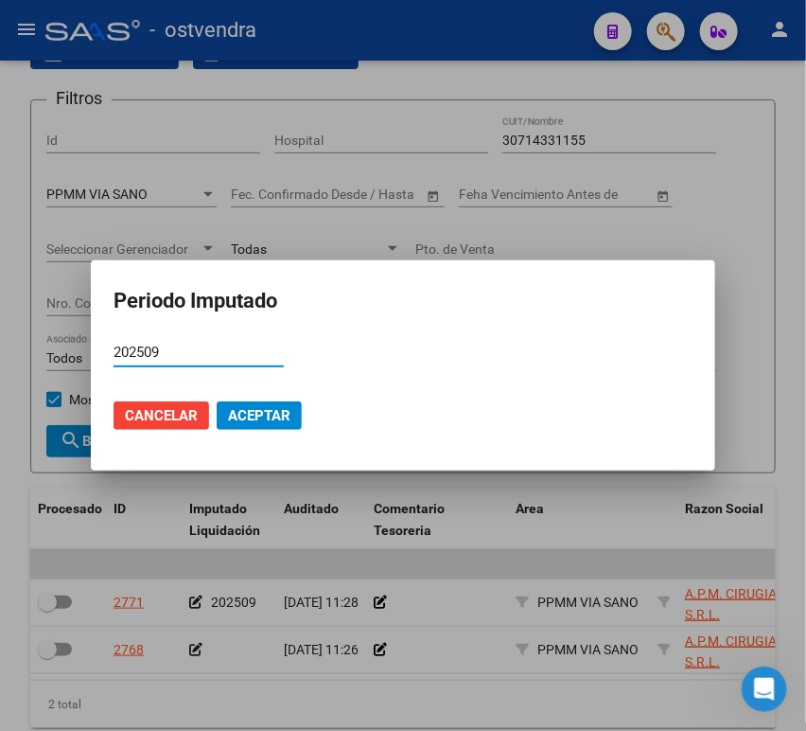
type input "202509"
click at [277, 414] on span "Aceptar" at bounding box center [259, 415] width 62 height 17
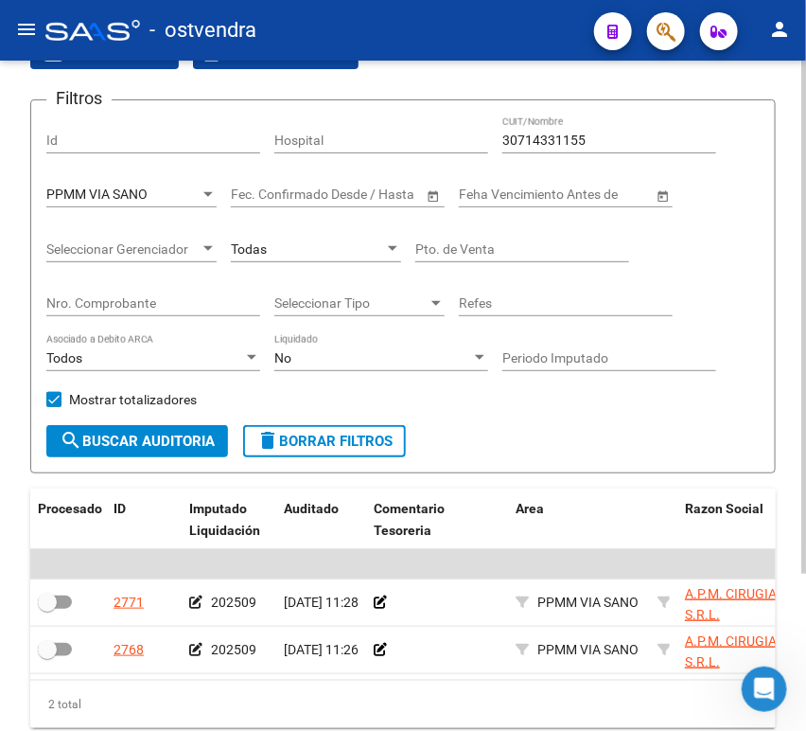
click at [573, 131] on div "30714331155 CUIT/Nombre" at bounding box center [610, 134] width 214 height 38
click at [573, 135] on div "30714331155 CUIT/Nombre" at bounding box center [610, 134] width 214 height 38
click at [573, 141] on input "30714331155" at bounding box center [610, 141] width 214 height 16
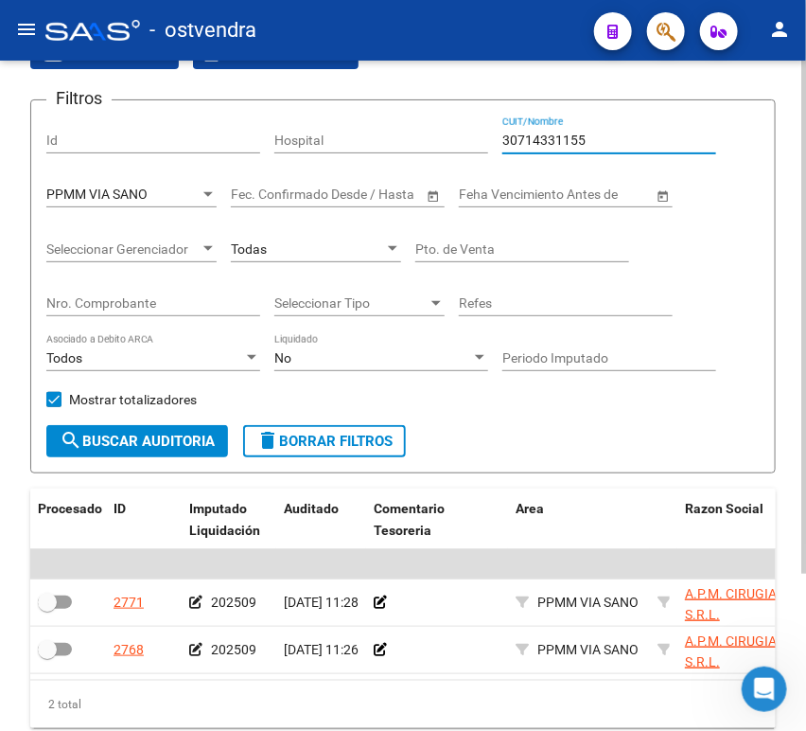
click at [573, 141] on input "30714331155" at bounding box center [610, 141] width 214 height 16
drag, startPoint x: 588, startPoint y: 132, endPoint x: 427, endPoint y: 133, distance: 160.9
click at [427, 133] on div "Filtros Id Hospital 30714331155 CUIT/Nombre PPMM VIA SANO Seleccionar Area Fech…" at bounding box center [403, 270] width 714 height 310
paste input "5346962"
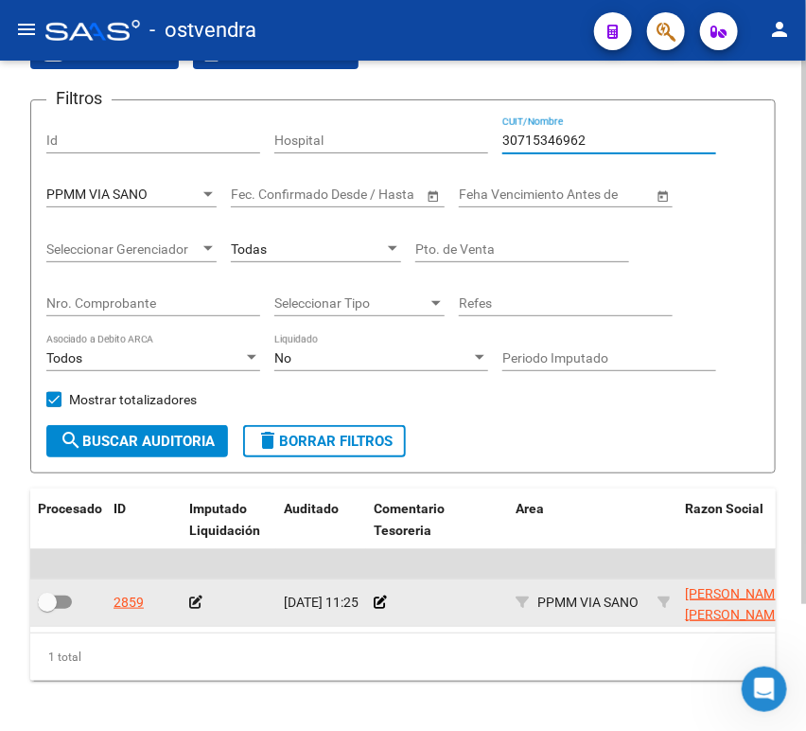
type input "30715346962"
click at [190, 601] on icon at bounding box center [195, 601] width 13 height 13
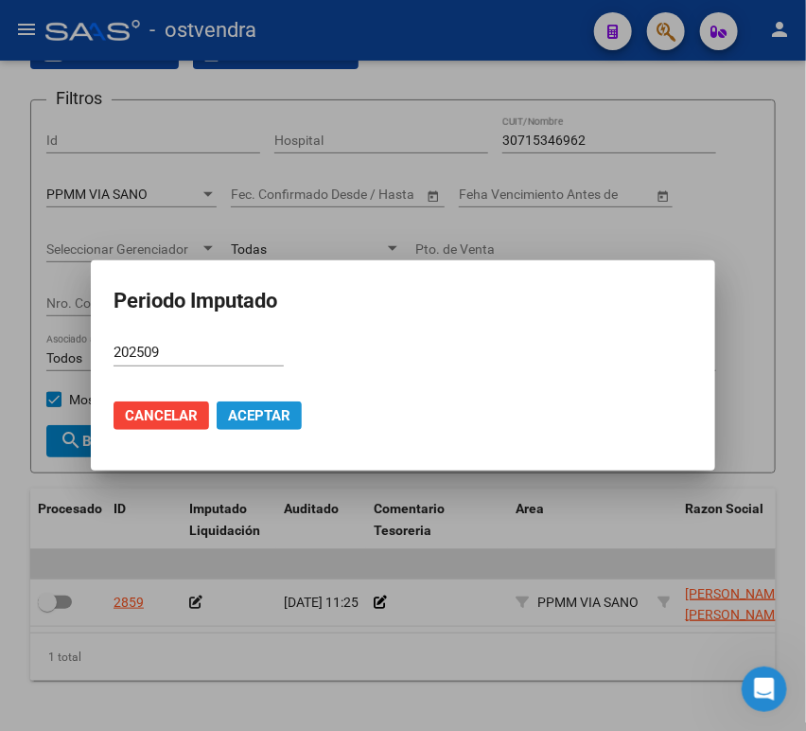
click at [293, 427] on button "Aceptar" at bounding box center [259, 415] width 85 height 28
